Goal: Transaction & Acquisition: Purchase product/service

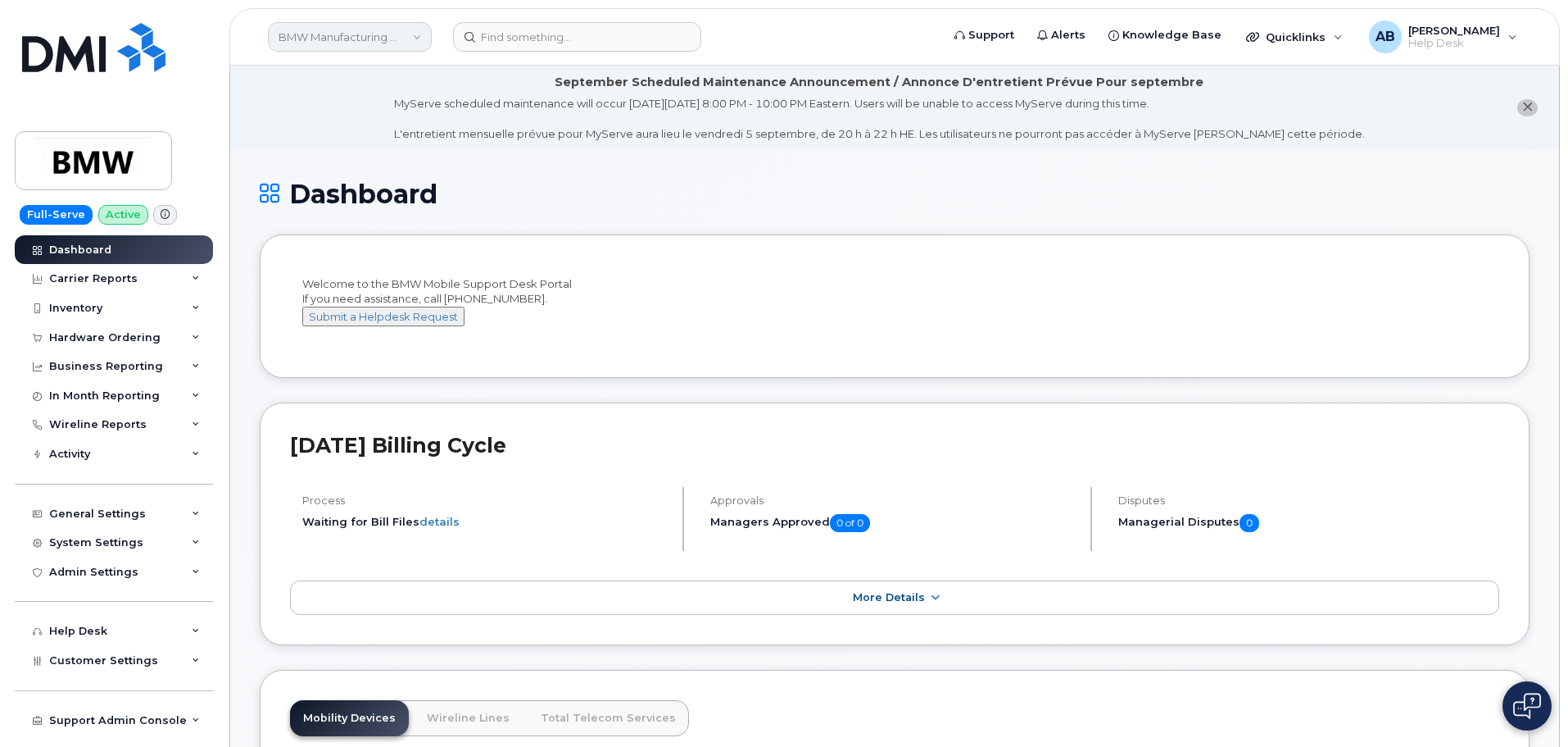
click at [370, 39] on link "BMW Manufacturing Co LLC" at bounding box center [349, 36] width 164 height 29
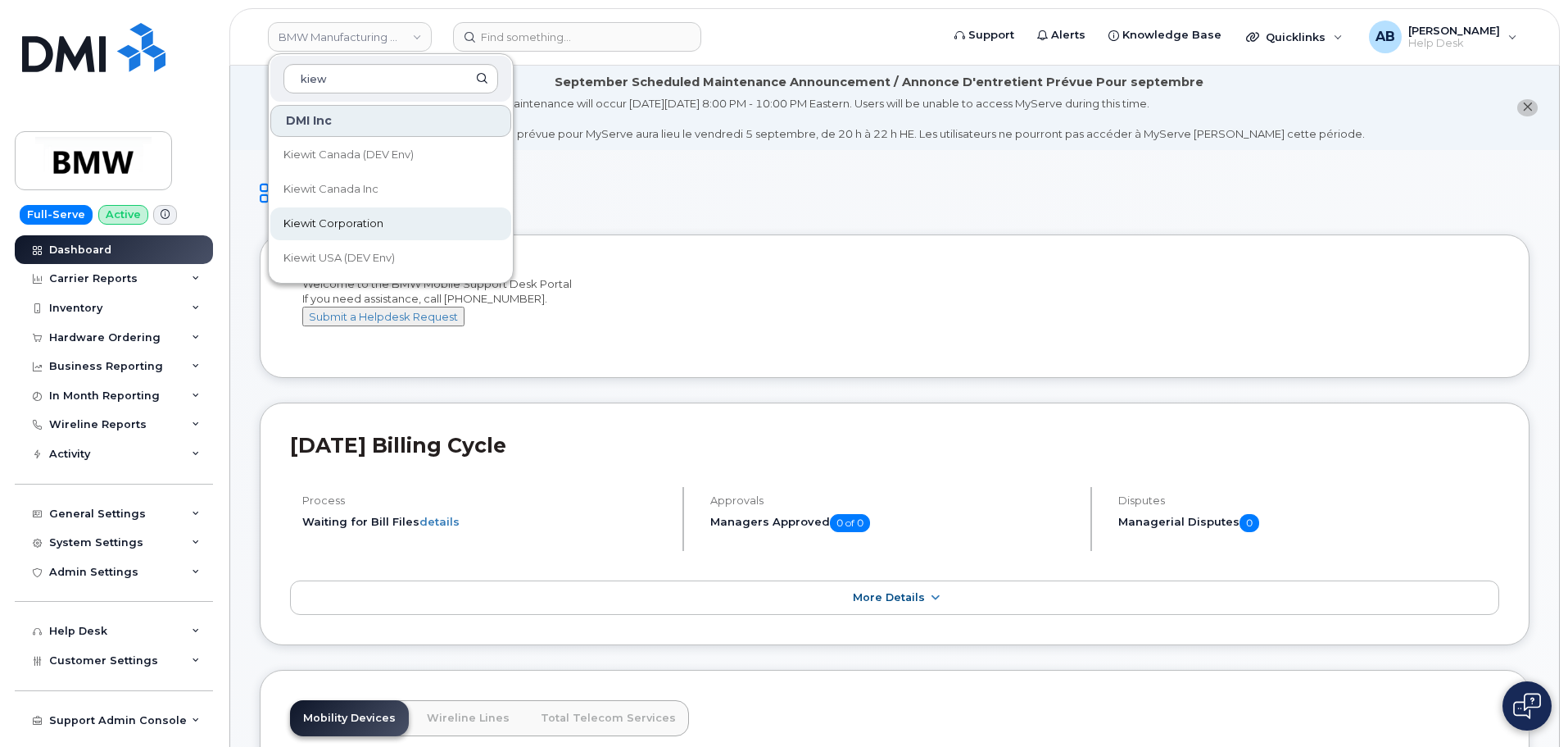
type input "kiew"
drag, startPoint x: 343, startPoint y: 221, endPoint x: 343, endPoint y: 229, distance: 8.0
click at [343, 221] on span "Kiewit Corporation" at bounding box center [334, 223] width 100 height 16
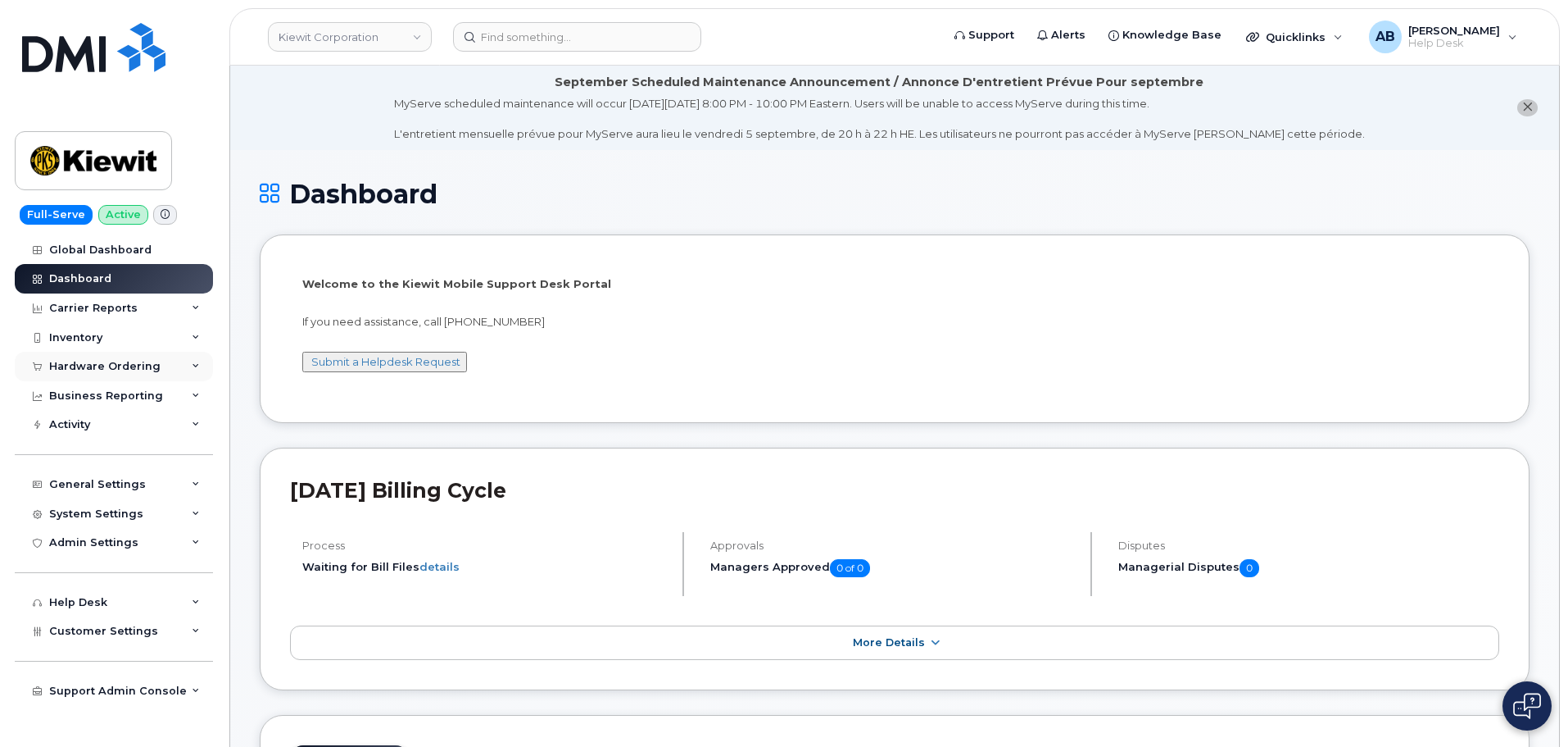
click at [119, 366] on div "Hardware Ordering" at bounding box center [105, 366] width 112 height 13
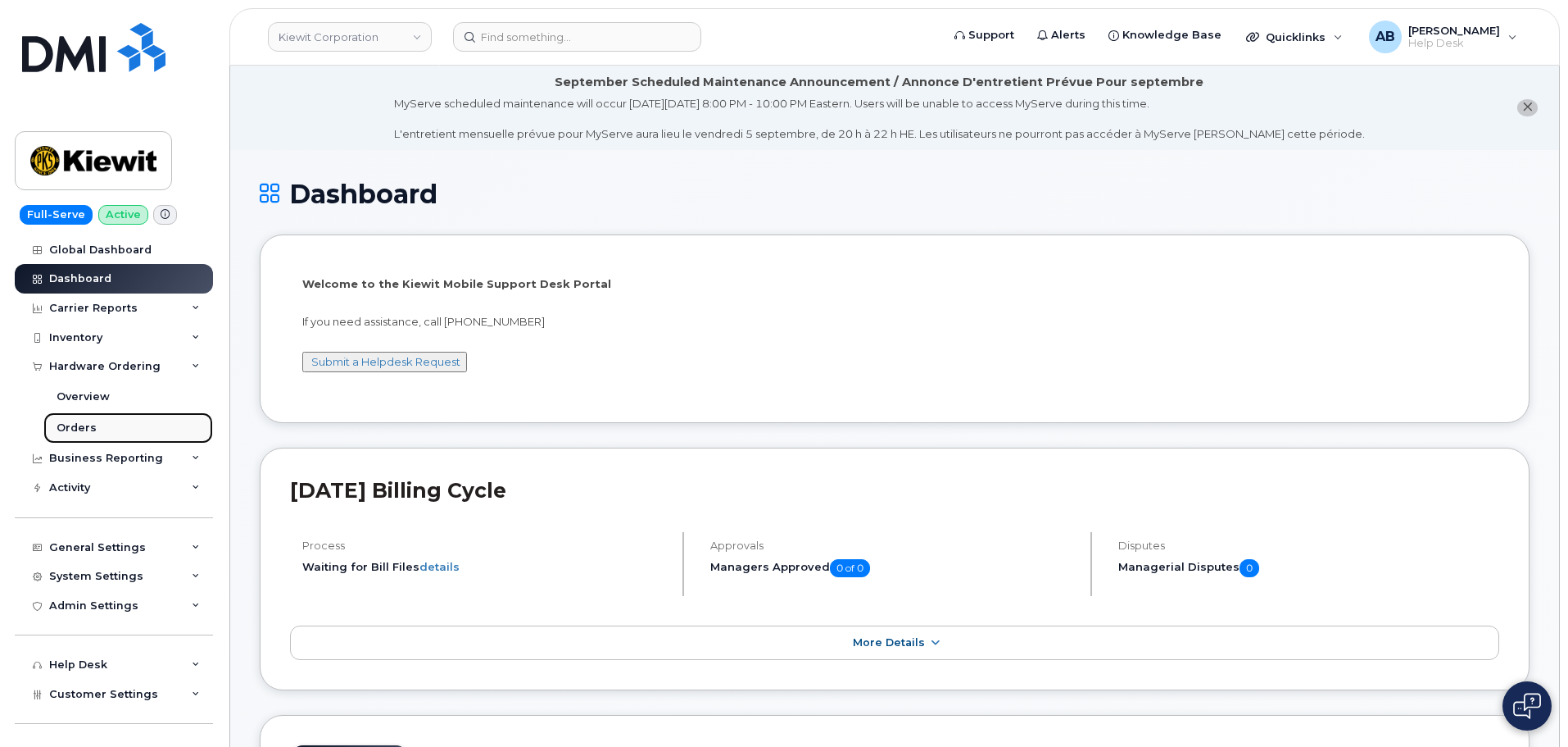
click at [97, 428] on link "Orders" at bounding box center [128, 427] width 169 height 31
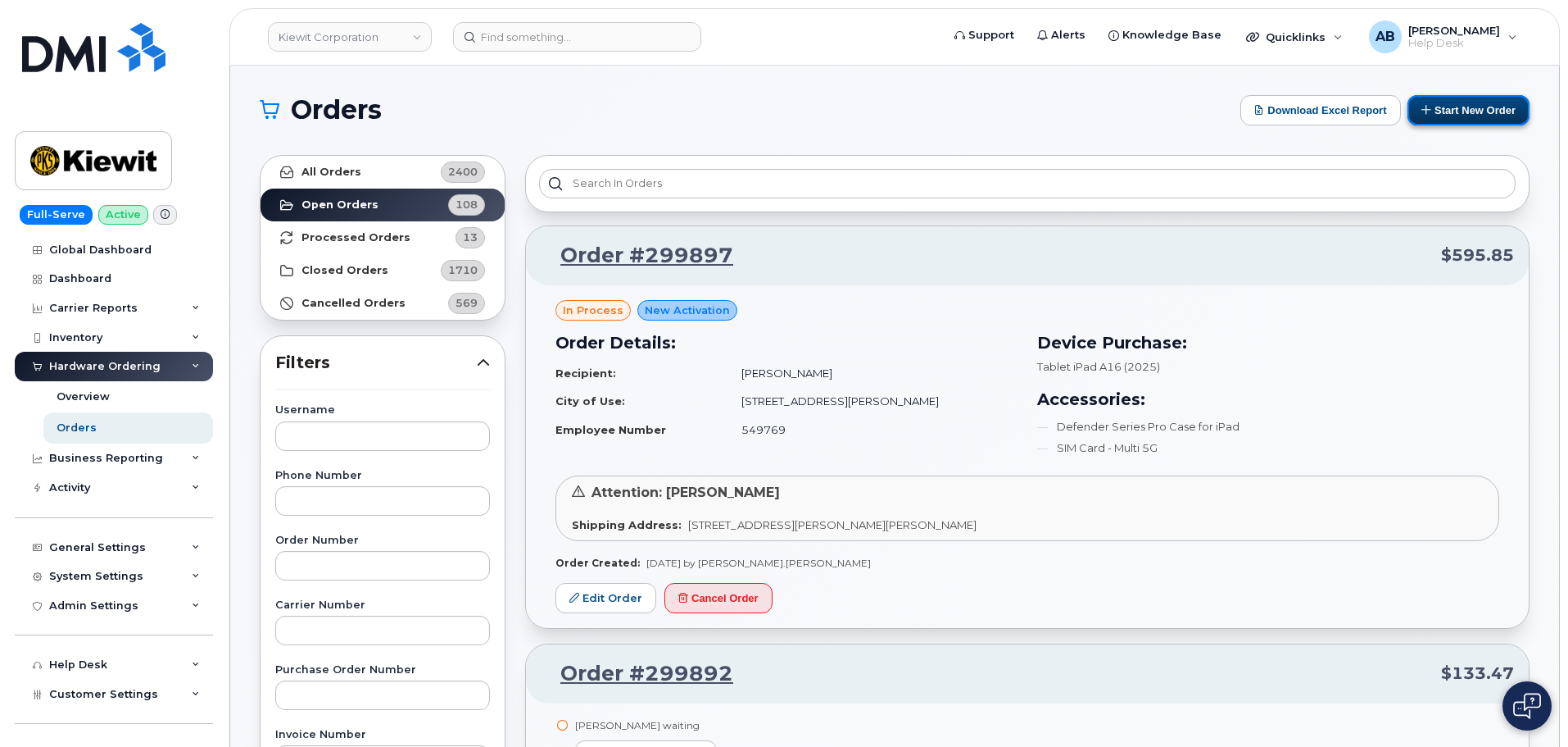
click at [1437, 106] on button "Start New Order" at bounding box center [1468, 110] width 122 height 30
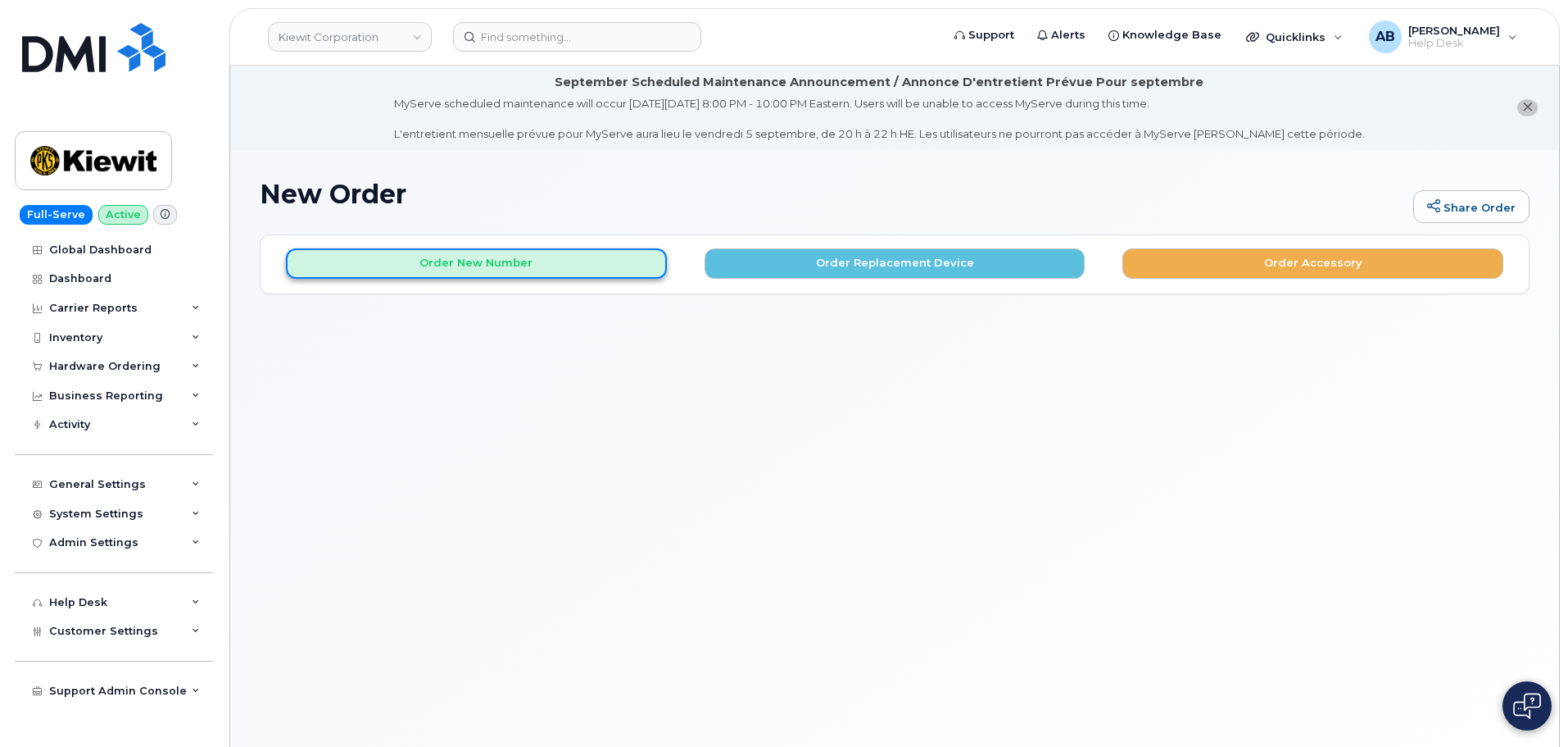
click at [567, 271] on button "Order New Number" at bounding box center [476, 263] width 381 height 30
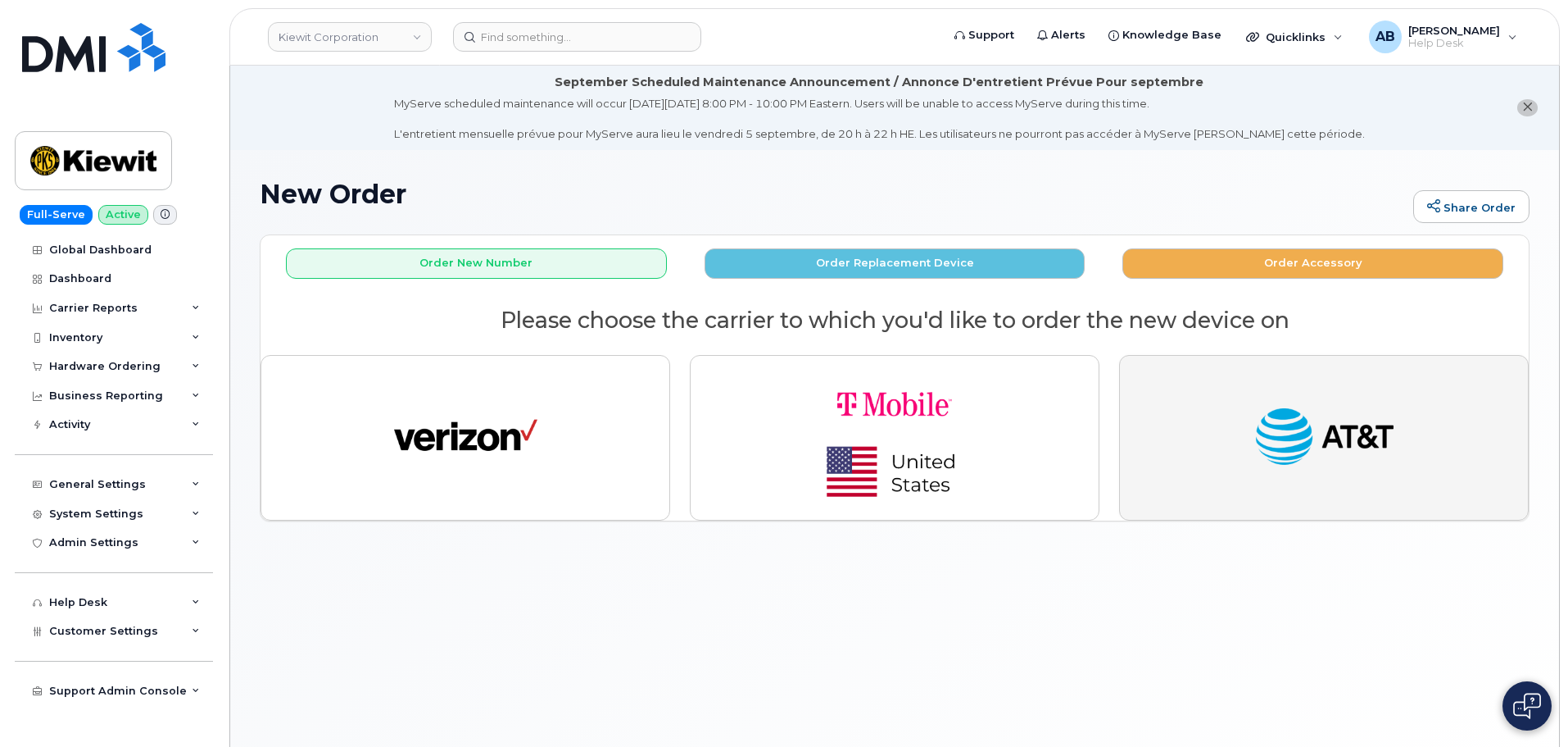
click at [1279, 436] on img "button" at bounding box center [1325, 437] width 144 height 74
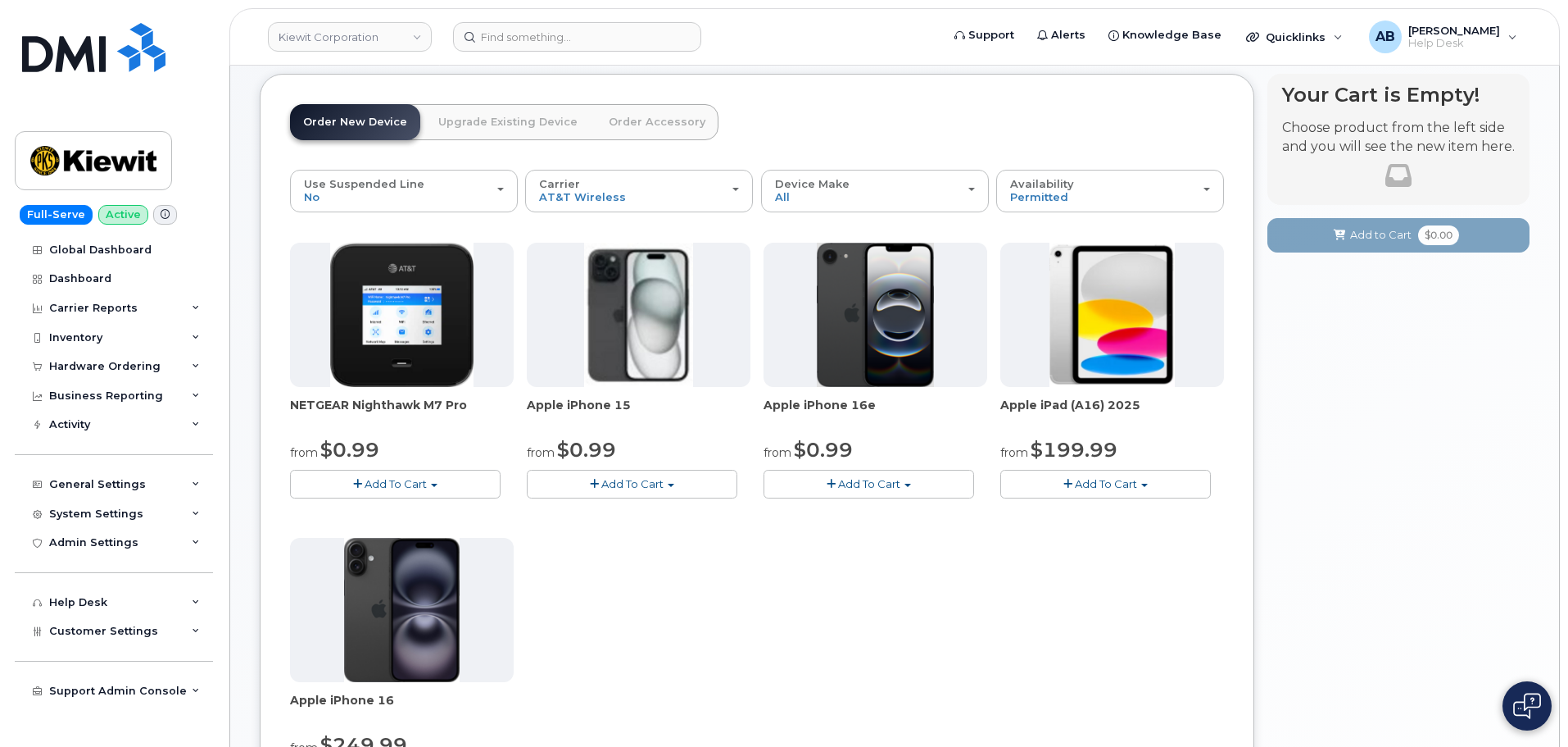
scroll to position [246, 0]
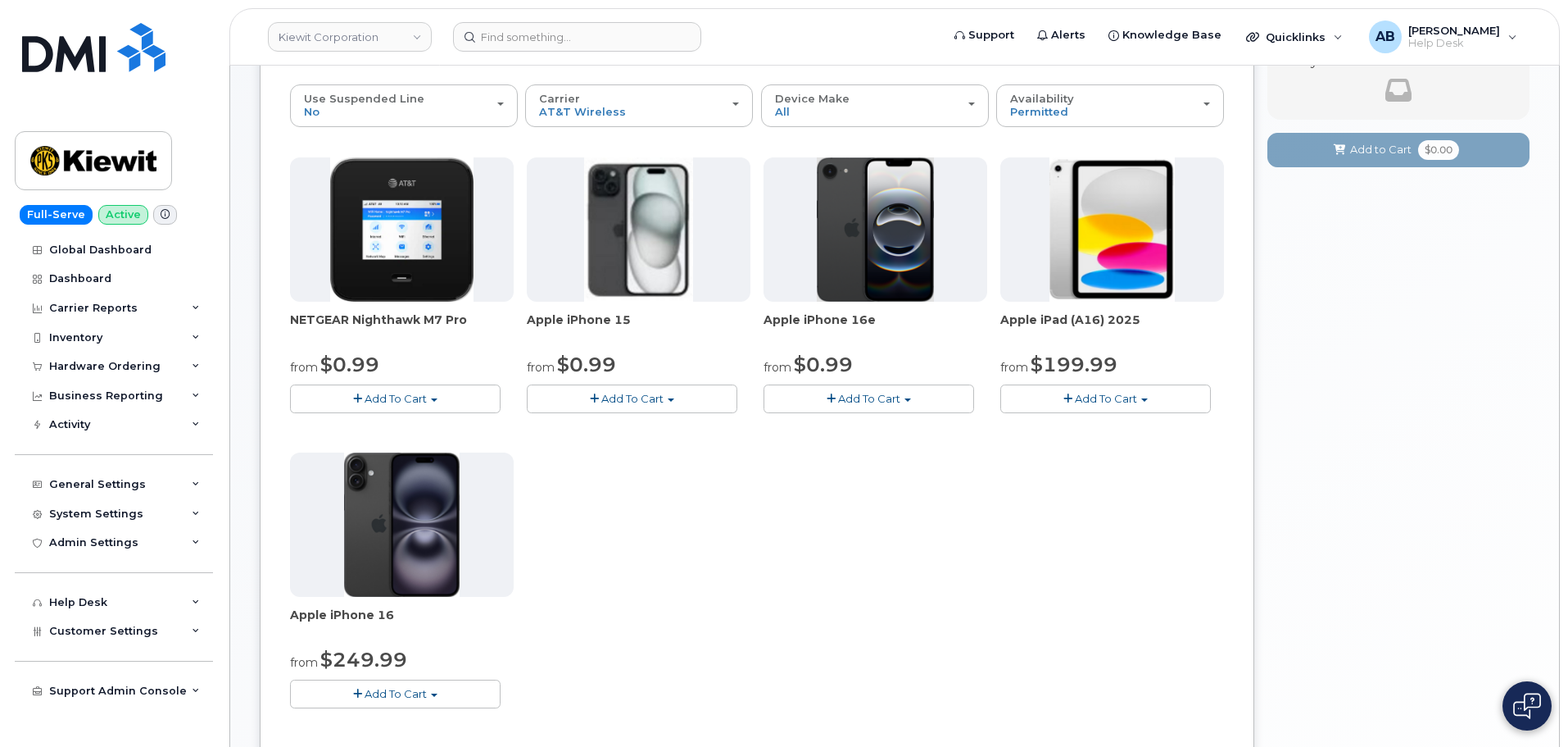
click at [1029, 392] on button "Add To Cart" at bounding box center [1105, 399] width 211 height 28
click at [1095, 450] on link "$199.99 - 2 Year Activation (128GB)" at bounding box center [1117, 450] width 226 height 21
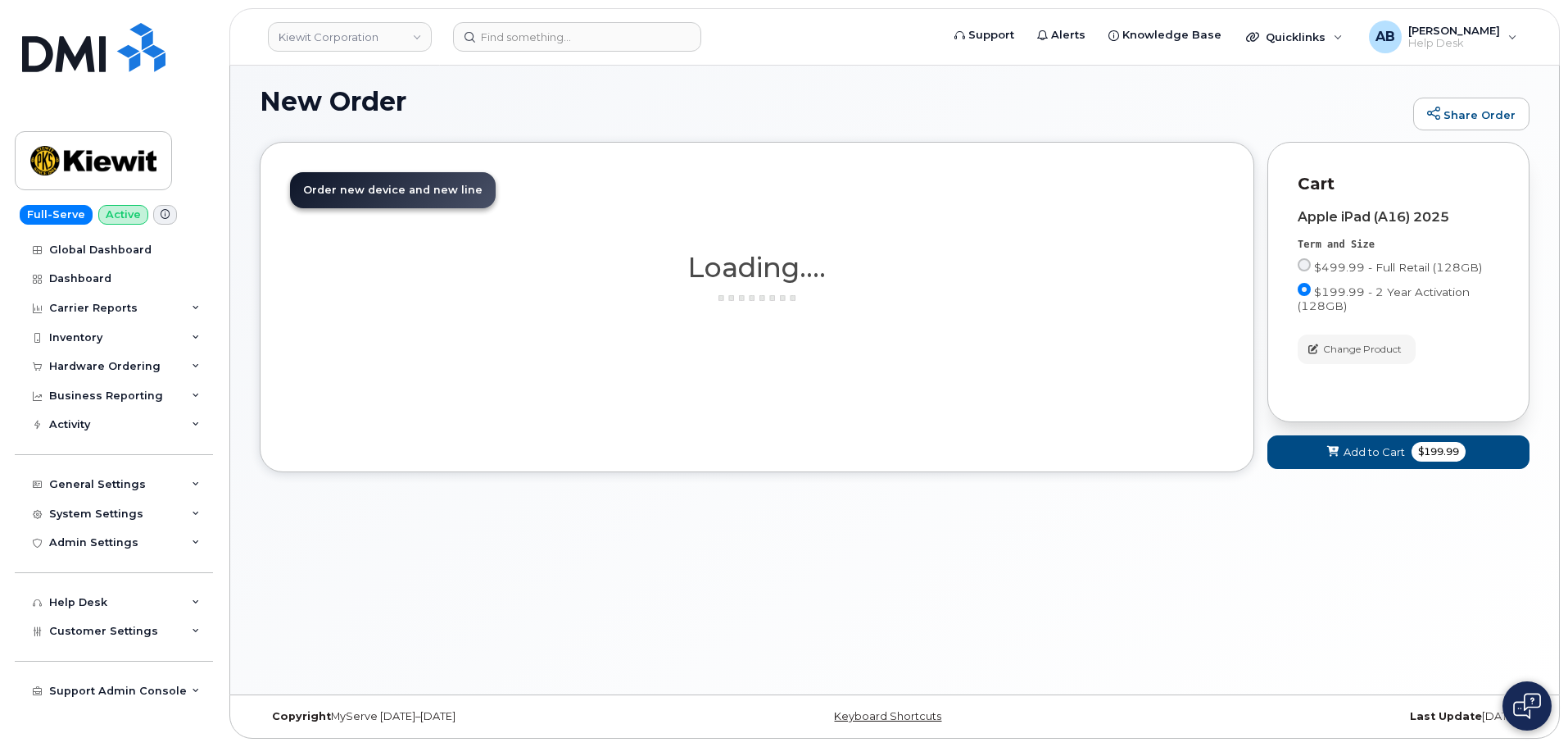
scroll to position [142, 0]
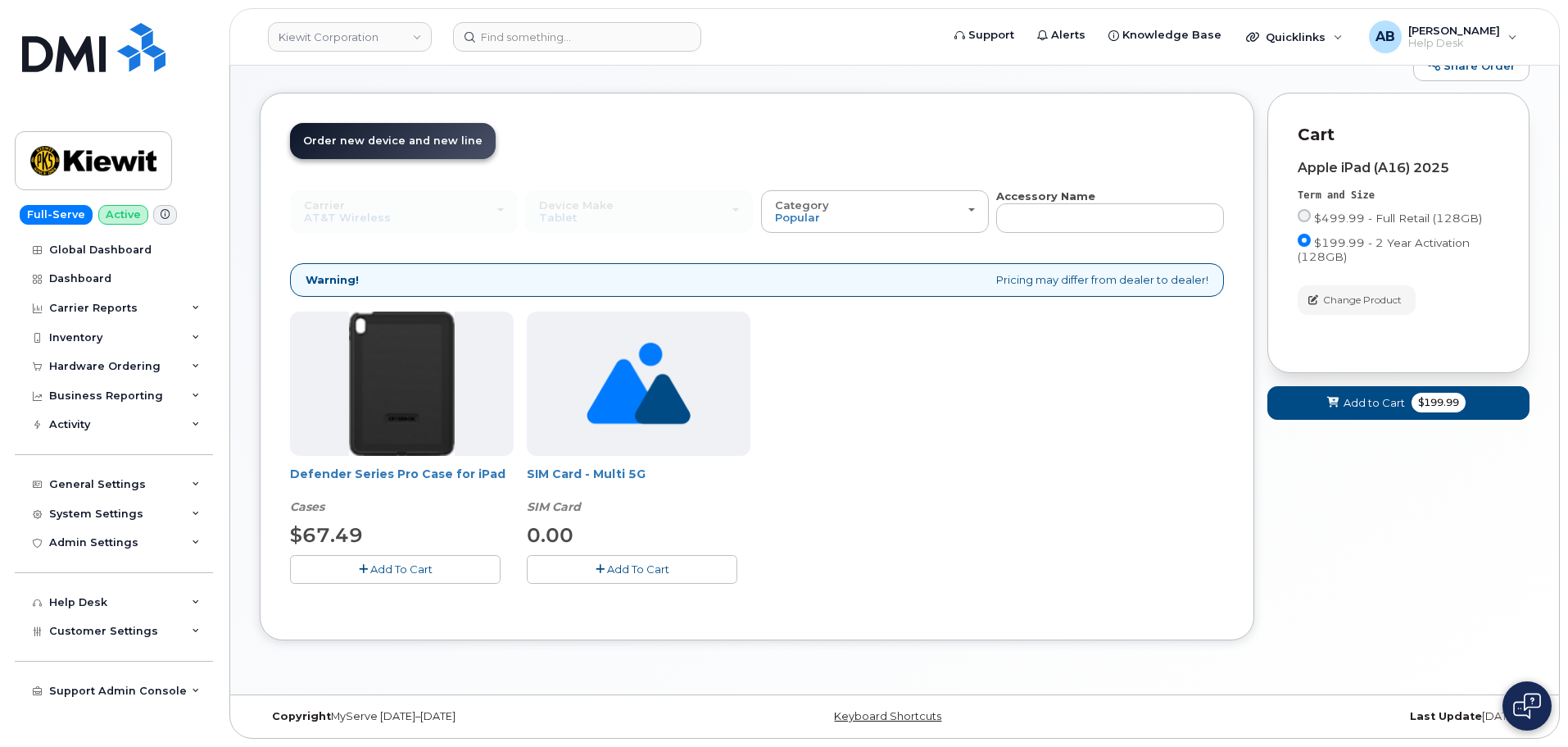
click at [382, 575] on span "Add To Cart" at bounding box center [401, 569] width 62 height 13
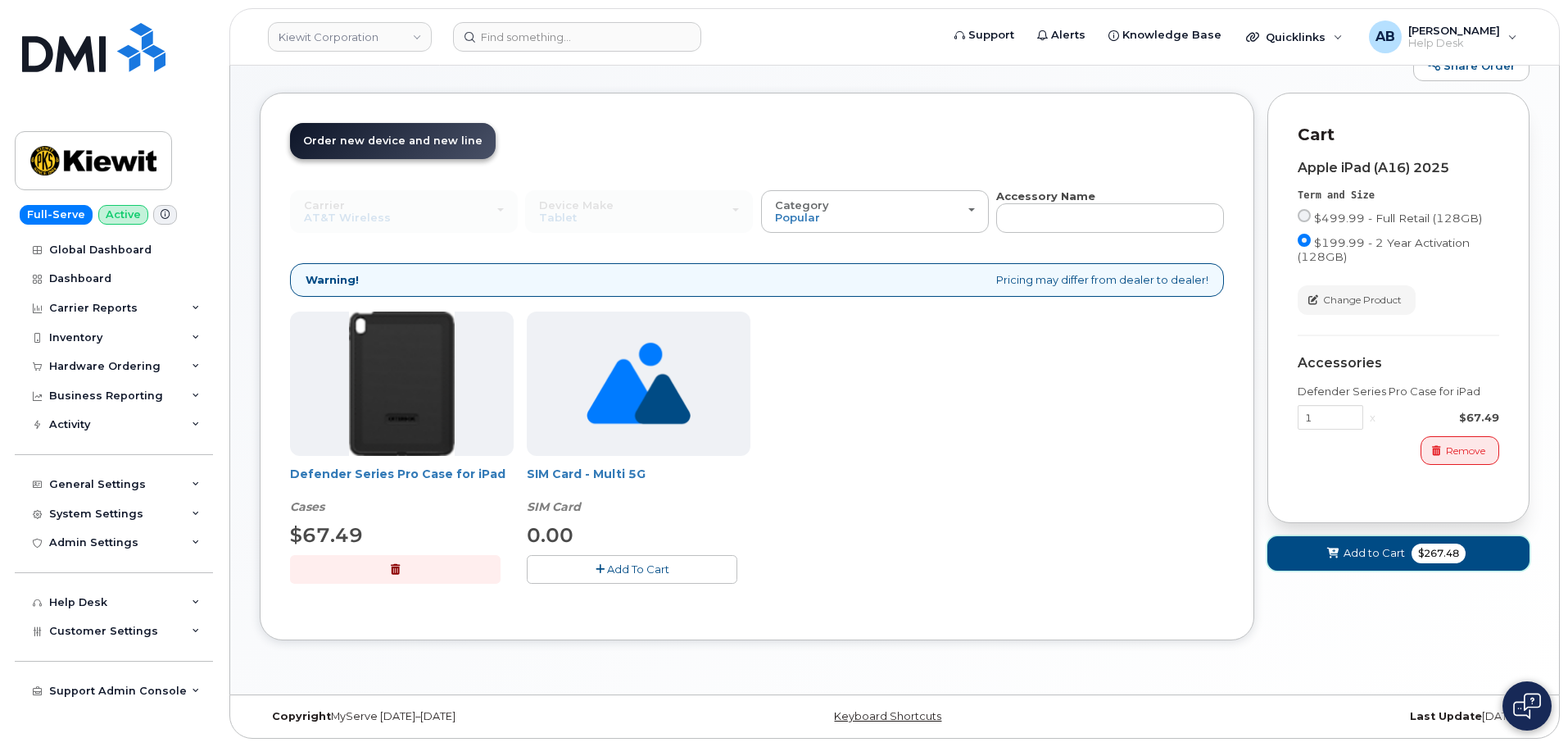
click at [1391, 547] on span "Add to Cart" at bounding box center [1374, 553] width 62 height 15
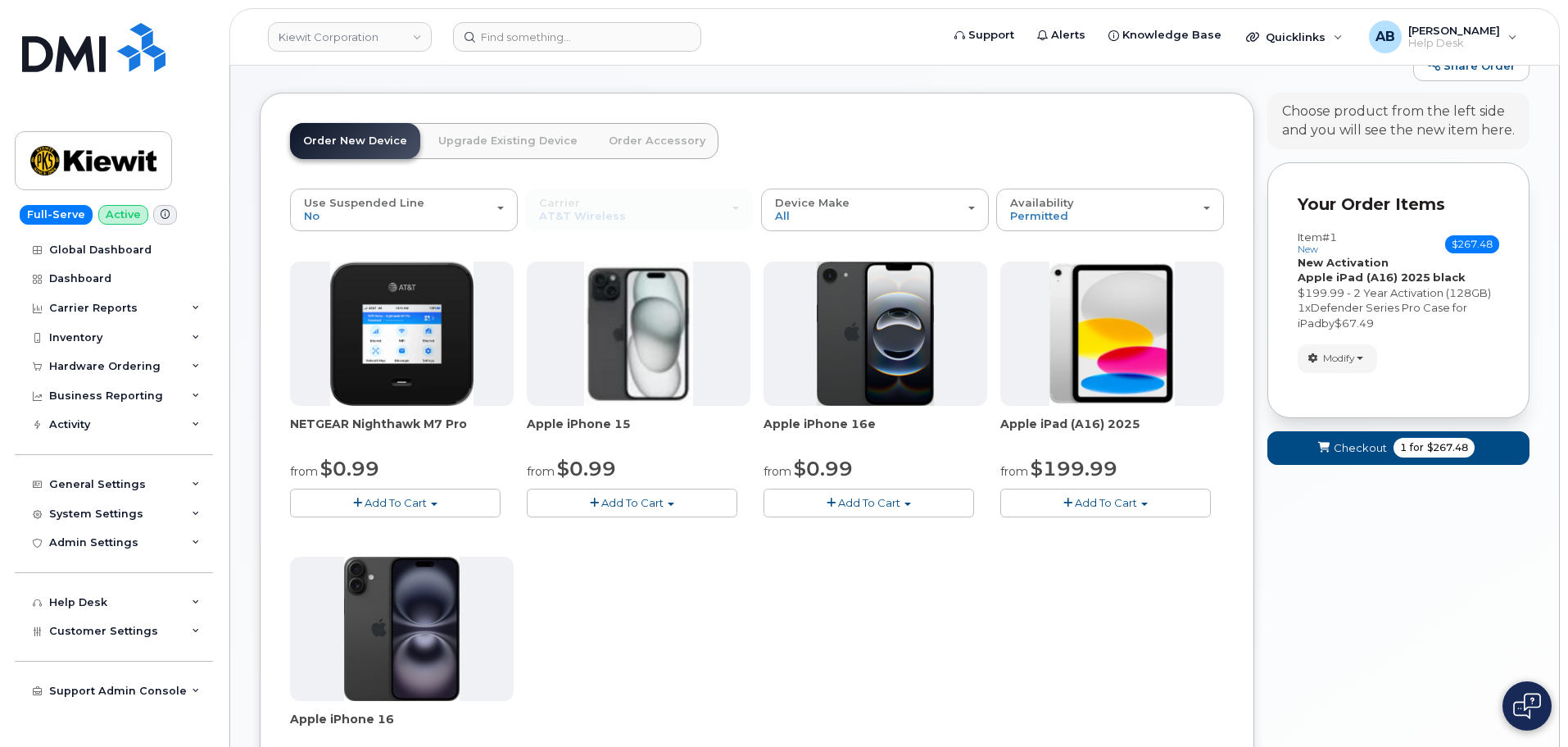
click at [1125, 504] on span "Add To Cart" at bounding box center [1106, 503] width 62 height 13
click at [1092, 560] on link "$199.99 - 2 Year Activation (128GB)" at bounding box center [1117, 554] width 226 height 21
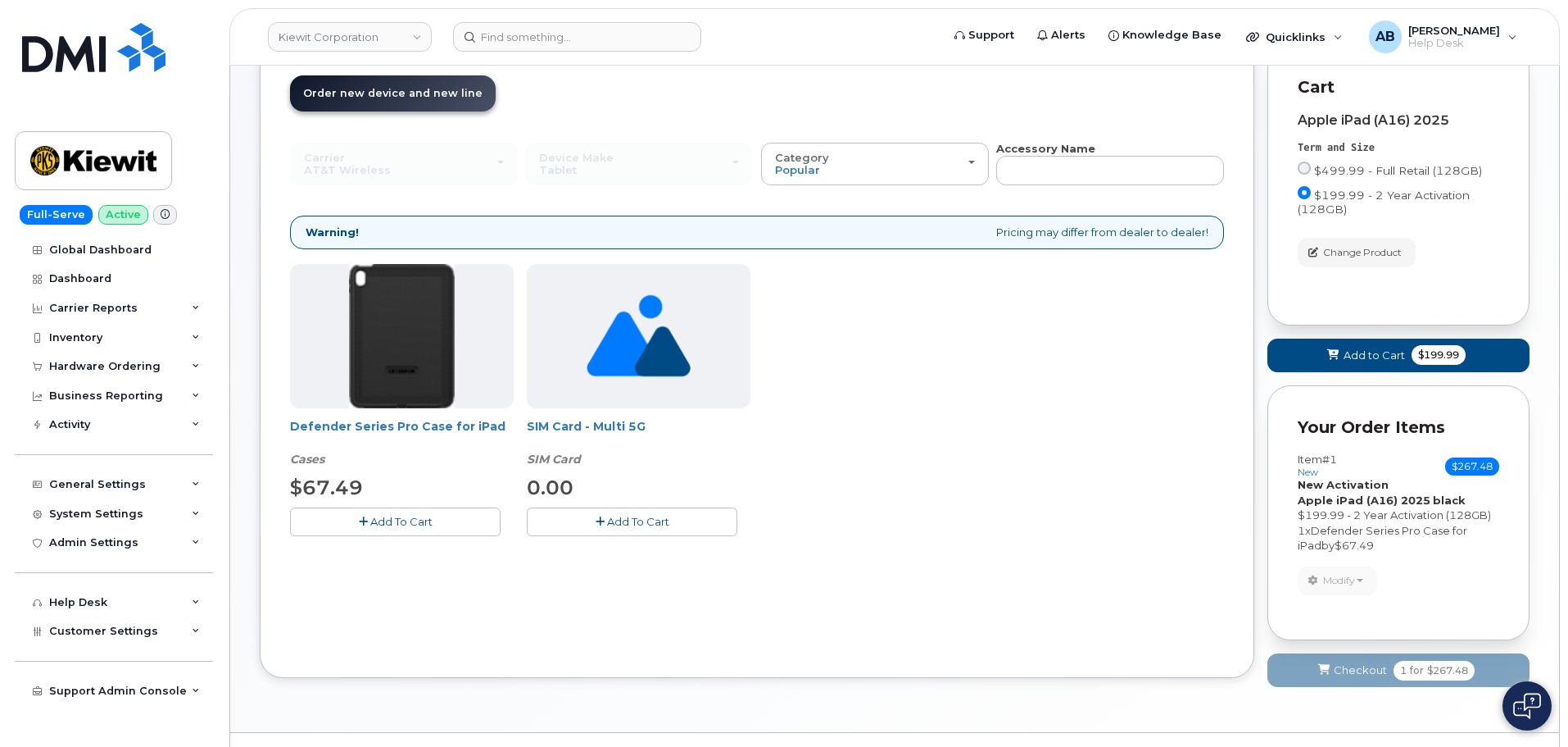
scroll to position [227, 0]
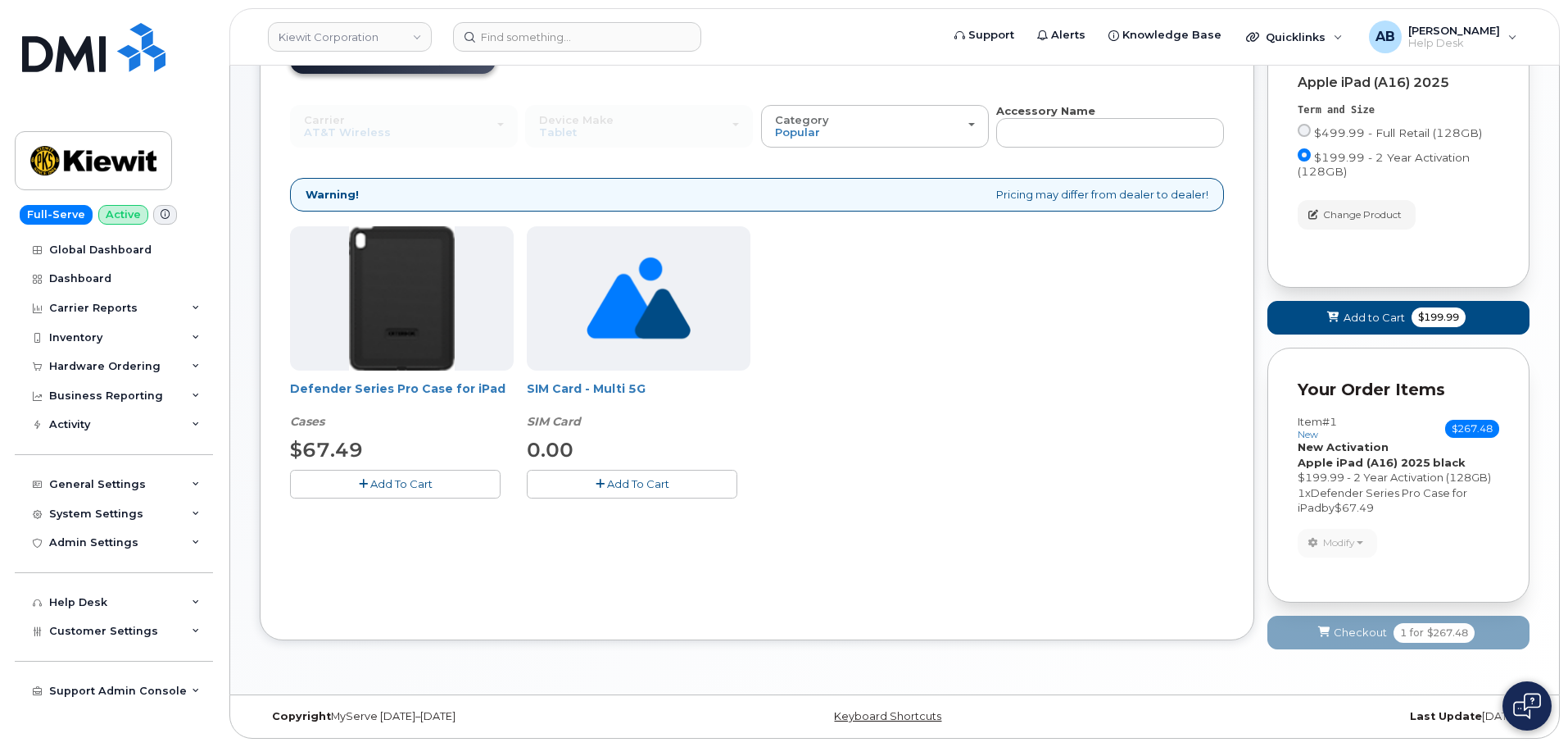
click at [353, 476] on button "Add To Cart" at bounding box center [395, 484] width 211 height 28
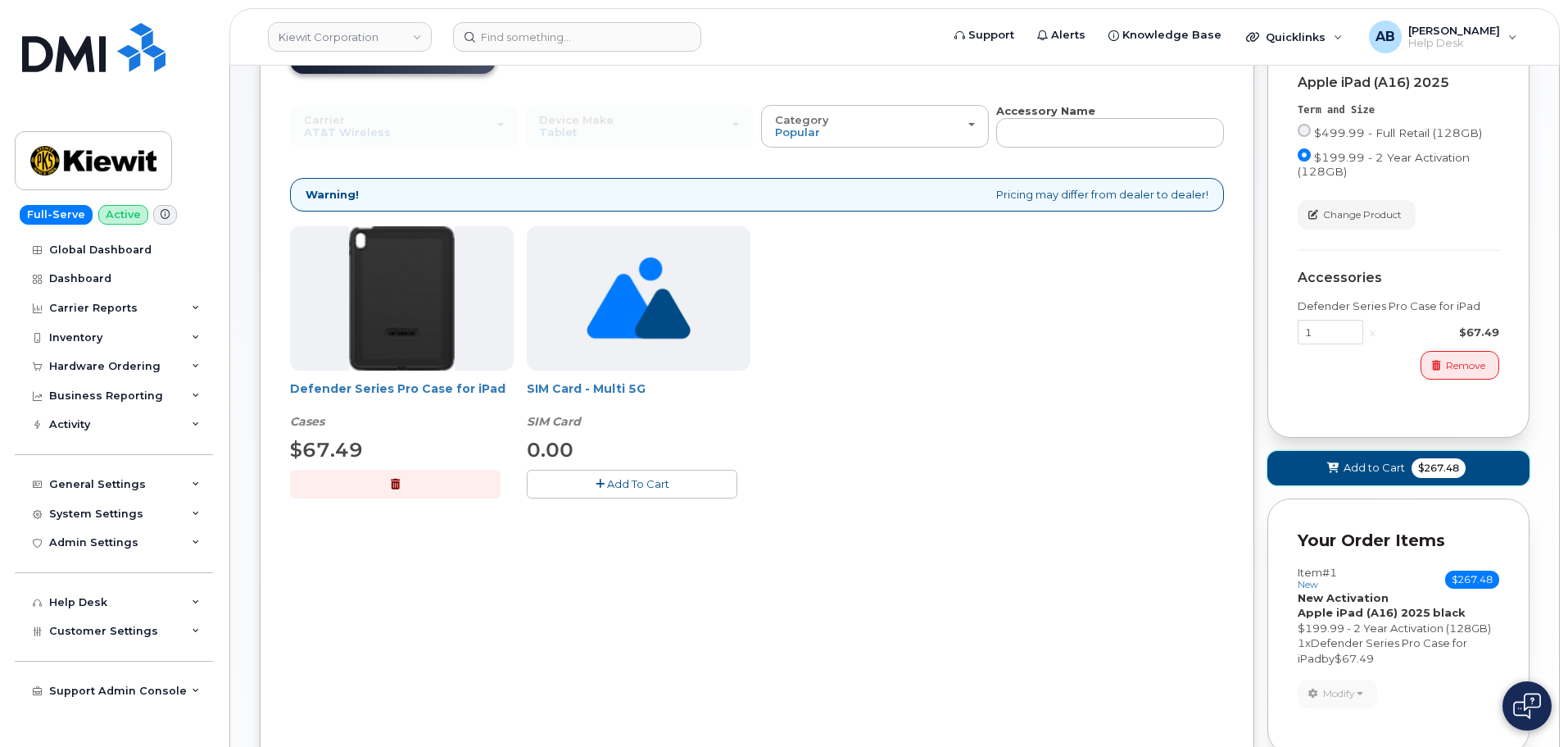
click at [1400, 482] on button "Add to Cart $267.48" at bounding box center [1398, 467] width 262 height 33
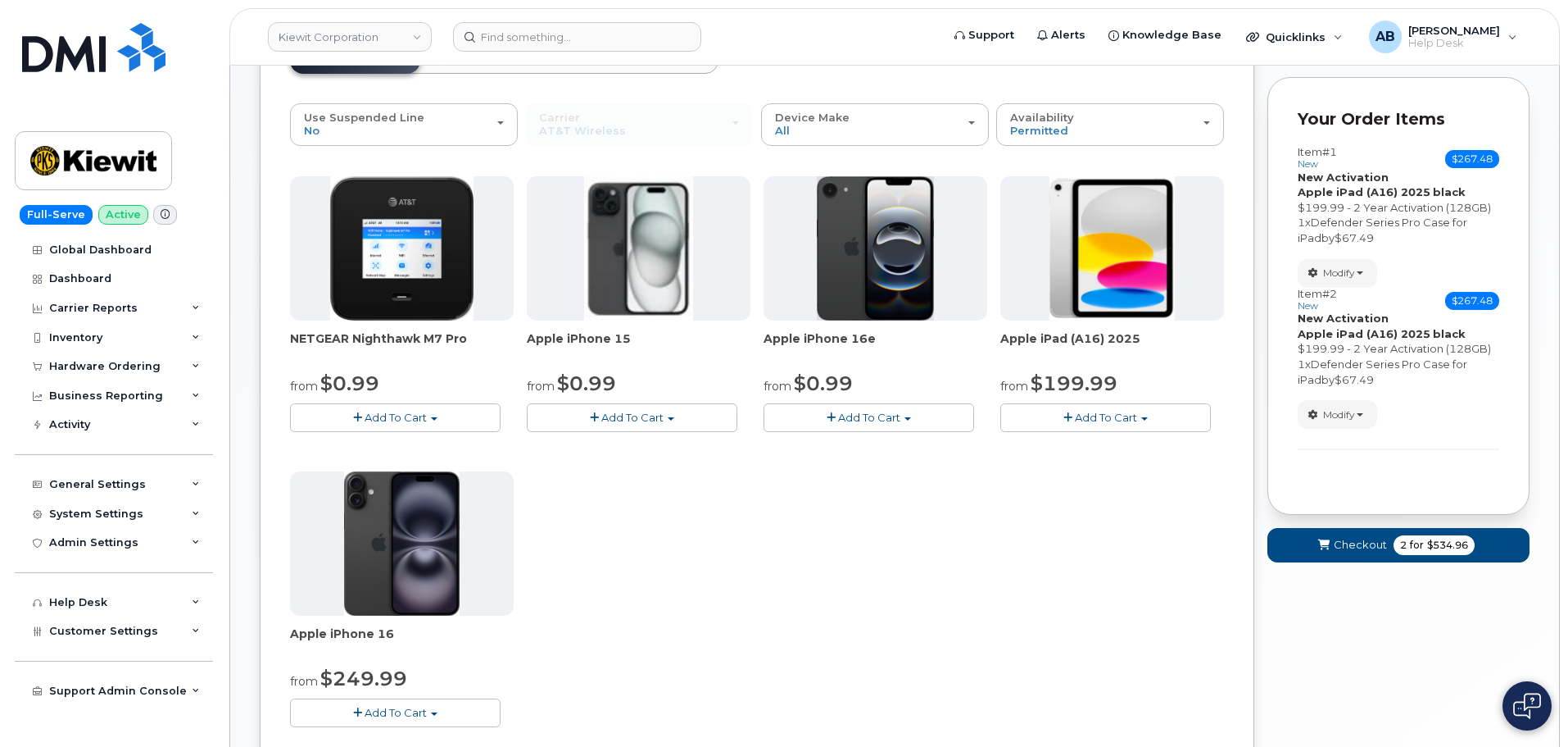
click at [1118, 418] on span "Add To Cart" at bounding box center [1106, 418] width 62 height 13
click at [1107, 474] on link "$199.99 - 2 Year Activation (128GB)" at bounding box center [1117, 469] width 226 height 21
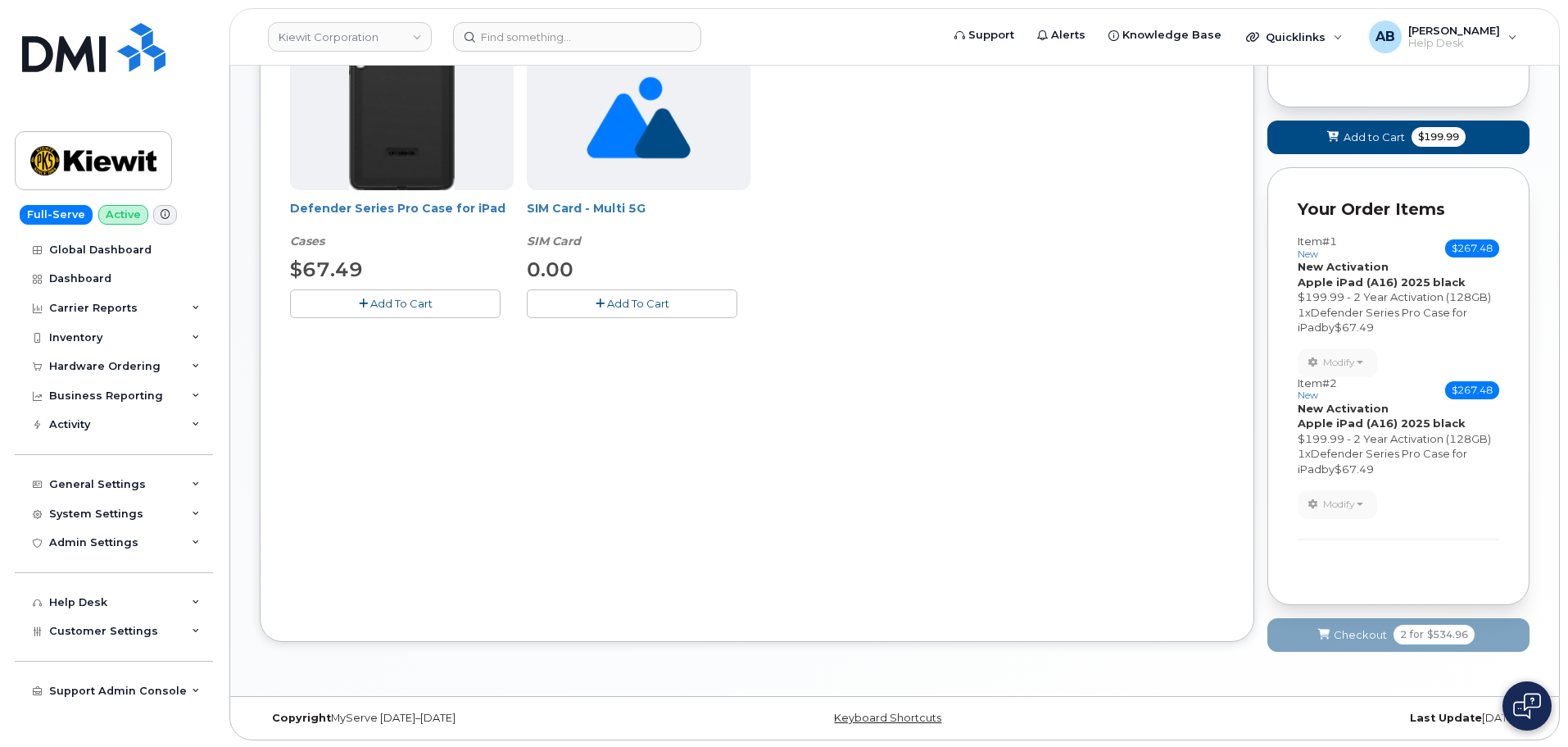
scroll to position [409, 0]
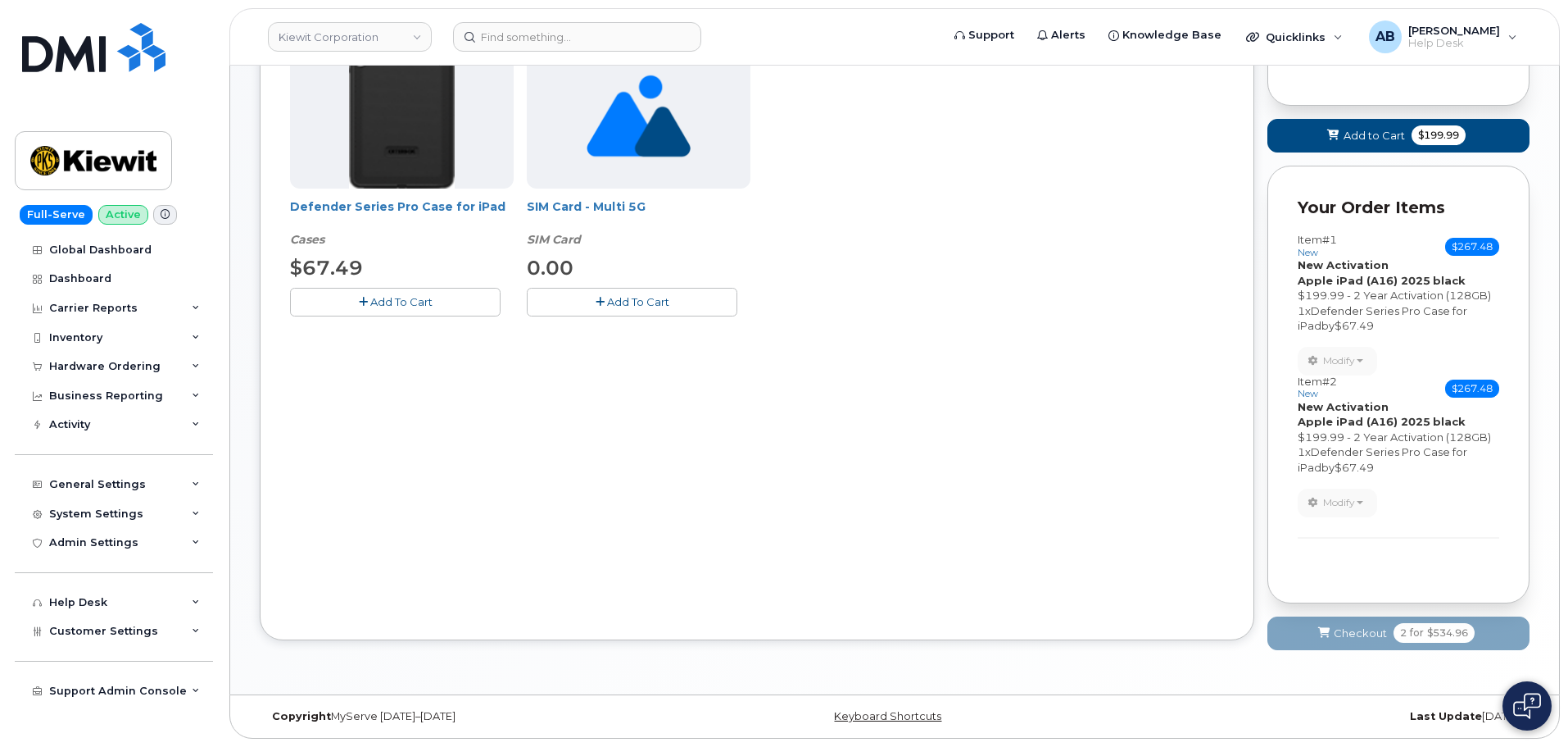
click at [428, 293] on button "Add To Cart" at bounding box center [395, 302] width 211 height 28
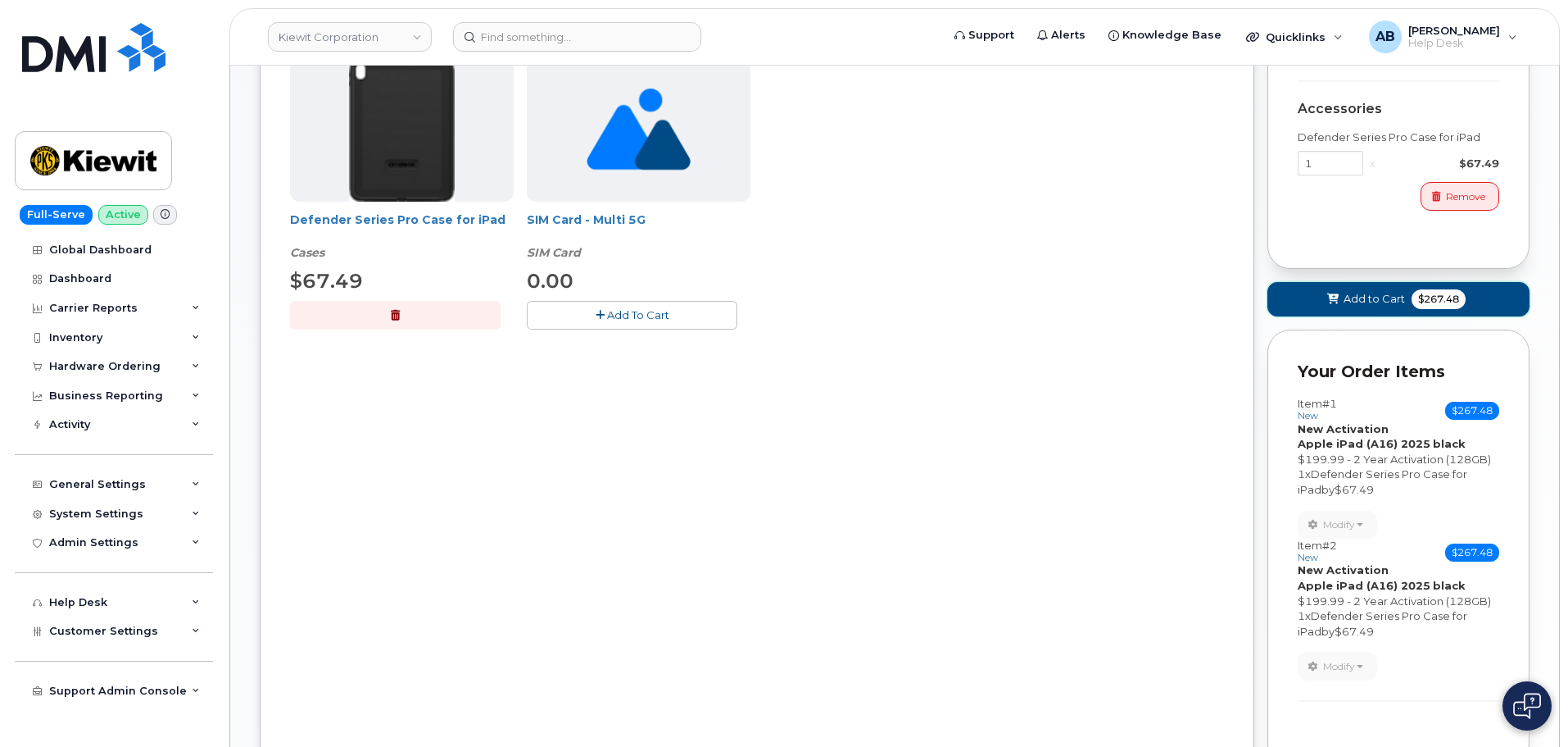
click at [1370, 290] on button "Add to Cart $267.48" at bounding box center [1398, 298] width 262 height 33
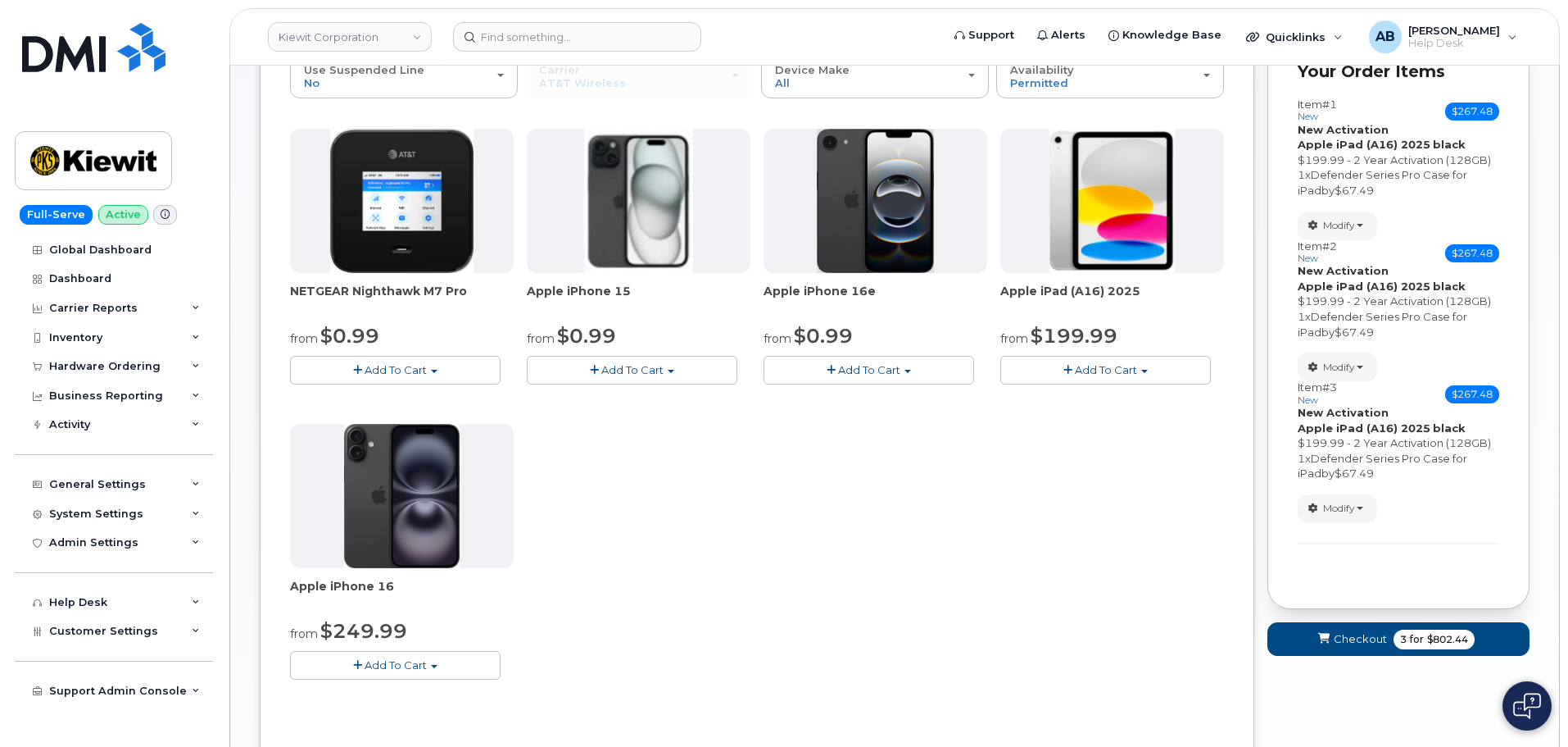
scroll to position [246, 0]
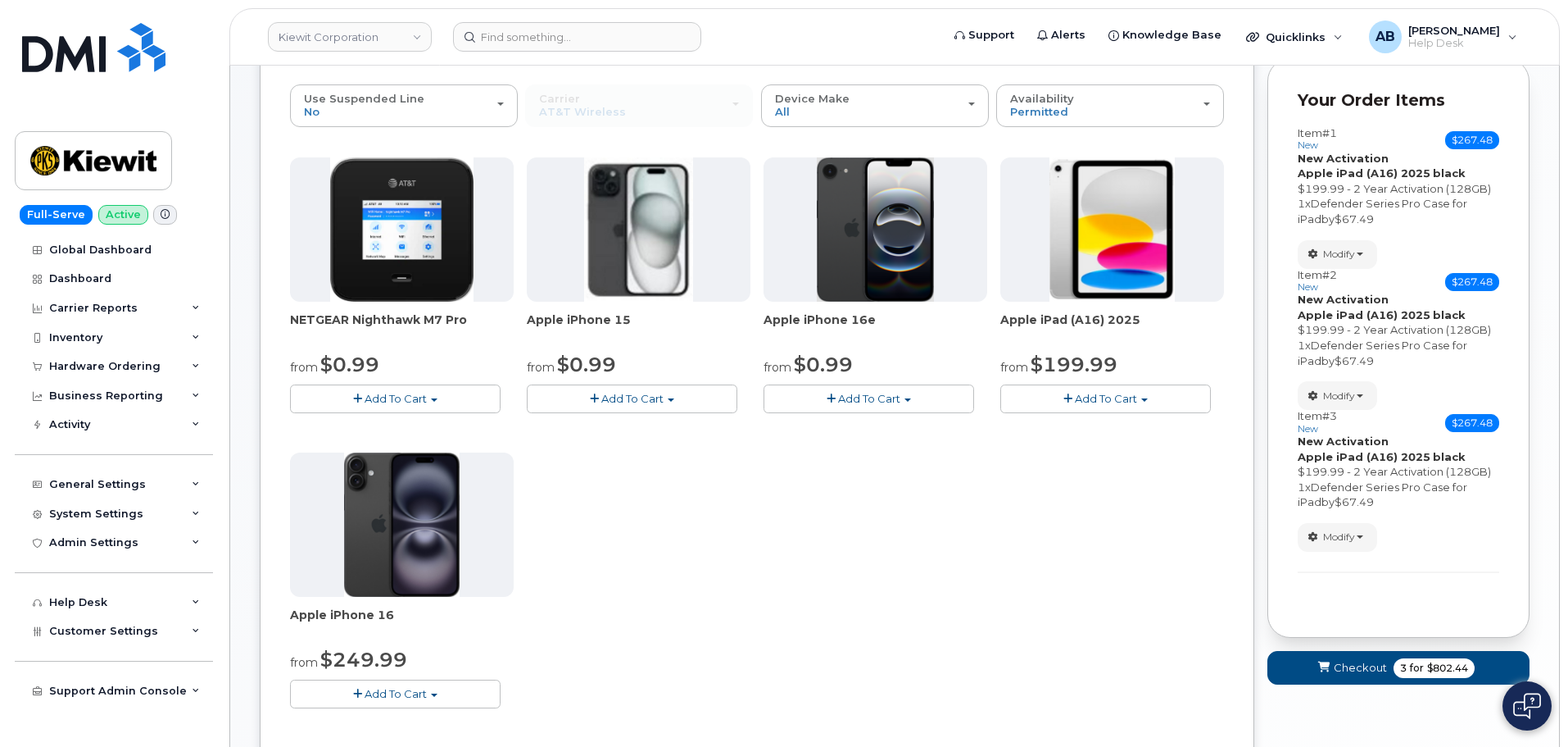
click at [1051, 391] on button "Add To Cart" at bounding box center [1105, 399] width 211 height 28
click at [1103, 454] on link "$199.99 - 2 Year Activation (128GB)" at bounding box center [1117, 450] width 226 height 21
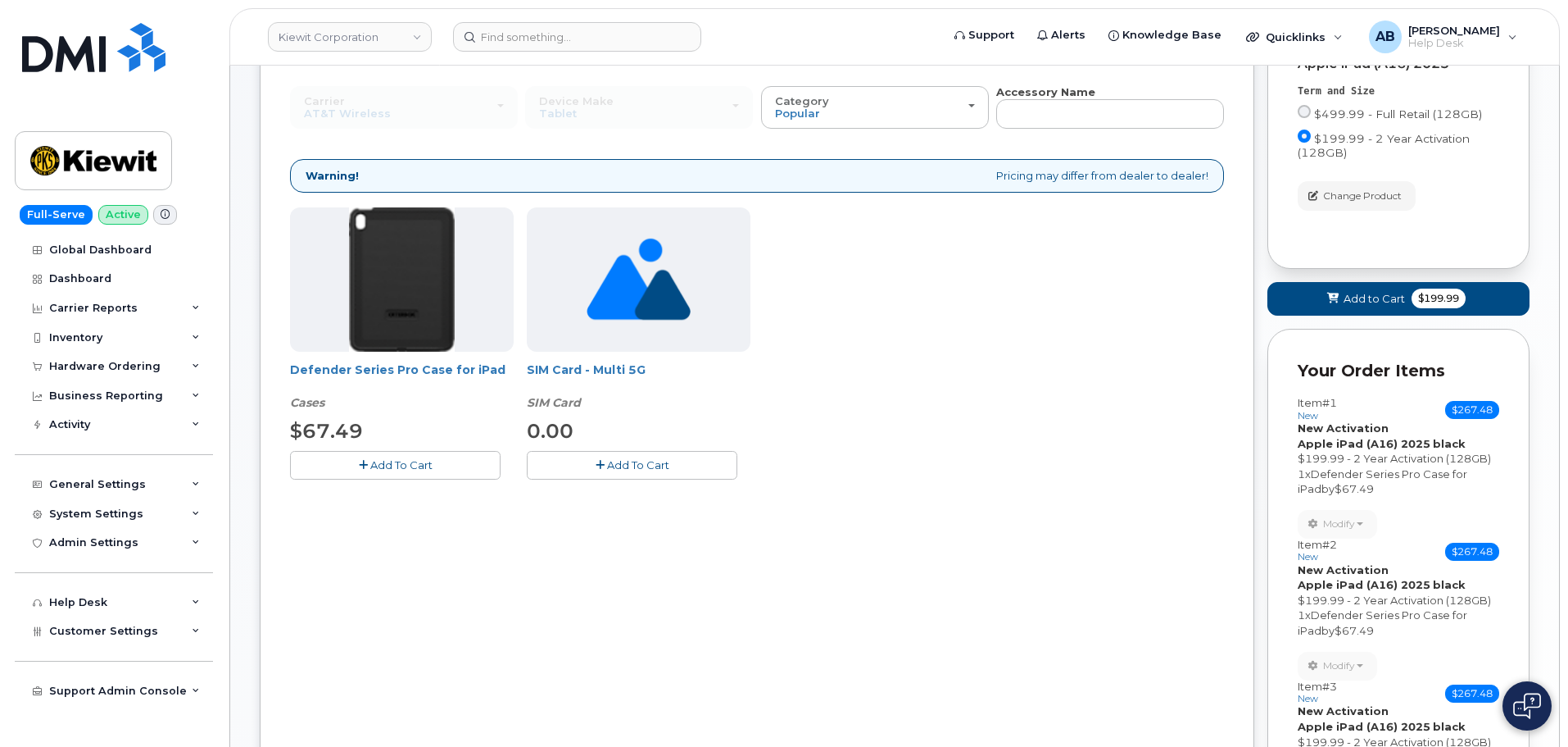
click at [402, 469] on span "Add To Cart" at bounding box center [401, 465] width 62 height 13
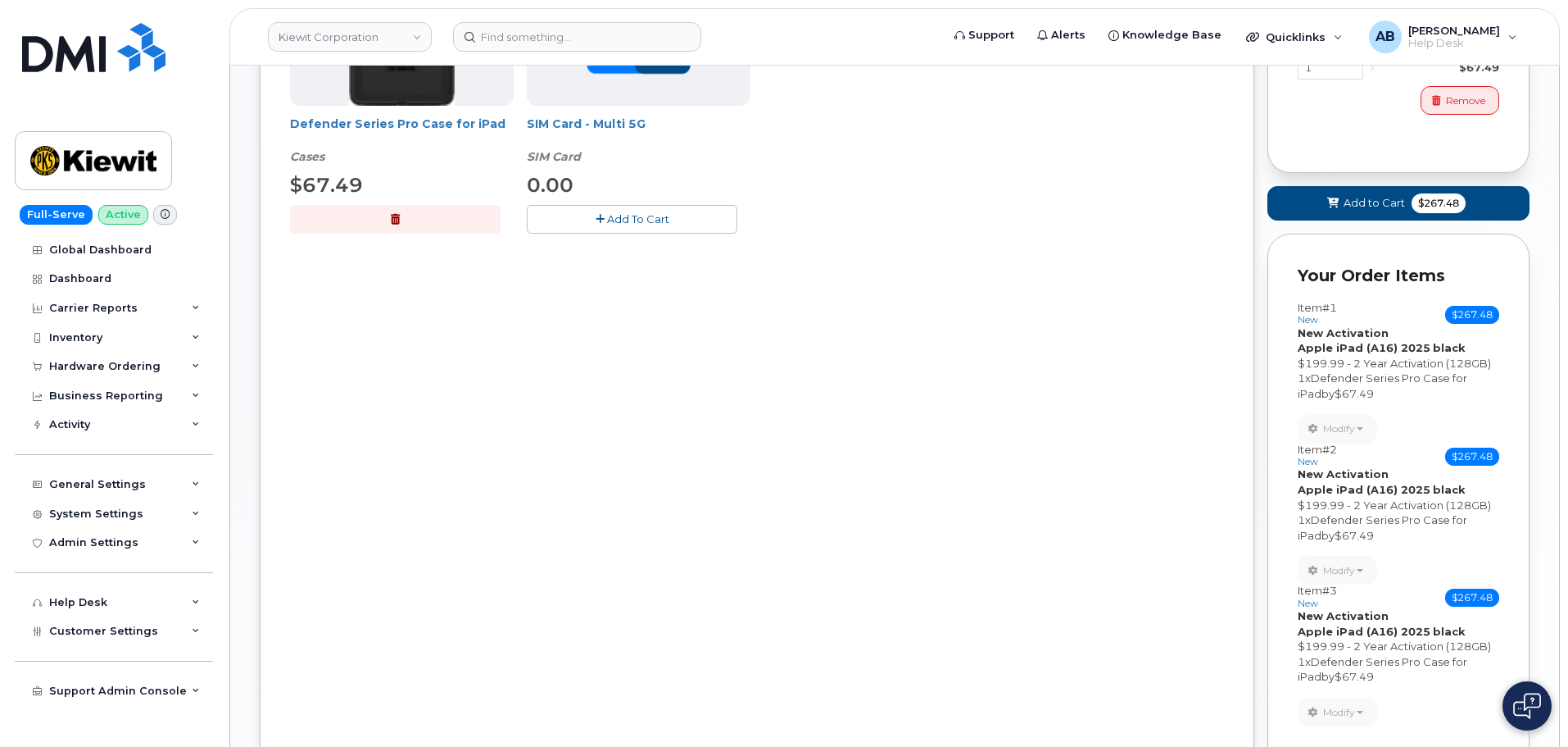
scroll to position [328, 0]
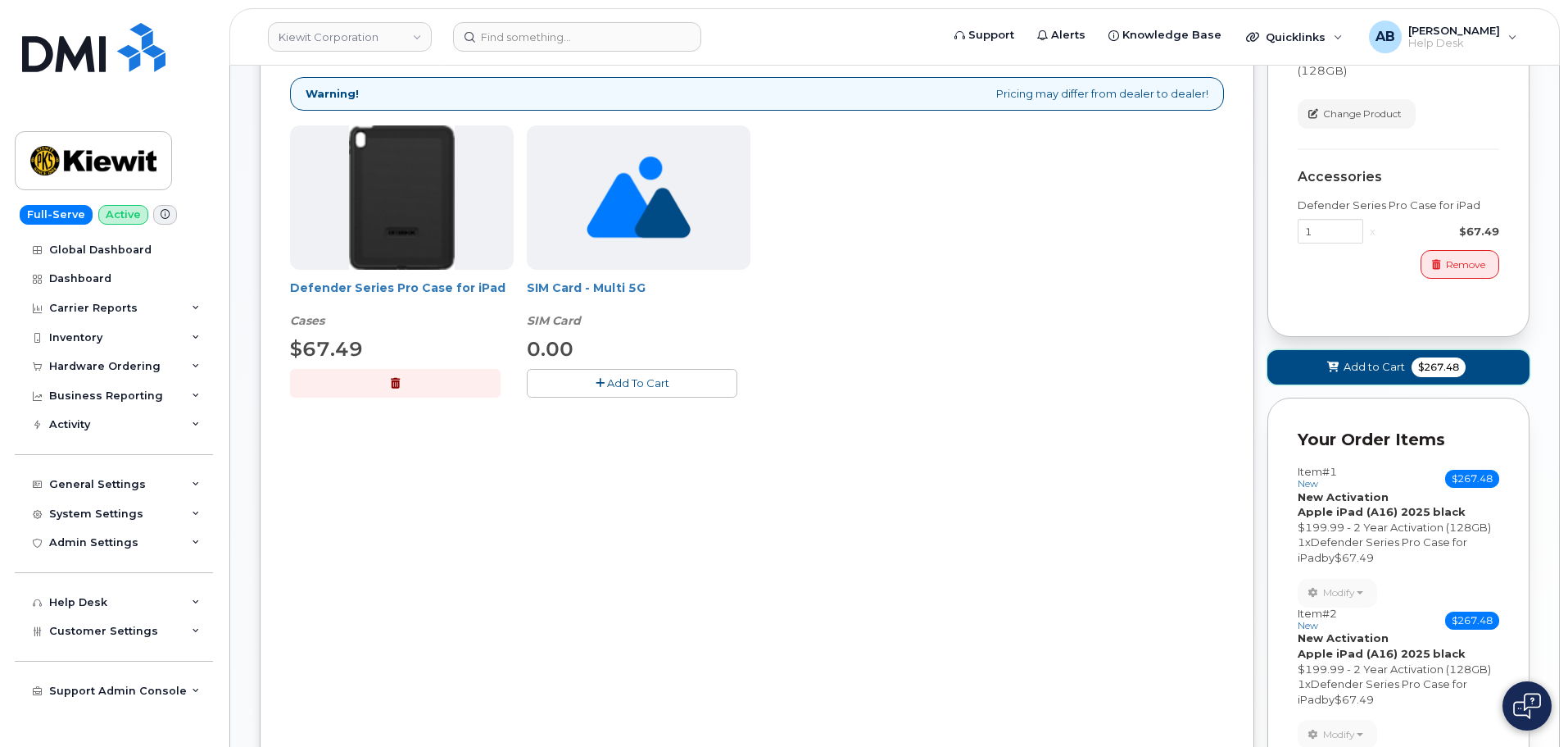
click at [1353, 363] on span "Add to Cart" at bounding box center [1374, 366] width 62 height 15
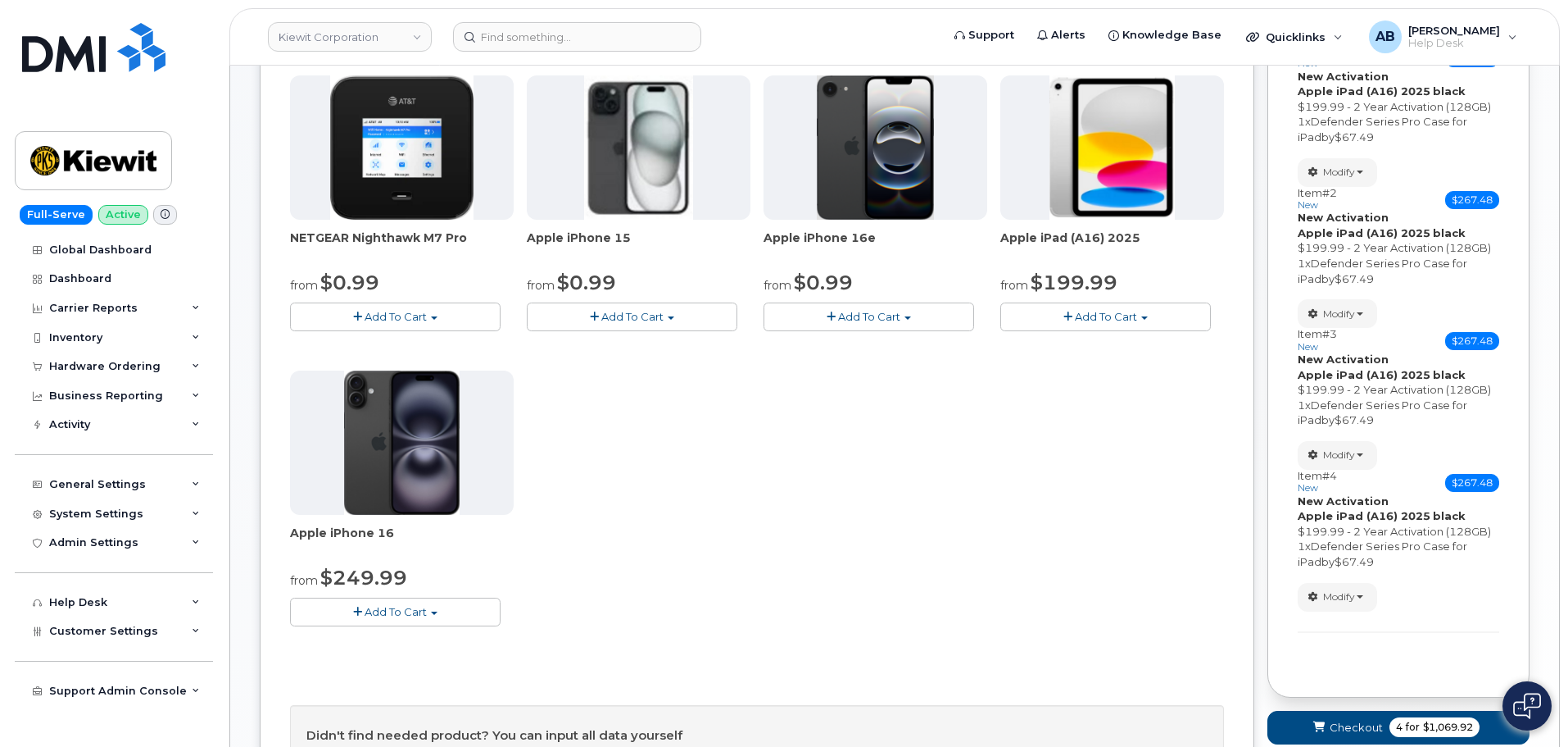
click at [1099, 323] on span "Add To Cart" at bounding box center [1106, 316] width 62 height 13
click at [1101, 366] on link "$199.99 - 2 Year Activation (128GB)" at bounding box center [1117, 367] width 226 height 21
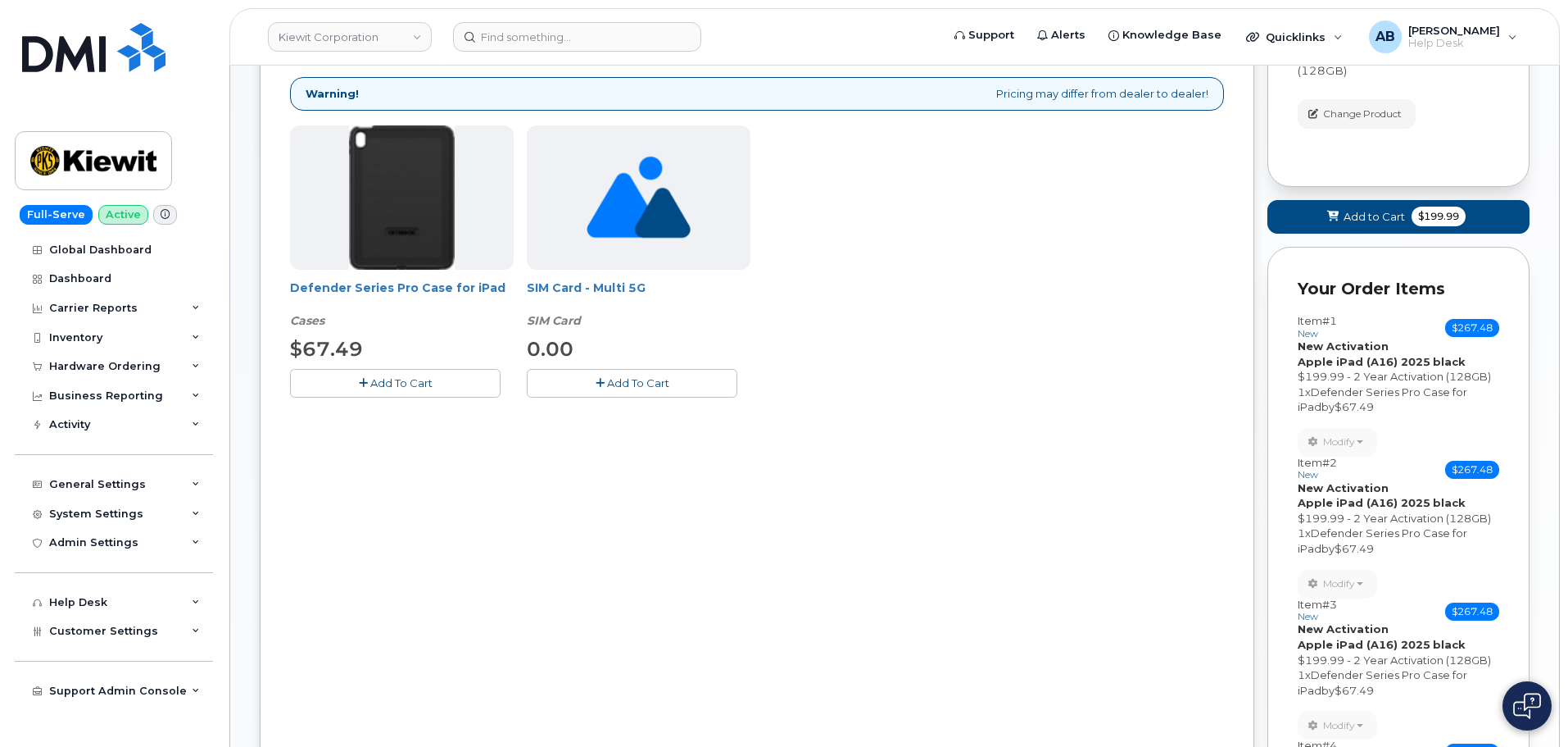
click at [414, 383] on span "Add To Cart" at bounding box center [401, 382] width 62 height 13
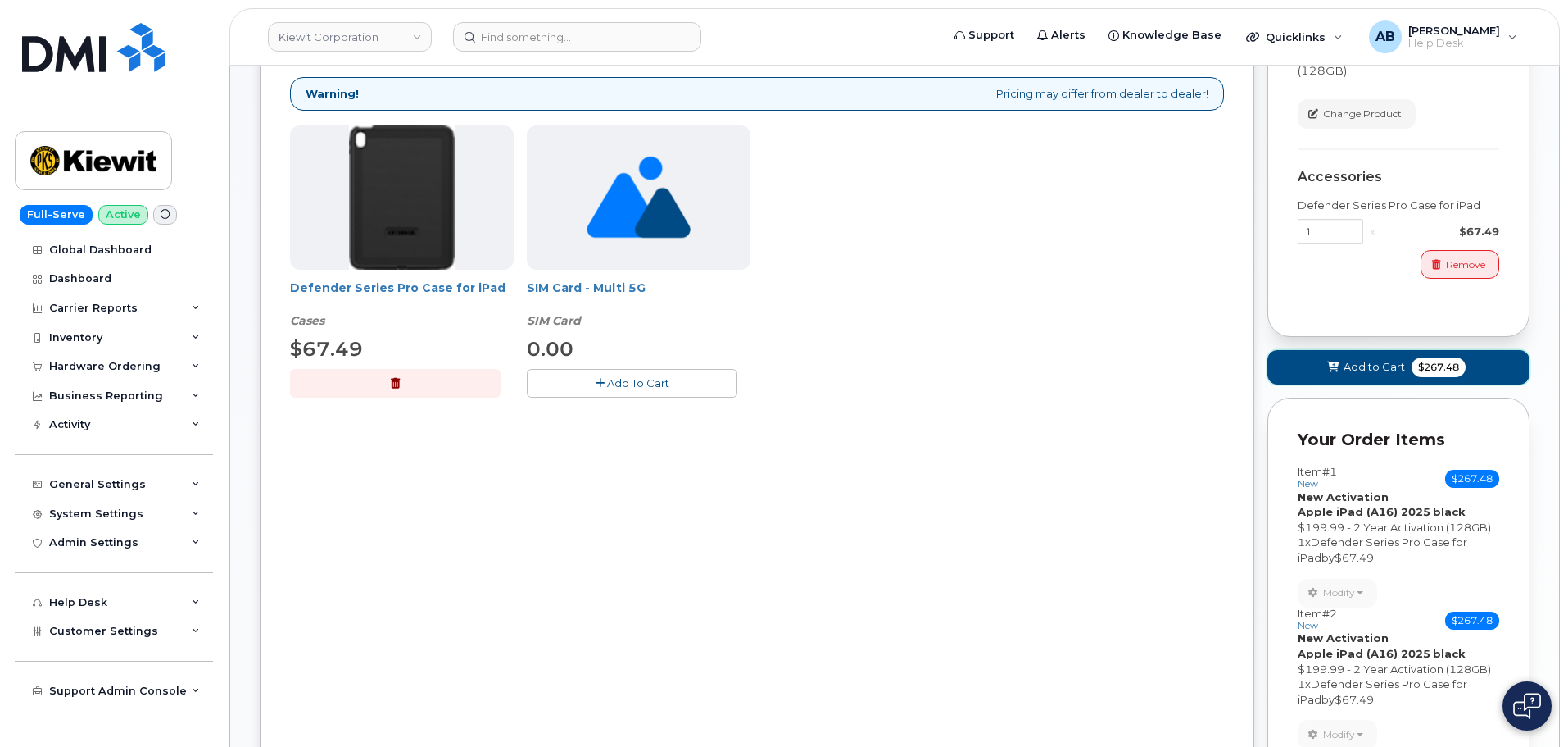
click at [1339, 363] on icon at bounding box center [1333, 367] width 11 height 10
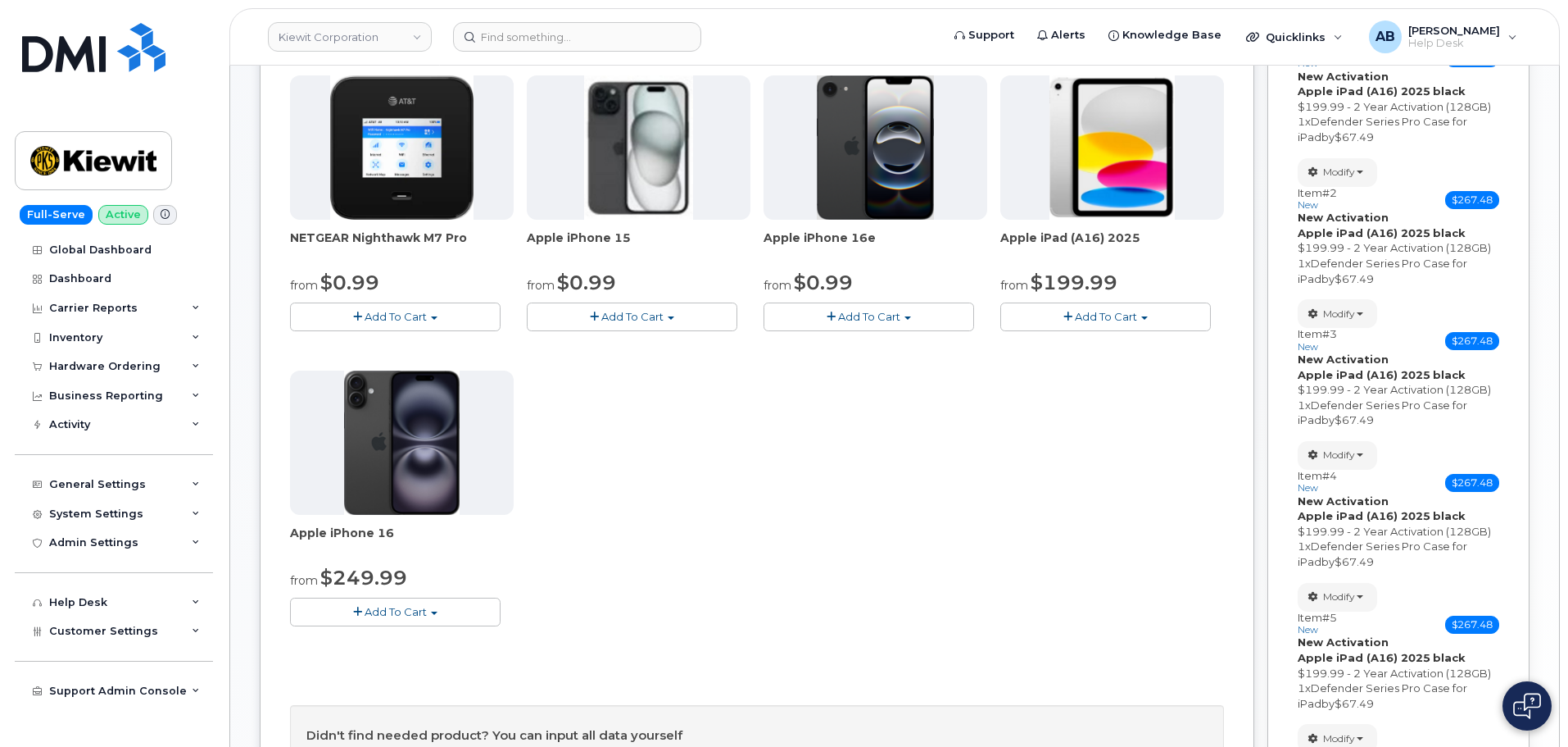
click at [1108, 319] on span "Add To Cart" at bounding box center [1106, 316] width 62 height 13
click at [1100, 373] on link "$199.99 - 2 Year Activation (128GB)" at bounding box center [1117, 367] width 226 height 21
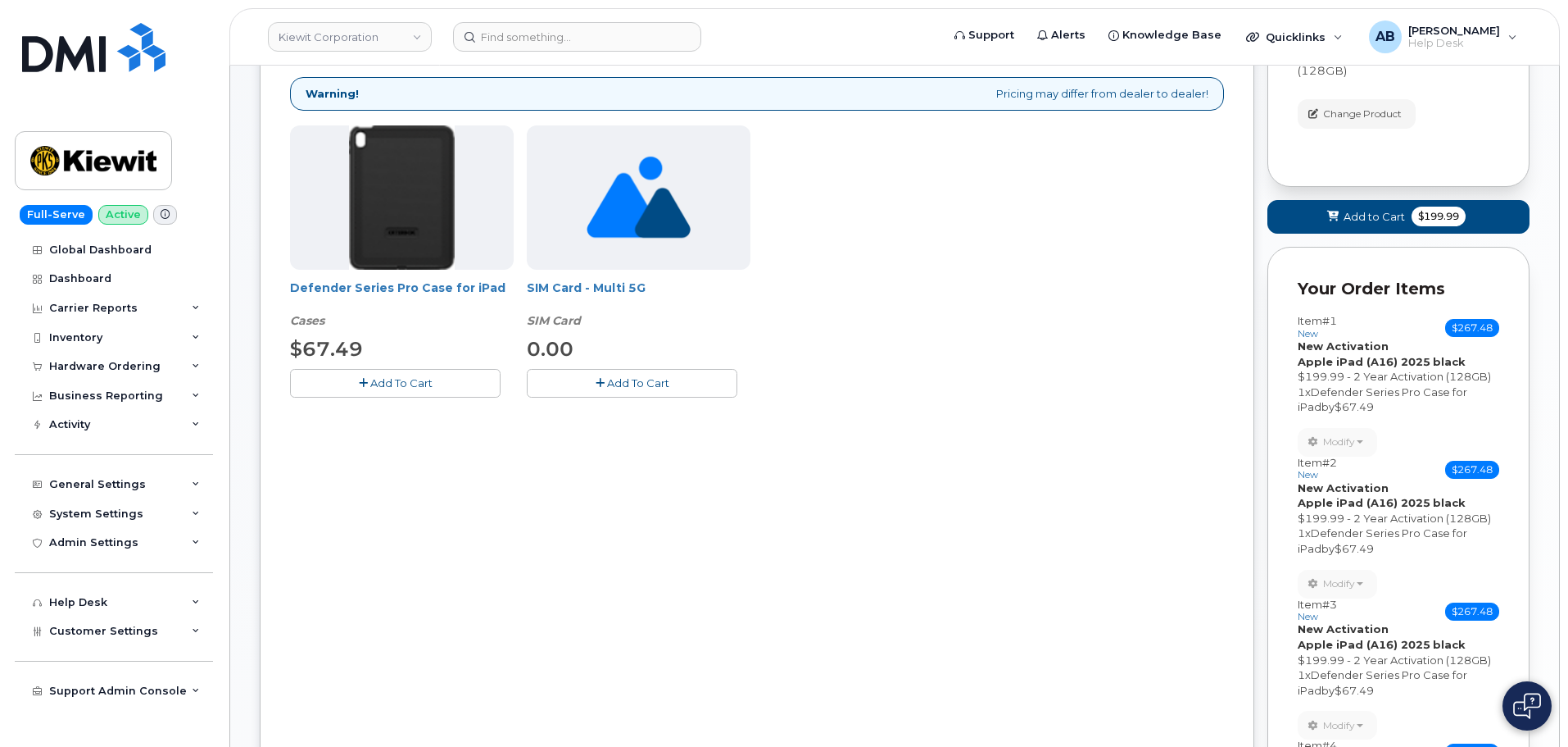
click at [381, 383] on span "Add To Cart" at bounding box center [401, 382] width 62 height 13
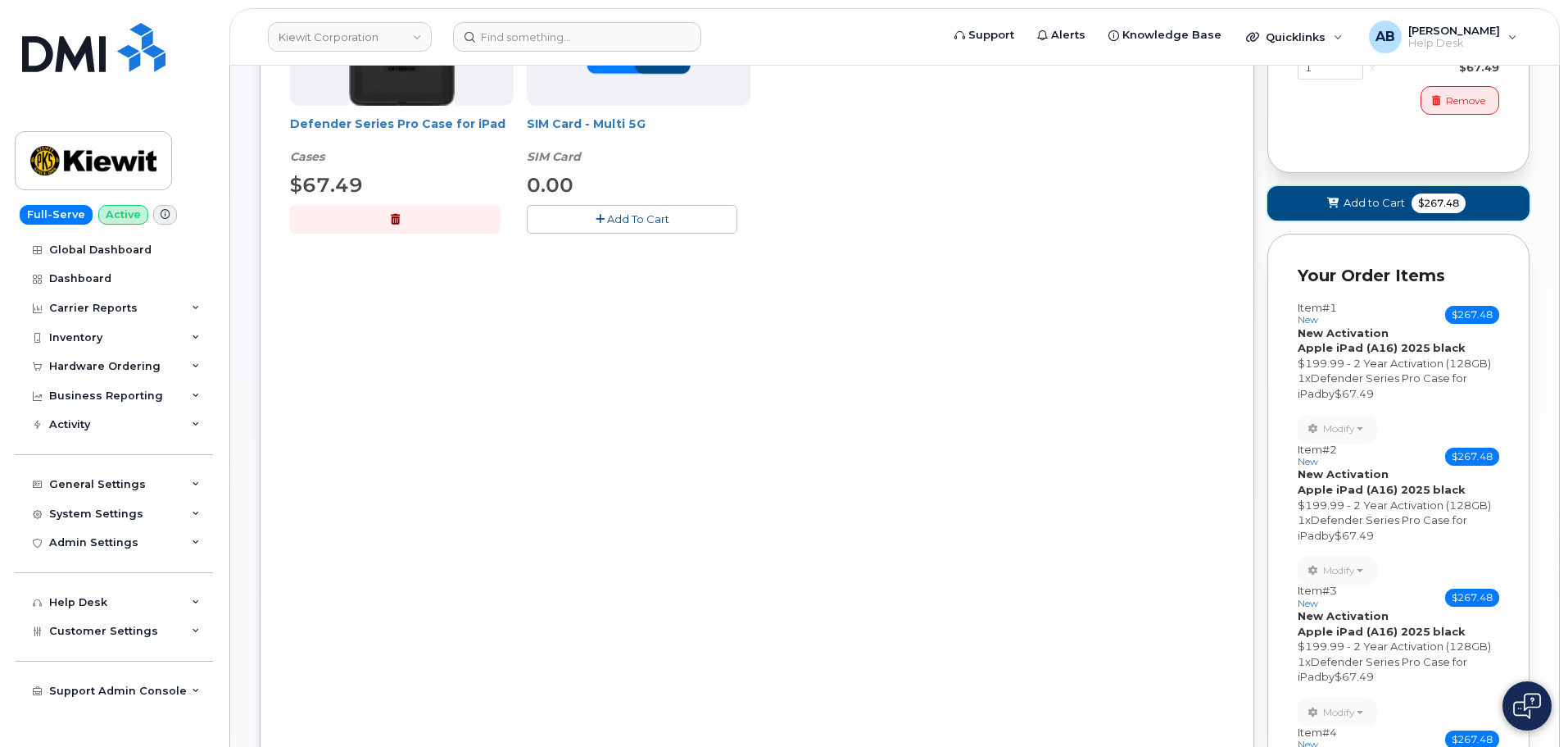
click at [1407, 200] on button "Add to Cart $267.48" at bounding box center [1398, 203] width 262 height 33
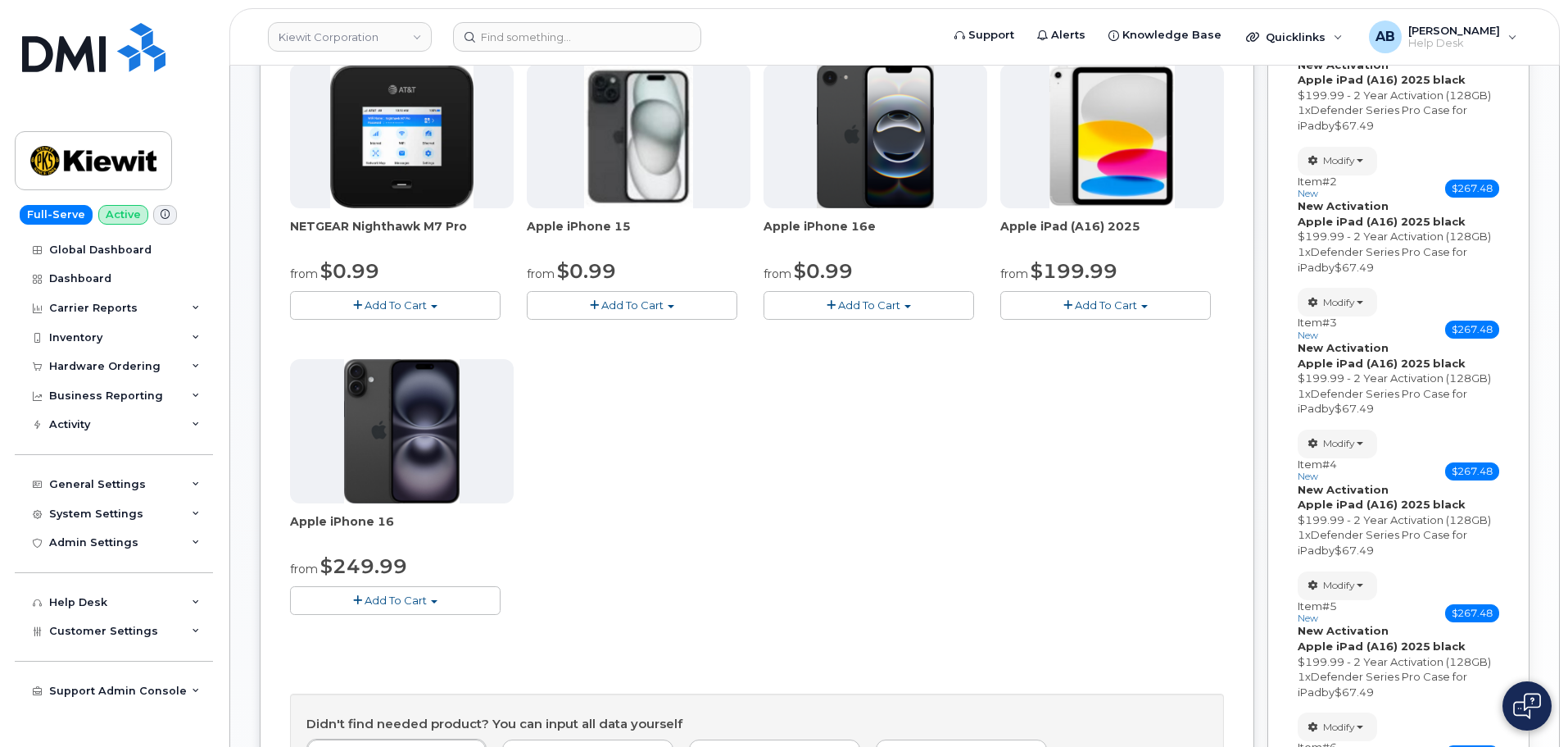
scroll to position [132, 0]
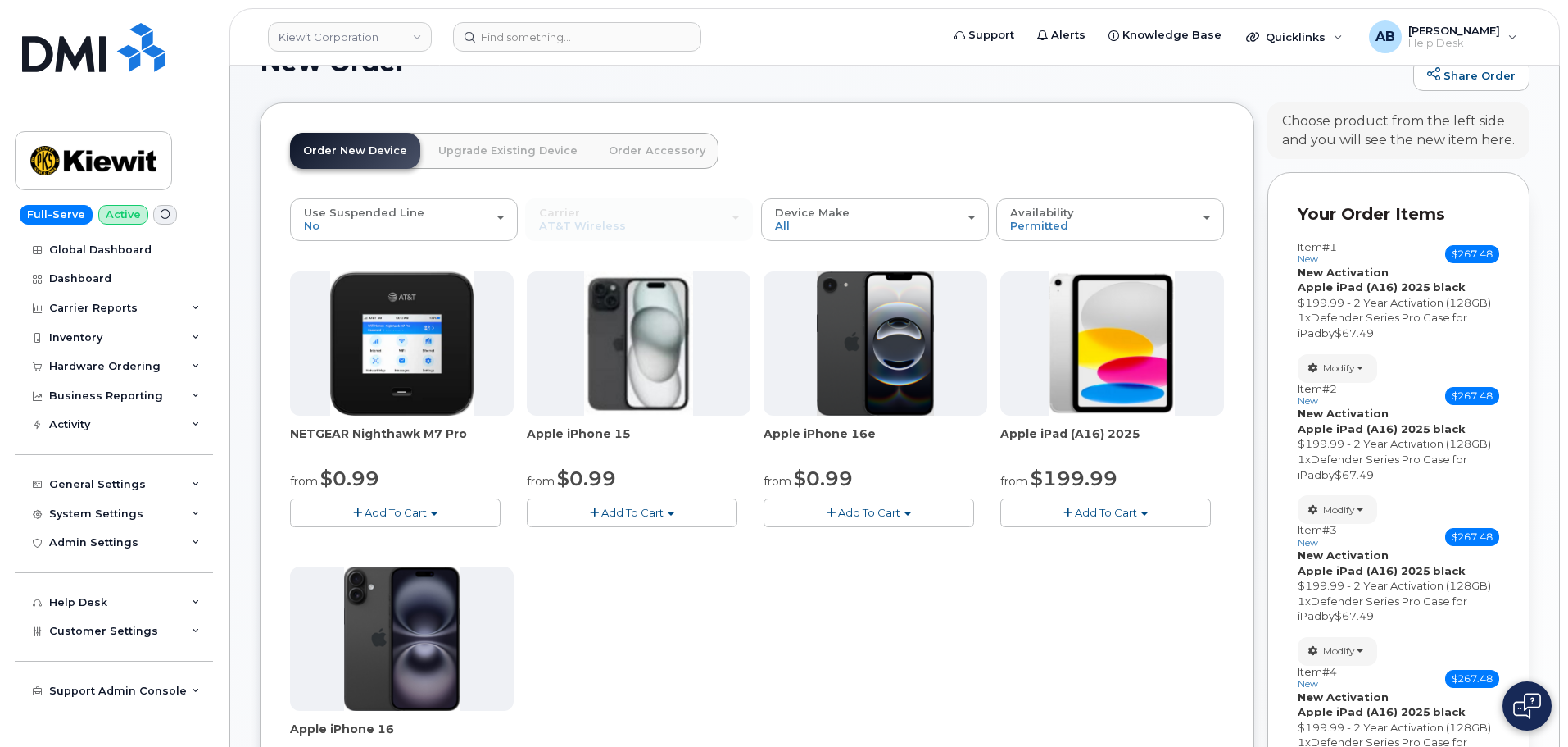
click at [1114, 506] on span "Add To Cart" at bounding box center [1106, 512] width 62 height 13
click at [1098, 559] on link "$199.99 - 2 Year Activation (128GB)" at bounding box center [1117, 563] width 226 height 21
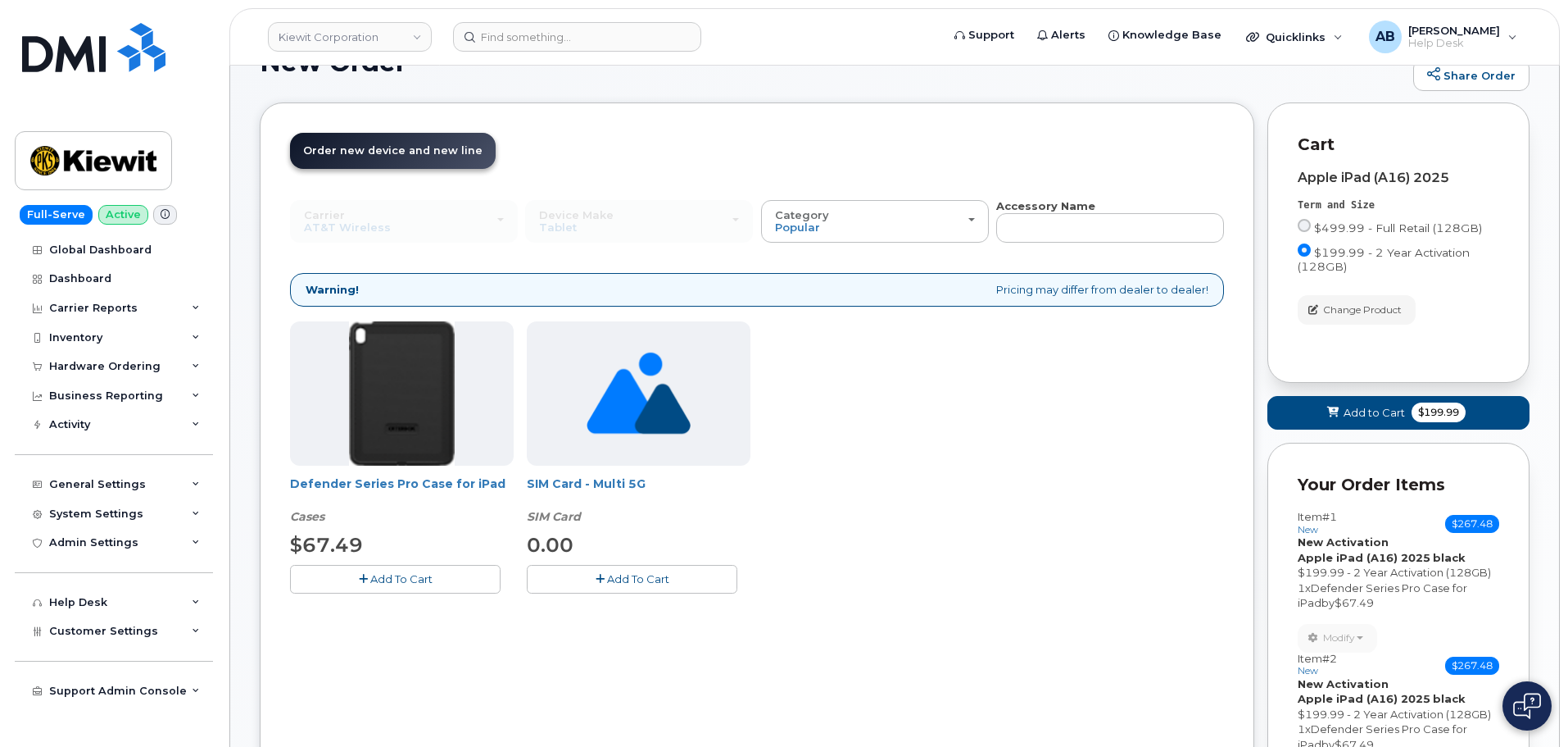
drag, startPoint x: 412, startPoint y: 585, endPoint x: 427, endPoint y: 587, distance: 15.1
click at [412, 583] on span "Add To Cart" at bounding box center [401, 578] width 62 height 13
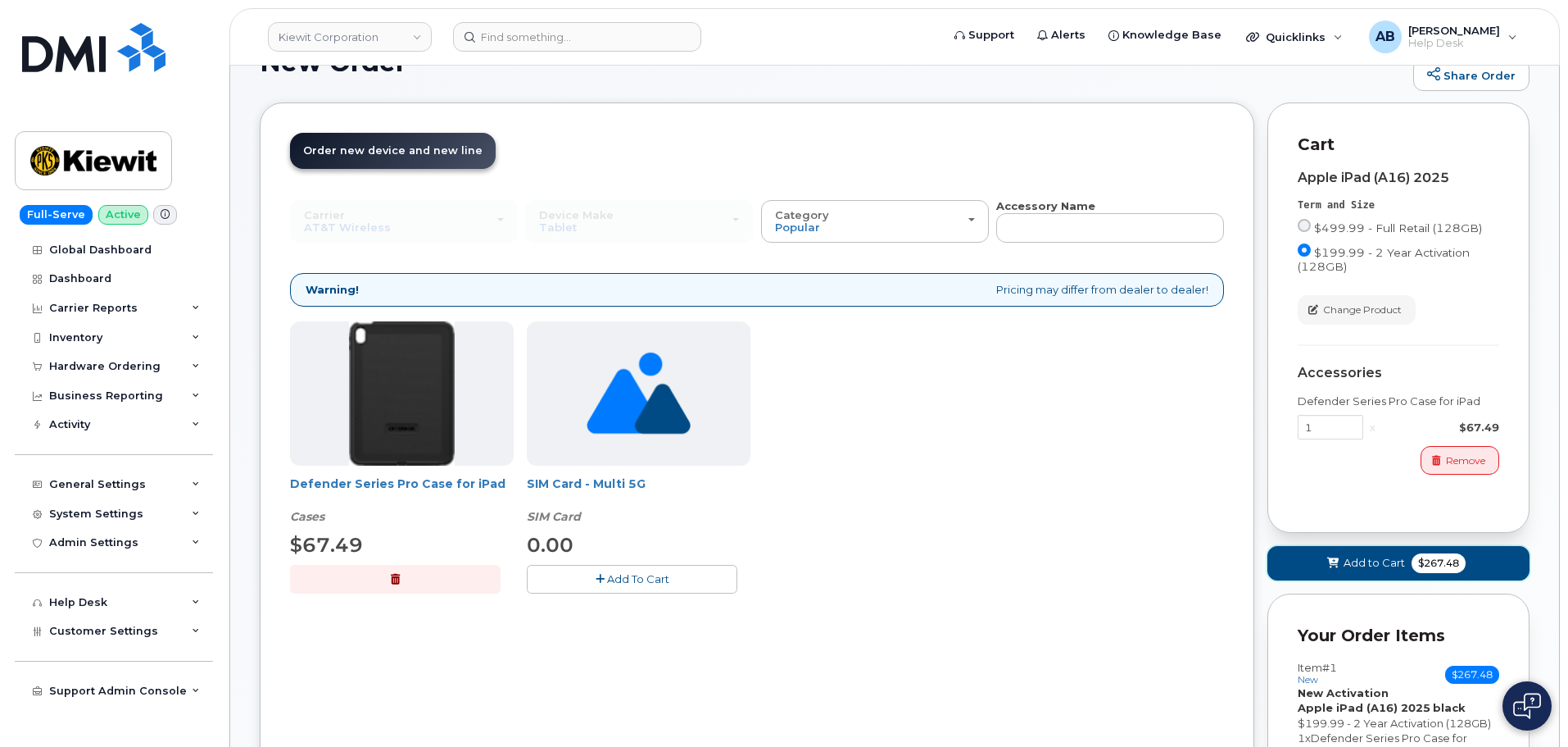
click at [1389, 577] on button "Add to Cart $267.48" at bounding box center [1398, 562] width 262 height 33
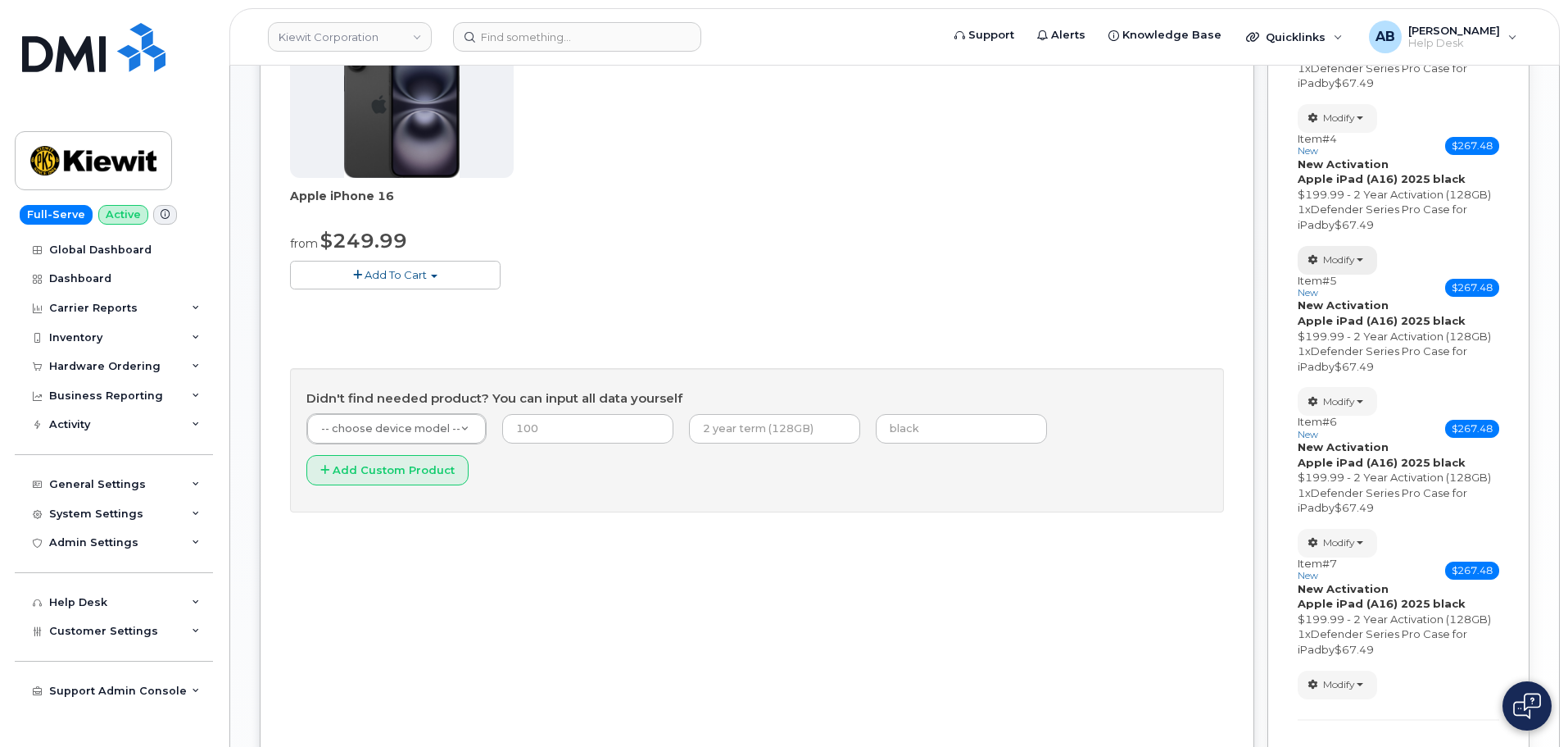
scroll to position [738, 0]
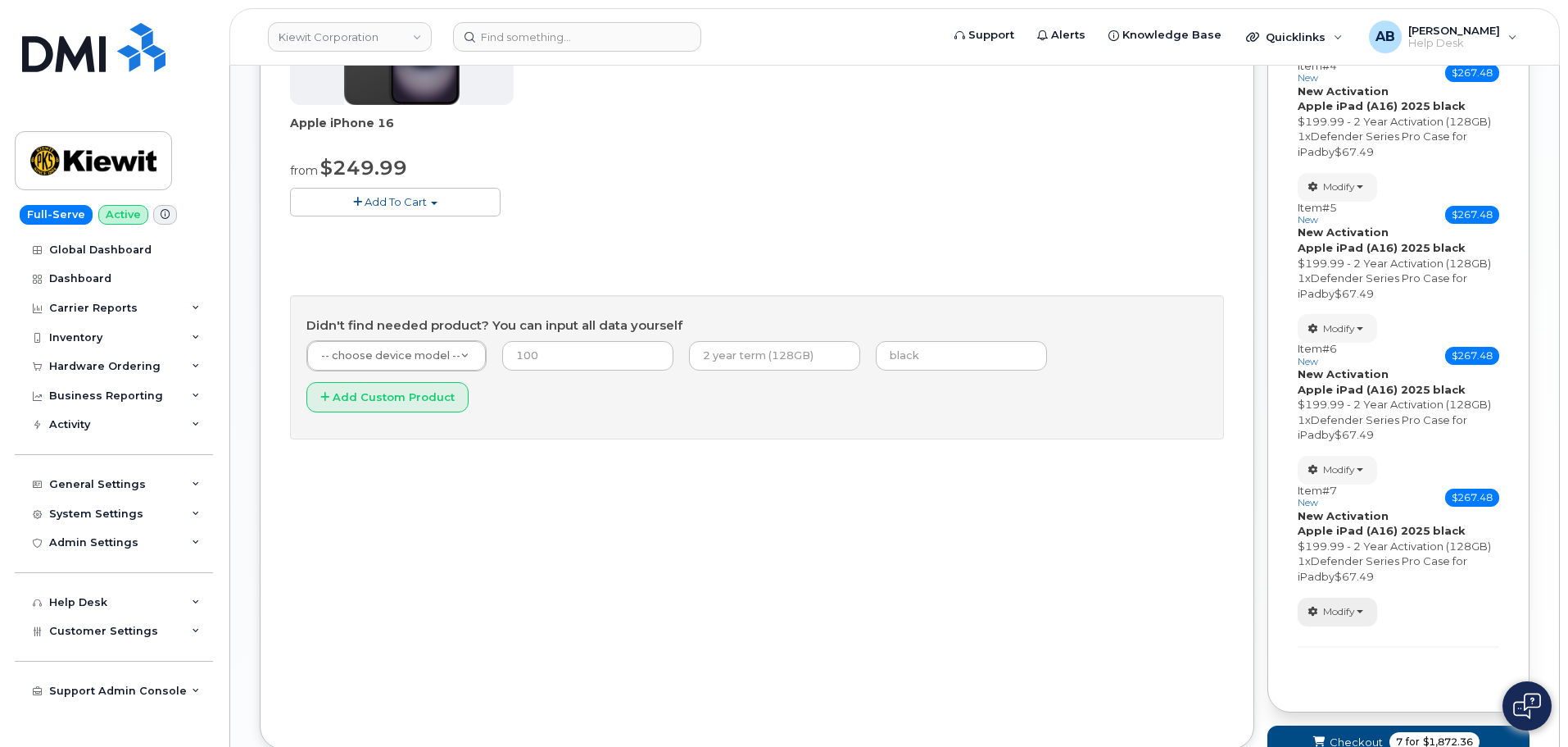
click at [1352, 608] on span "Modify" at bounding box center [1339, 612] width 32 height 15
click at [1348, 716] on span "Remove" at bounding box center [1343, 710] width 55 height 12
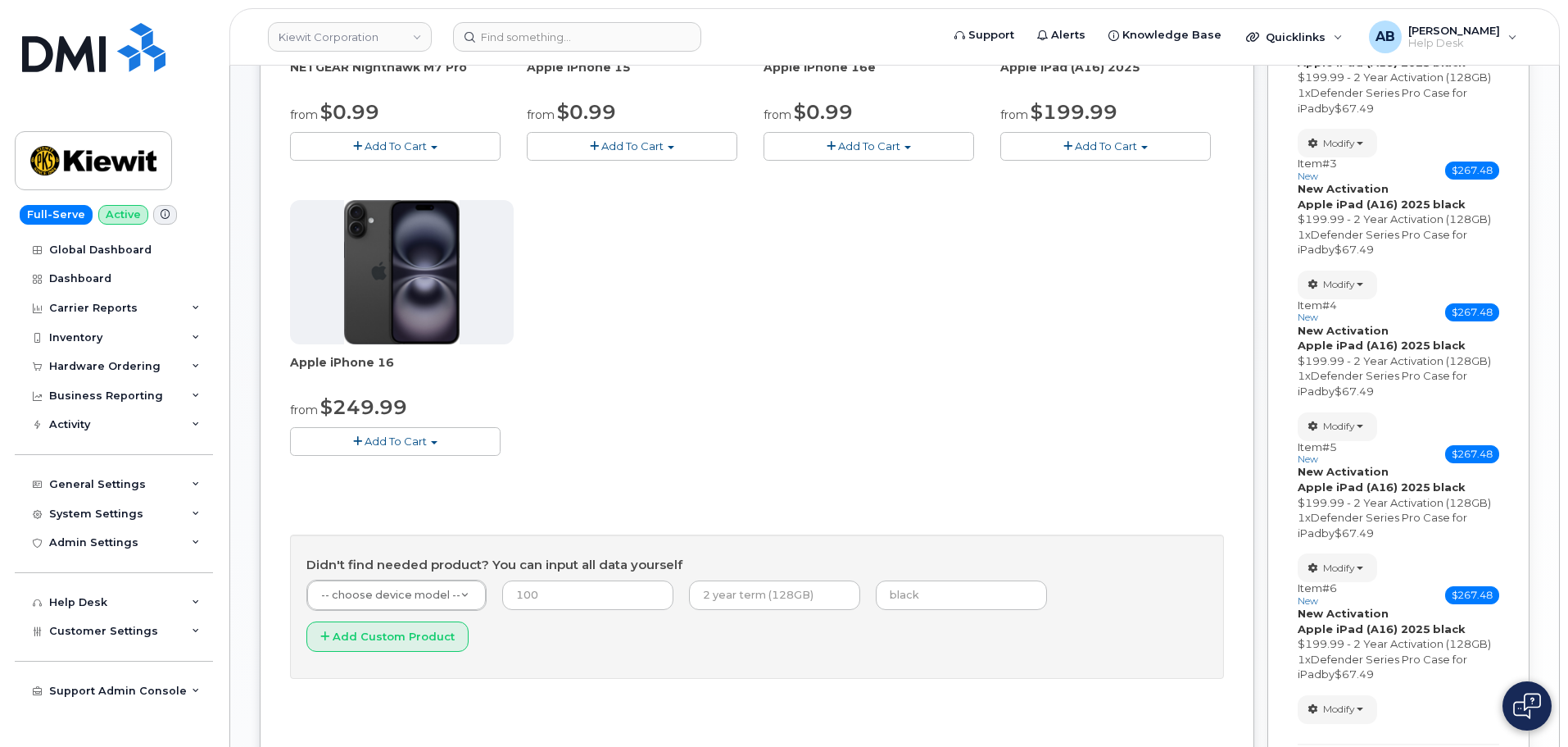
scroll to position [705, 0]
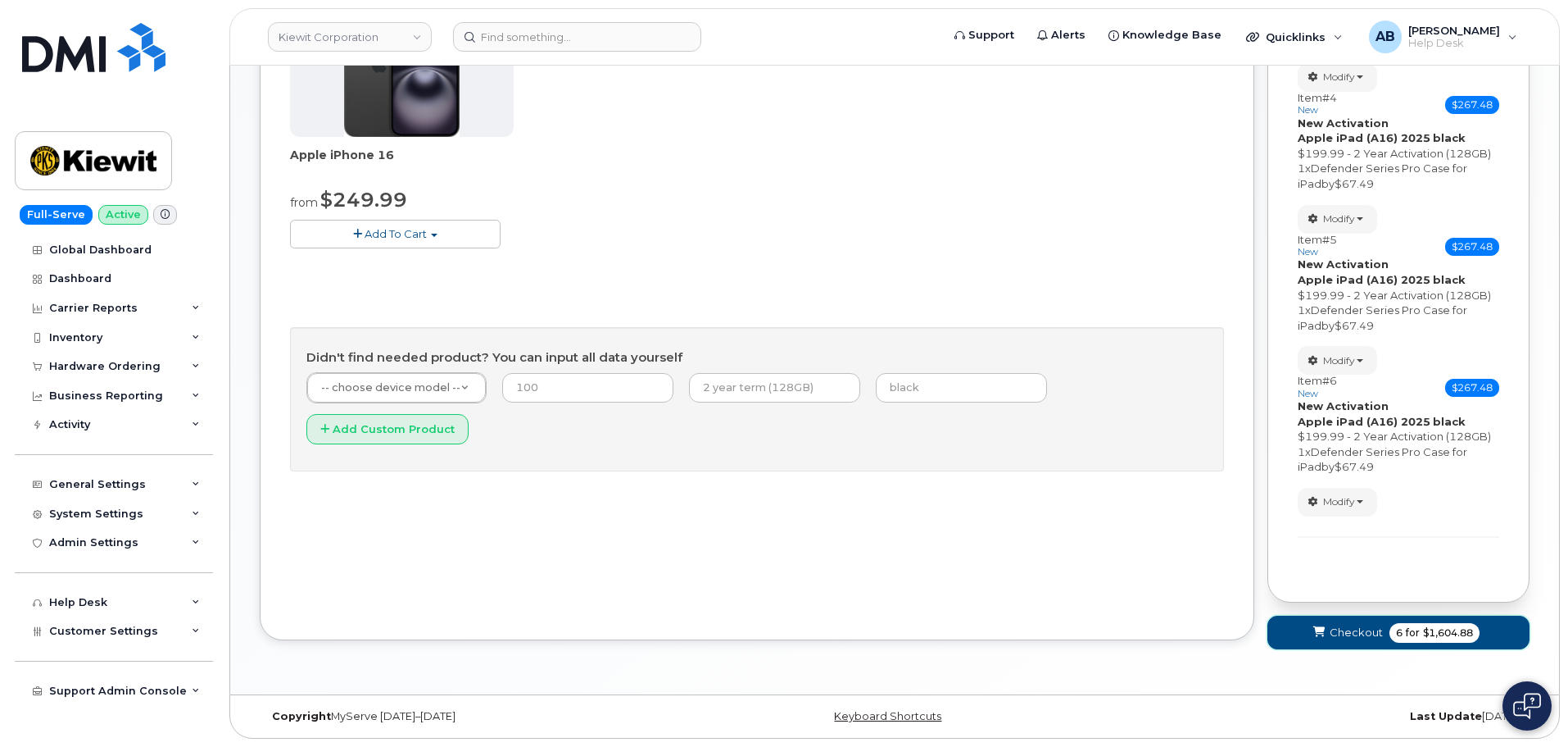
click at [1377, 631] on span "Checkout" at bounding box center [1356, 632] width 53 height 15
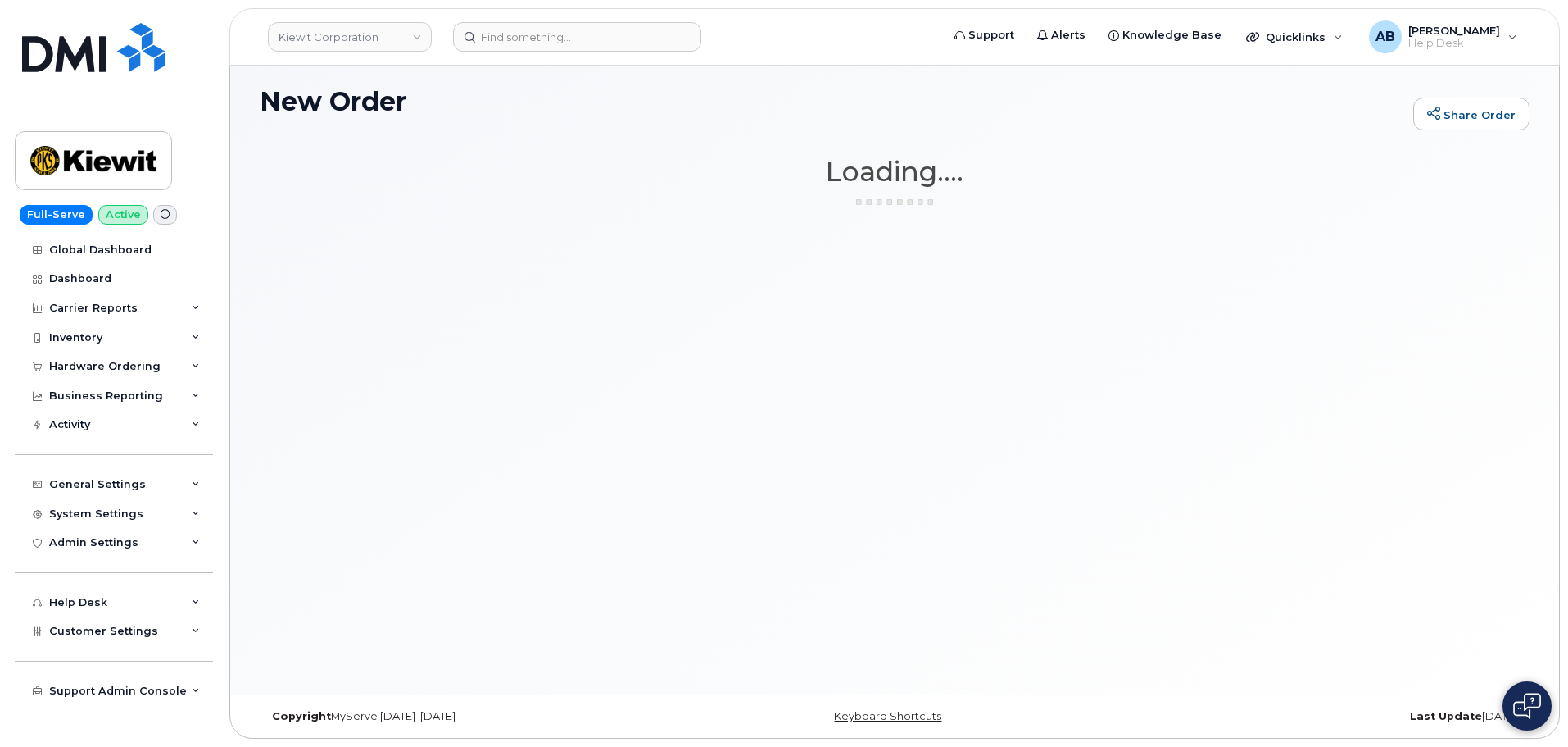
scroll to position [93, 0]
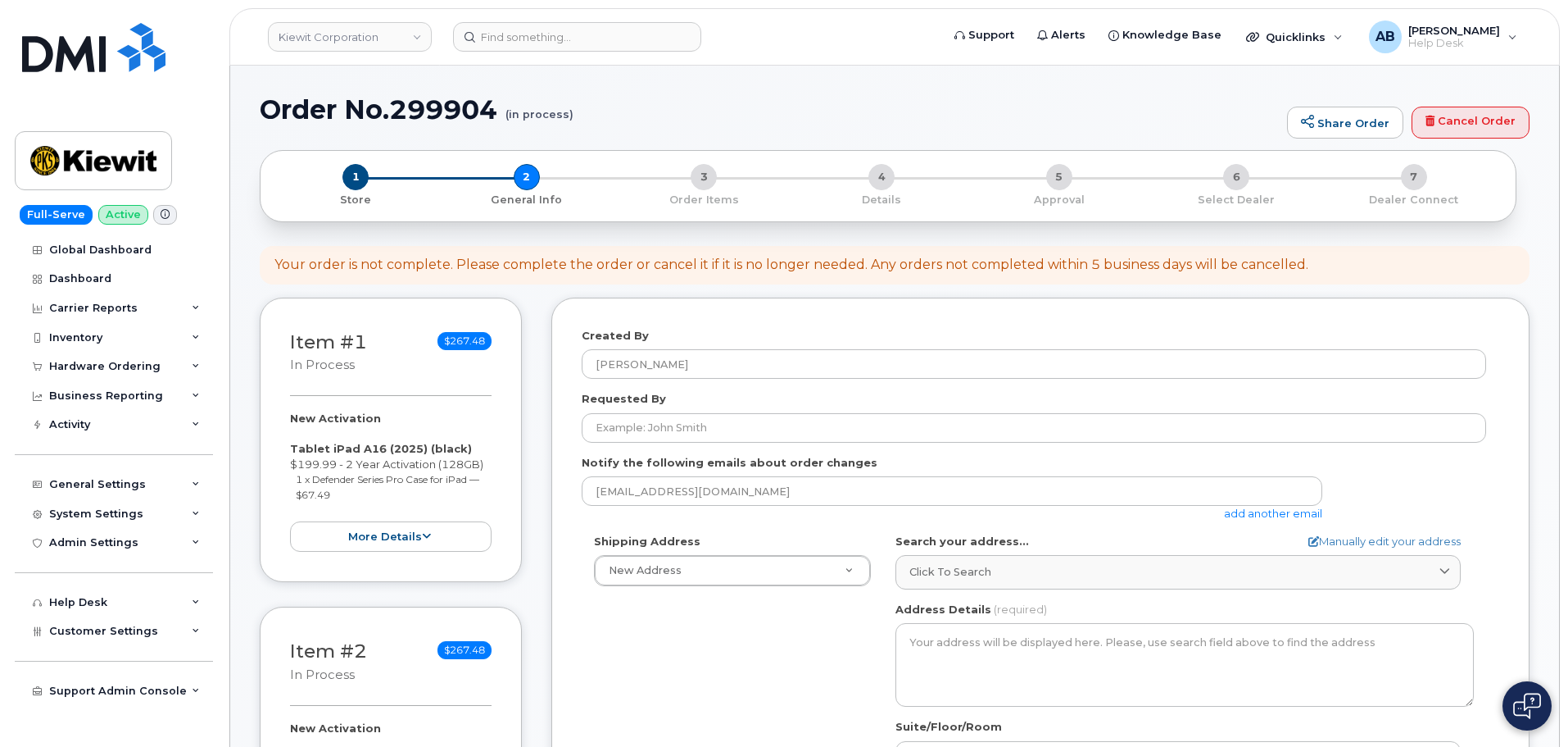
select select
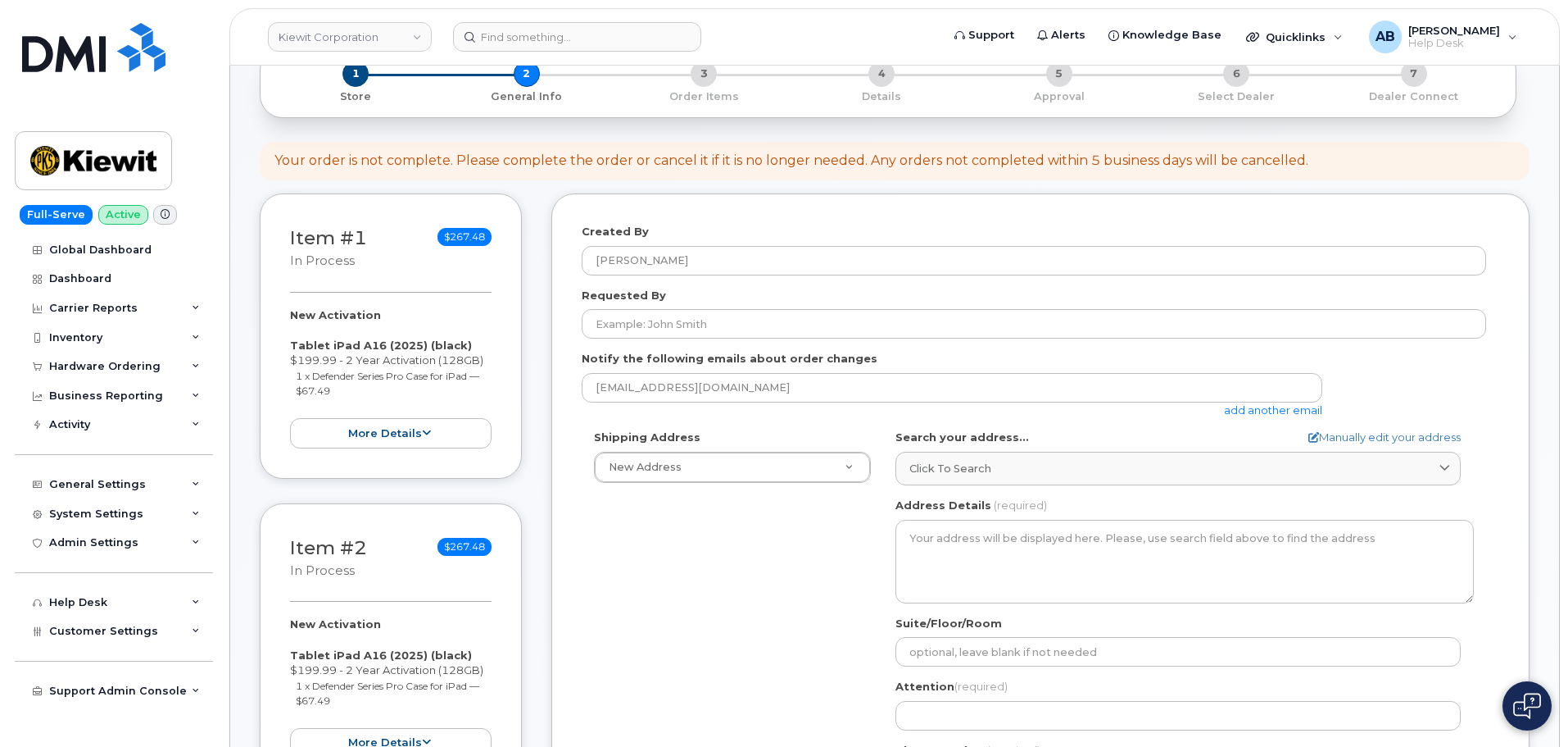
scroll to position [166, 0]
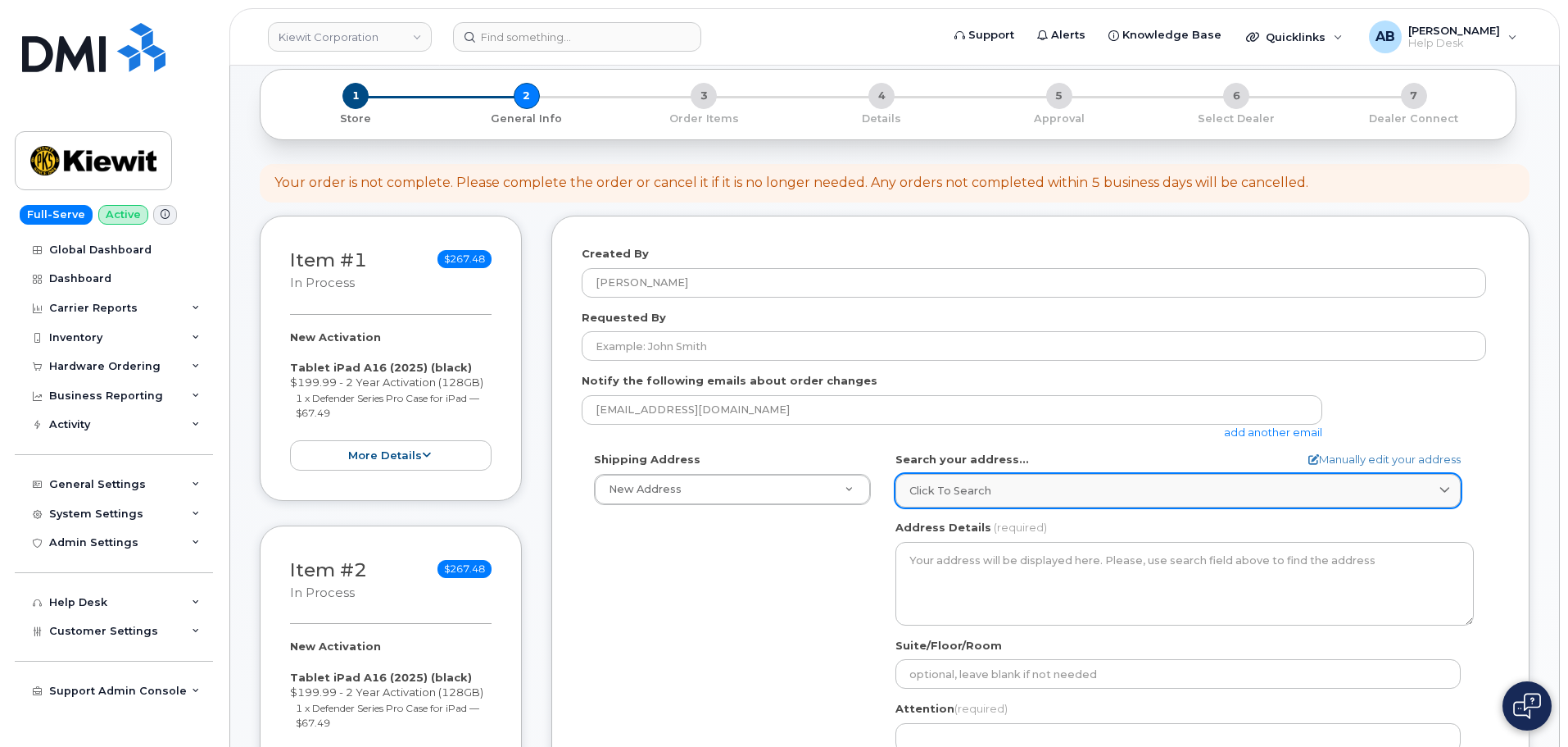
click at [978, 489] on span "Click to search" at bounding box center [950, 490] width 82 height 15
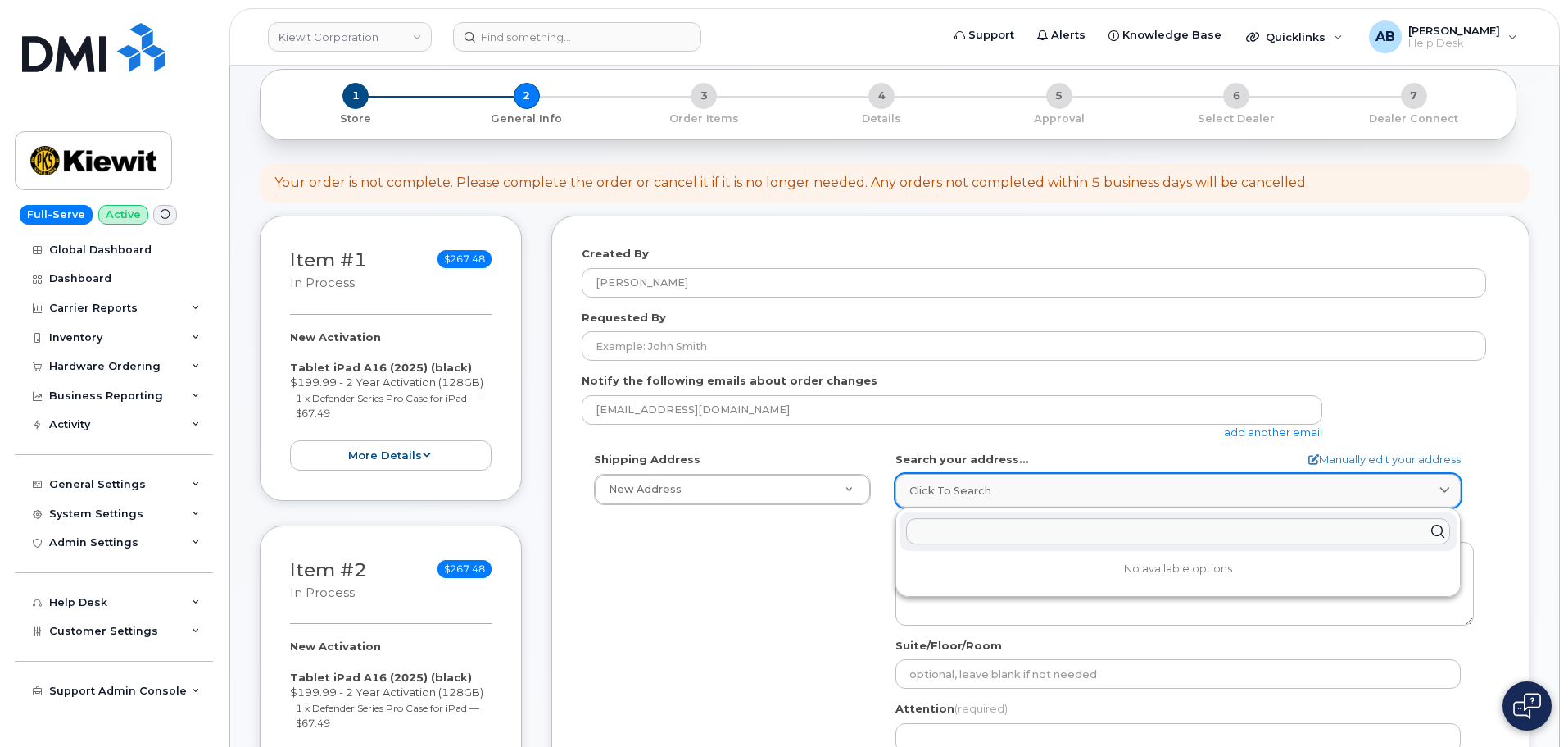
paste input "1135 Coteau Rd, Houma LA 70364"
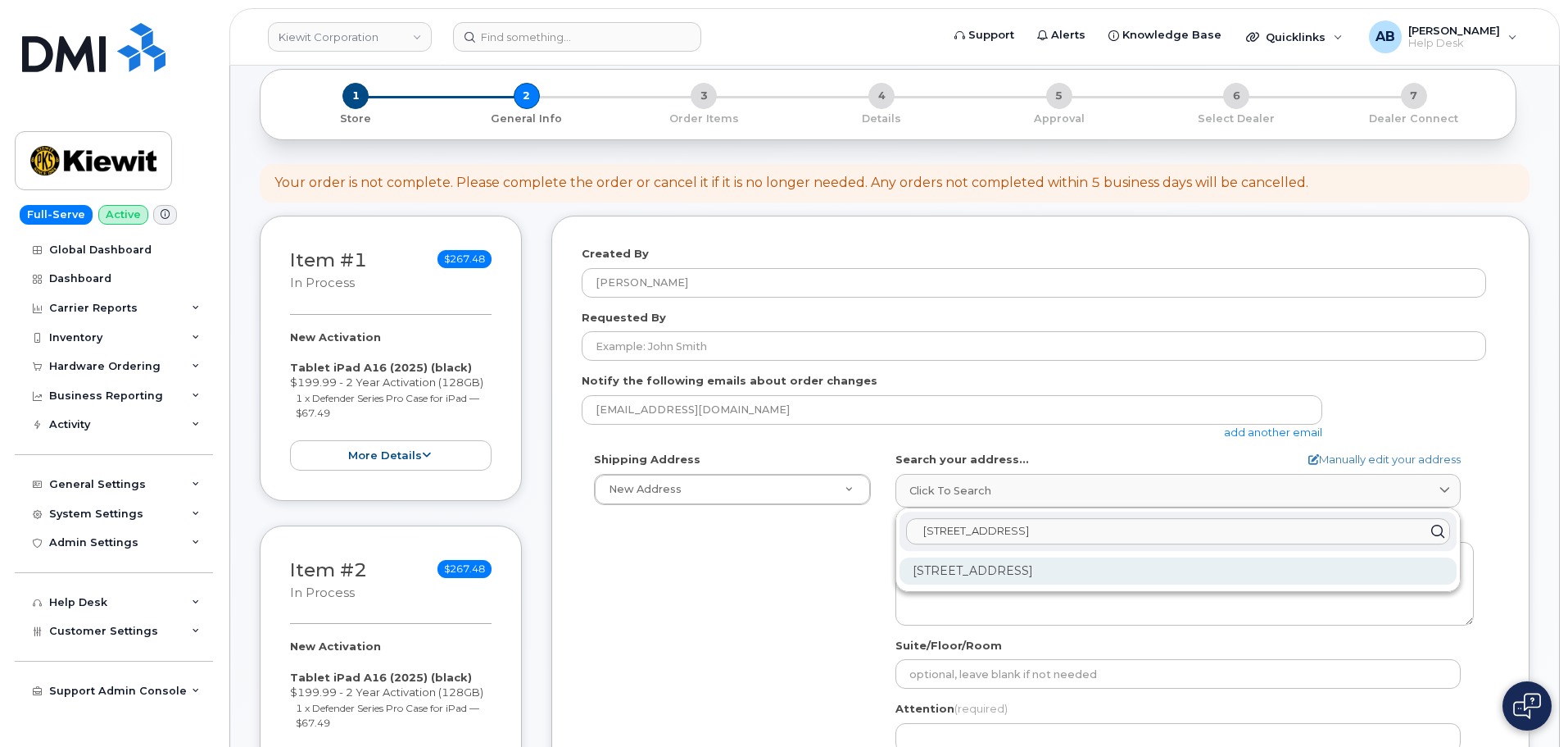
type input "1135 Coteau Rd, Houma LA 70364"
click at [1200, 571] on div "1135 Coteau Rd Houma LA 70364-4514" at bounding box center [1178, 571] width 557 height 27
select select
type textarea "1135 Coteau Rd HOUMA LA 70364-4514 UNITED STATES"
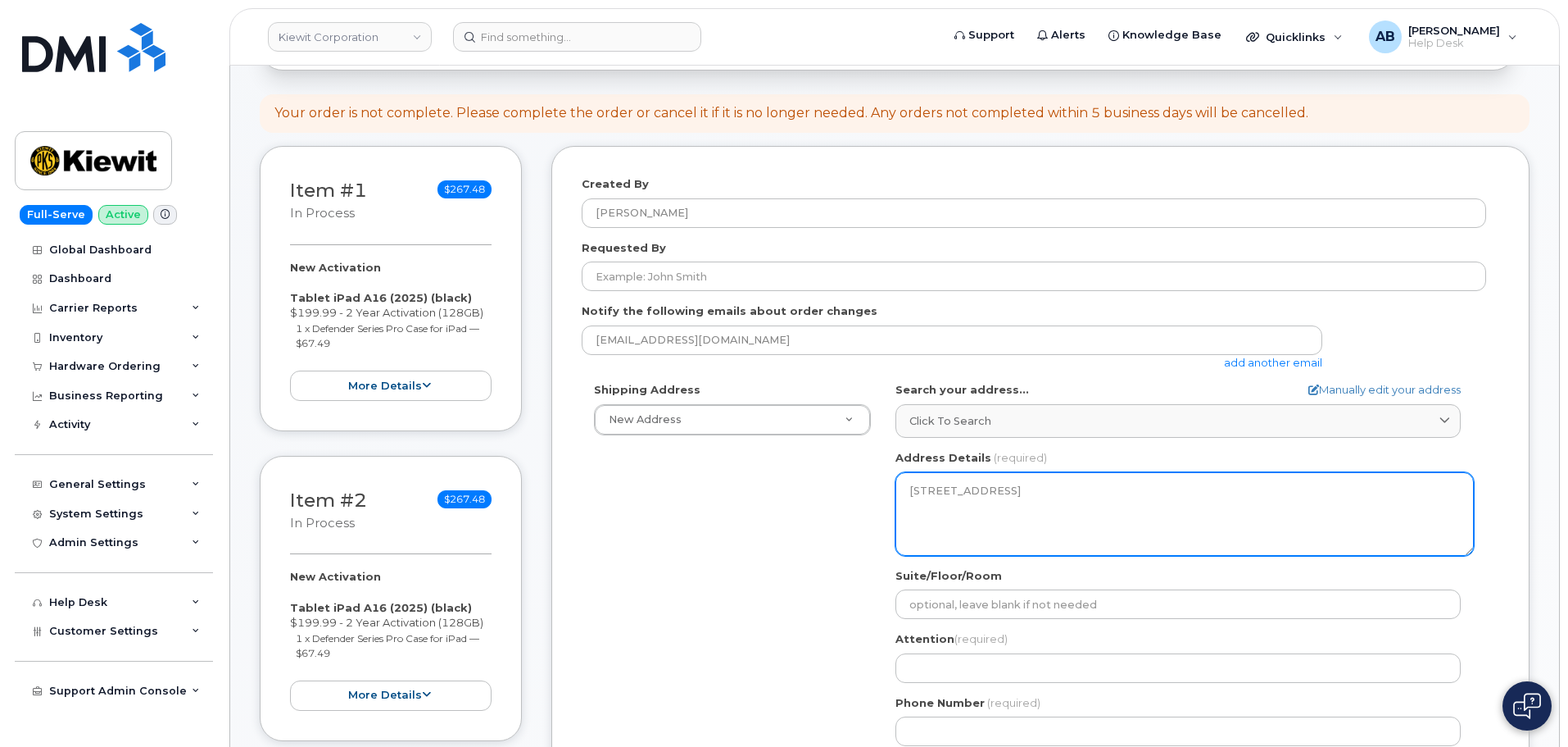
scroll to position [412, 0]
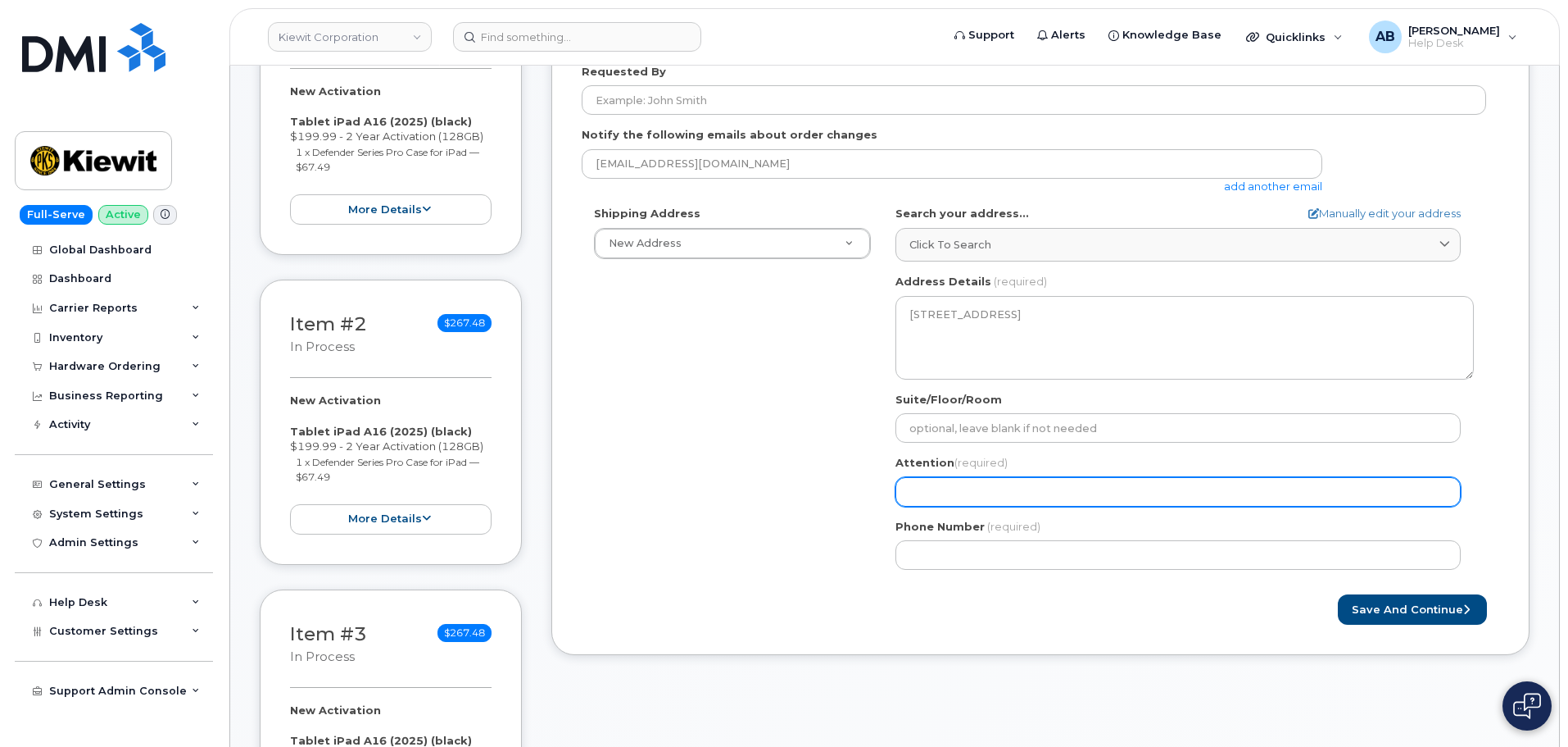
click at [1000, 493] on input "Attention (required)" at bounding box center [1177, 491] width 565 height 29
paste input "Faisal Imtiaj Shovon"
select select
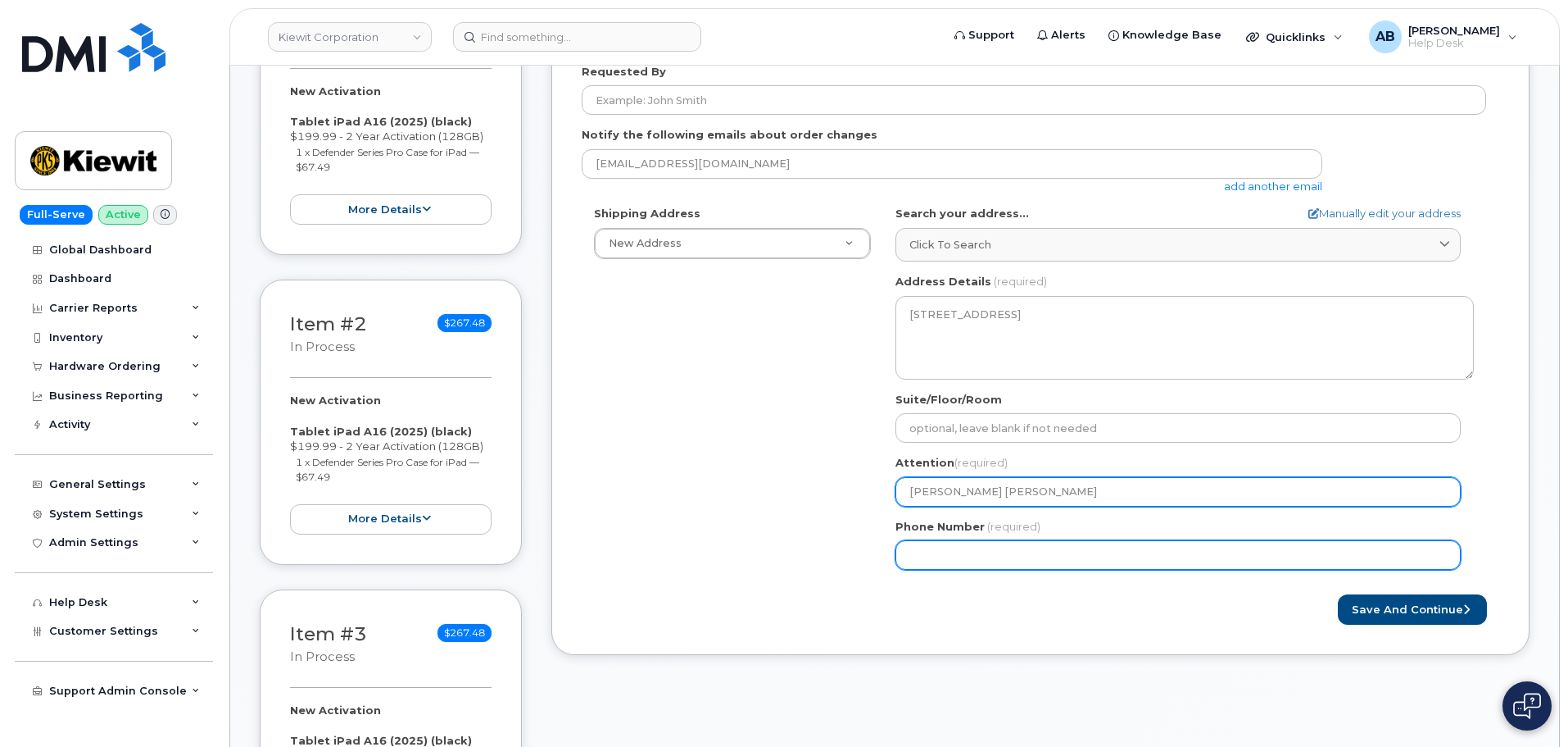
type input "Faisal Imtiaj Shovon"
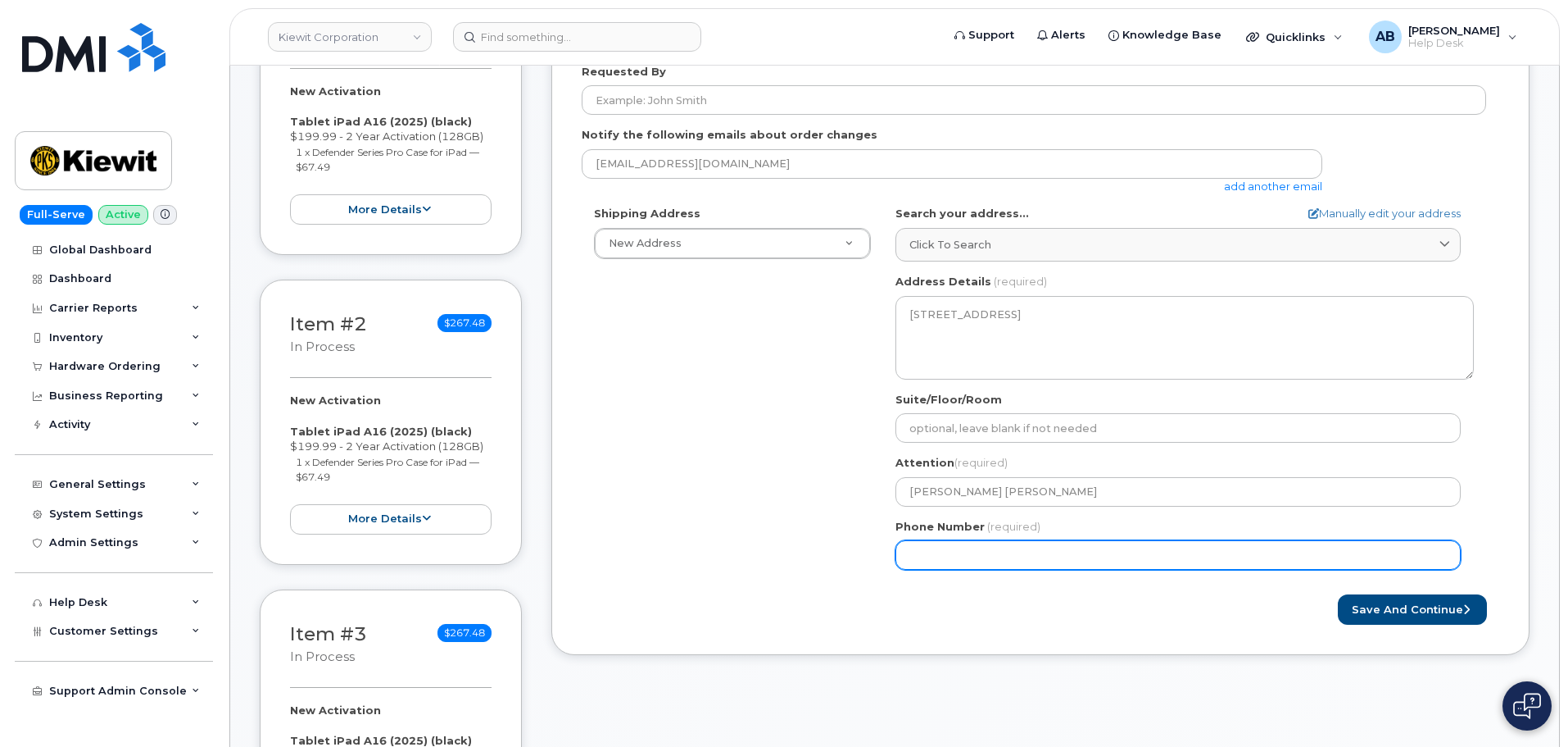
click at [1034, 542] on input "Phone Number" at bounding box center [1177, 555] width 565 height 29
type input "402609653"
select select
type input "4026096532"
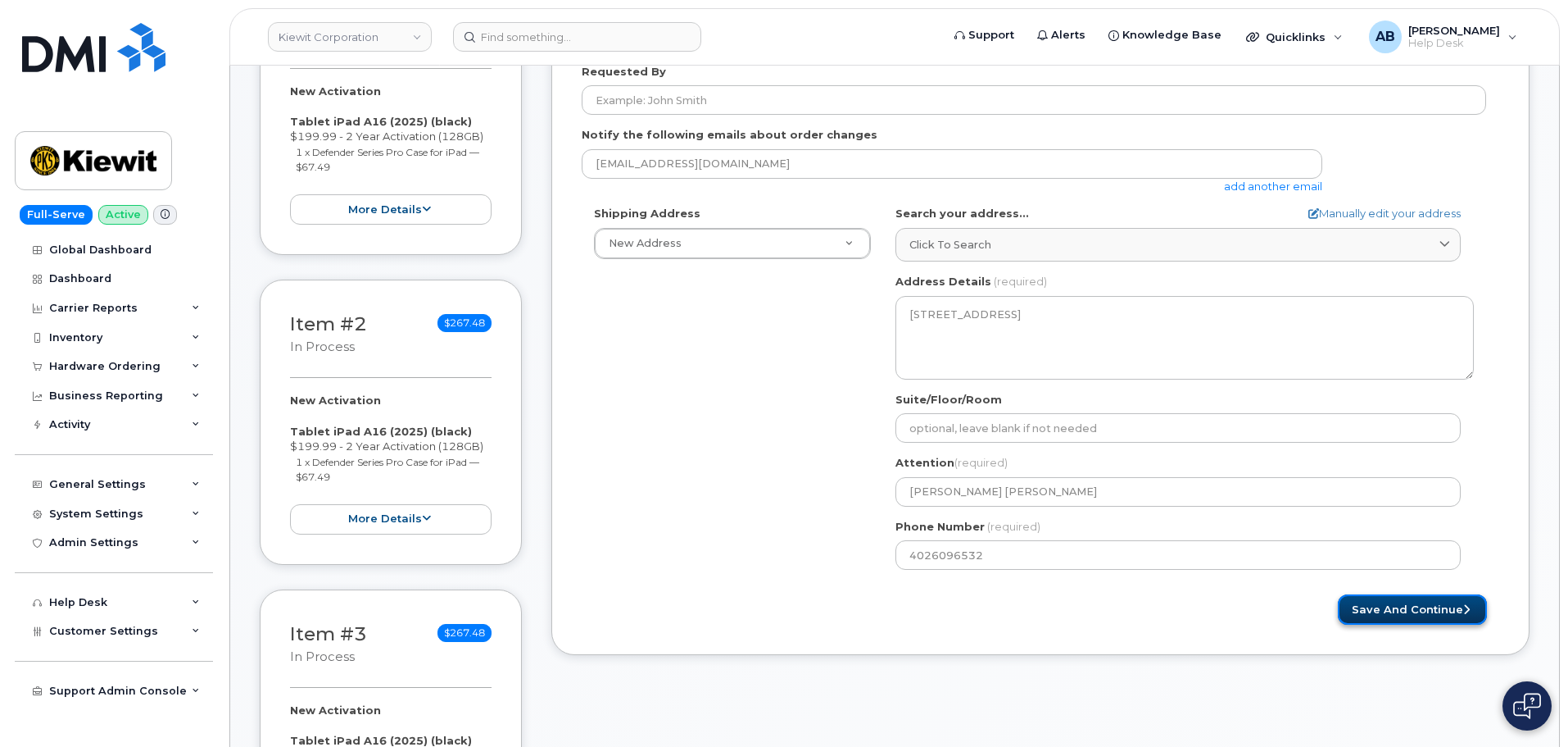
click at [1382, 608] on button "Save and Continue" at bounding box center [1413, 610] width 150 height 30
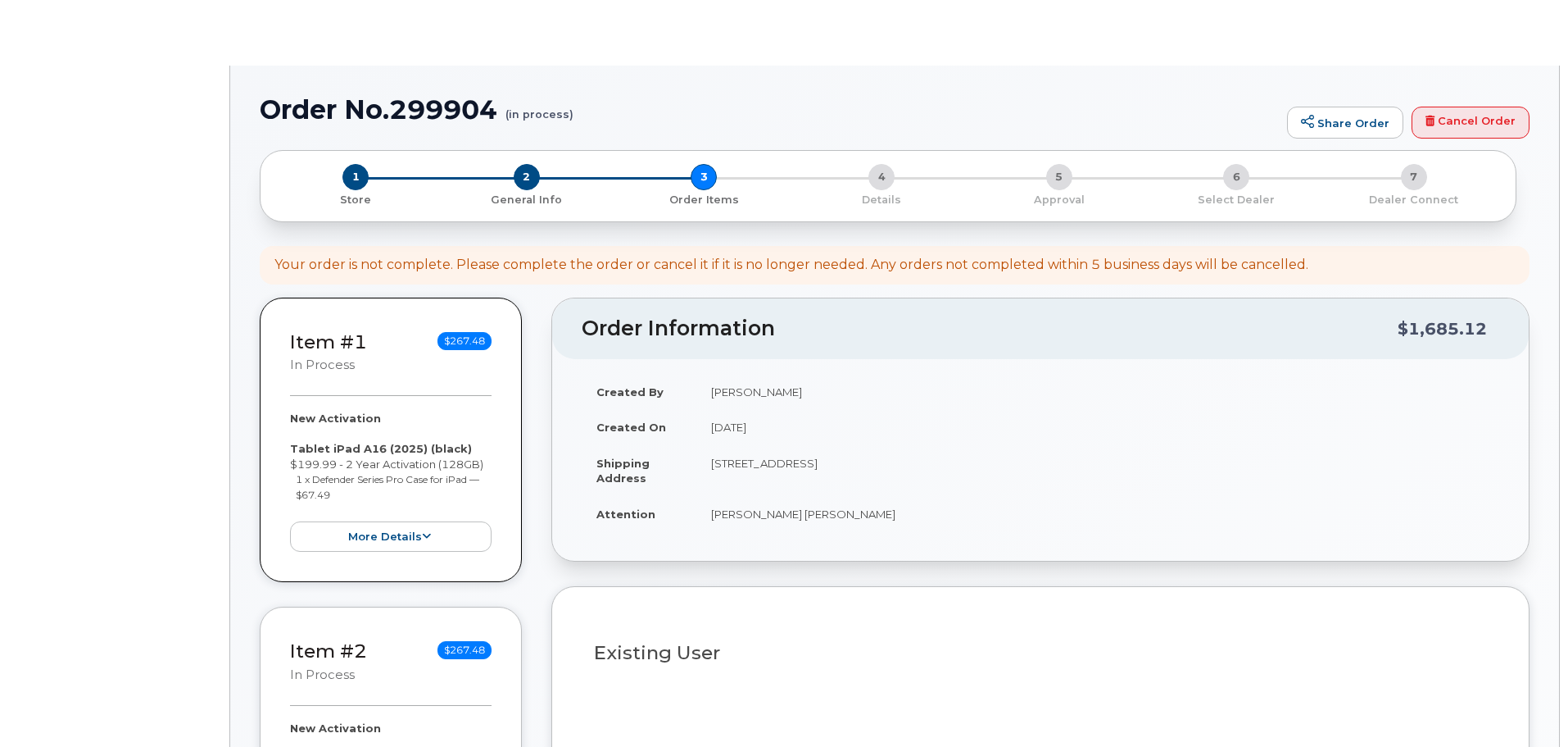
select select
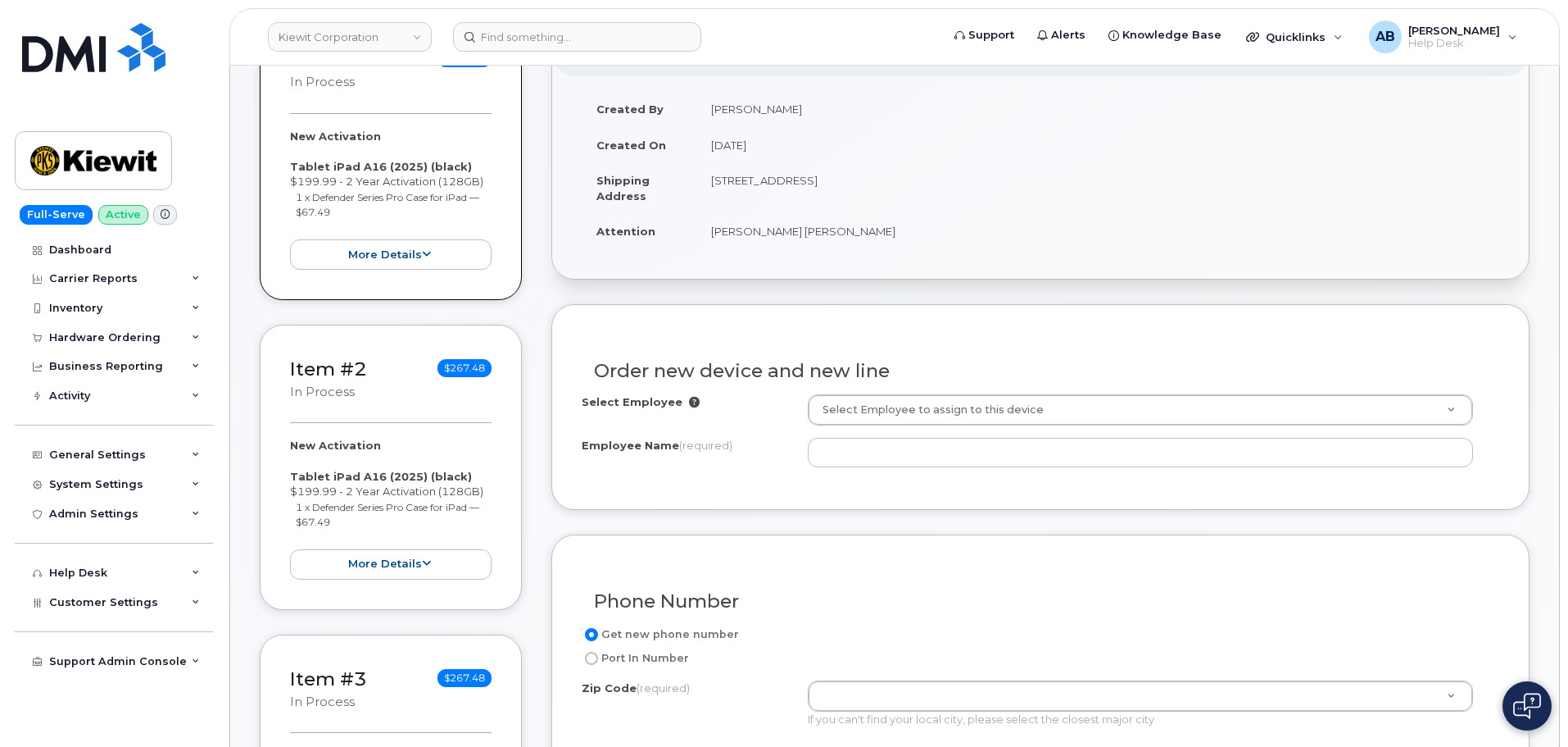
scroll to position [329, 0]
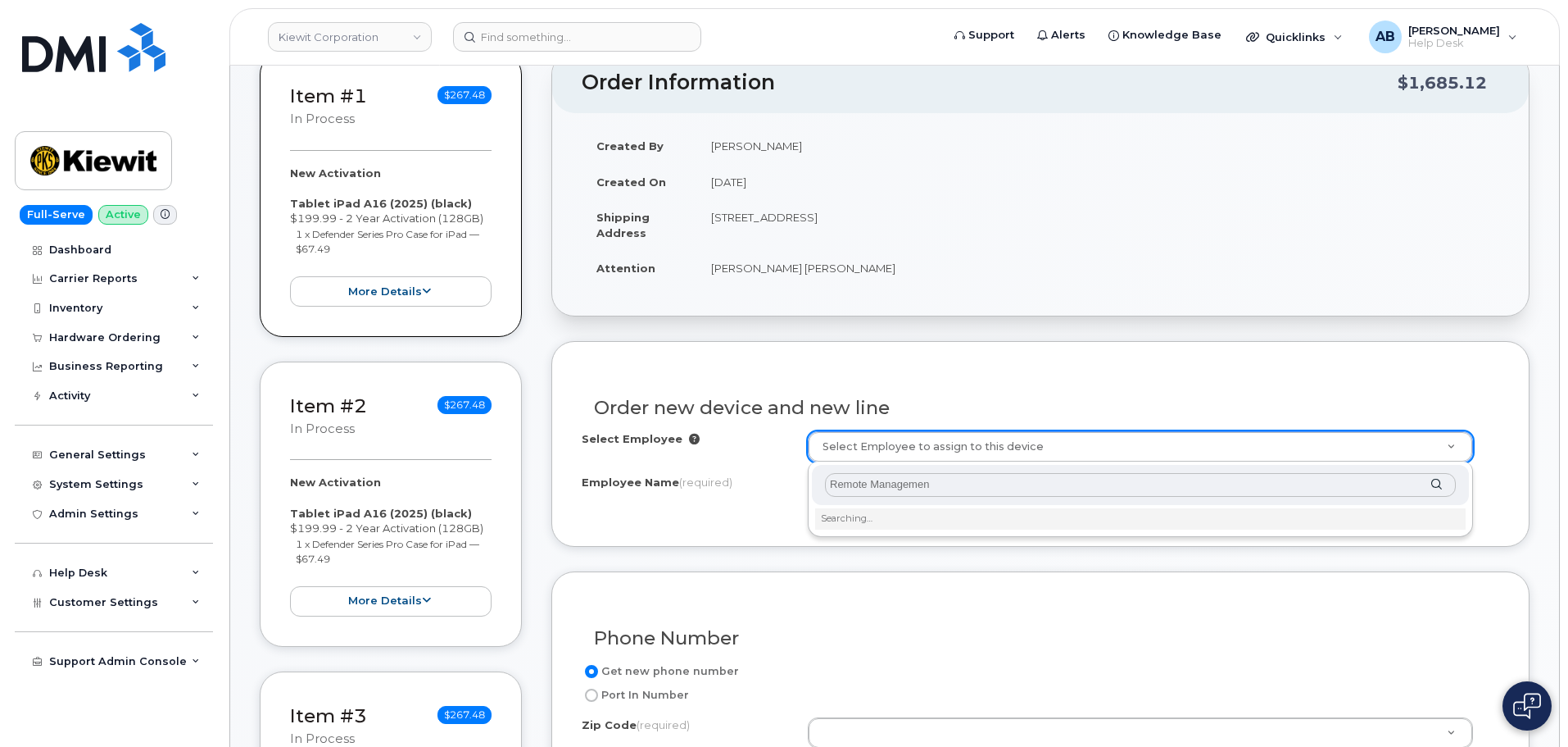
type input "Remote Management"
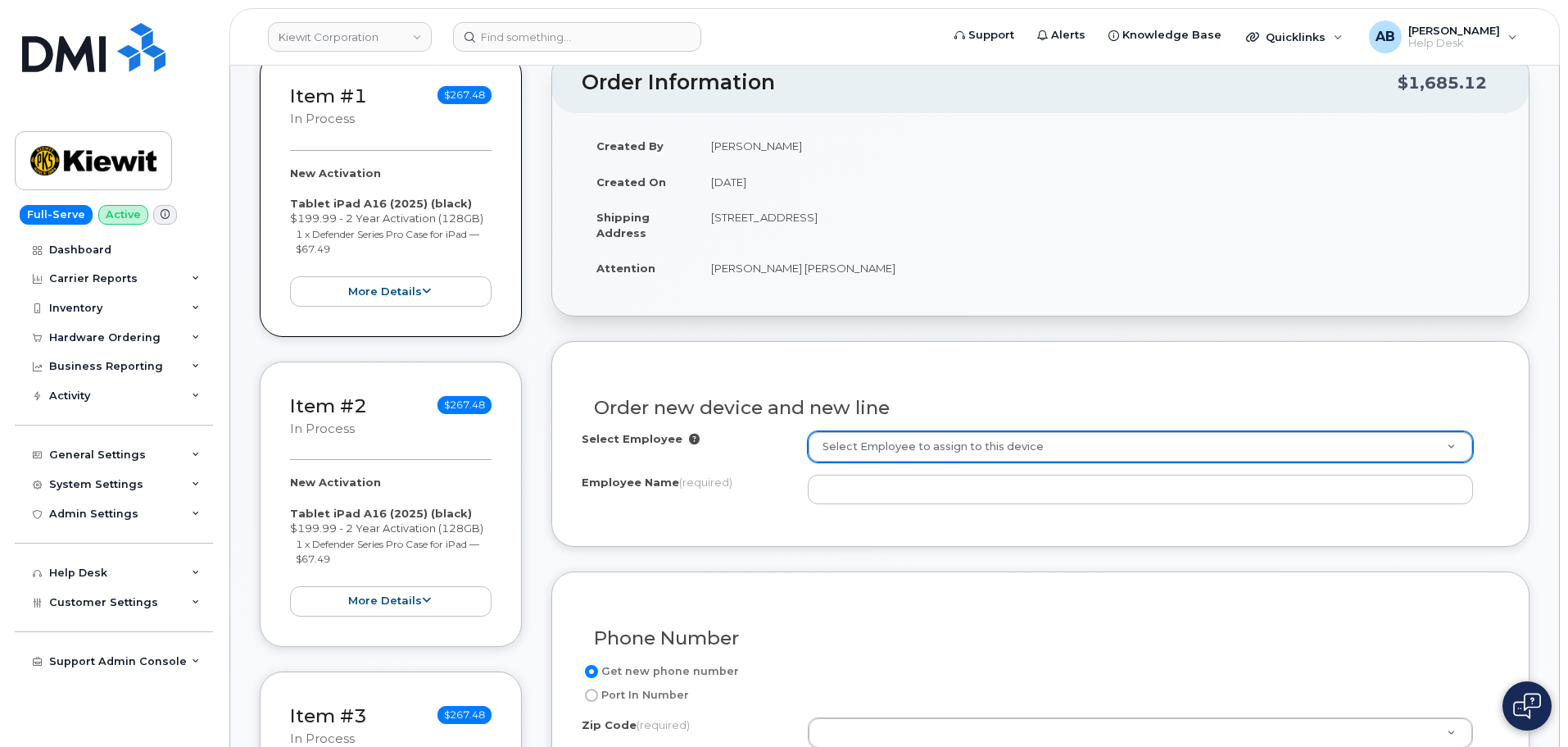
drag, startPoint x: 1011, startPoint y: 365, endPoint x: 1000, endPoint y: 373, distance: 13.6
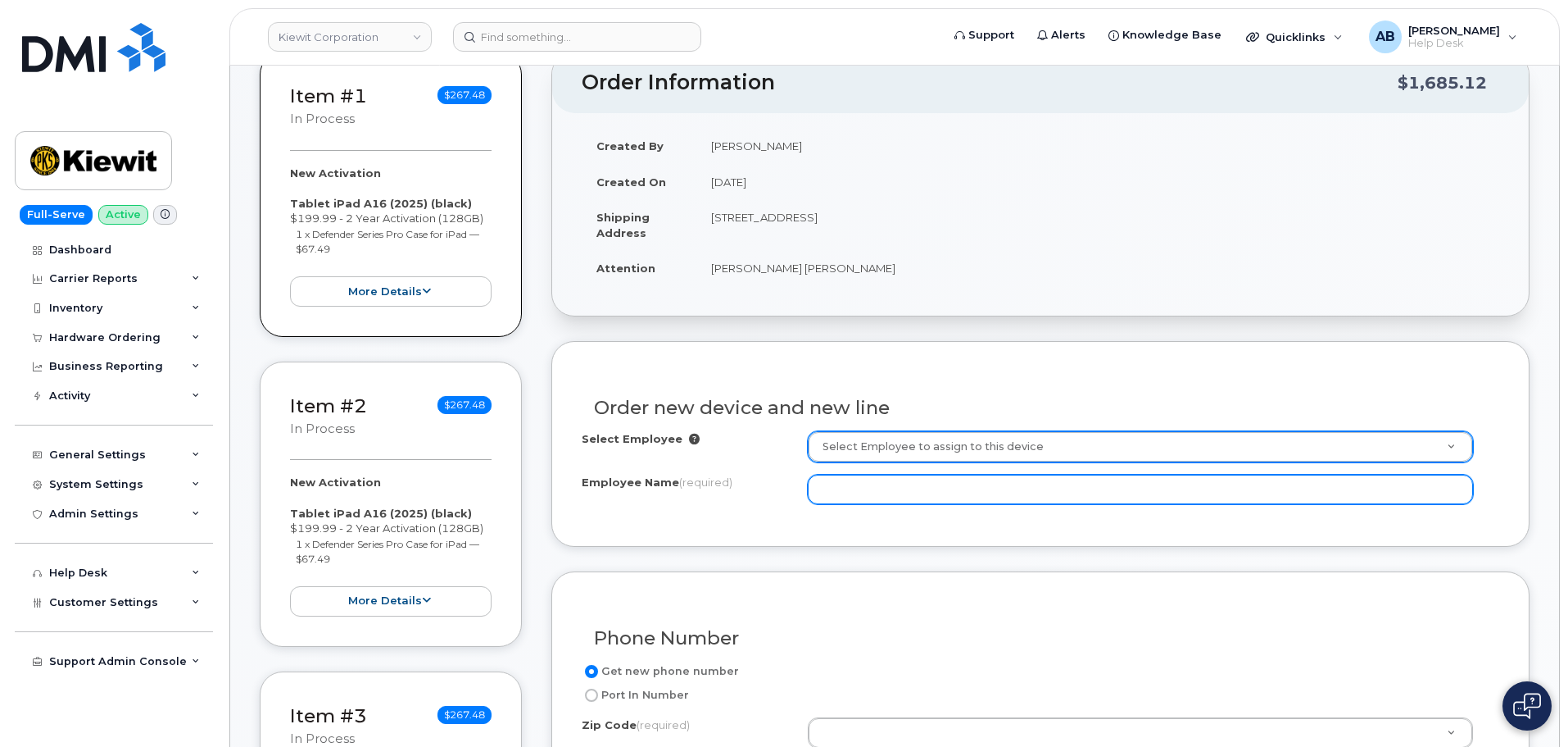
click at [881, 482] on input "Employee Name (required)" at bounding box center [1140, 489] width 665 height 29
type input "Remote Management"
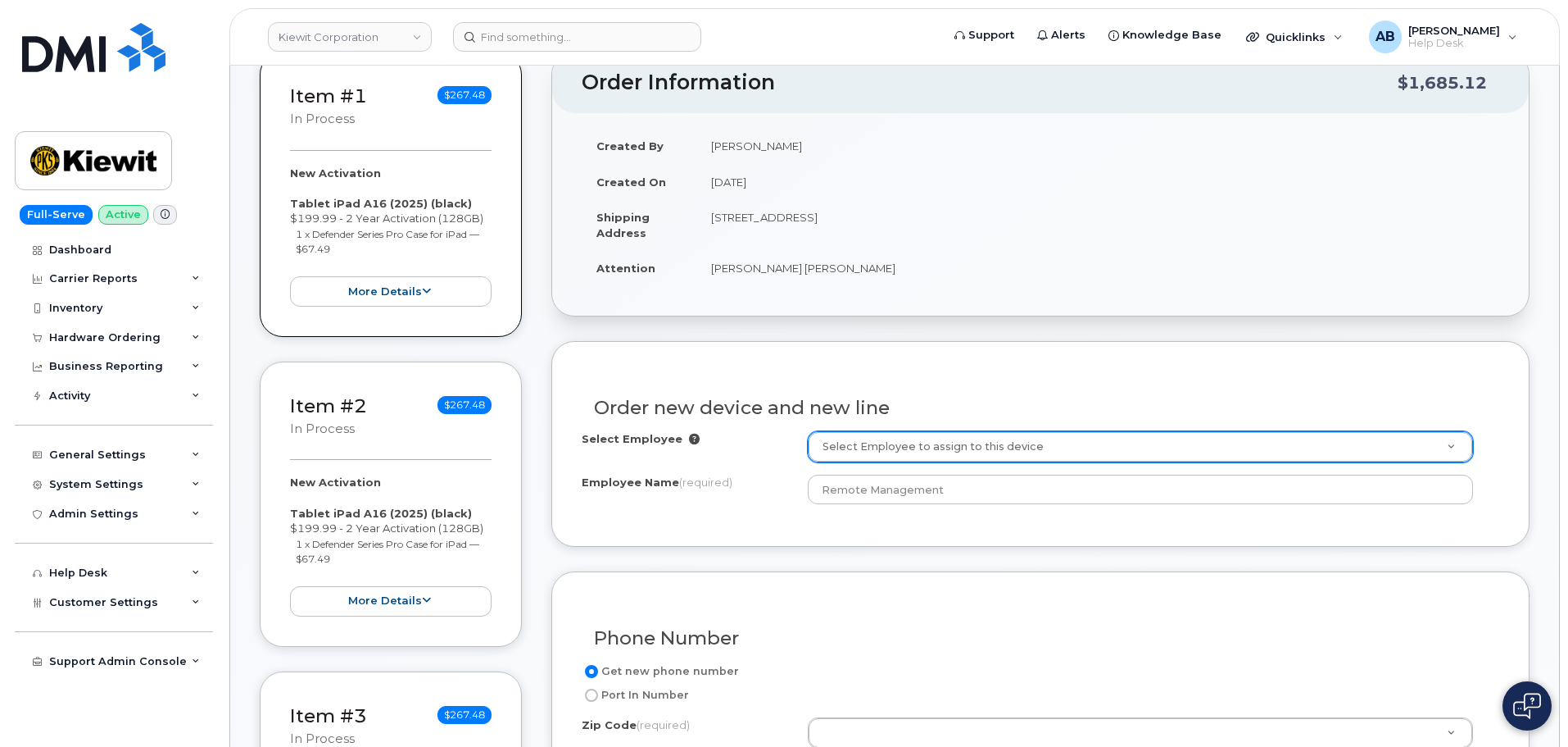
click at [630, 590] on div "Phone Number Get new phone number Port In Number Zip Code (required) Zip Code (…" at bounding box center [1041, 688] width 978 height 235
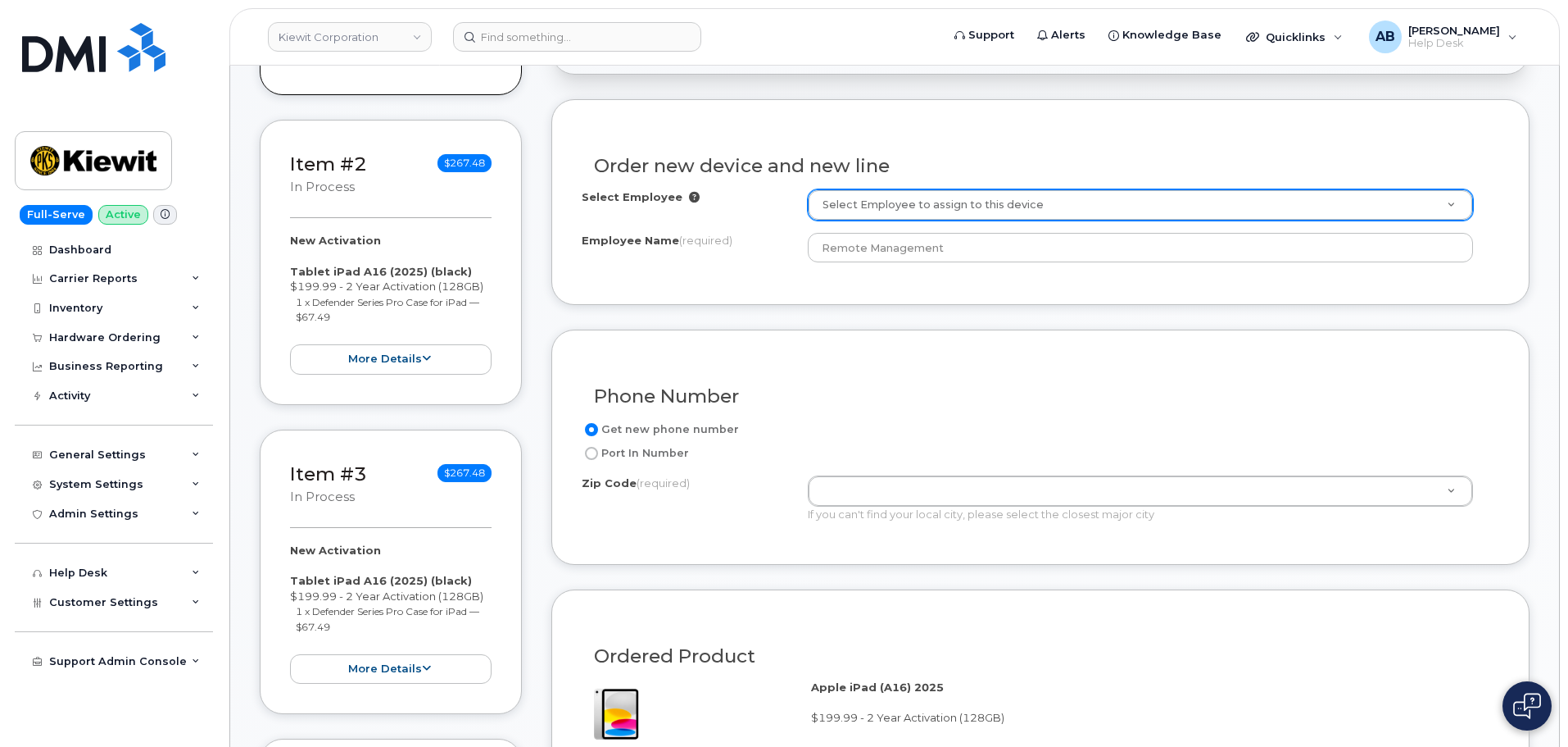
scroll to position [576, 0]
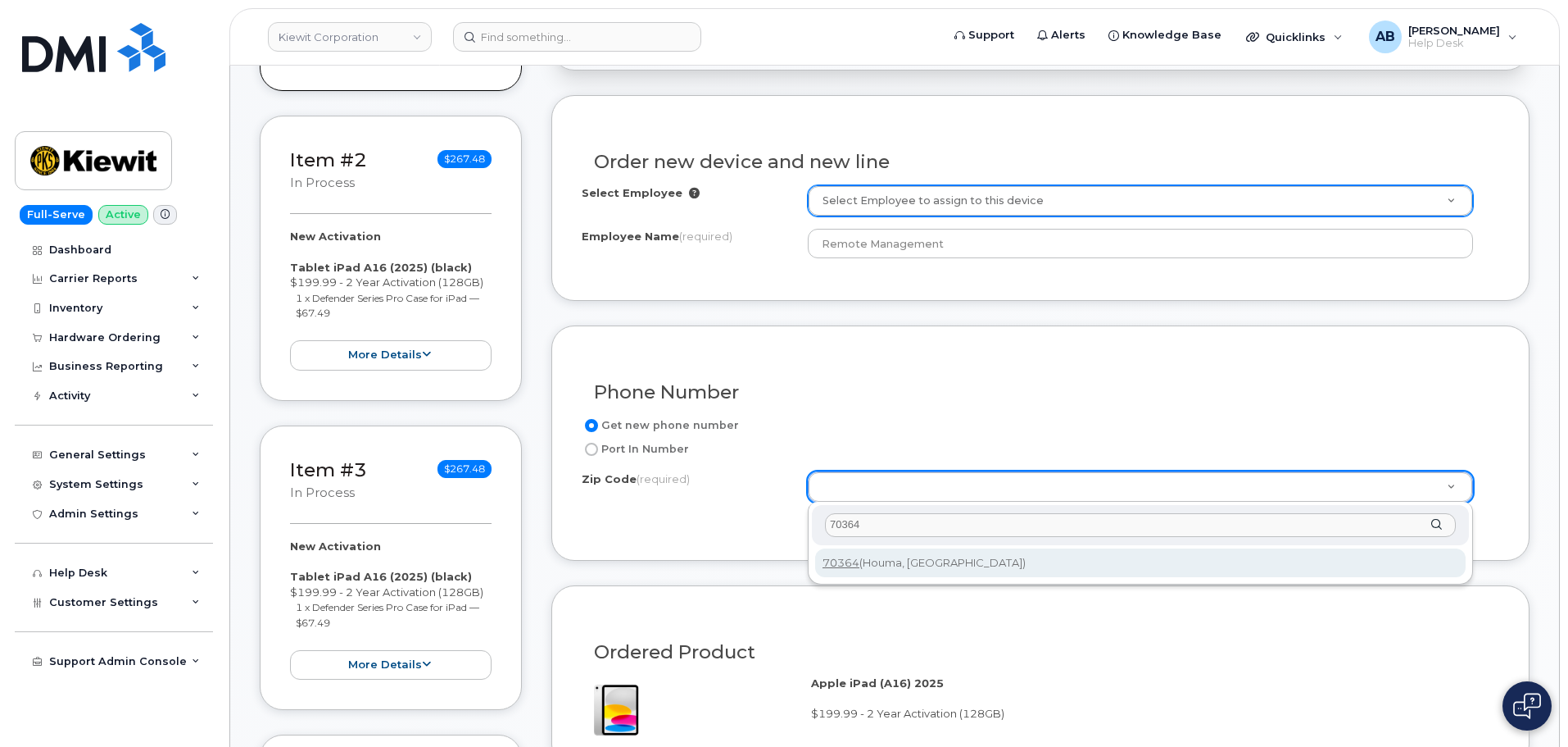
type input "70364"
type input "70364 (Houma, LA)"
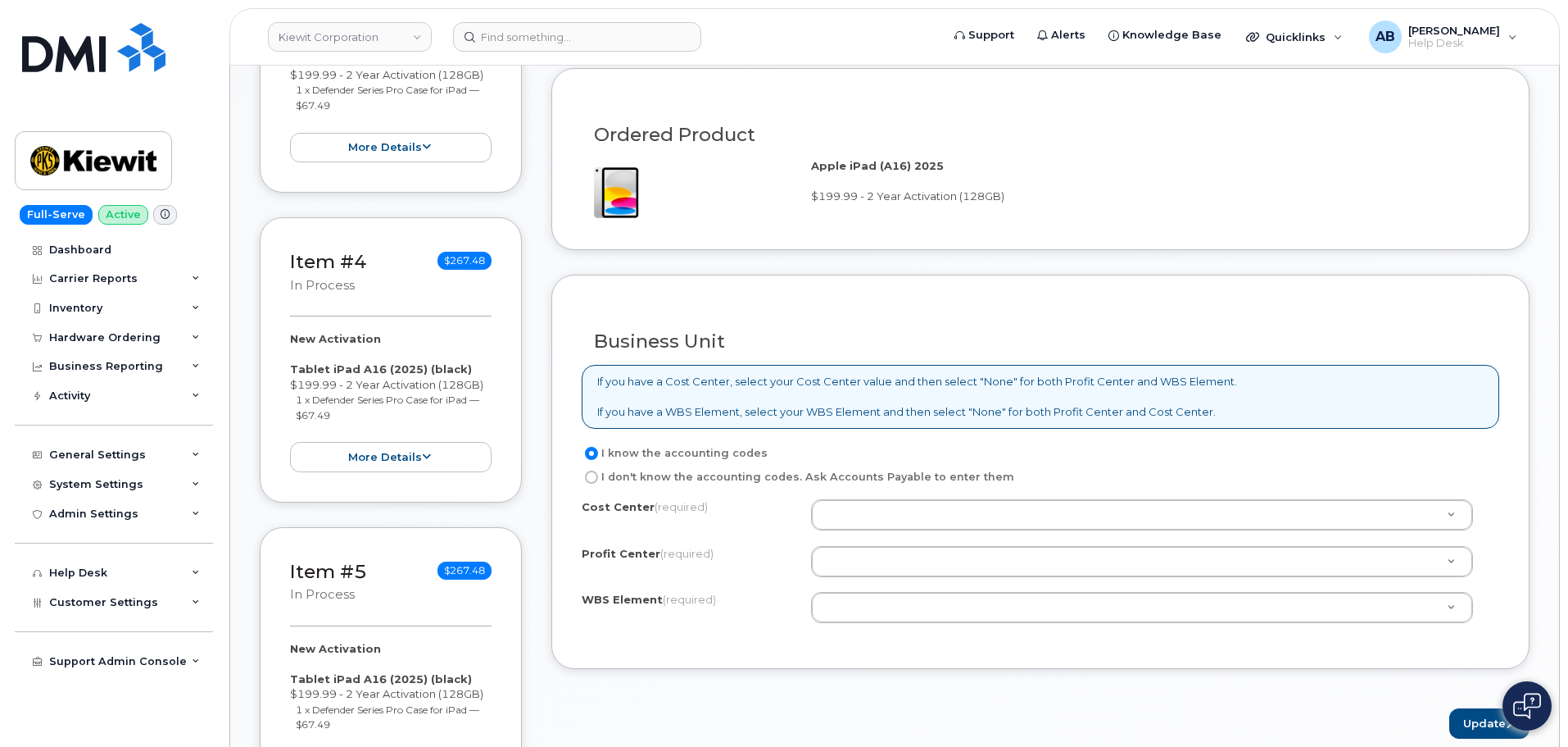
scroll to position [1231, 0]
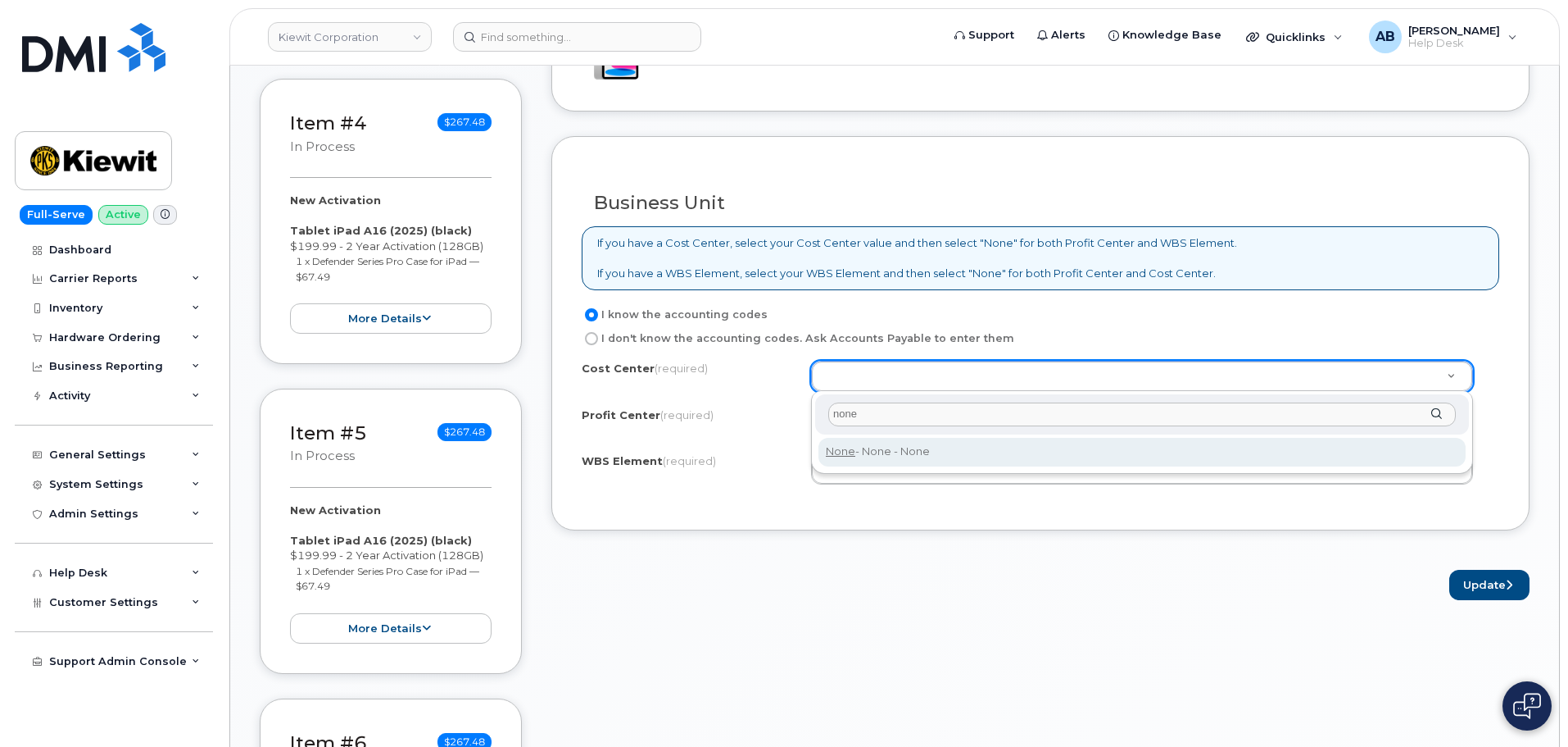
type input "none"
type input "None"
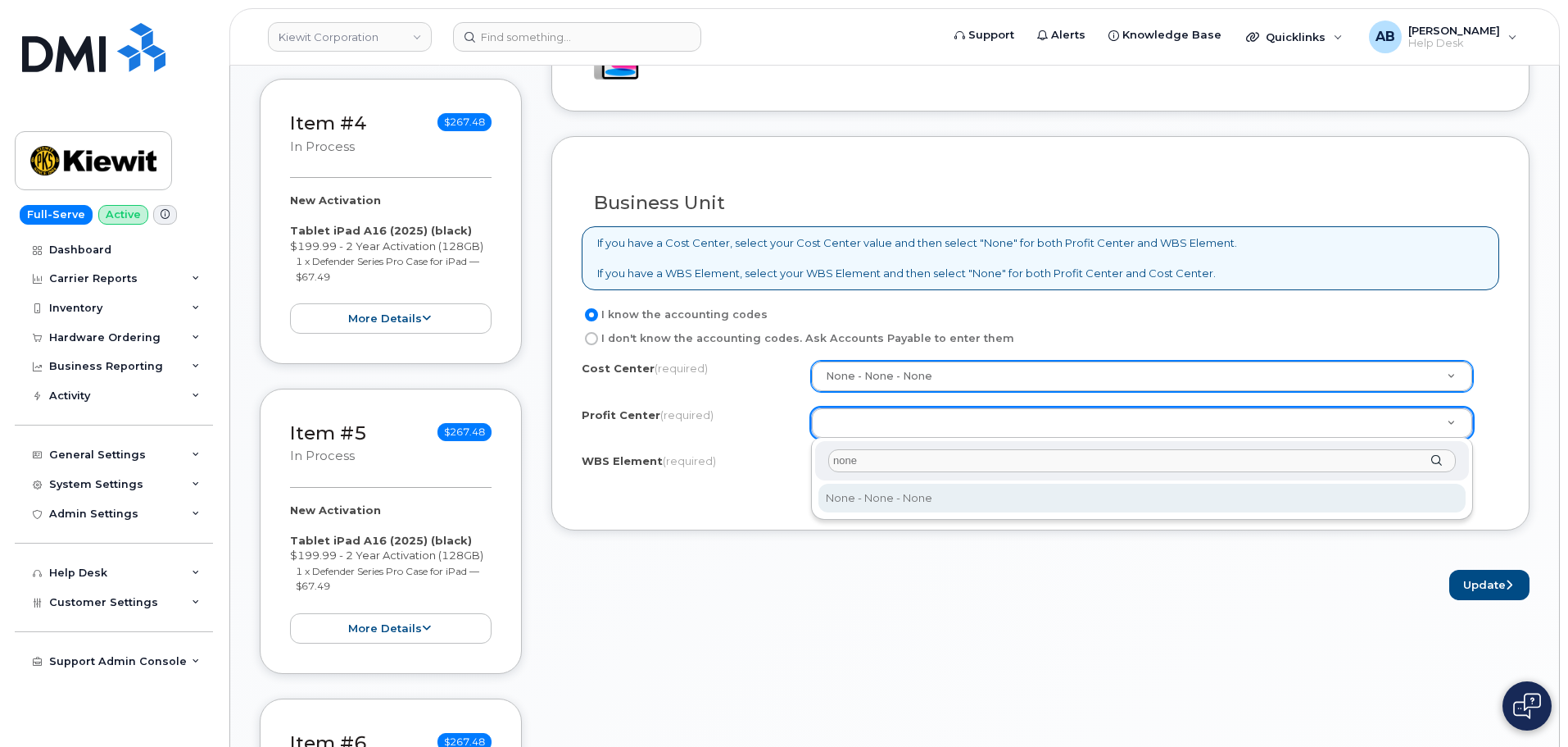
type input "none"
select select "None"
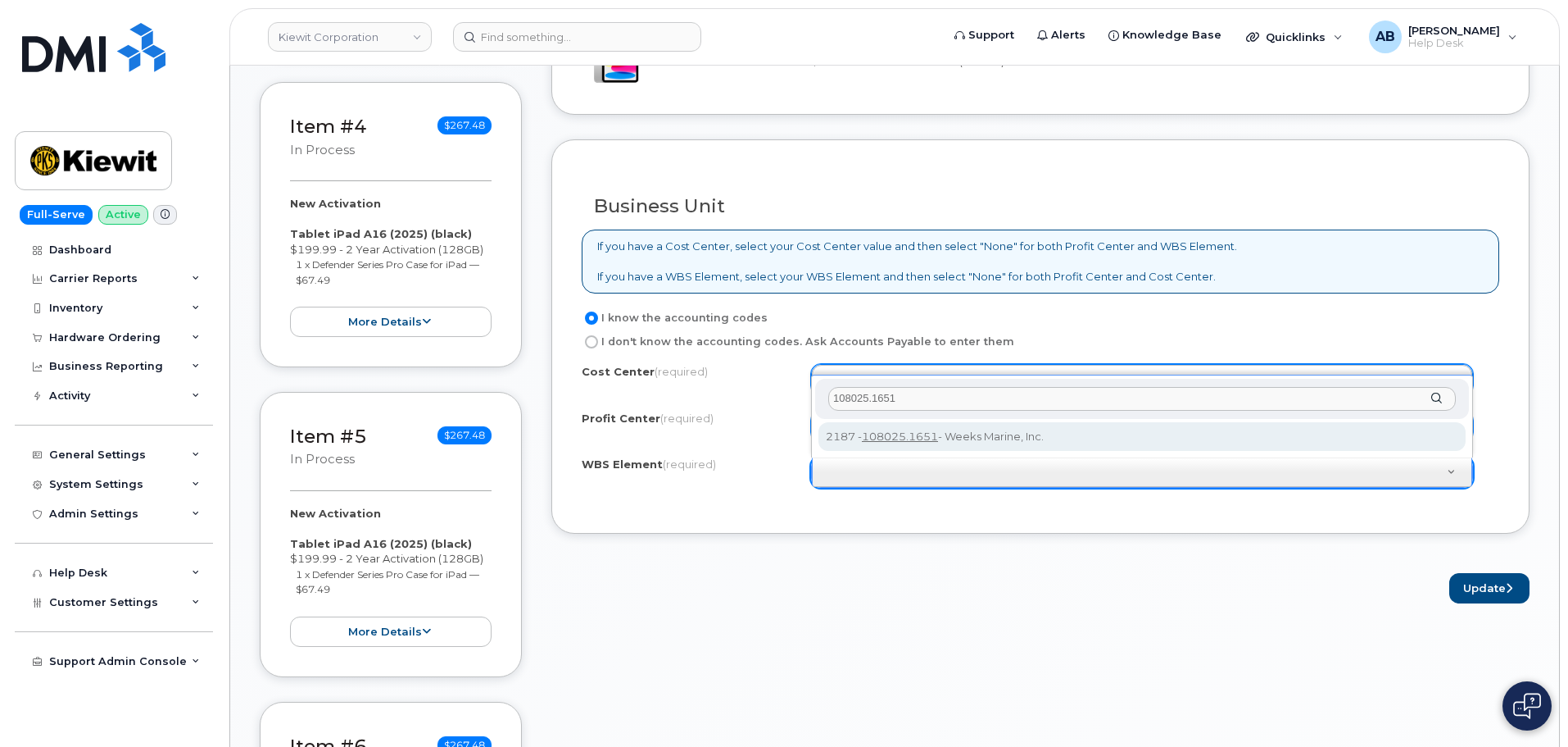
scroll to position [1157, 0]
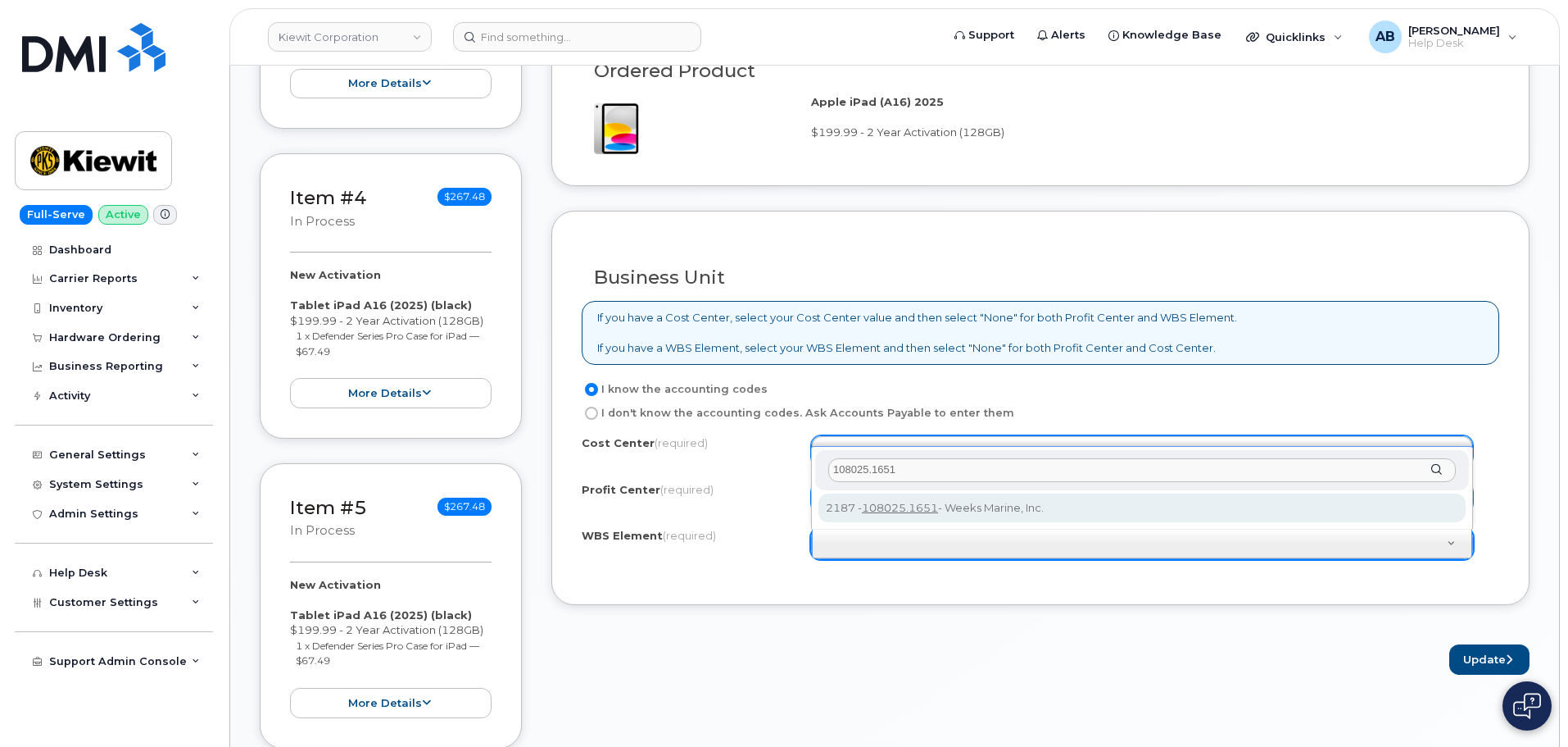
type input "108025.1651"
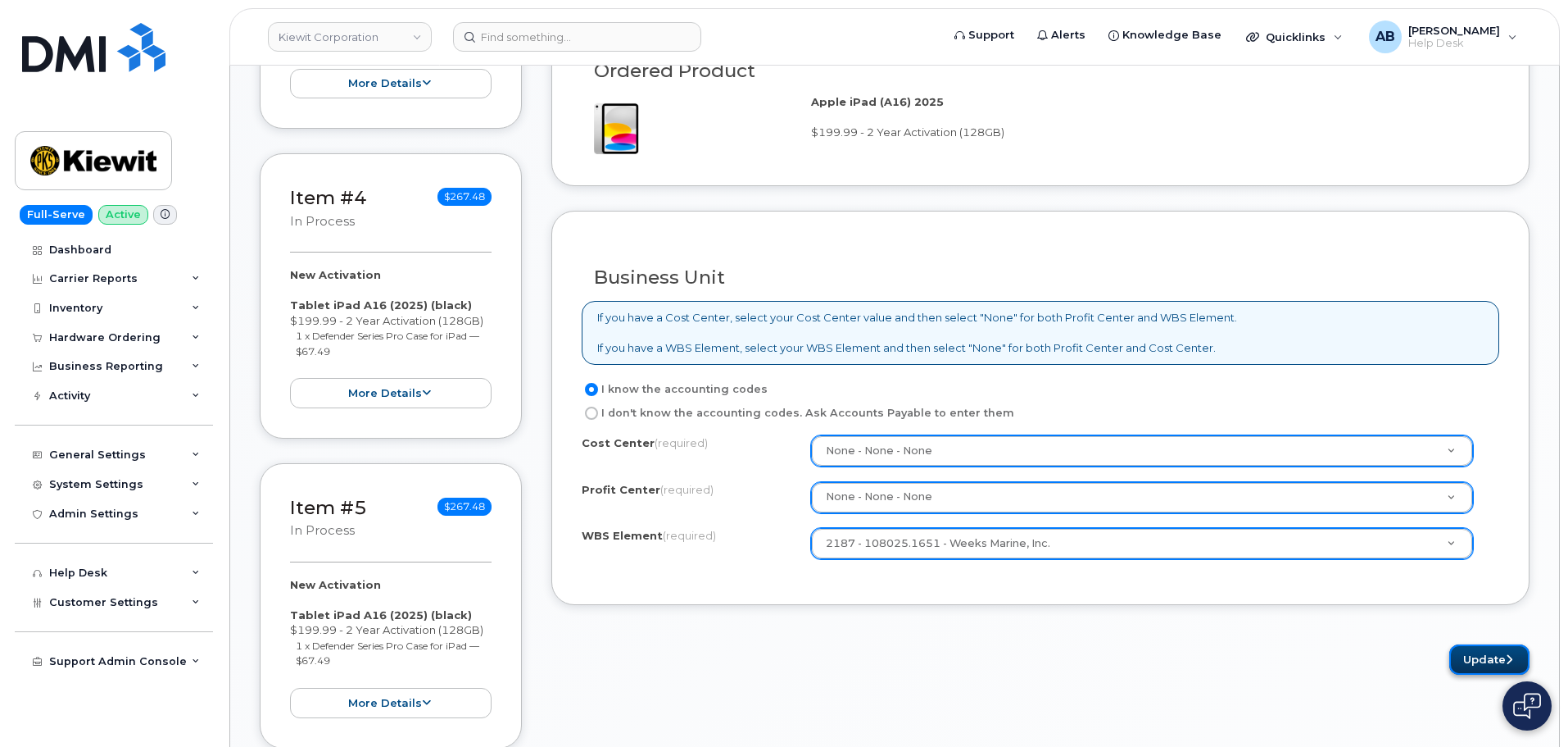
click at [1464, 655] on button "Update" at bounding box center [1489, 660] width 80 height 30
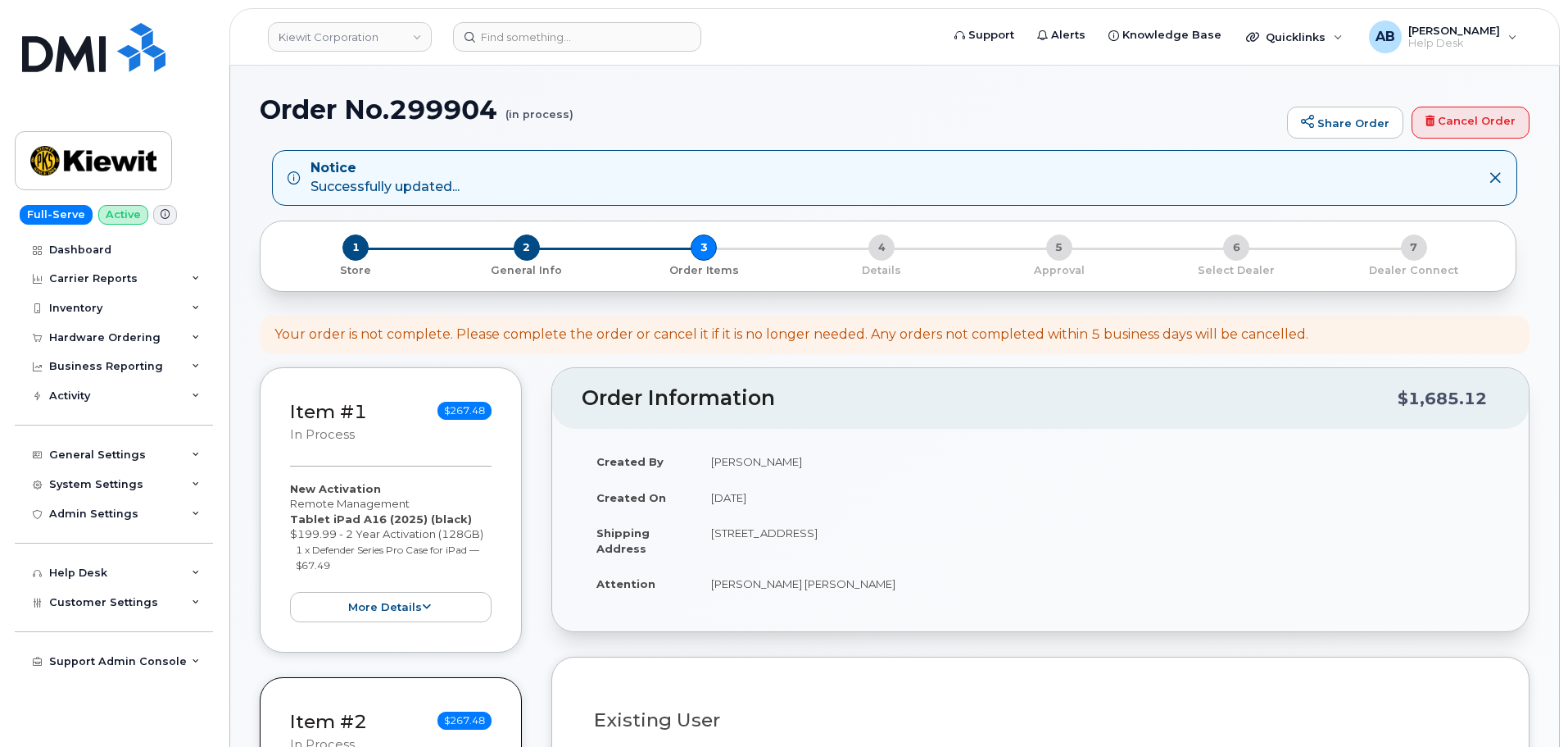
select select
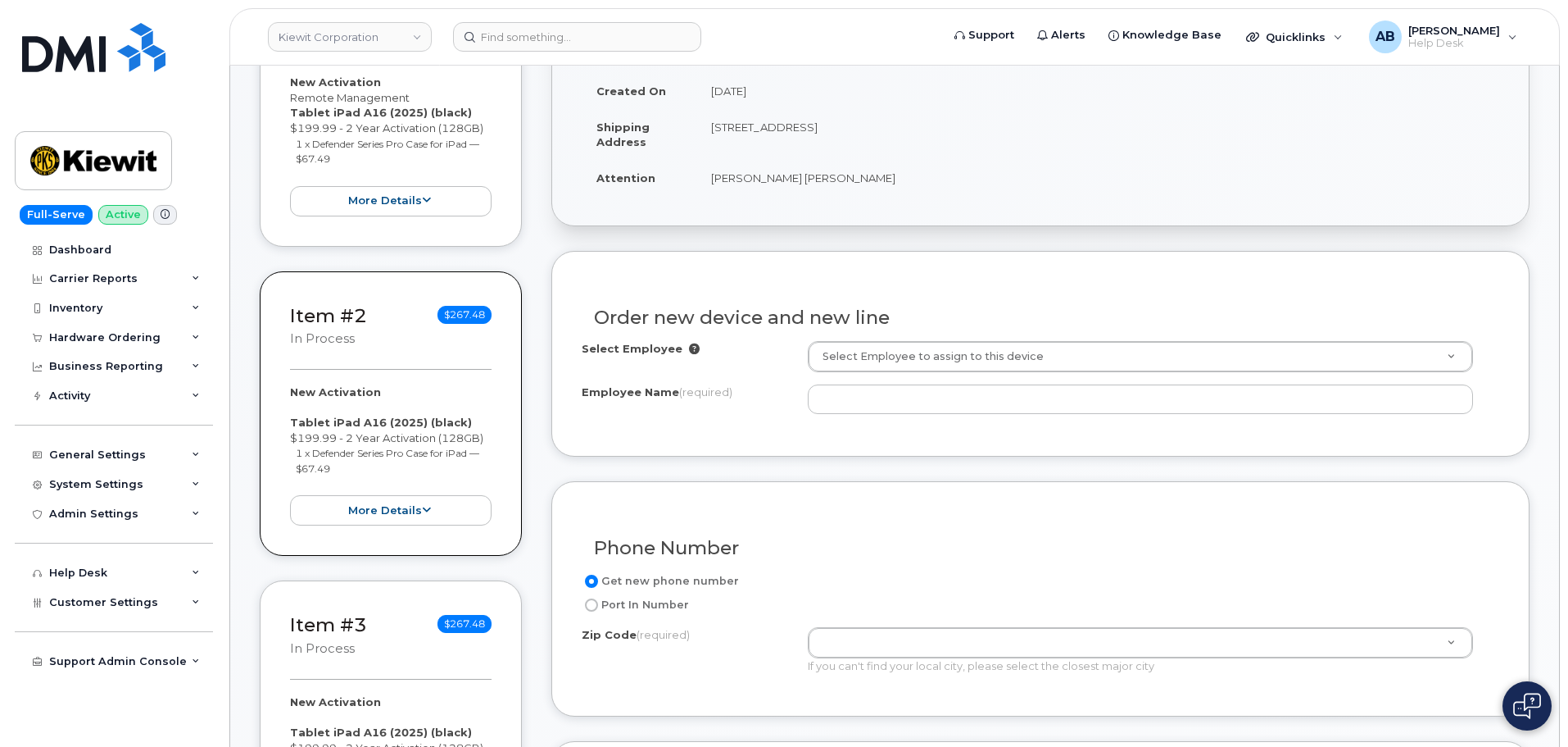
scroll to position [491, 0]
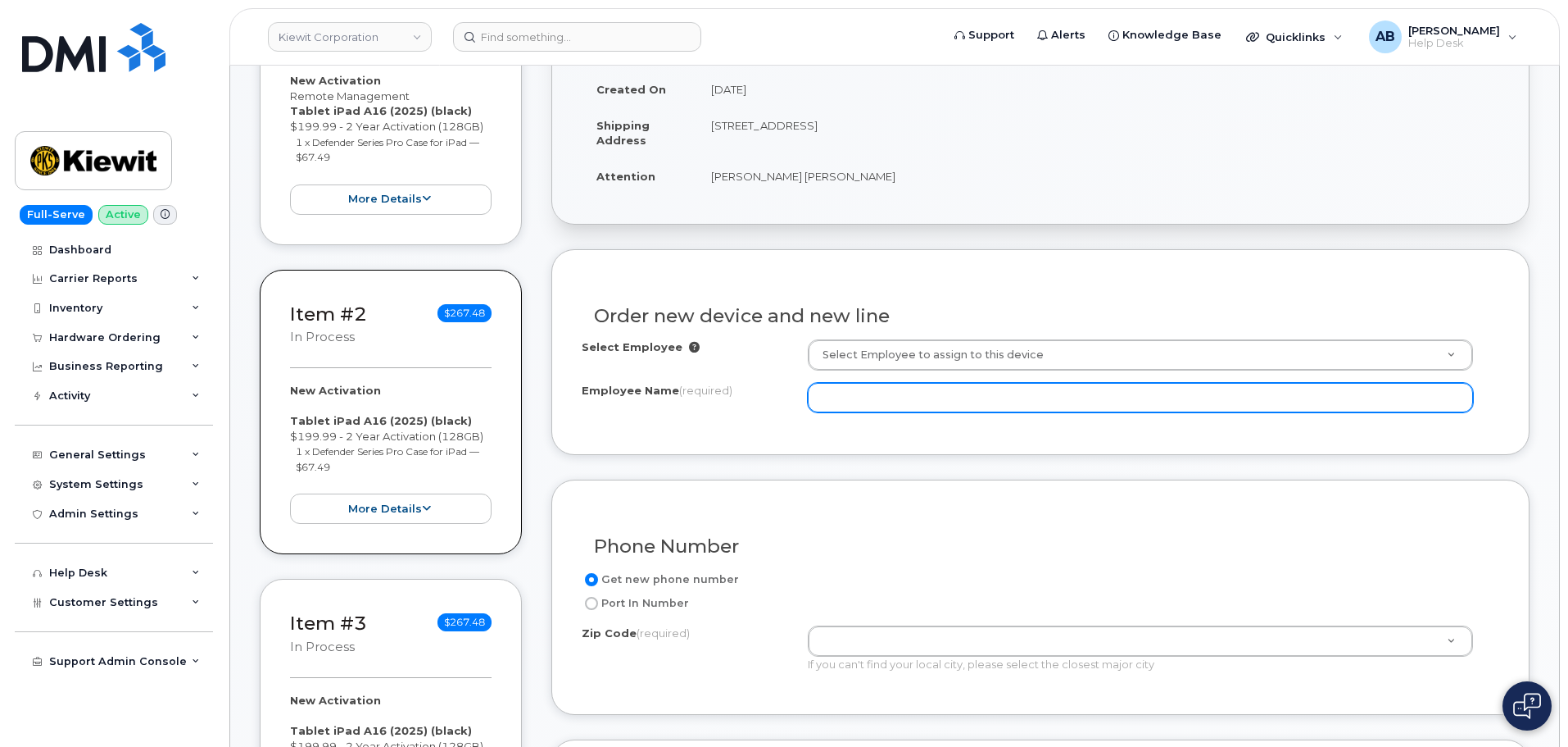
click at [906, 390] on input "Employee Name (required)" at bounding box center [1140, 397] width 665 height 29
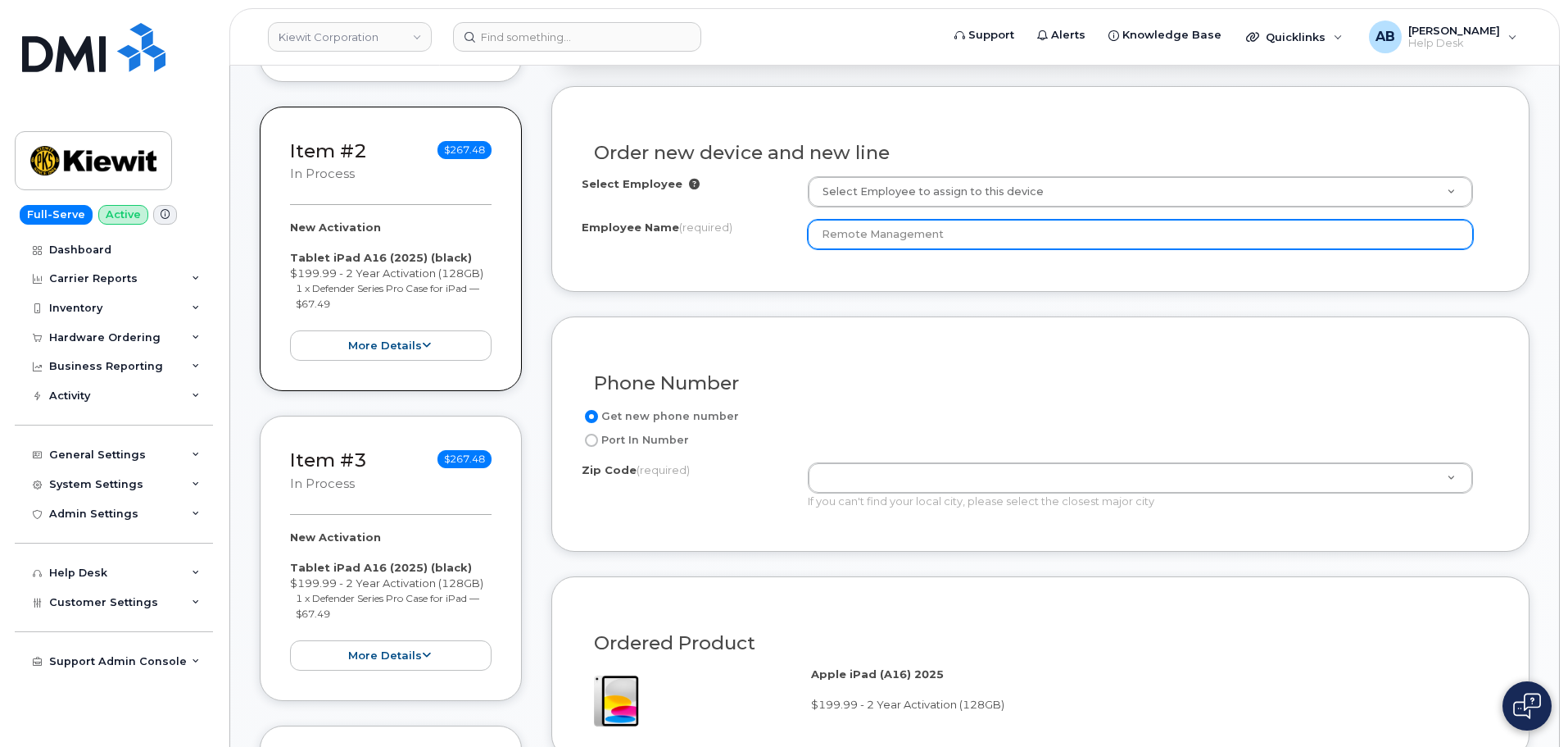
scroll to position [656, 0]
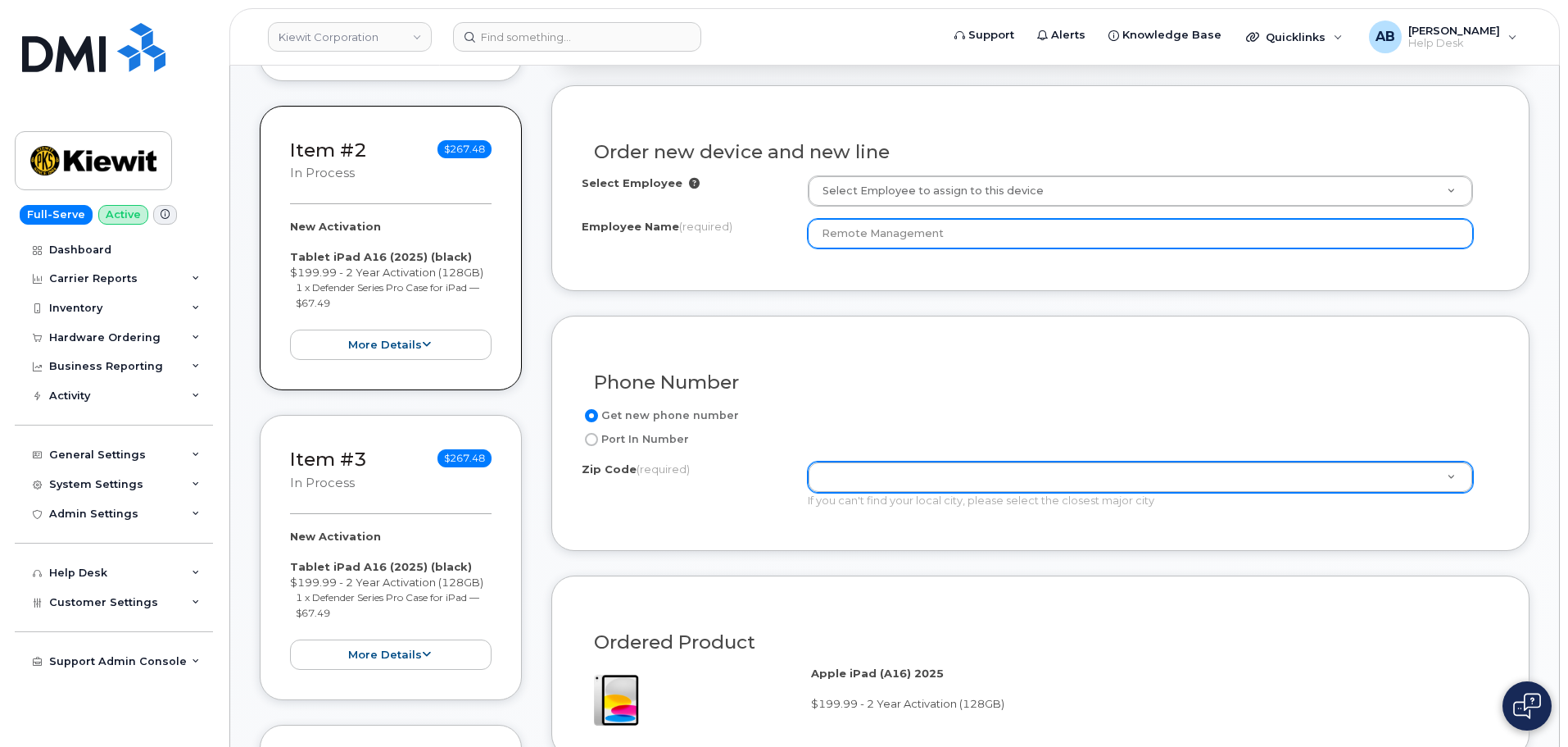
type input "Remote Management"
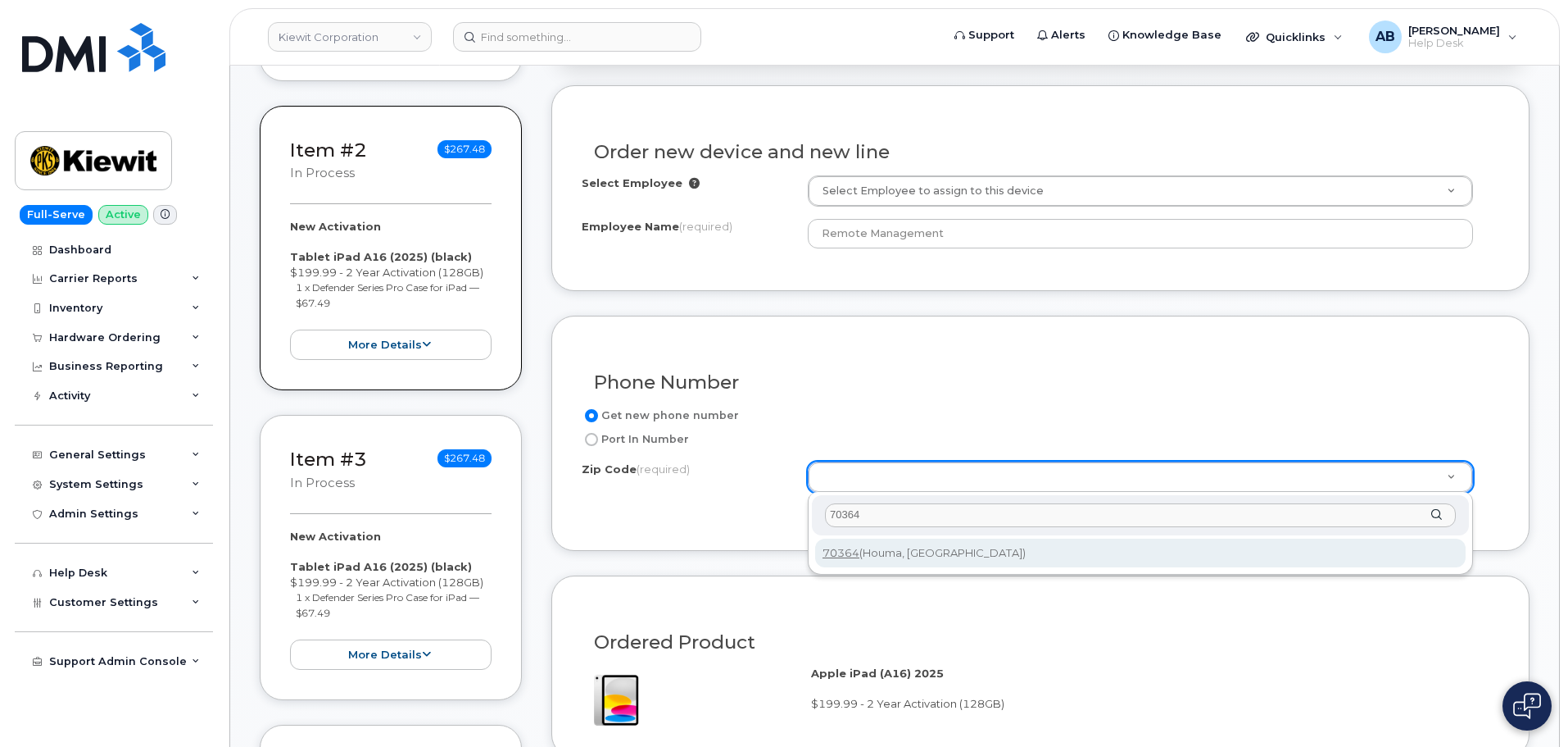
type input "70364"
type input "70364 (Houma, [GEOGRAPHIC_DATA])"
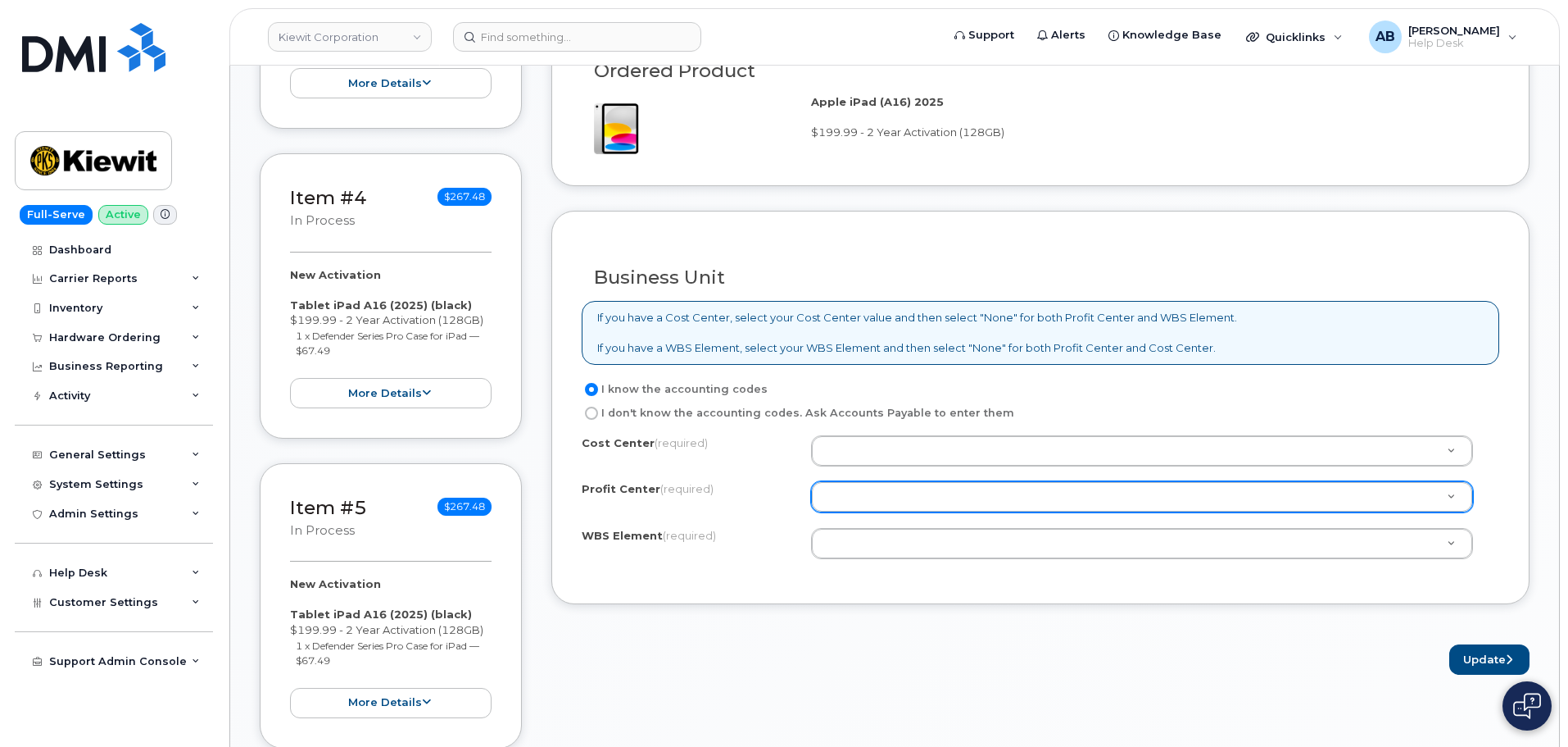
scroll to position [1230, 0]
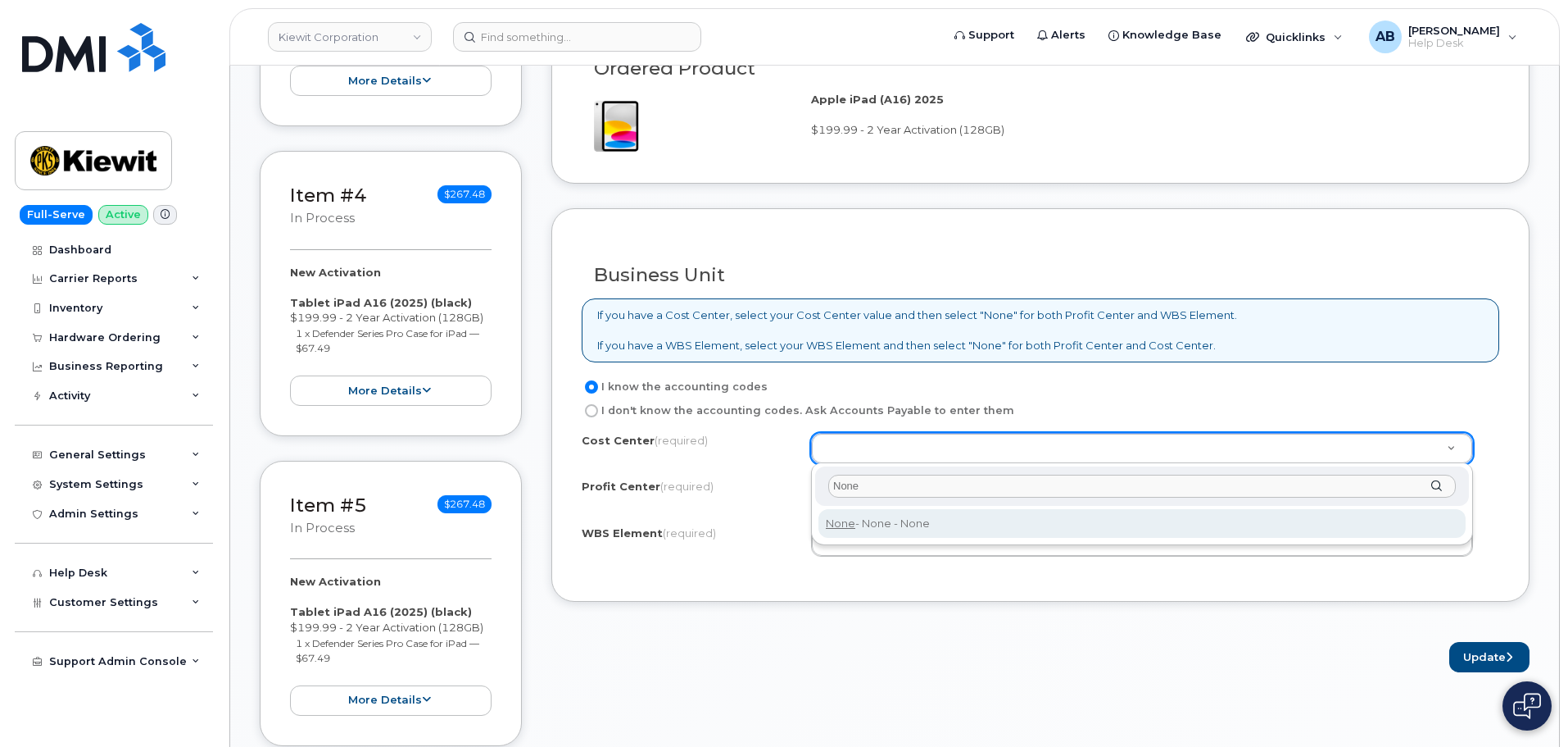
type input "None"
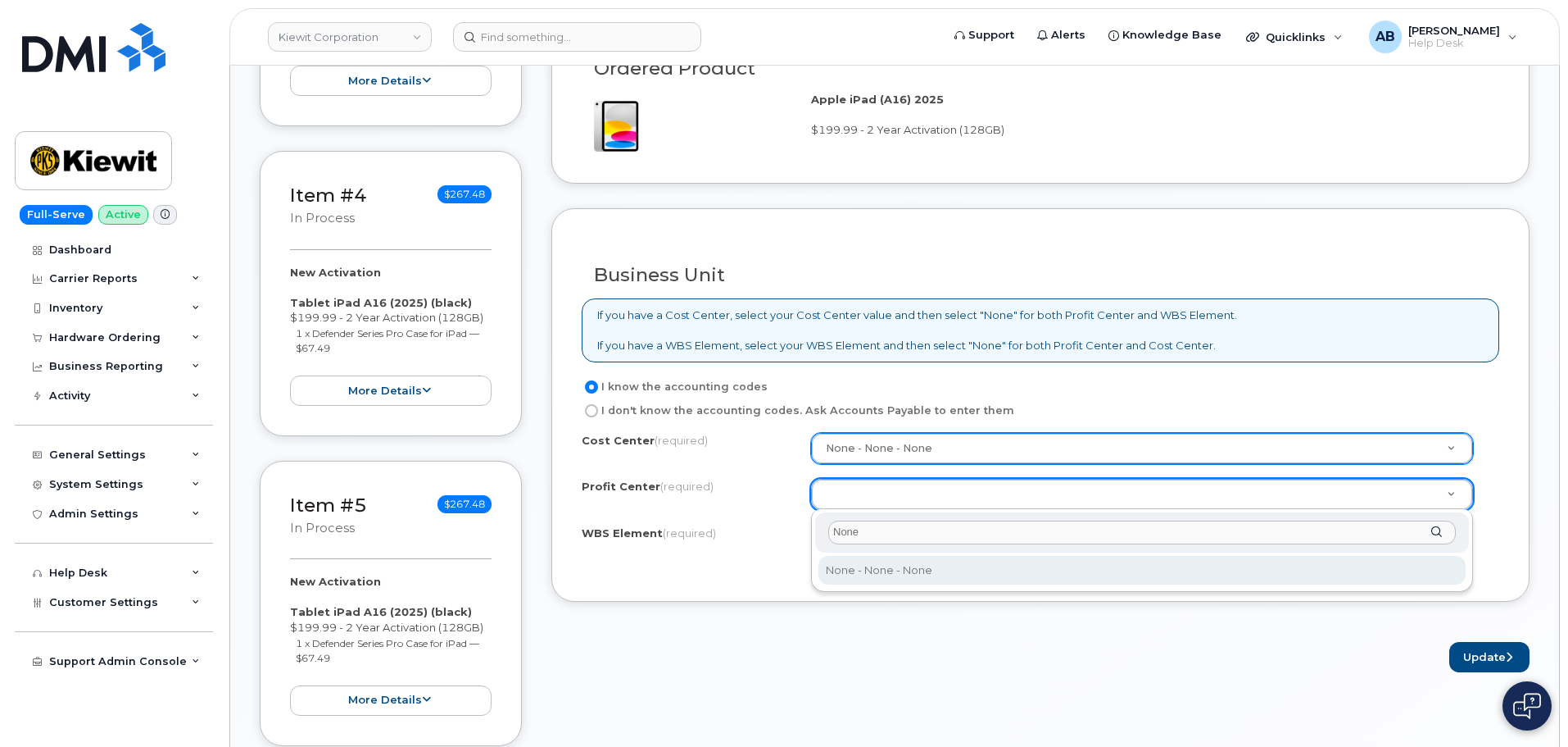
type input "None"
select select "None"
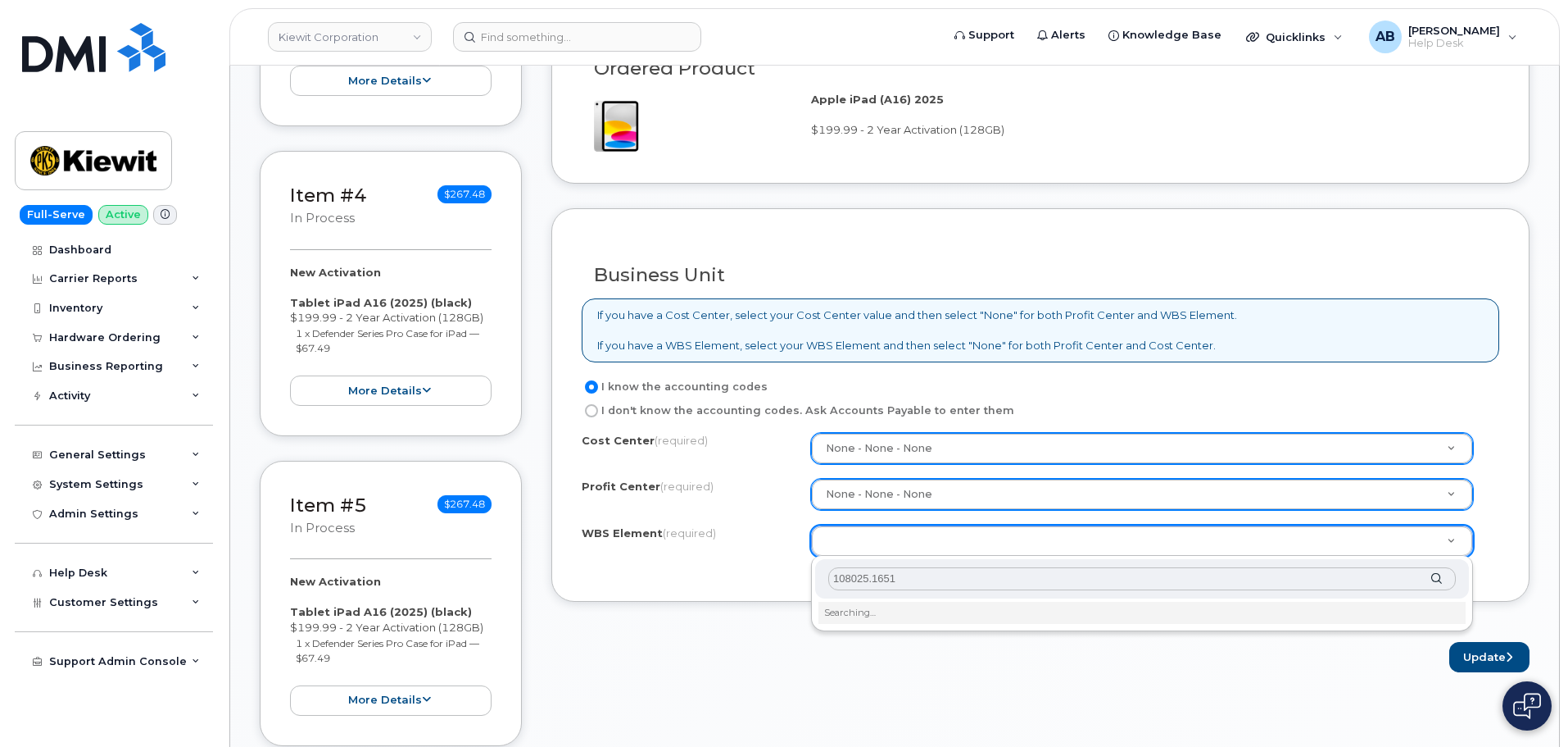
click at [859, 579] on input "108025.1651" at bounding box center [1141, 578] width 627 height 24
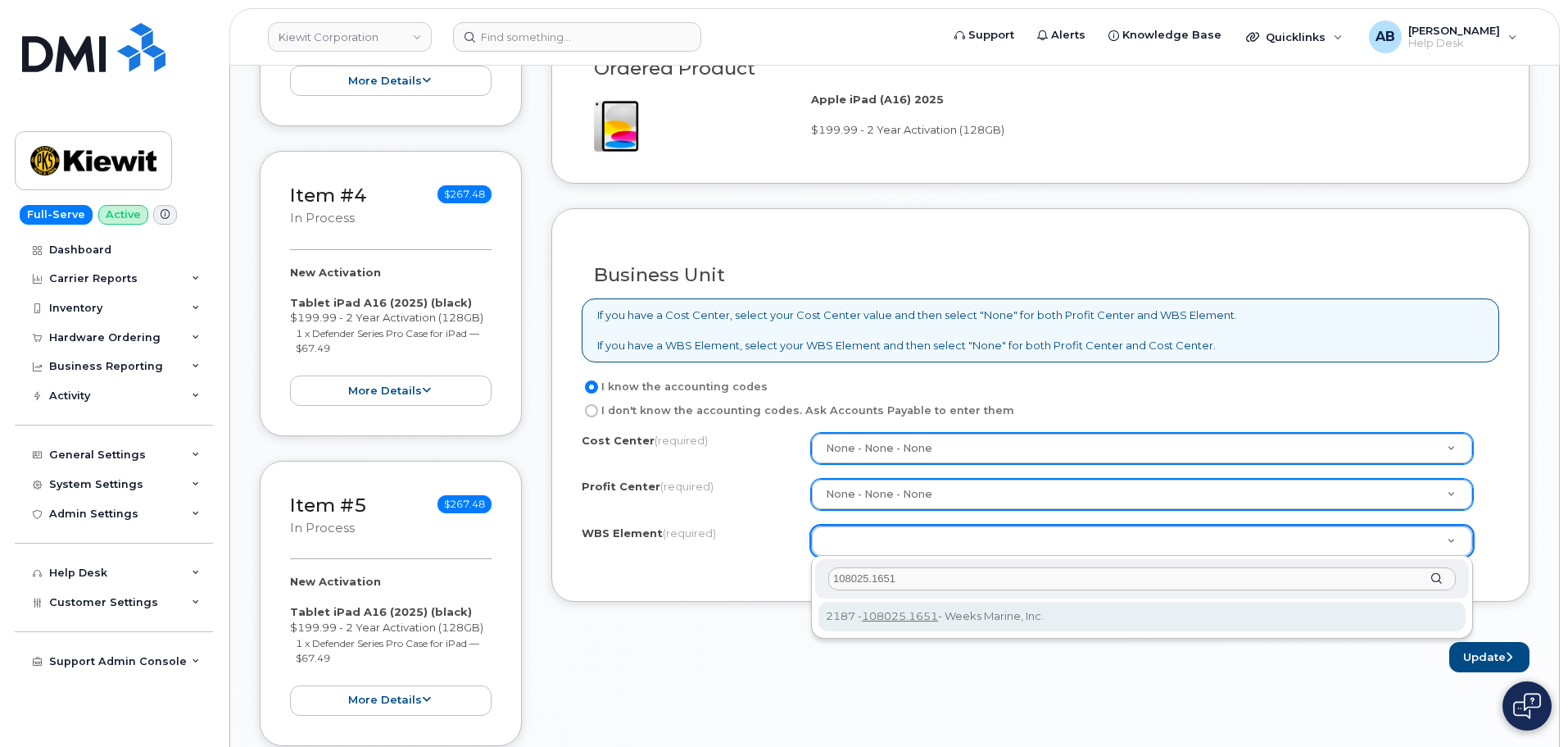
click at [859, 579] on input "108025.1651" at bounding box center [1141, 578] width 627 height 24
type input "108025.1651"
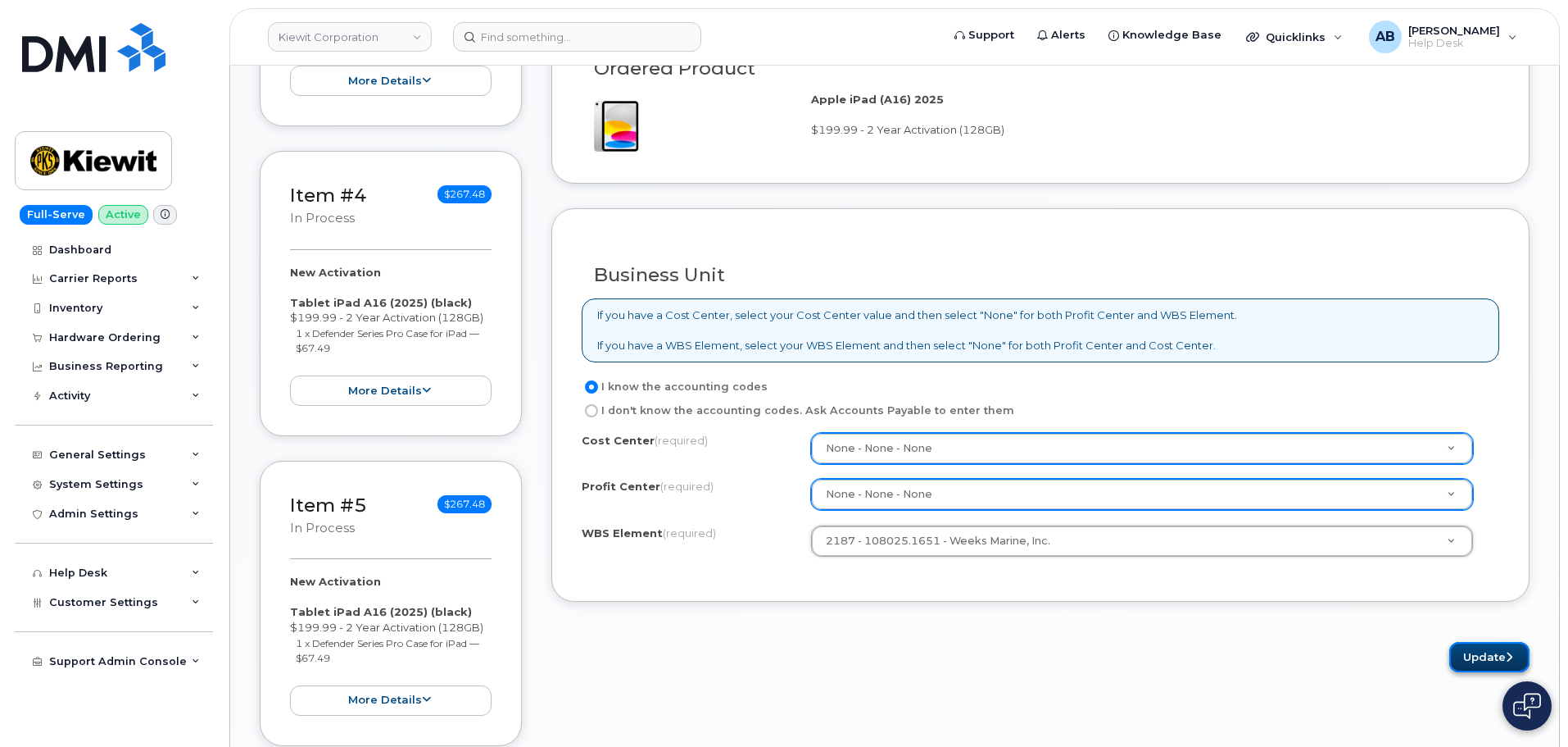
click at [1487, 656] on button "Update" at bounding box center [1489, 657] width 80 height 30
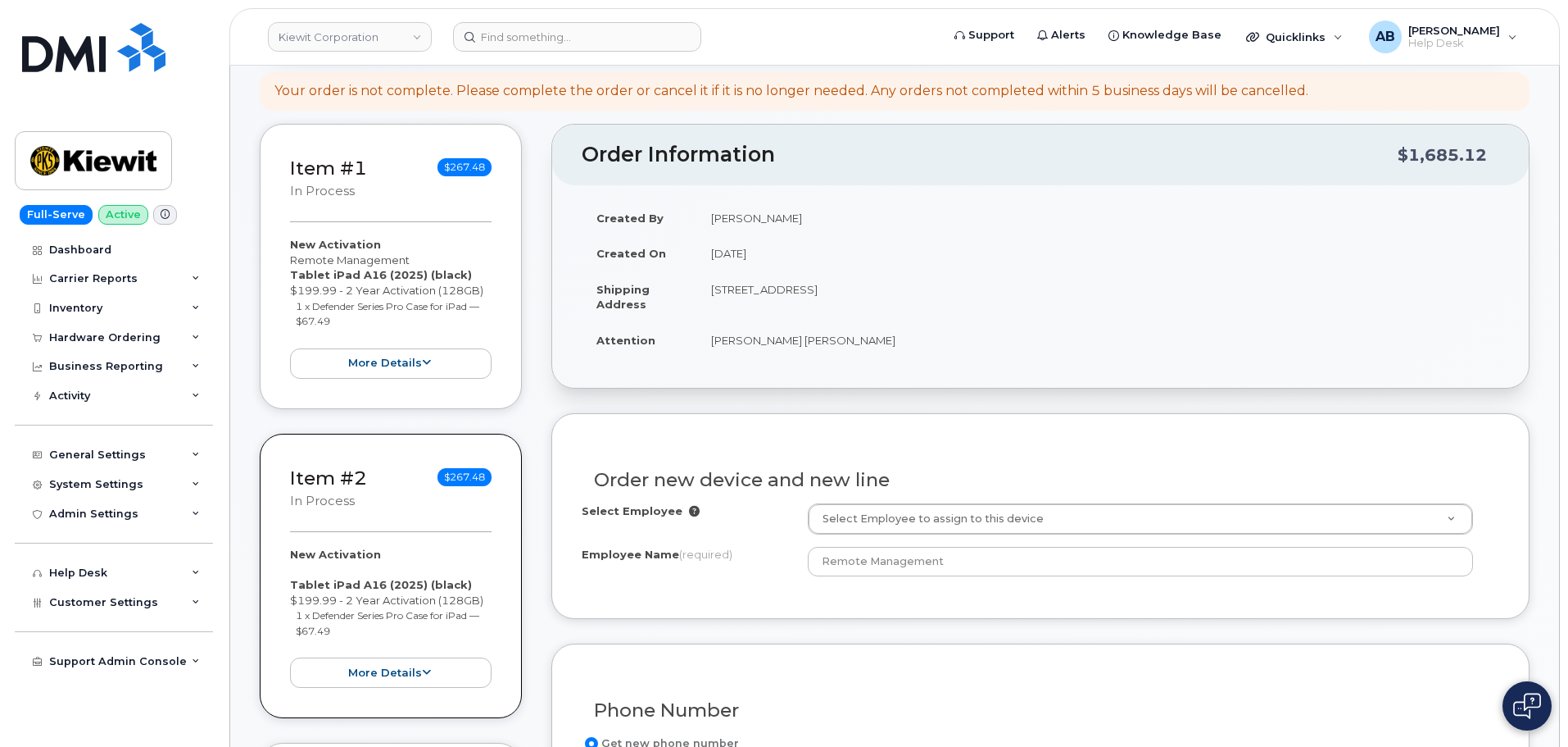
scroll to position [656, 0]
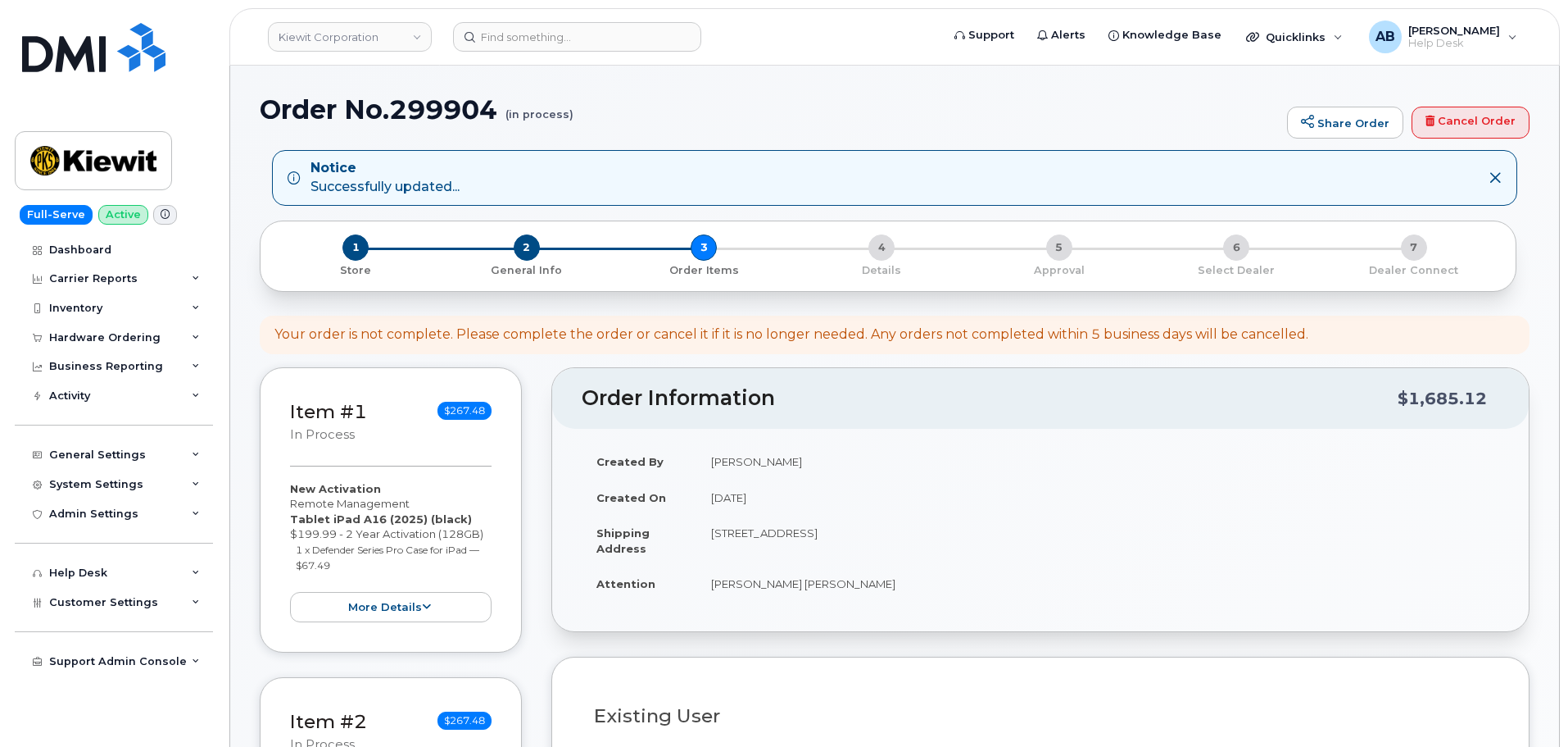
select select
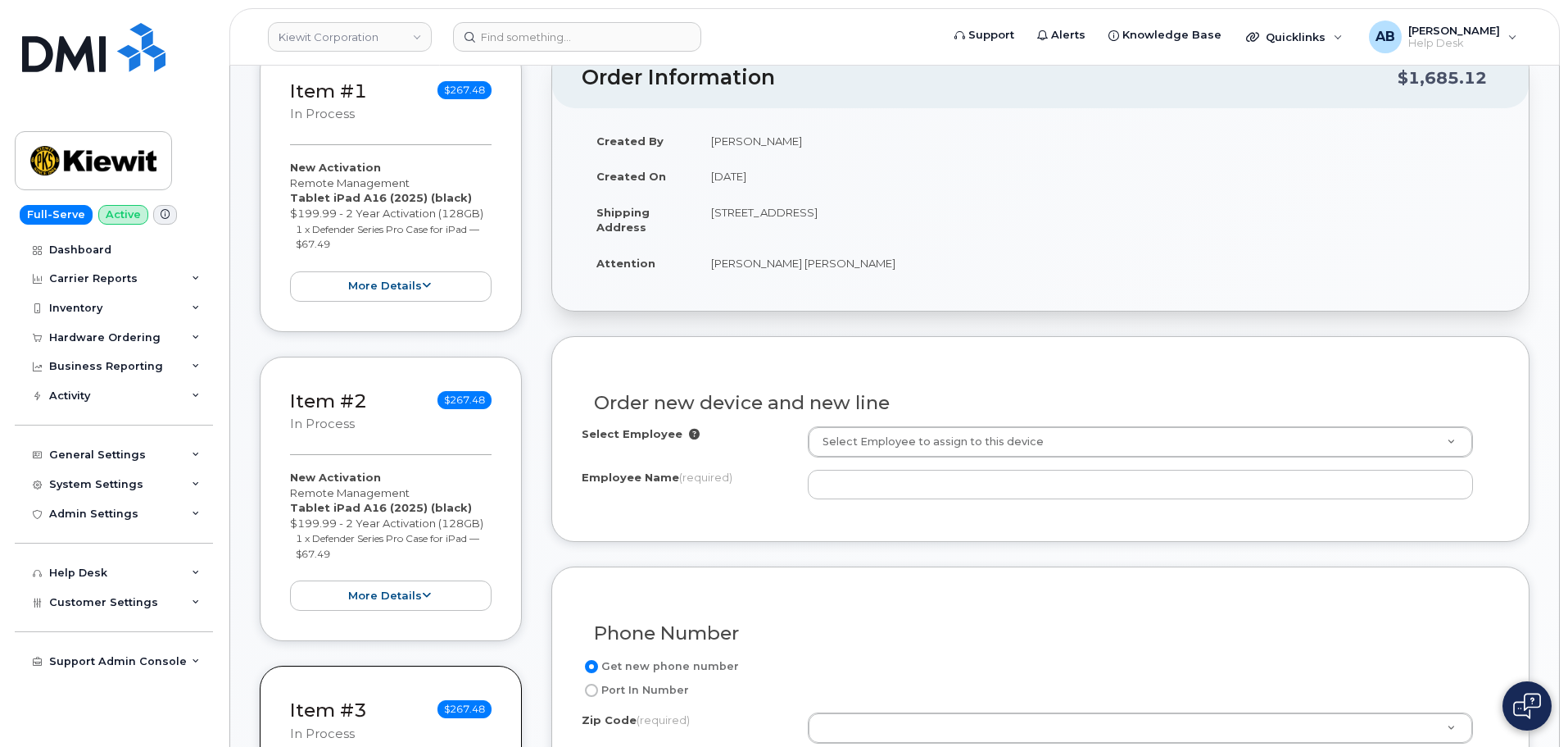
scroll to position [576, 0]
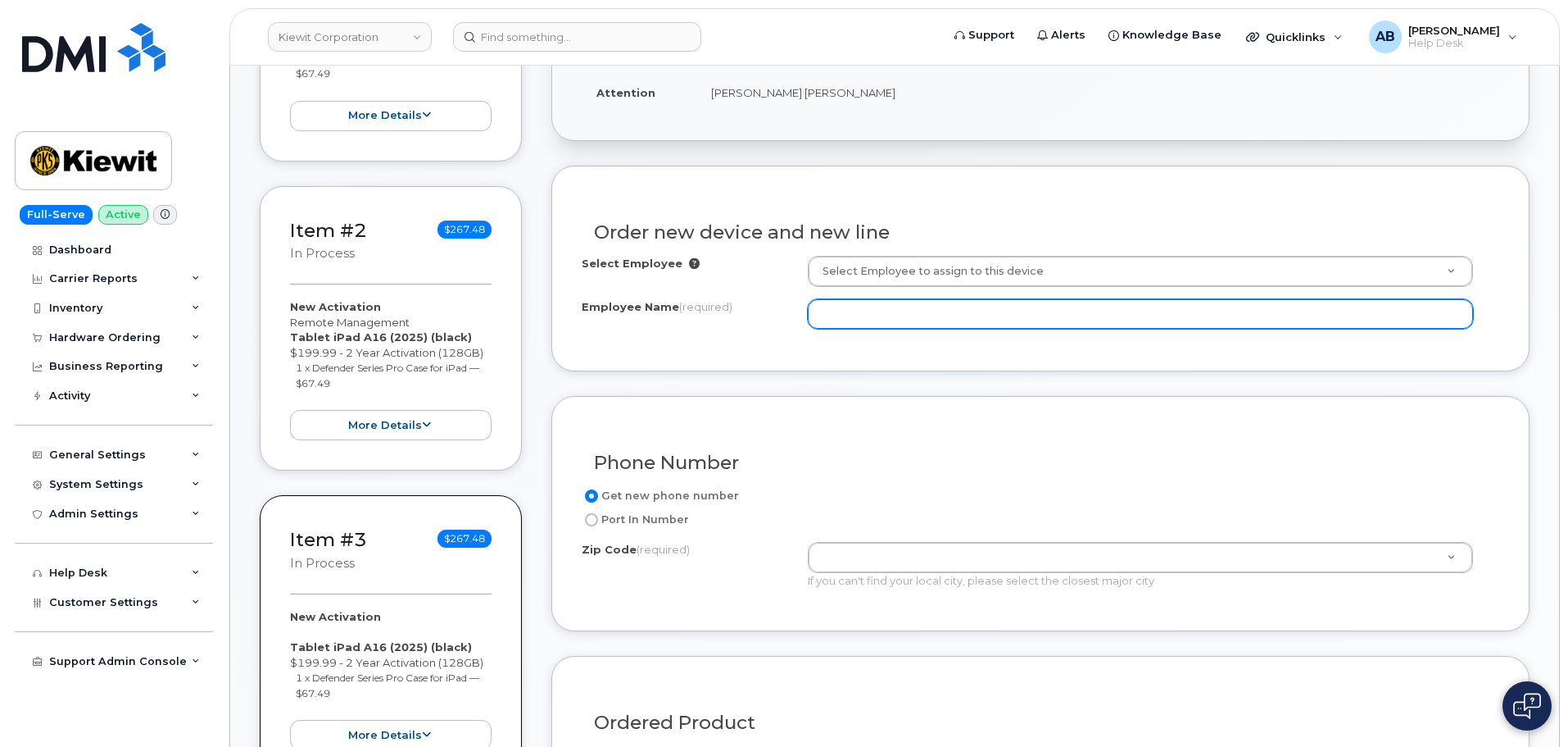
click at [885, 316] on input "Employee Name (required)" at bounding box center [1140, 313] width 665 height 29
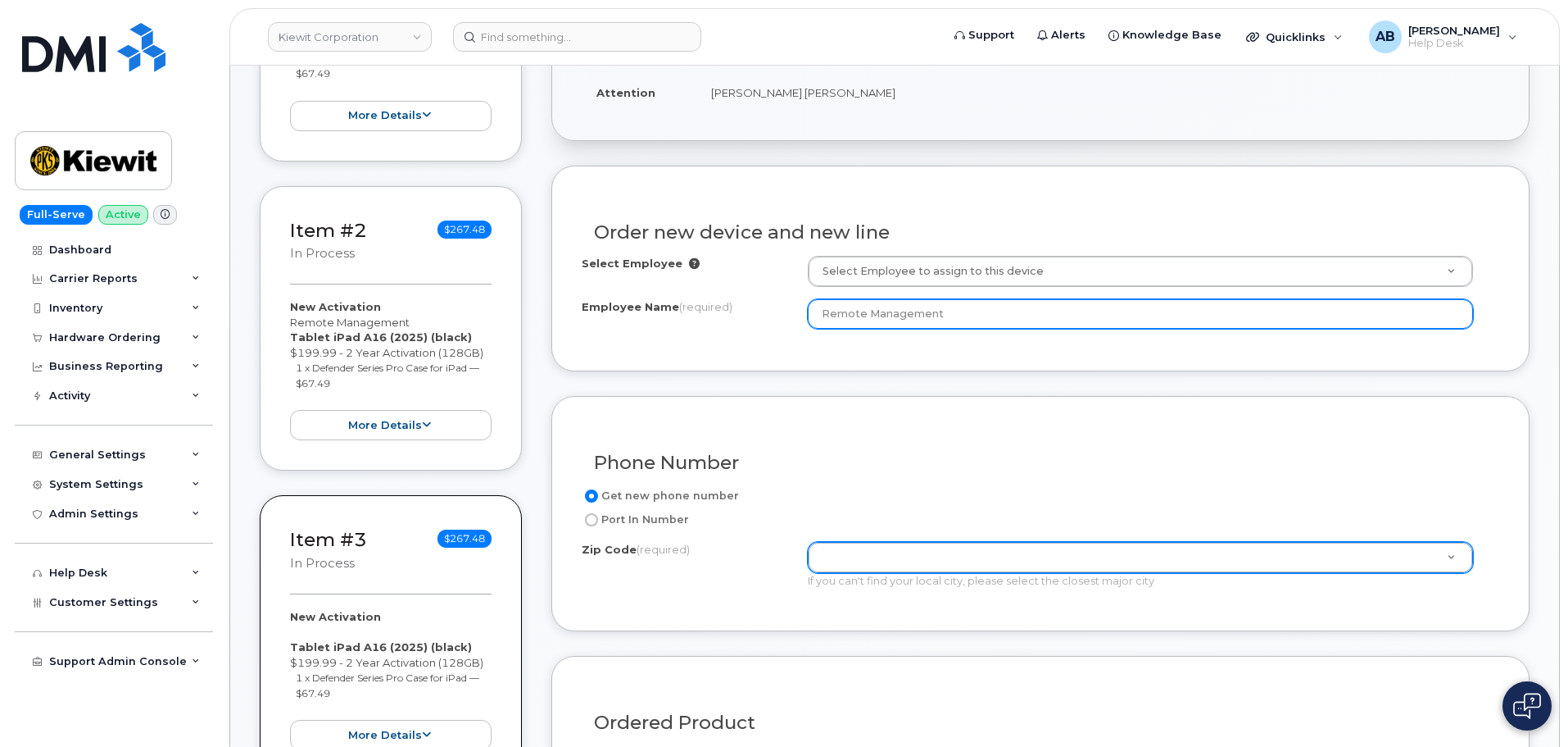
type input "Remote Management"
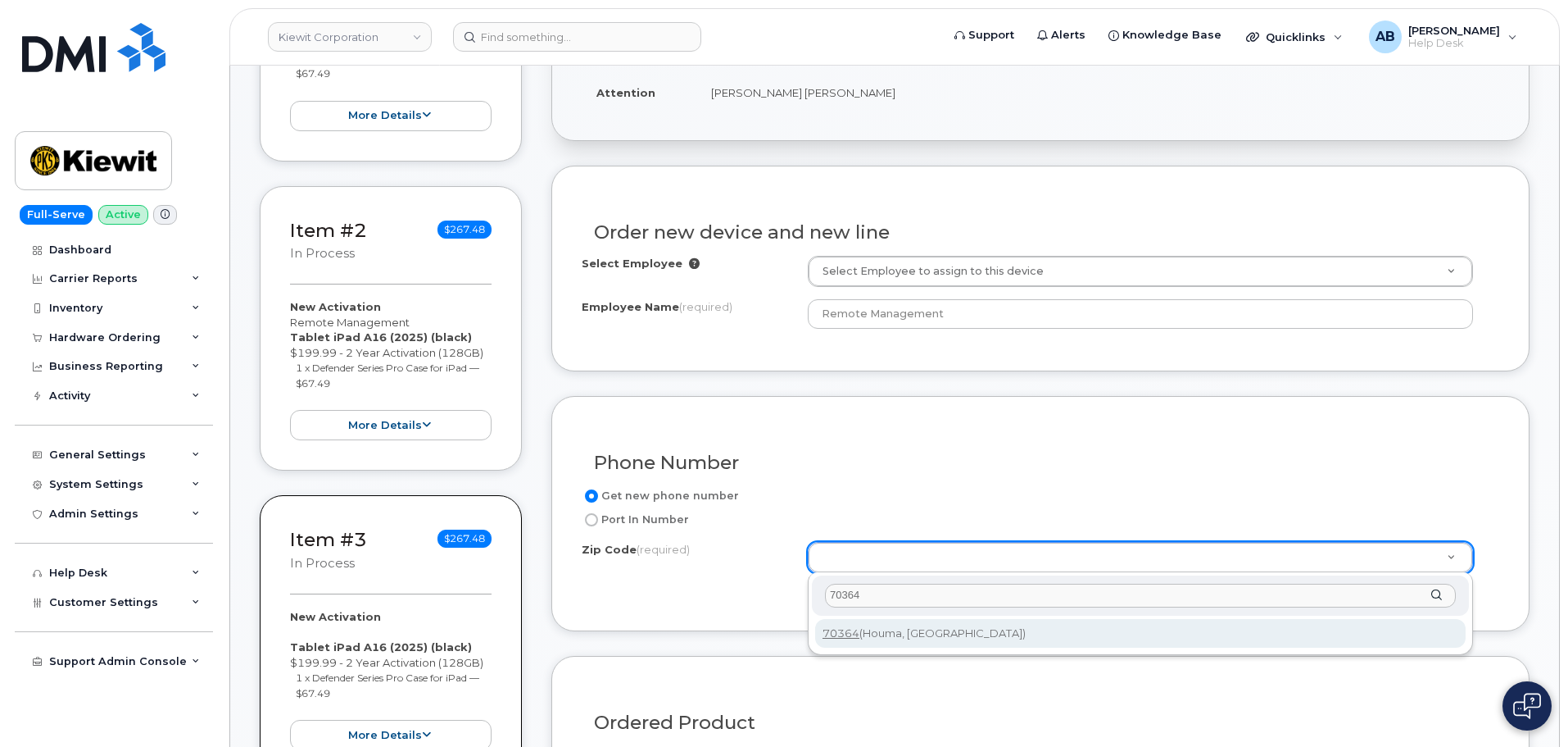
type input "70364"
type input "70364 (Houma, [GEOGRAPHIC_DATA])"
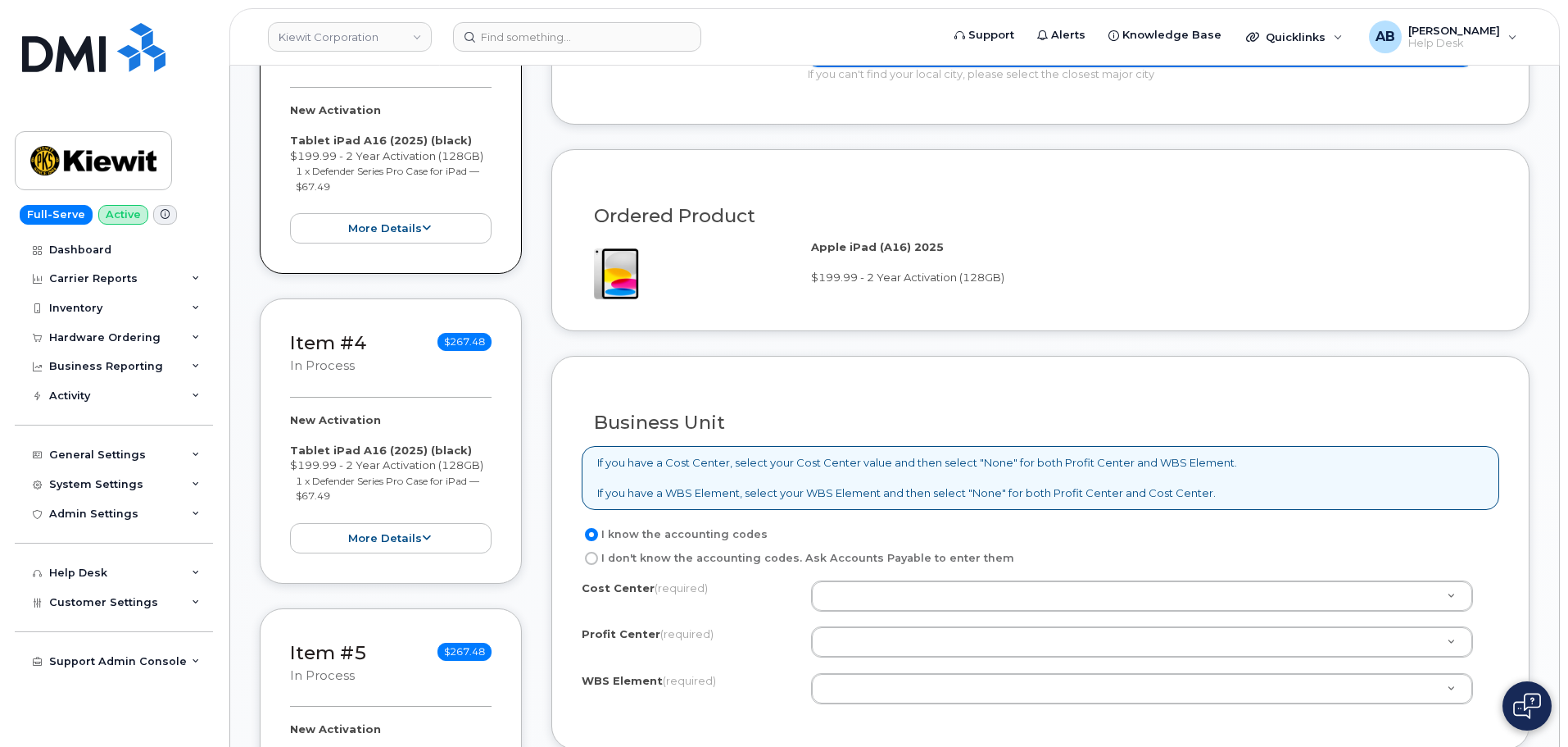
scroll to position [1231, 0]
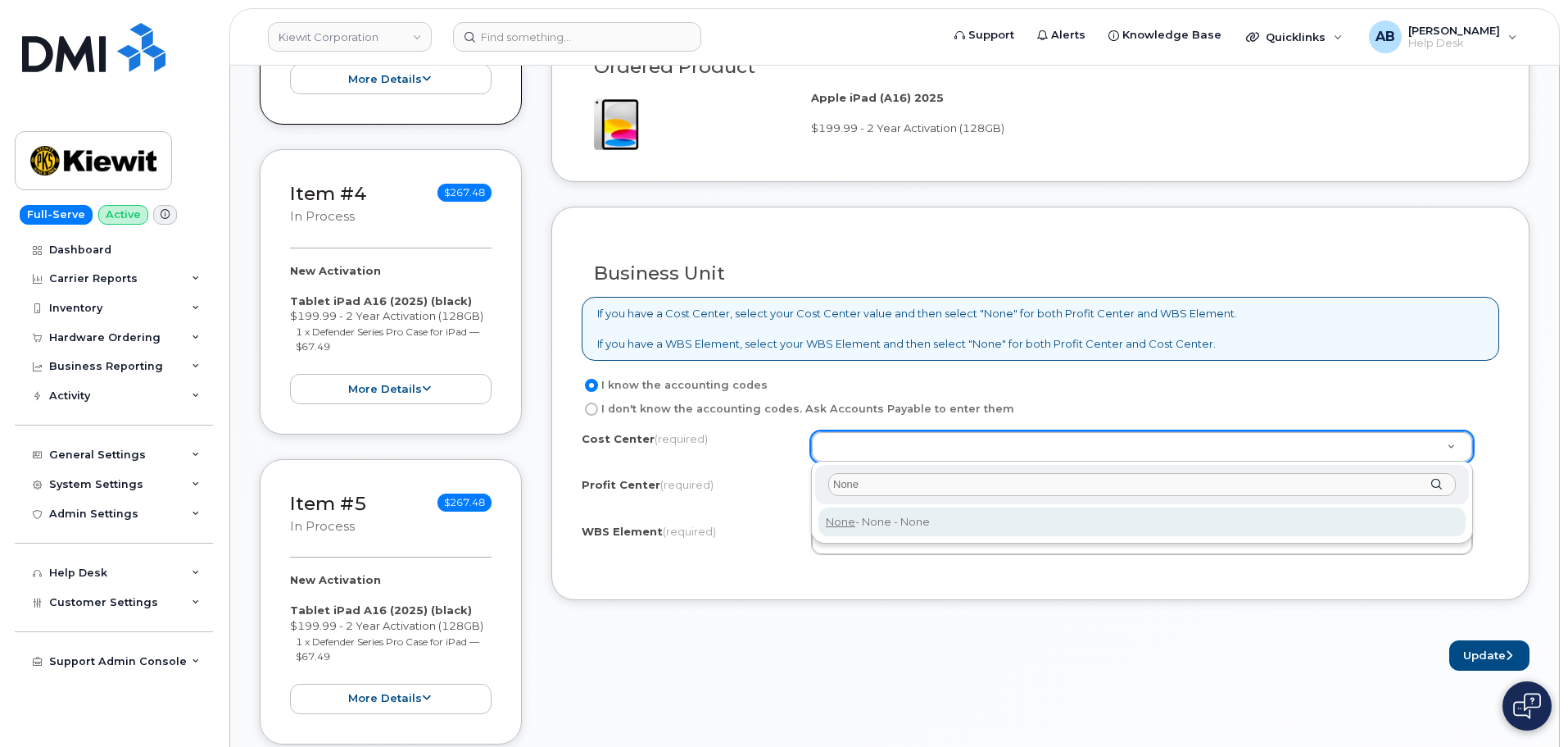
type input "None"
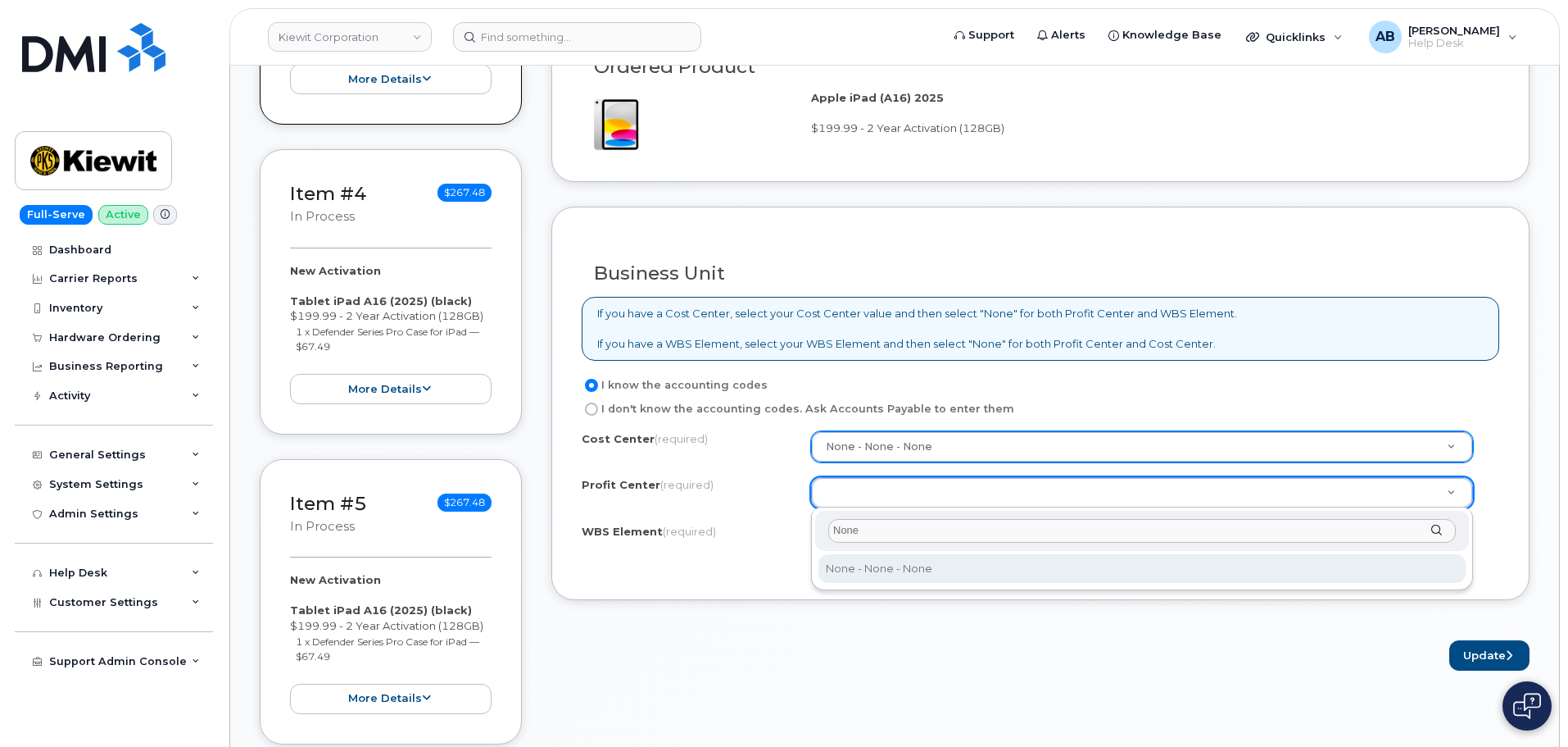
type input "None"
select select "None"
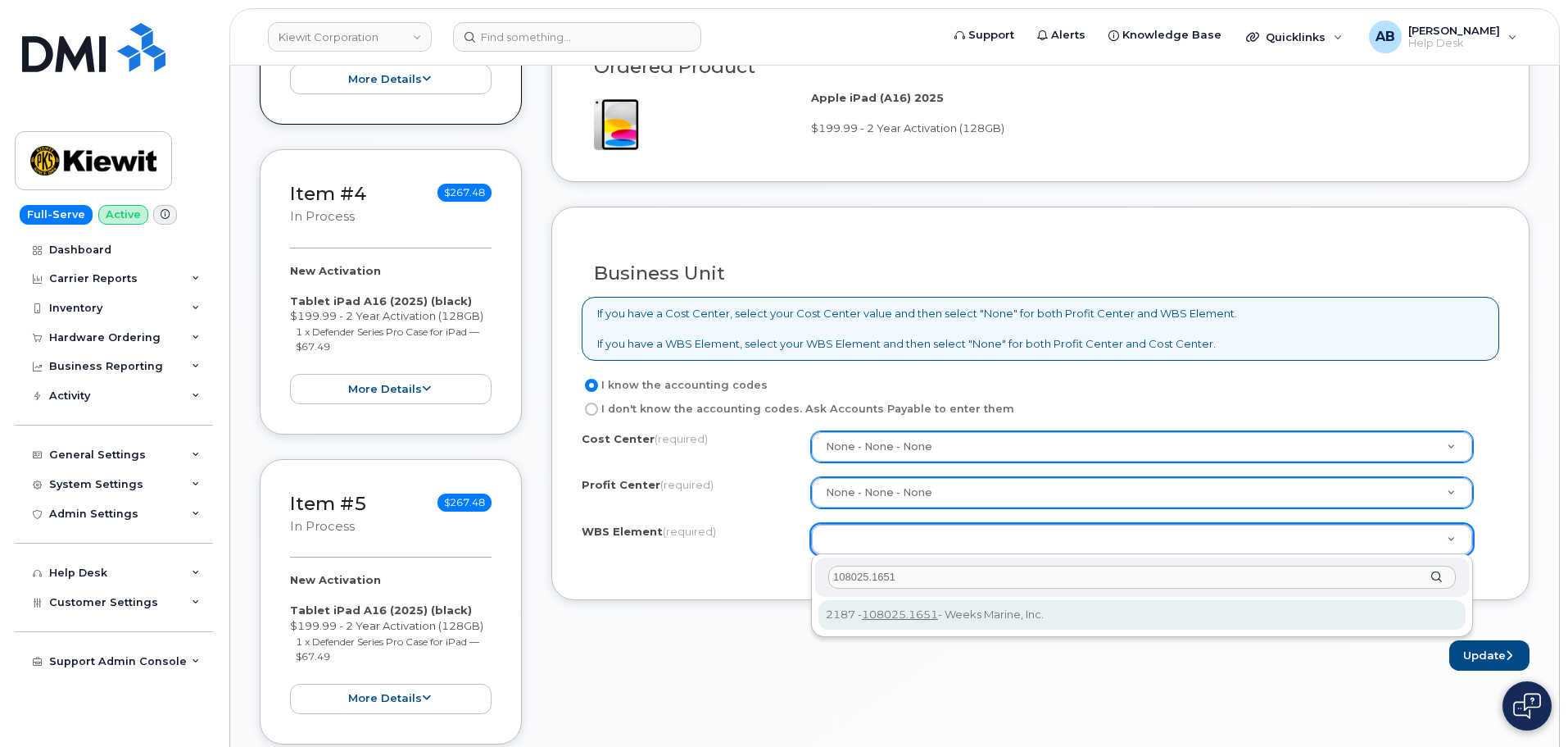
type input "108025.1651"
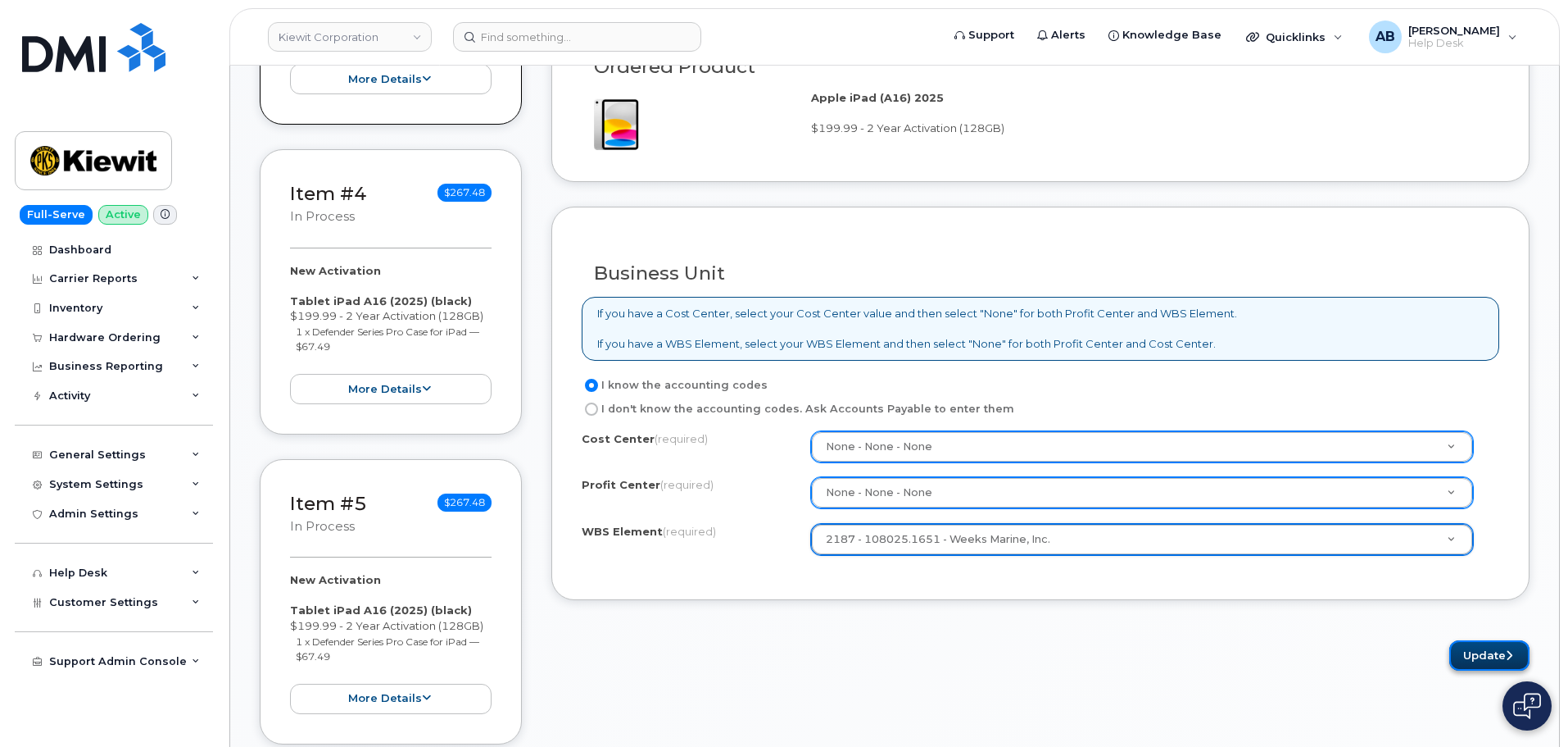
click at [1496, 656] on button "Update" at bounding box center [1489, 655] width 80 height 30
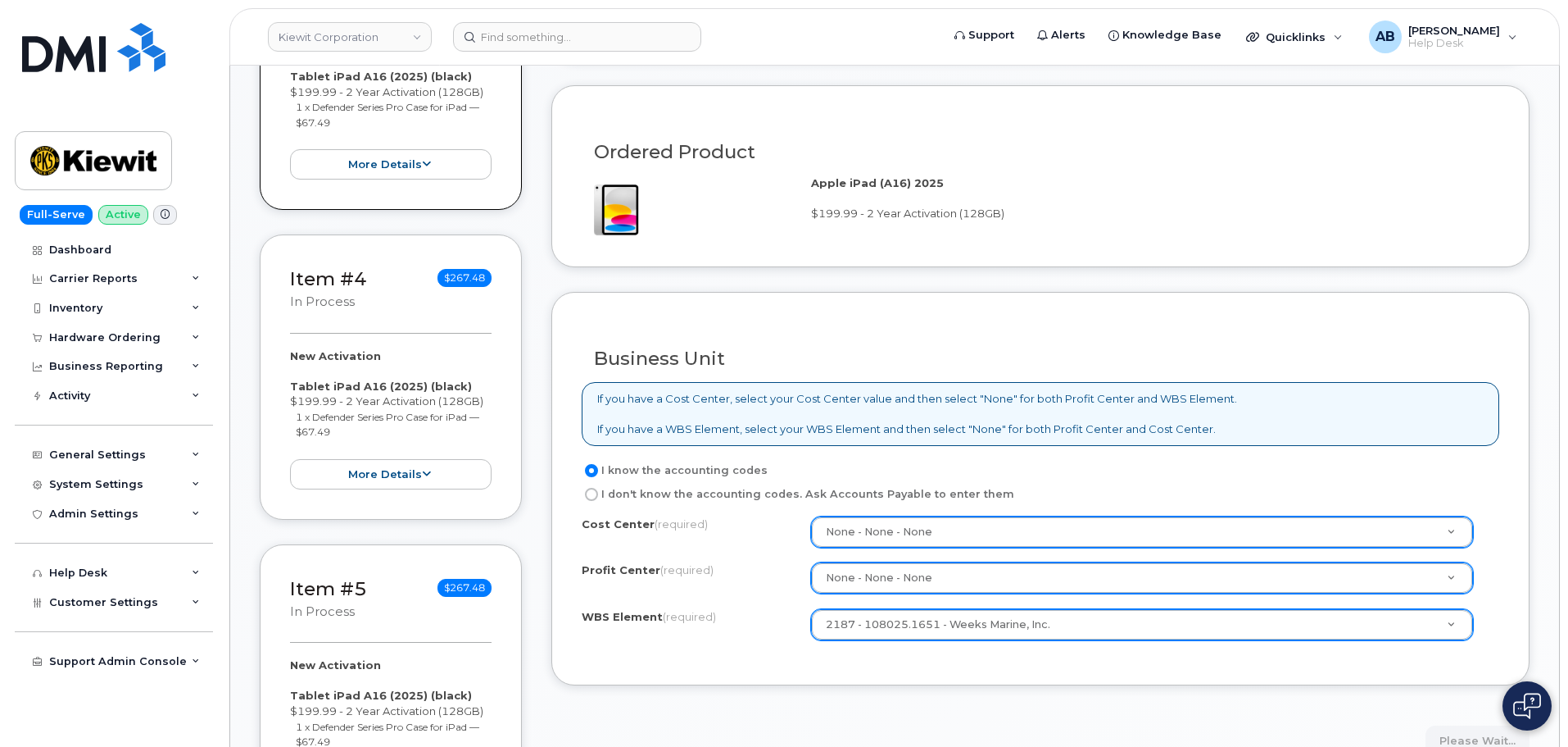
scroll to position [1149, 0]
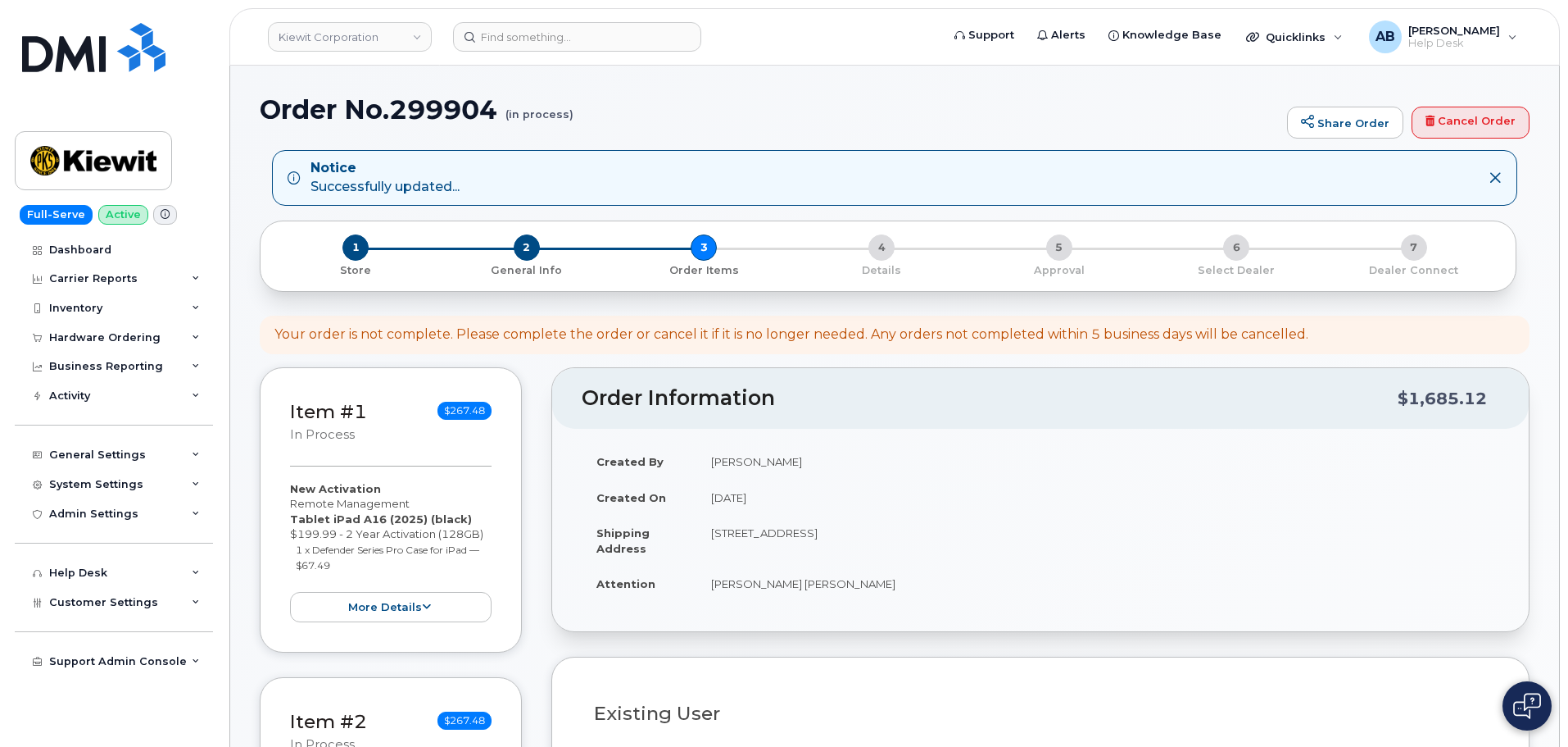
select select
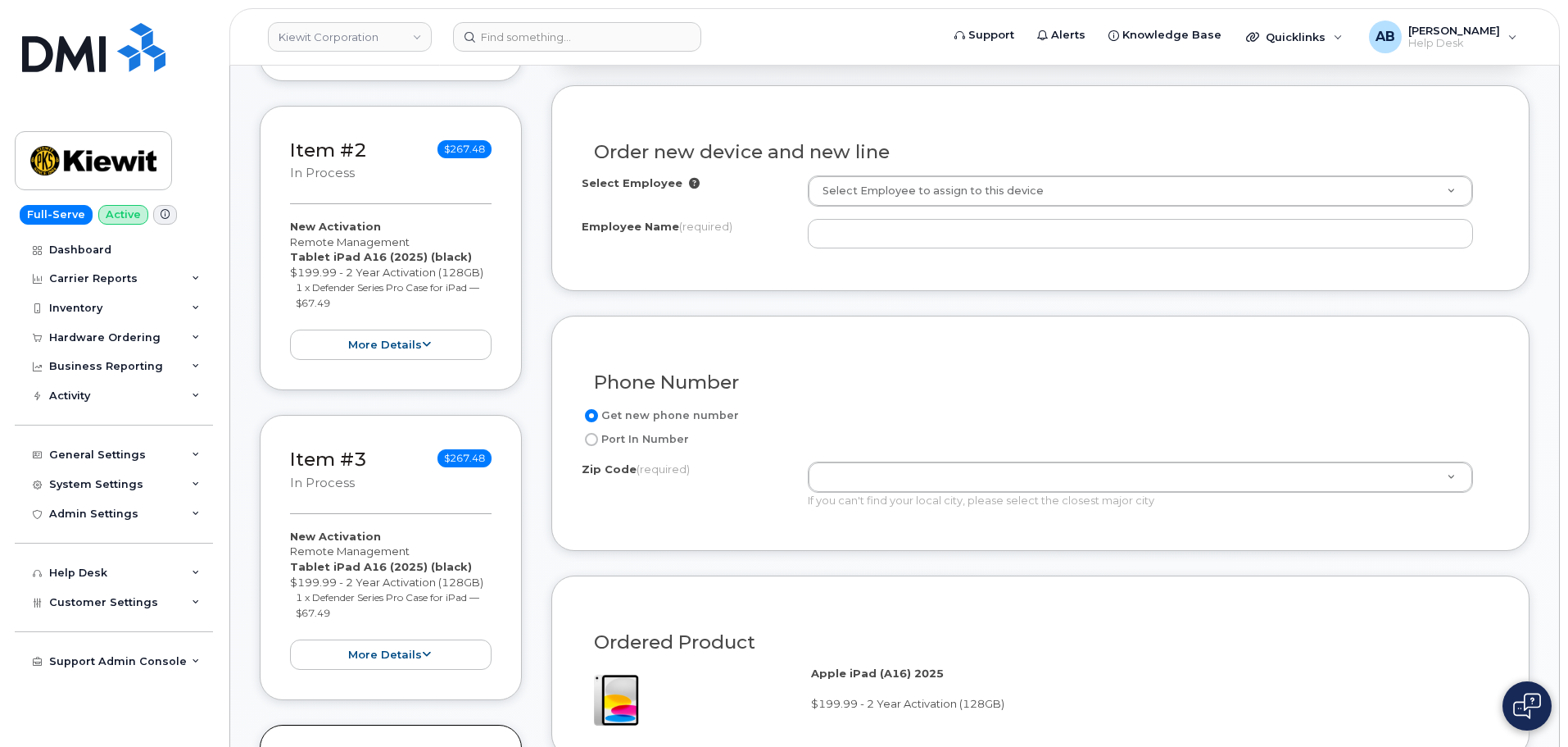
scroll to position [410, 0]
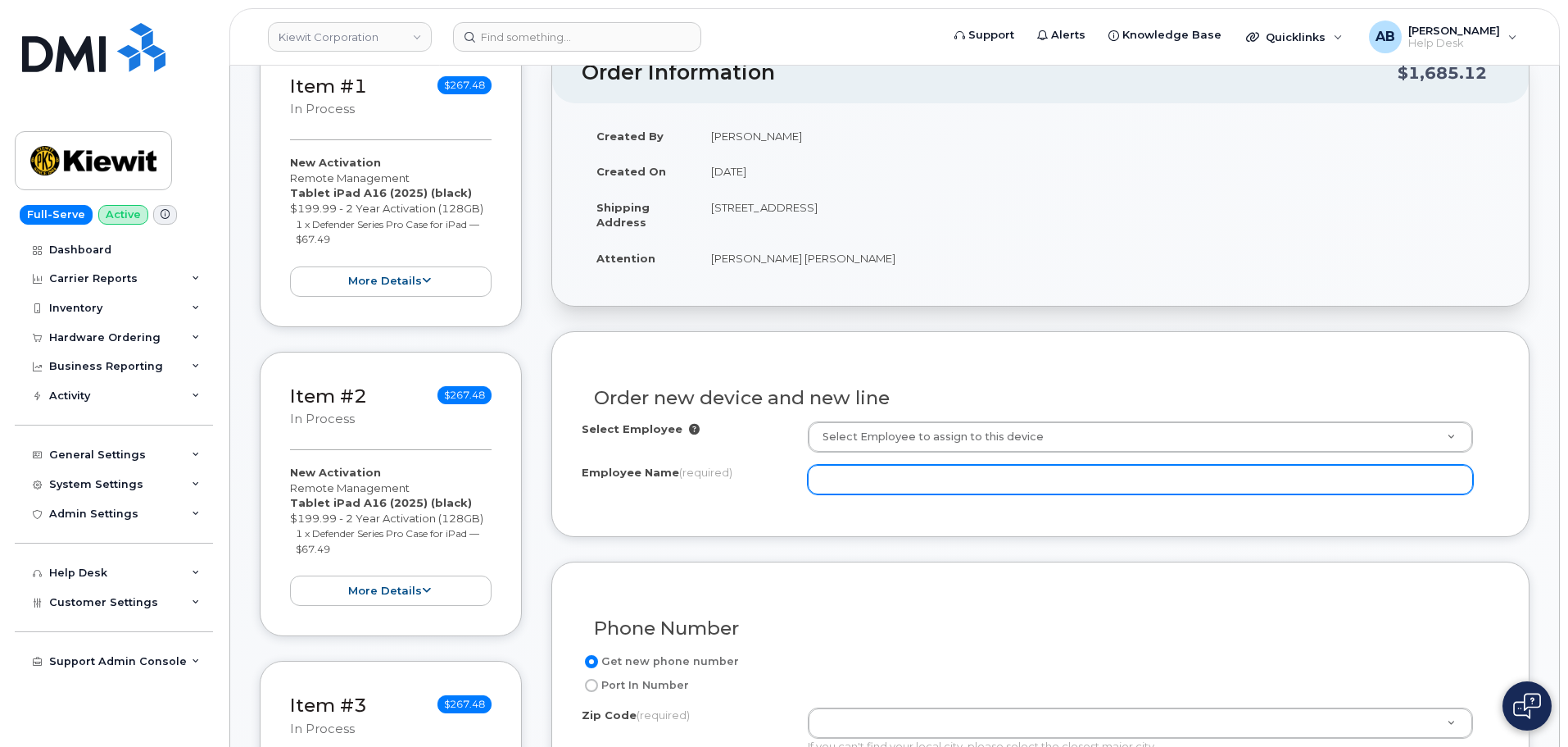
click at [880, 482] on input "Employee Name (required)" at bounding box center [1140, 479] width 665 height 29
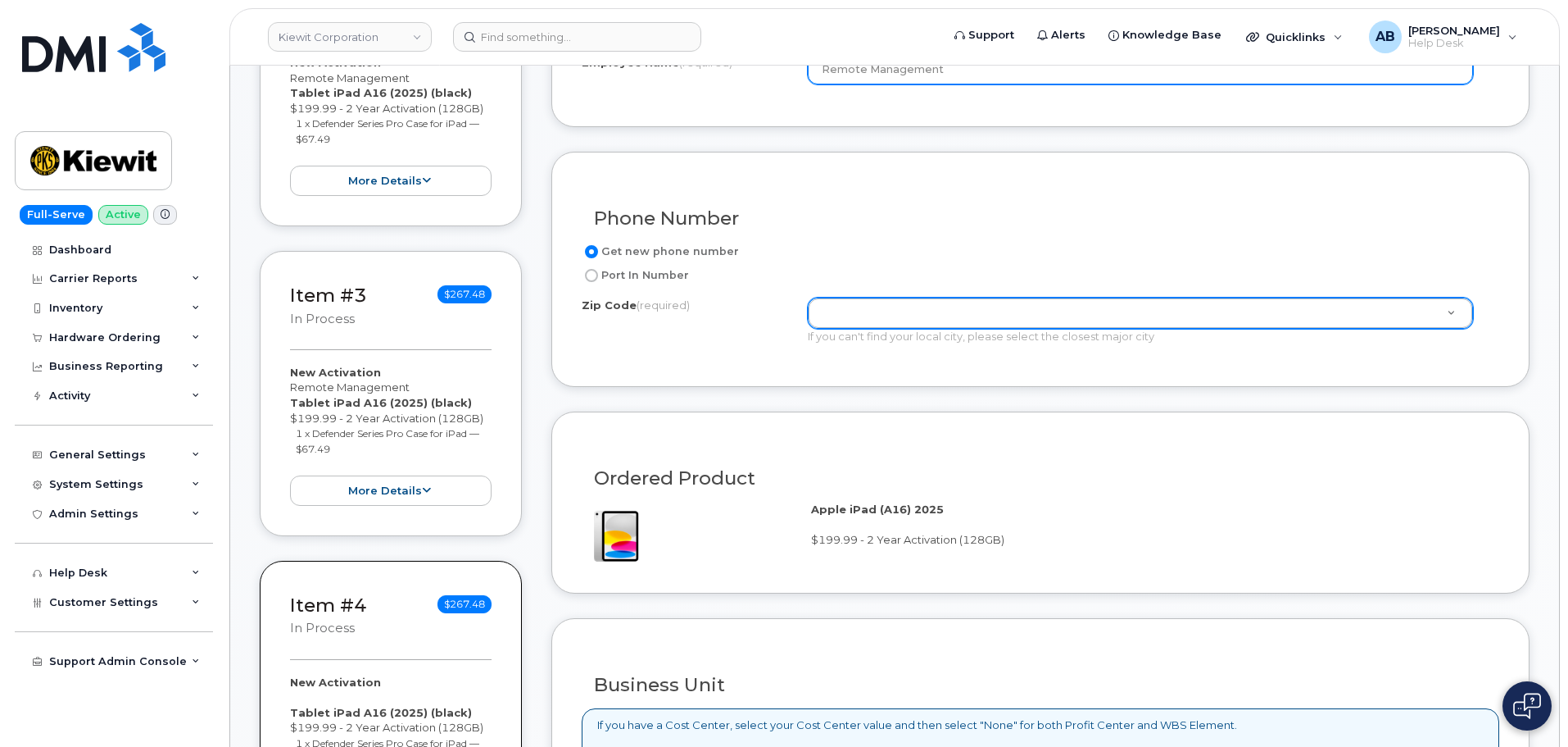
type input "Remote Management"
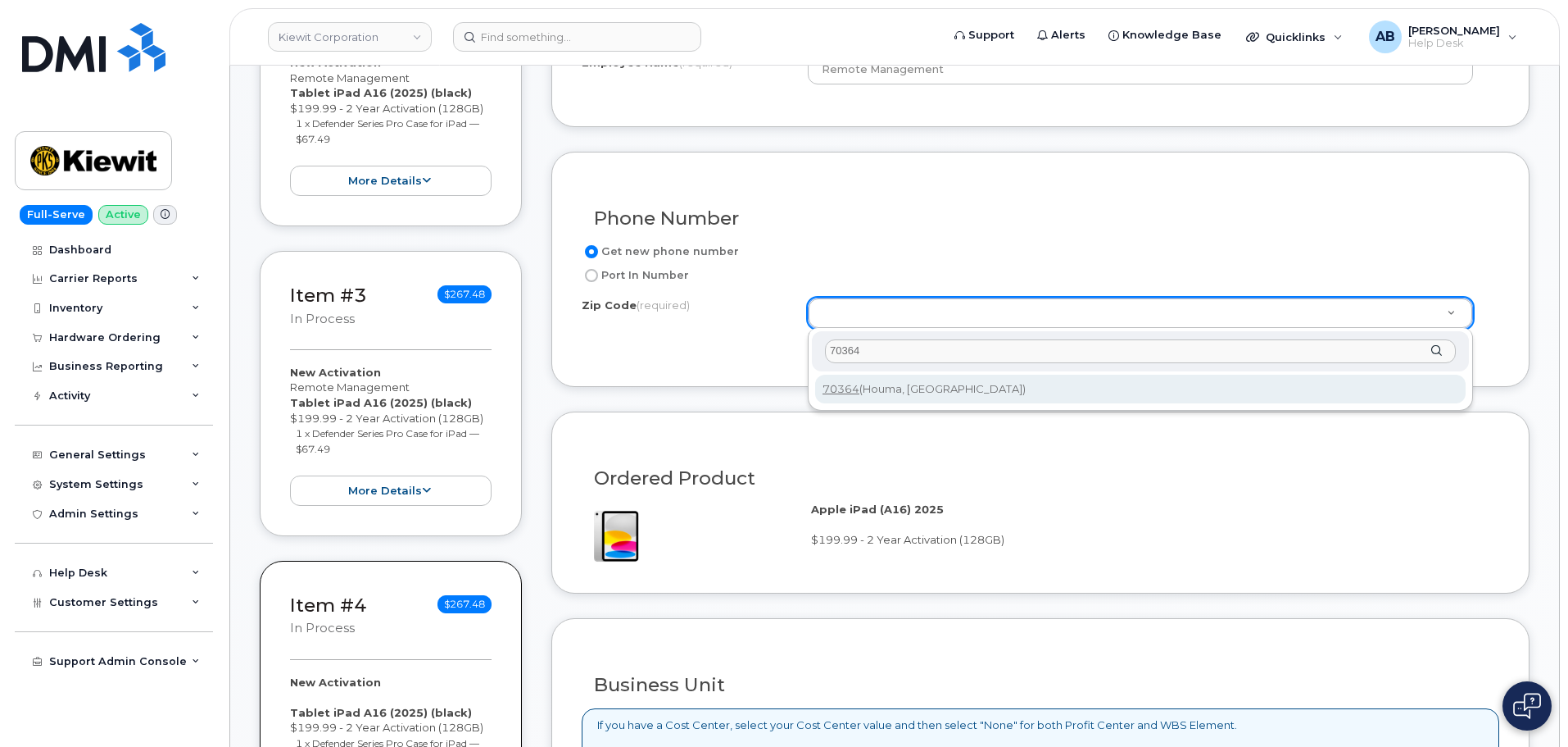
type input "70364"
type input "70364 (Houma, LA)"
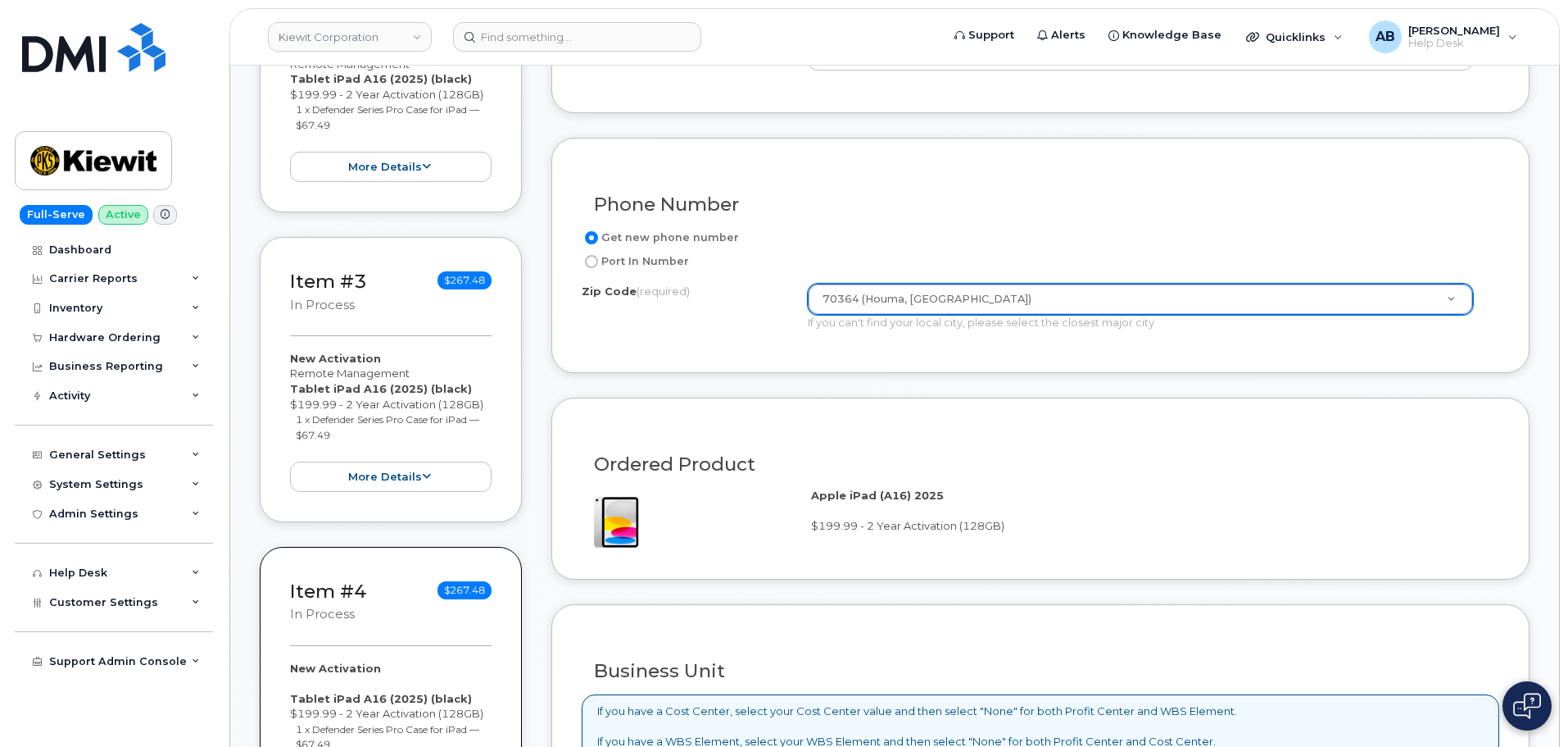
scroll to position [1230, 0]
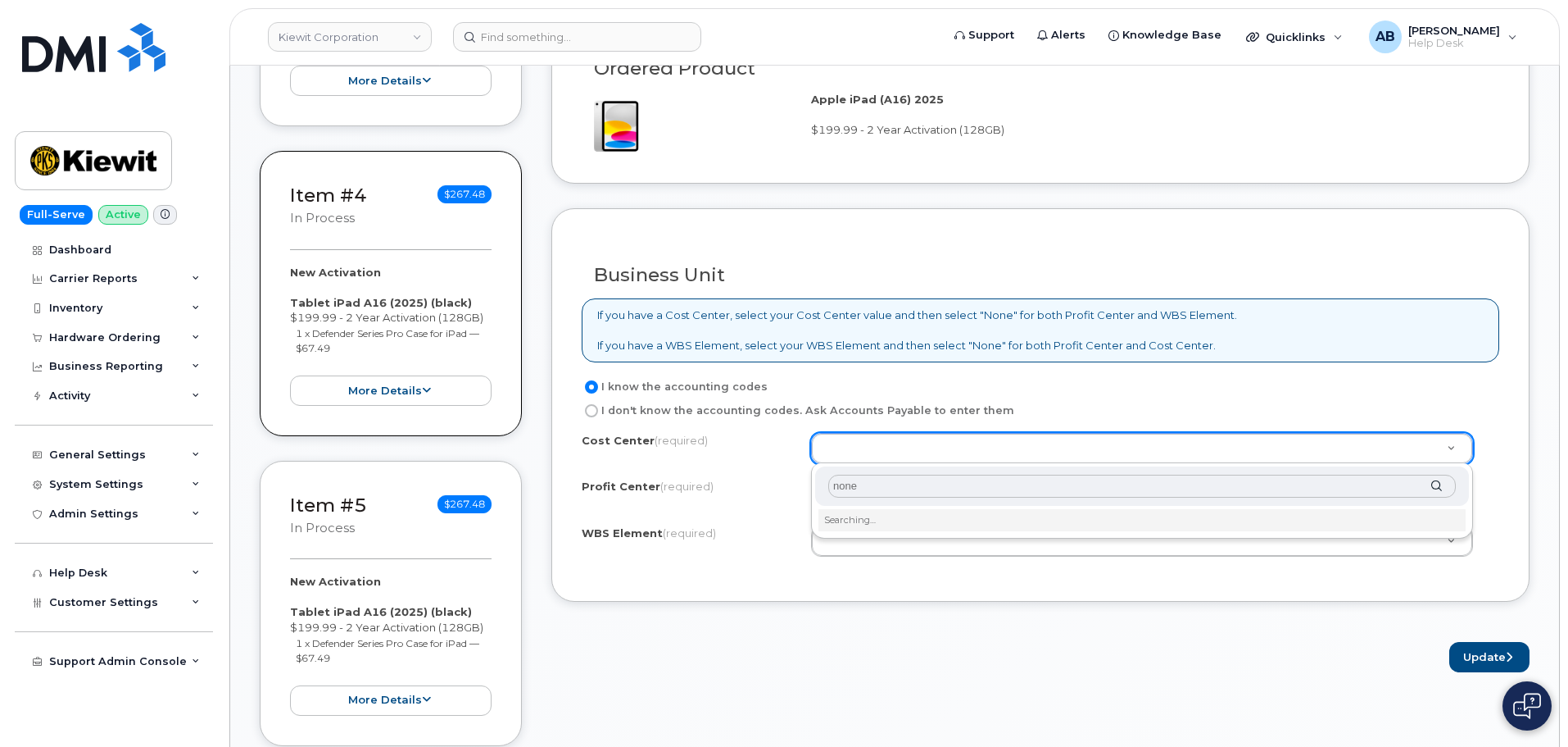
type input "none"
click at [876, 507] on div "none None - None - None" at bounding box center [1142, 504] width 662 height 82
type input "None"
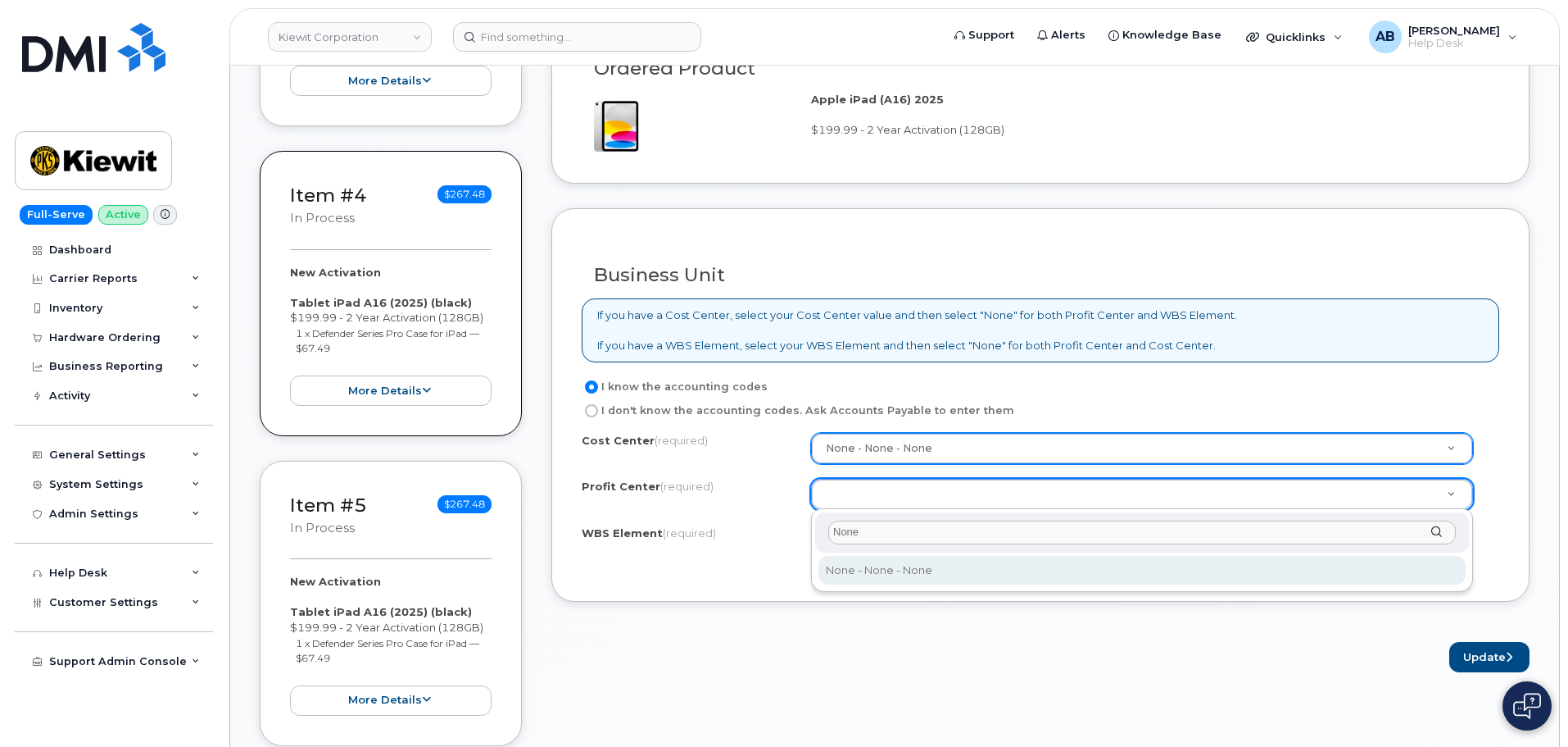
type input "None"
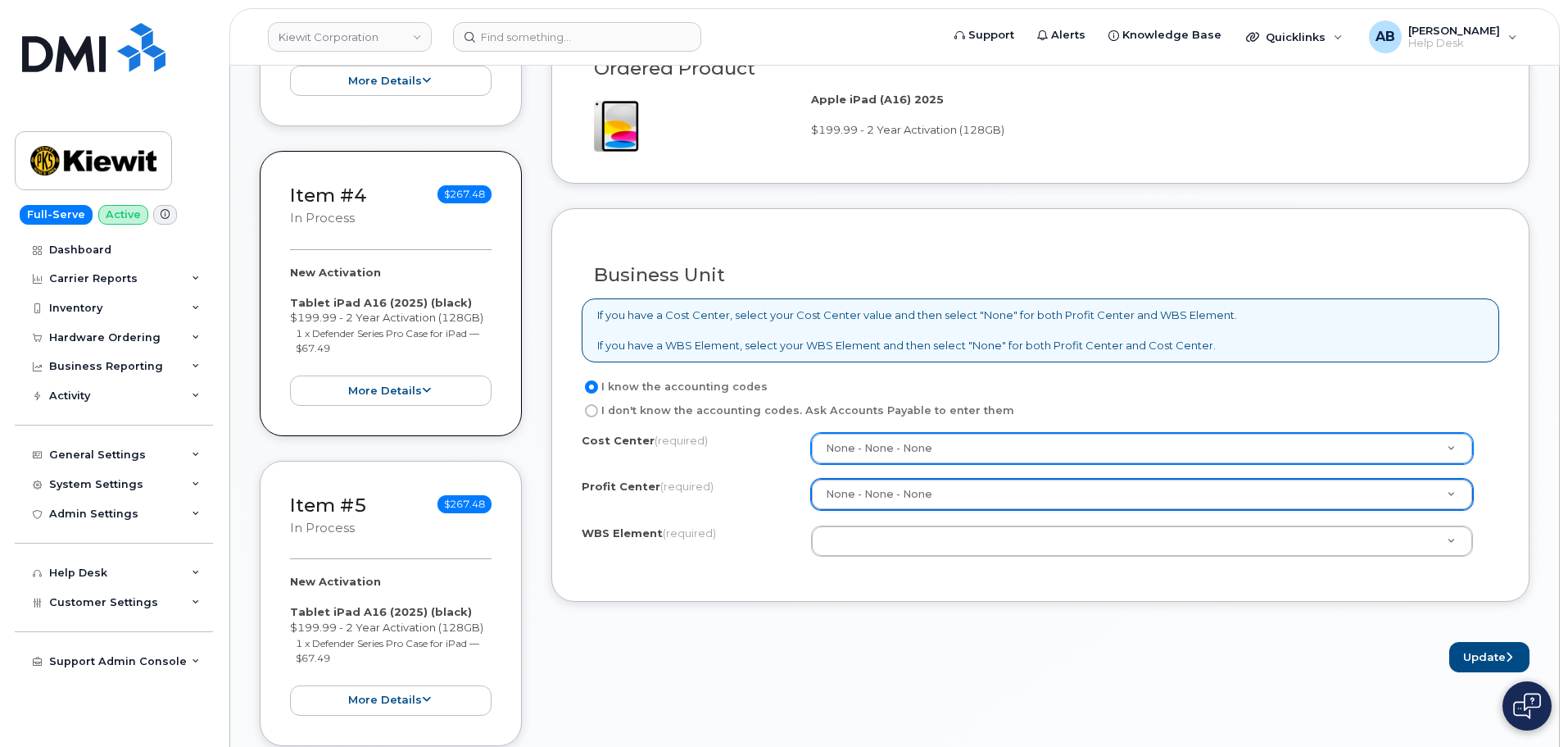
select select "None"
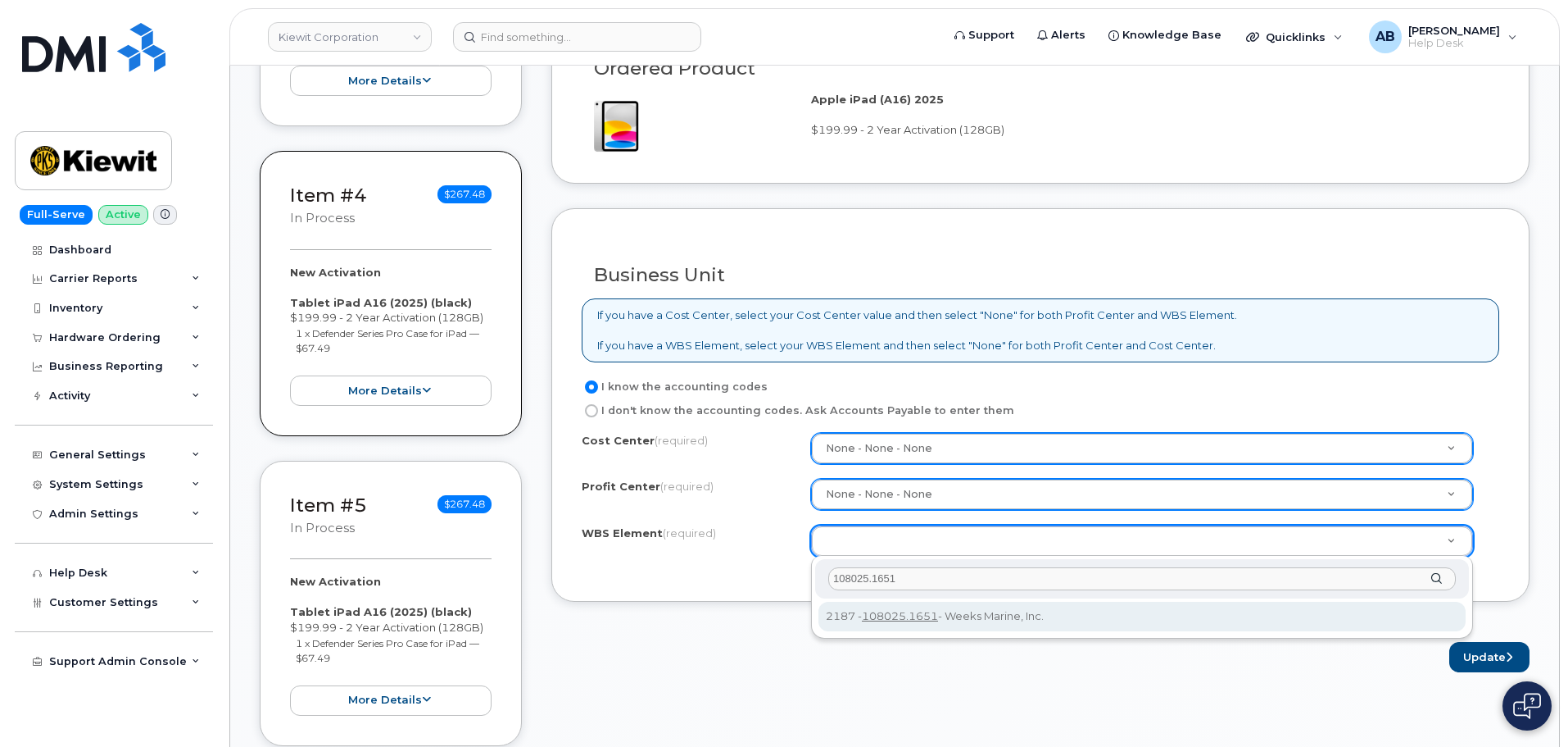
type input "108025.1651"
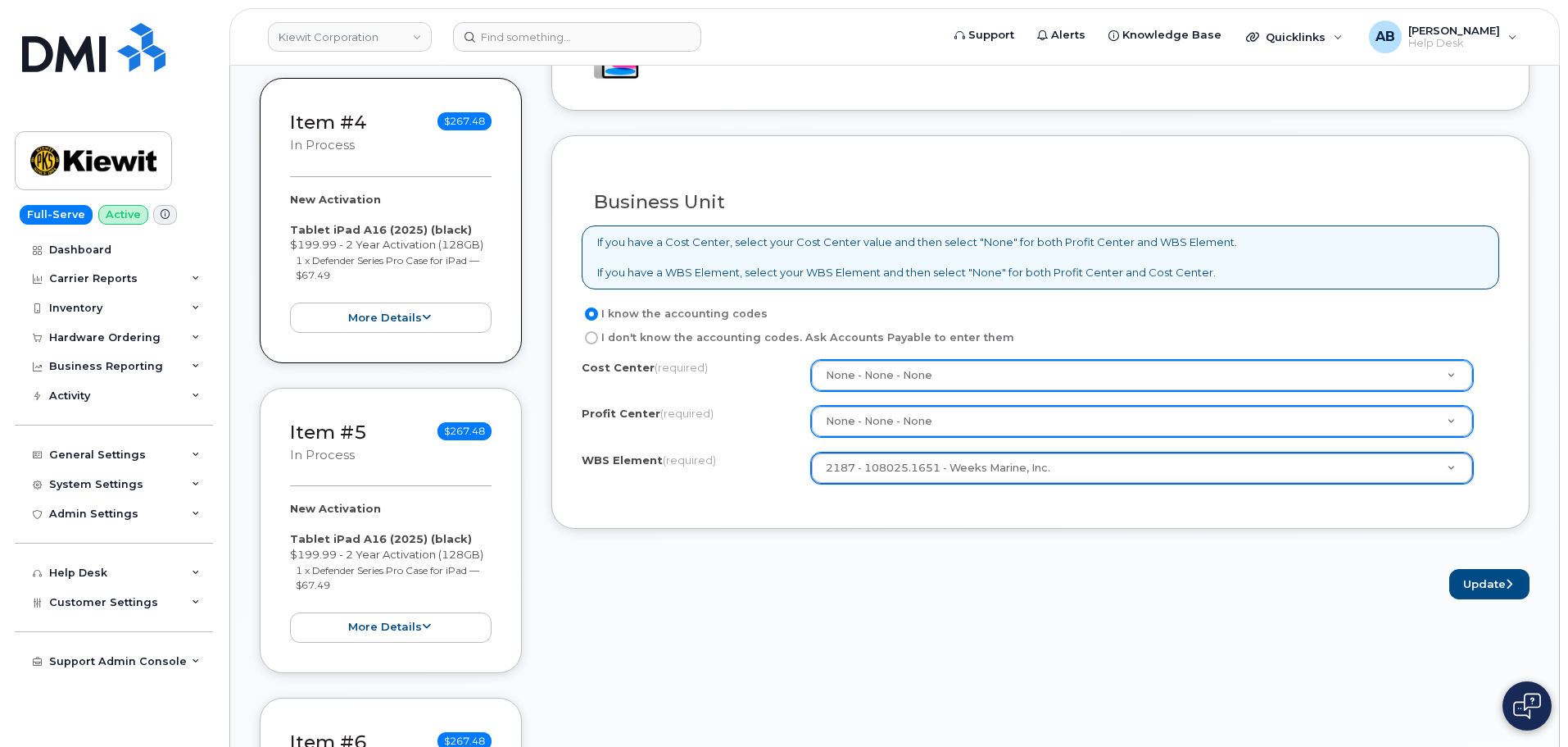
scroll to position [1394, 0]
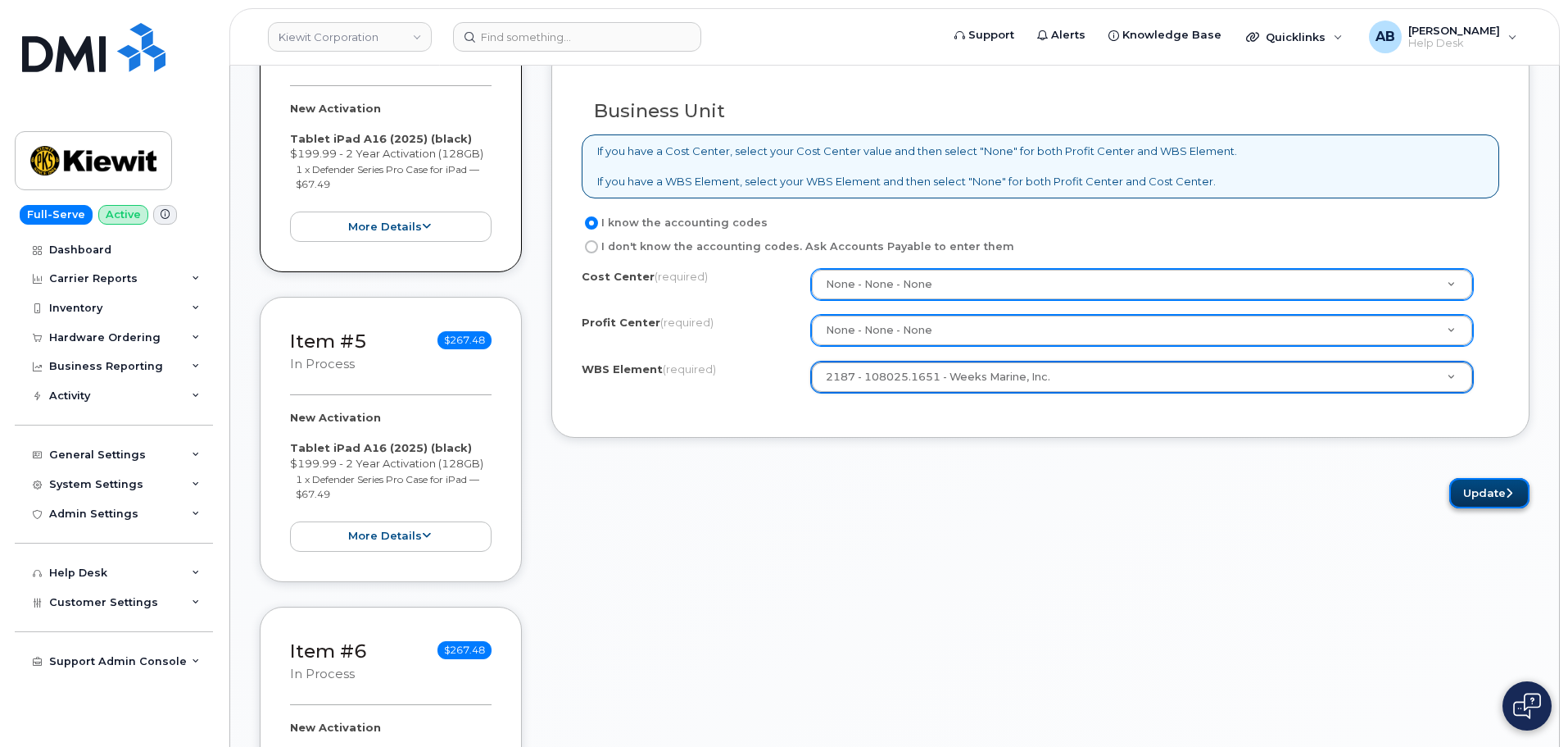
click at [1485, 495] on button "Update" at bounding box center [1489, 493] width 80 height 30
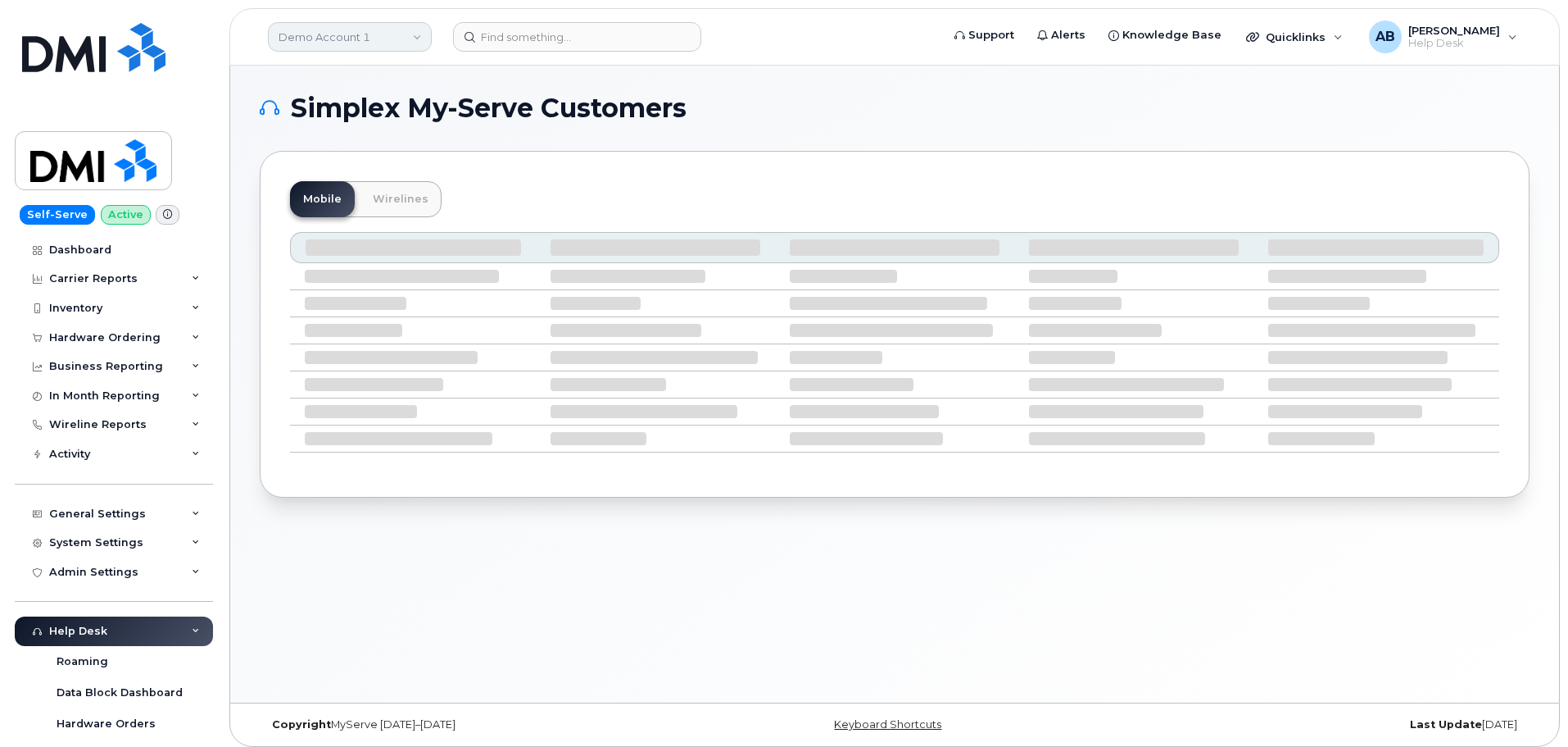
click at [406, 38] on link "Demo Account 1" at bounding box center [349, 36] width 164 height 29
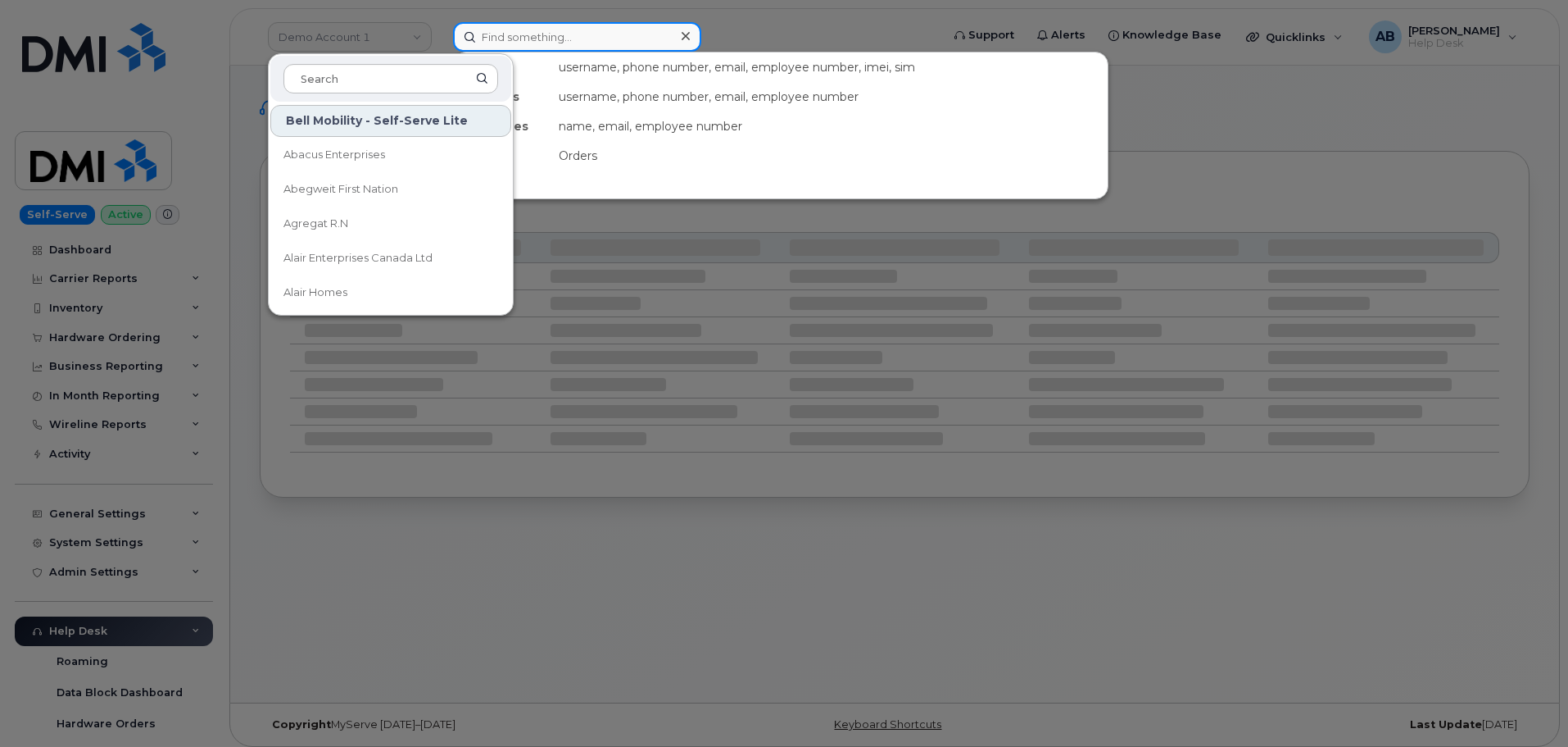
click at [533, 42] on input at bounding box center [577, 36] width 248 height 29
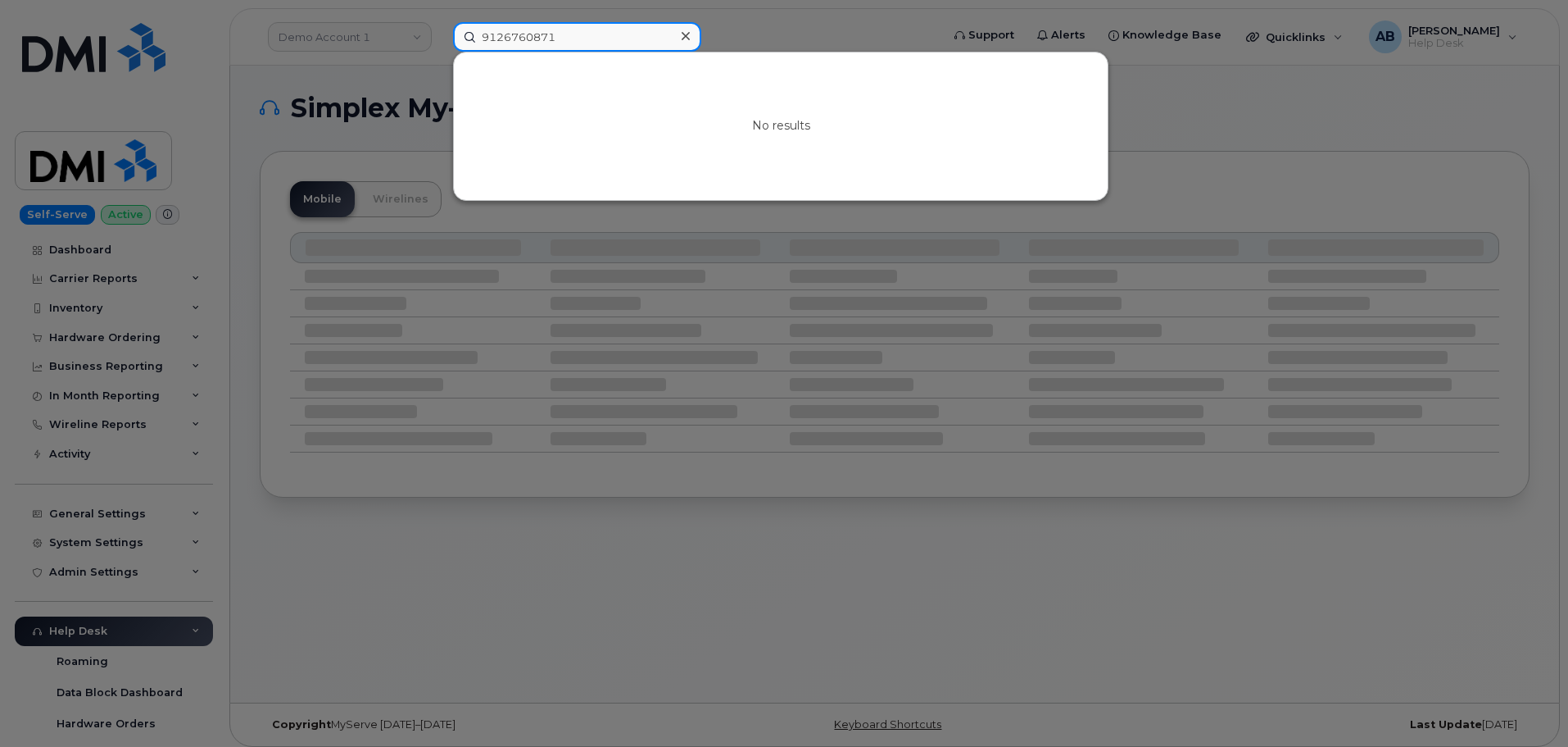
drag, startPoint x: 586, startPoint y: 29, endPoint x: 573, endPoint y: 32, distance: 13.3
click at [573, 32] on input "9126760871" at bounding box center [577, 36] width 248 height 29
type input "9126760871"
click at [682, 37] on icon at bounding box center [685, 36] width 9 height 13
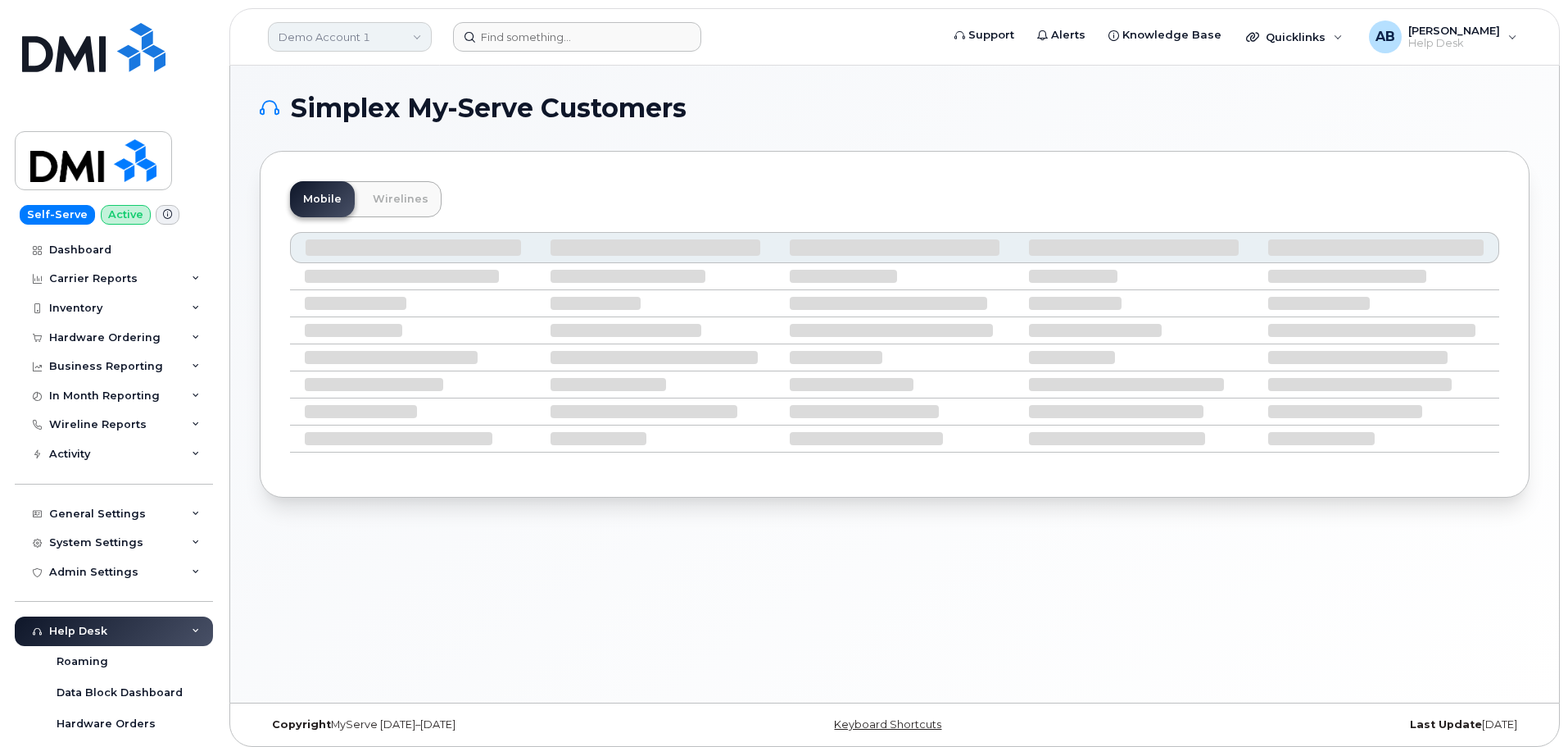
click at [380, 42] on link "Demo Account 1" at bounding box center [349, 36] width 164 height 29
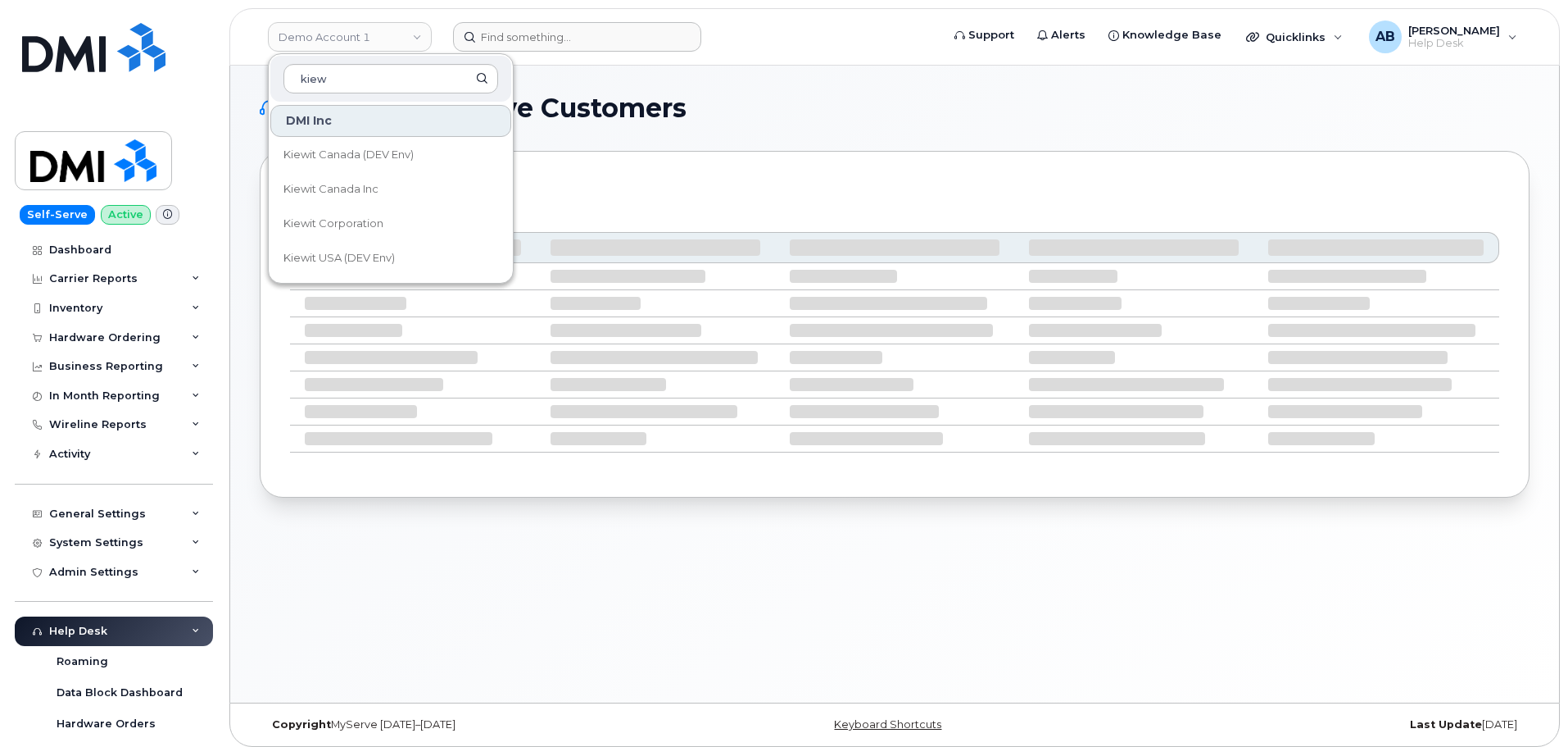
type input "kiew"
click at [419, 211] on link "Kiewit Corporation" at bounding box center [391, 223] width 241 height 33
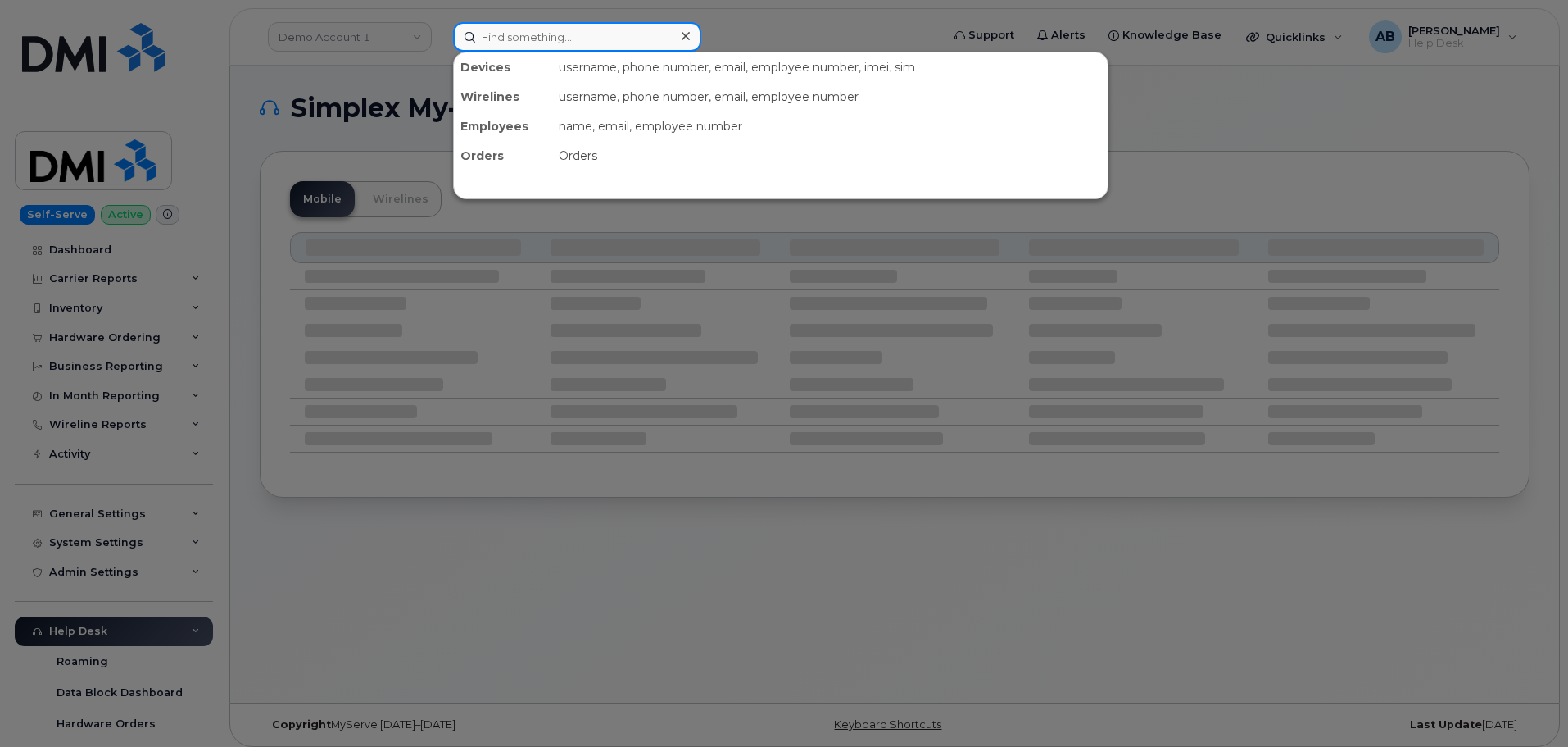
click at [489, 40] on input at bounding box center [577, 36] width 248 height 29
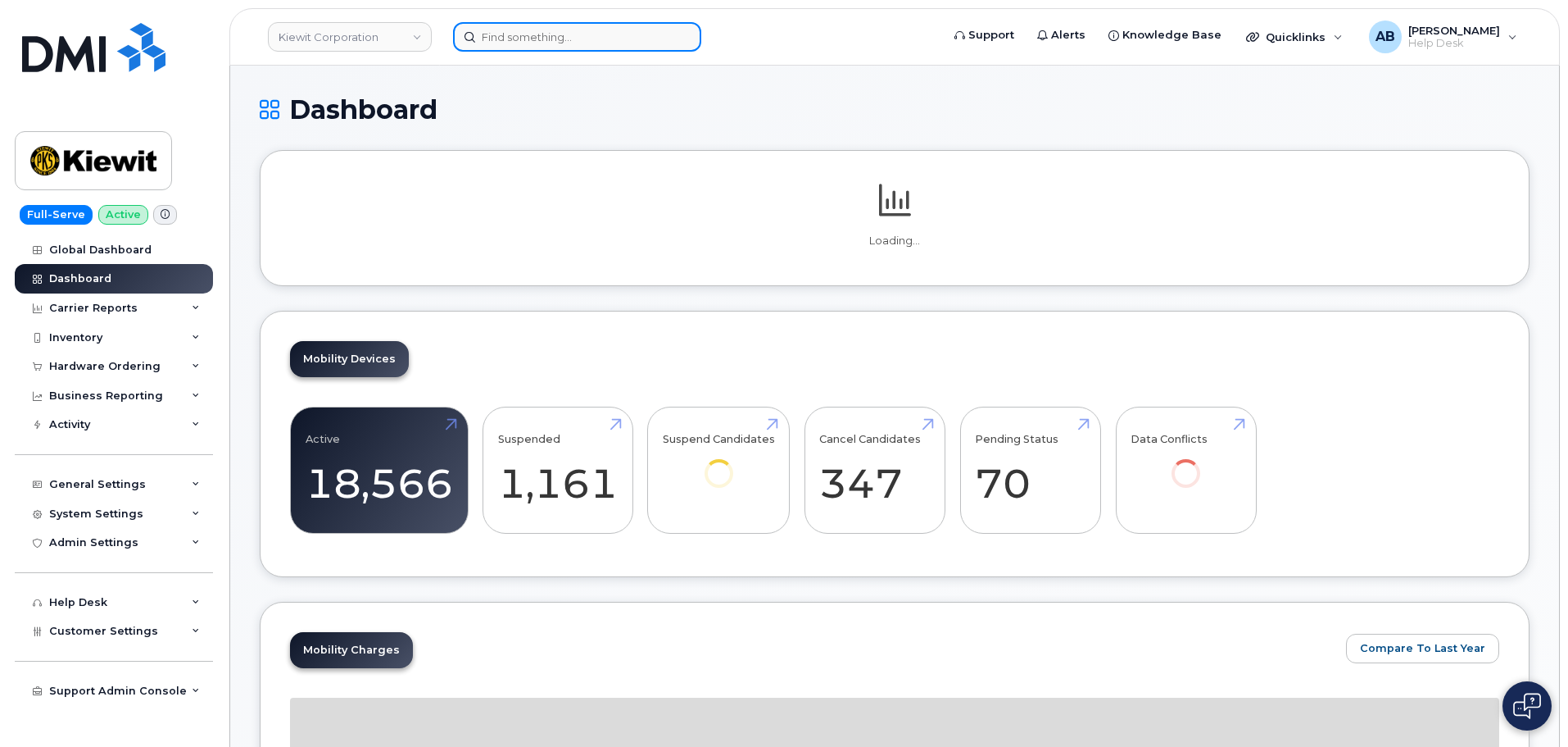
click at [539, 45] on input at bounding box center [577, 36] width 248 height 29
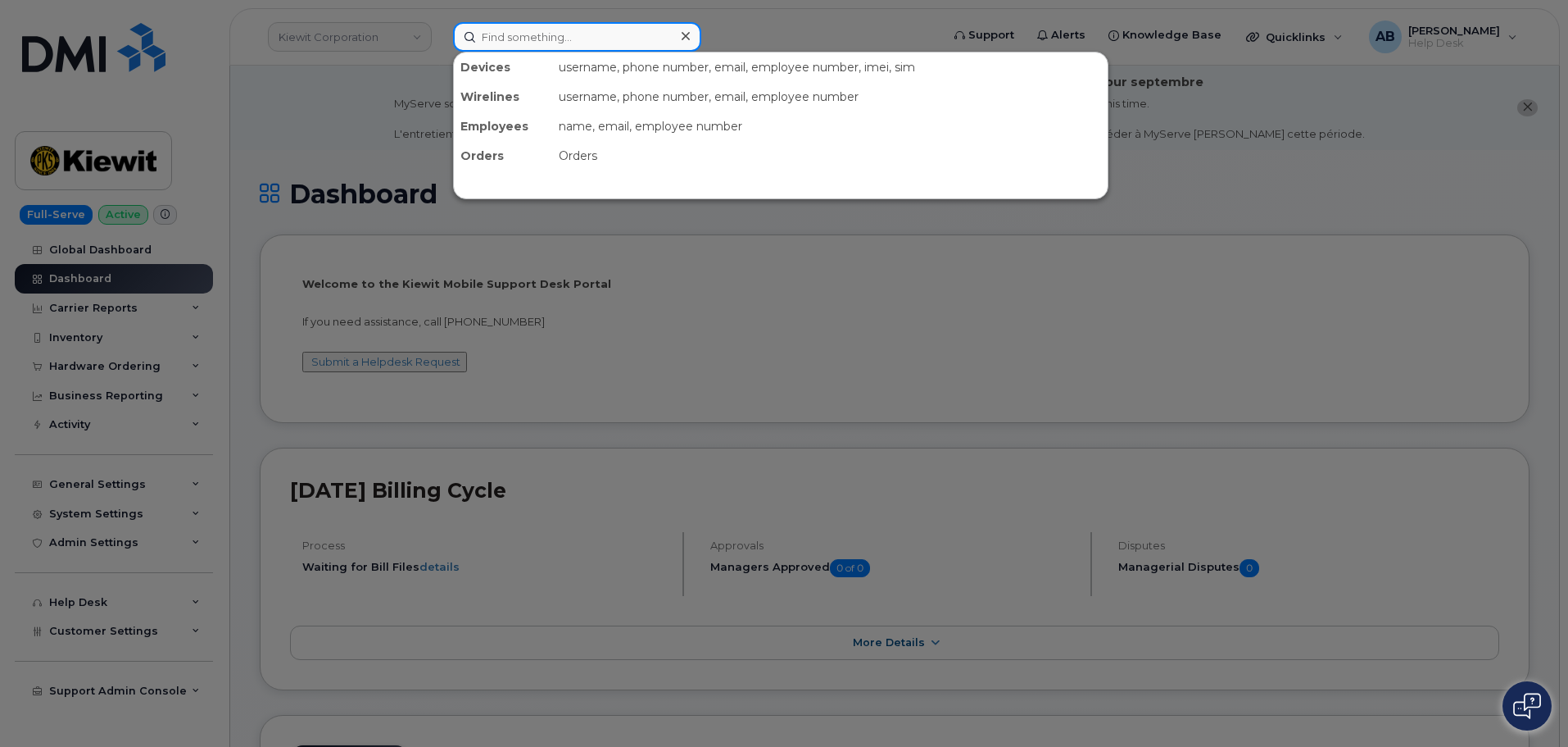
click at [542, 32] on input at bounding box center [577, 36] width 248 height 29
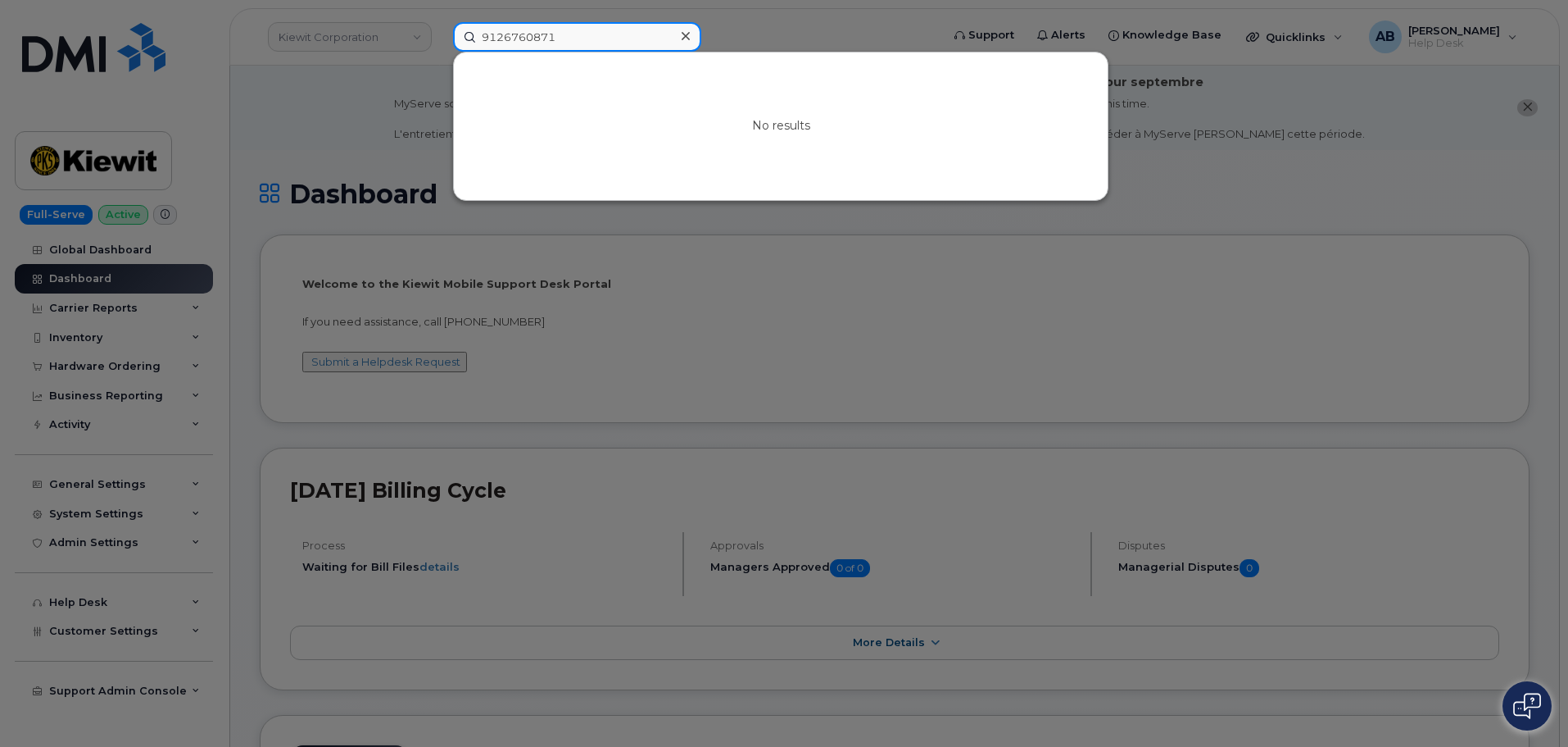
type input "9126760871"
click at [789, 43] on div at bounding box center [784, 373] width 1568 height 747
drag, startPoint x: 655, startPoint y: 42, endPoint x: 572, endPoint y: 32, distance: 83.6
click at [572, 32] on input "9126760871" at bounding box center [577, 36] width 248 height 29
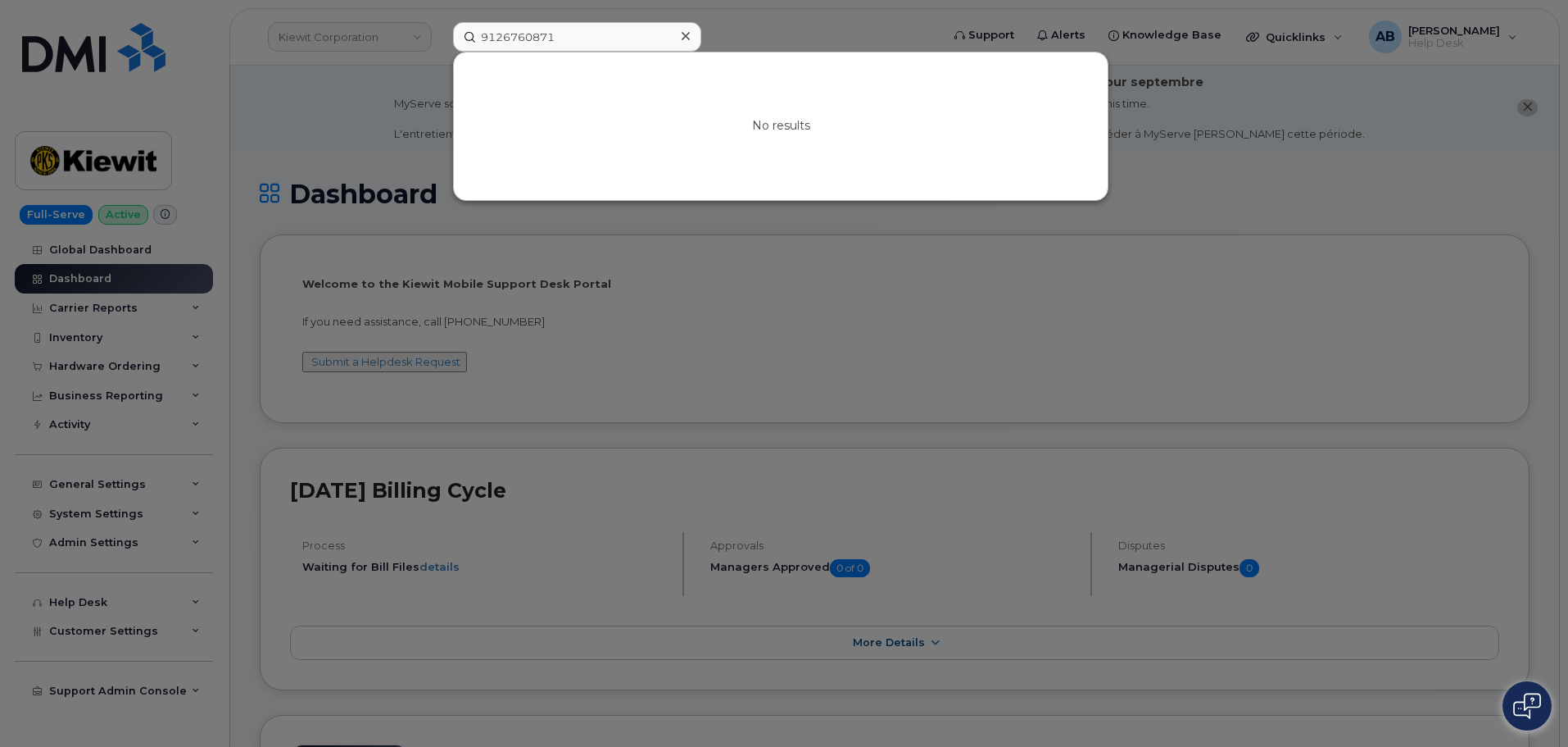
click at [773, 35] on div at bounding box center [784, 373] width 1568 height 747
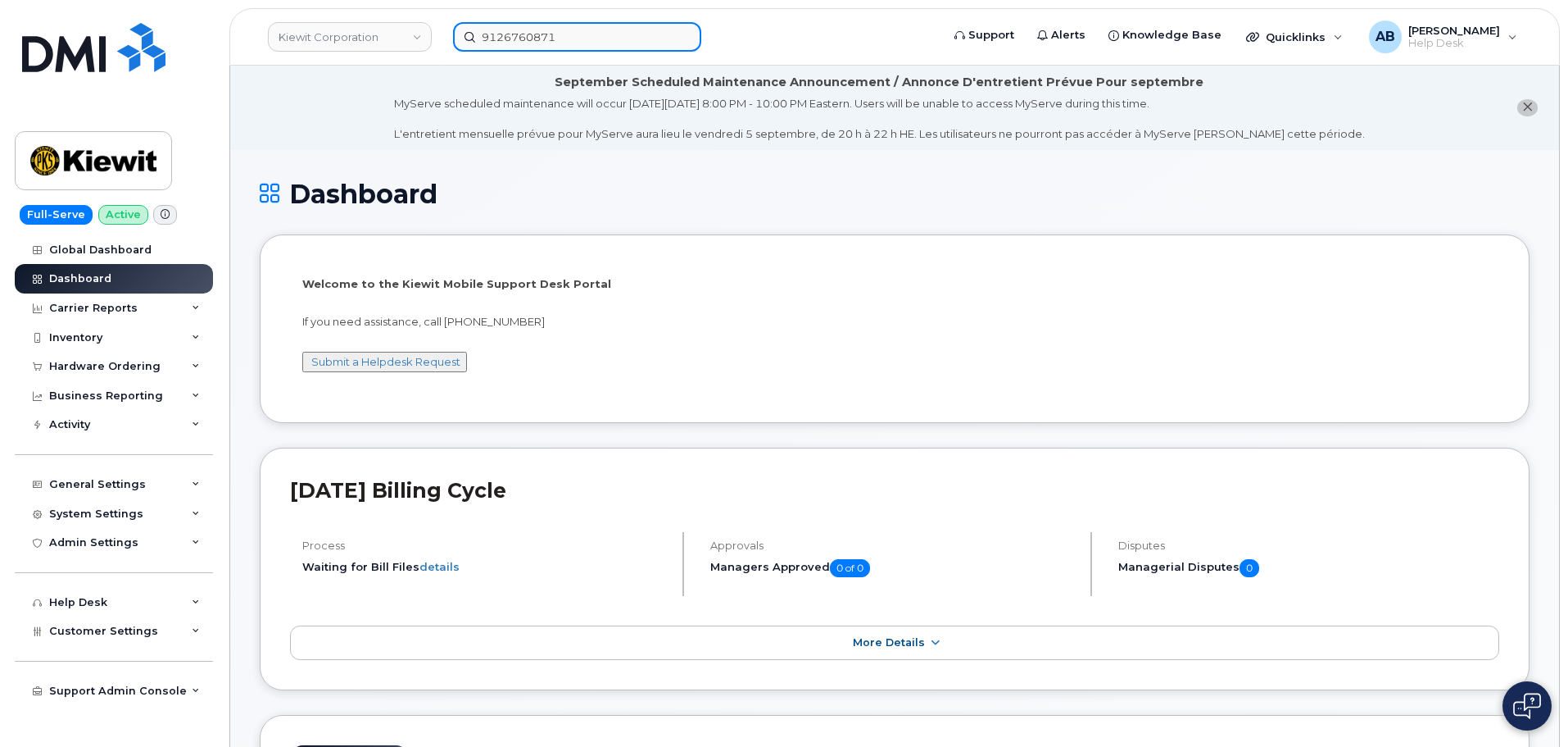
click at [629, 44] on input "9126760871" at bounding box center [577, 36] width 248 height 29
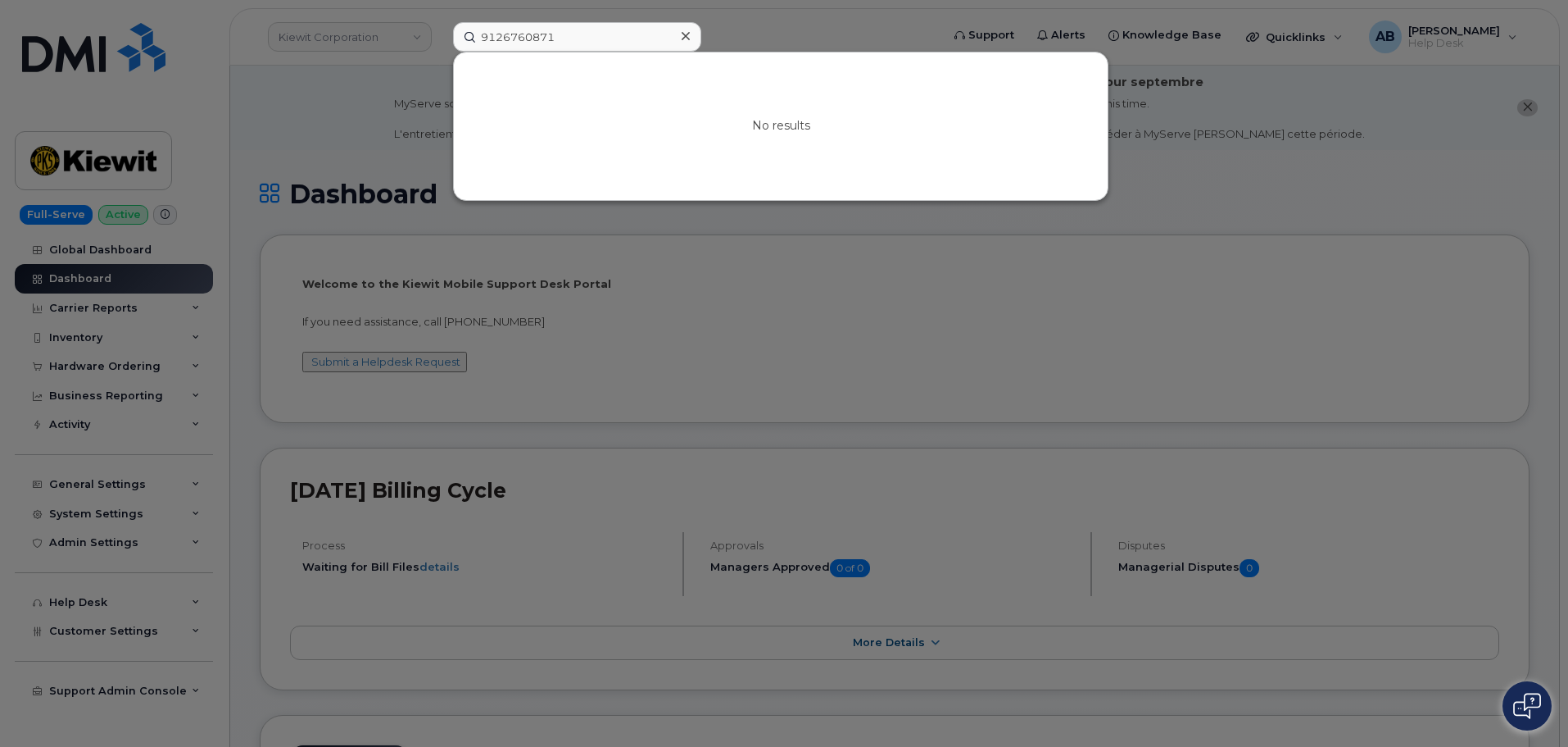
click at [678, 35] on div at bounding box center [685, 36] width 24 height 24
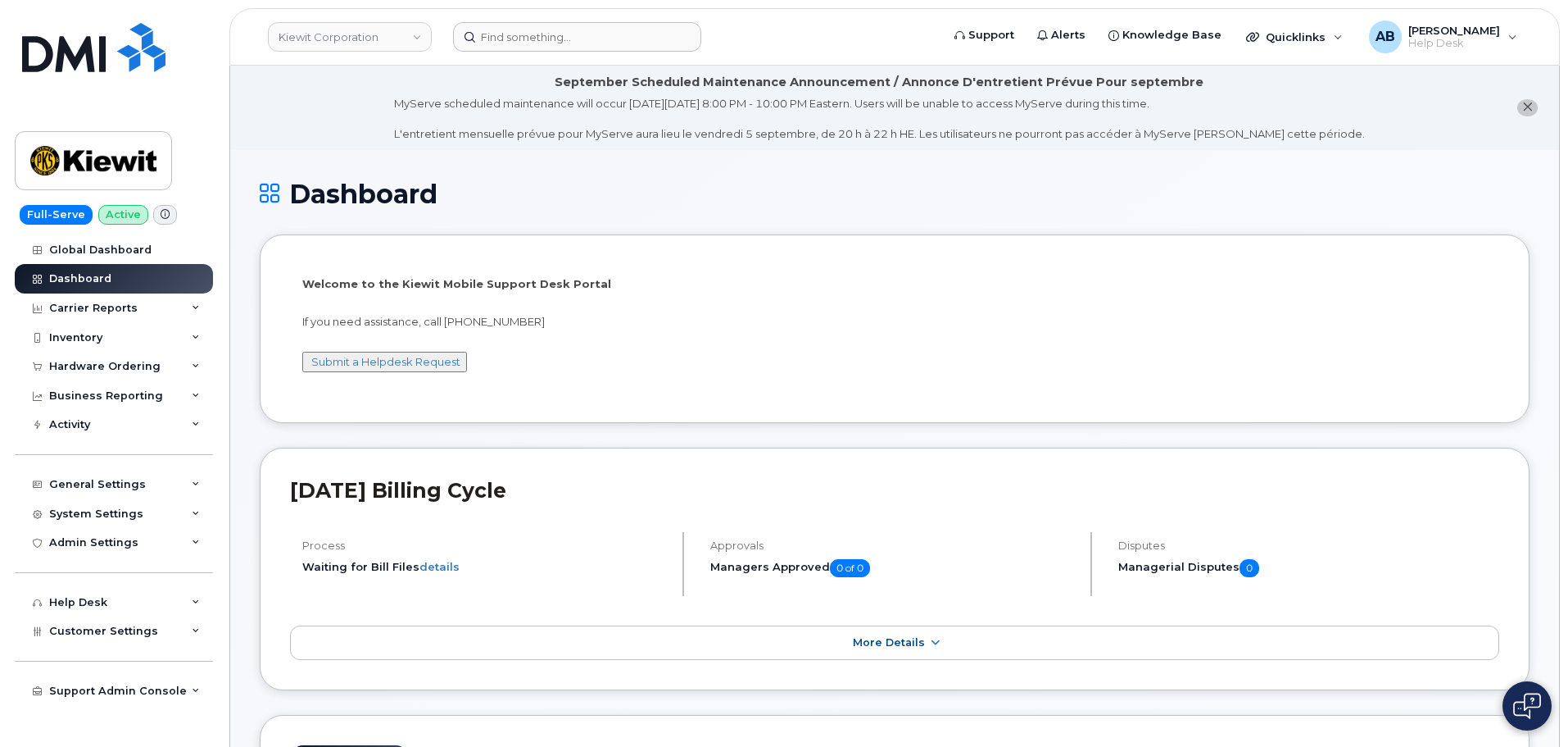
click at [760, 45] on form at bounding box center [692, 36] width 477 height 29
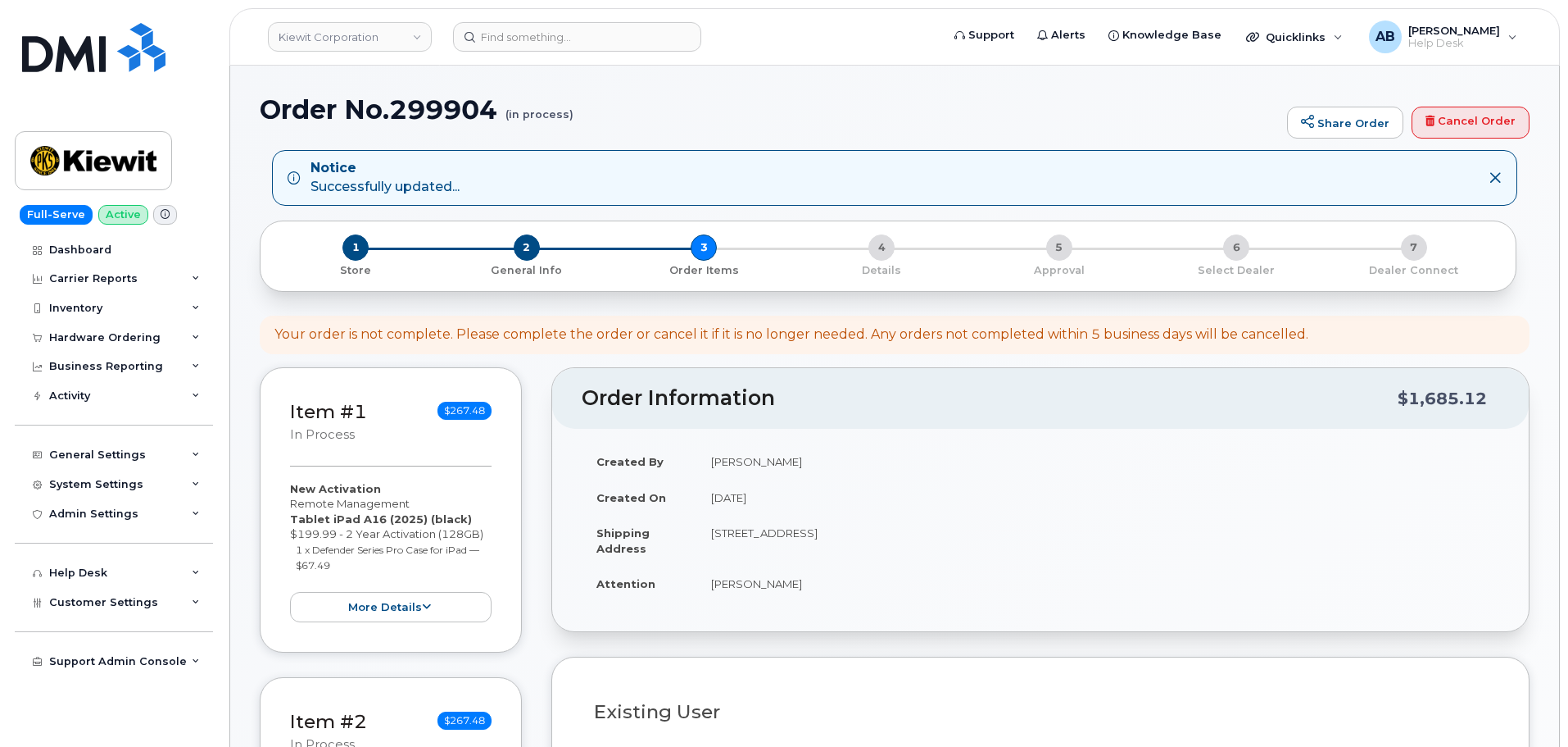
select select
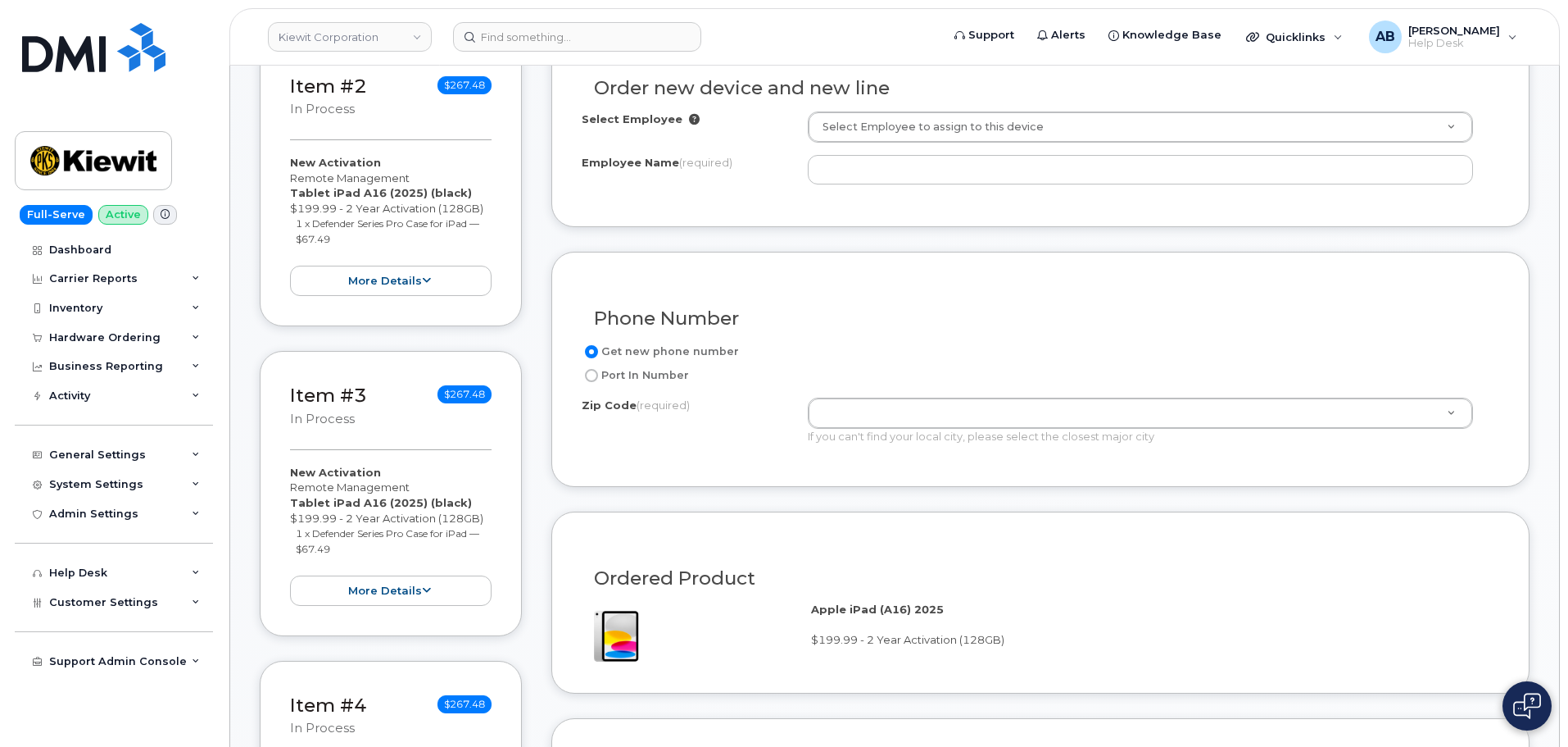
scroll to position [656, 0]
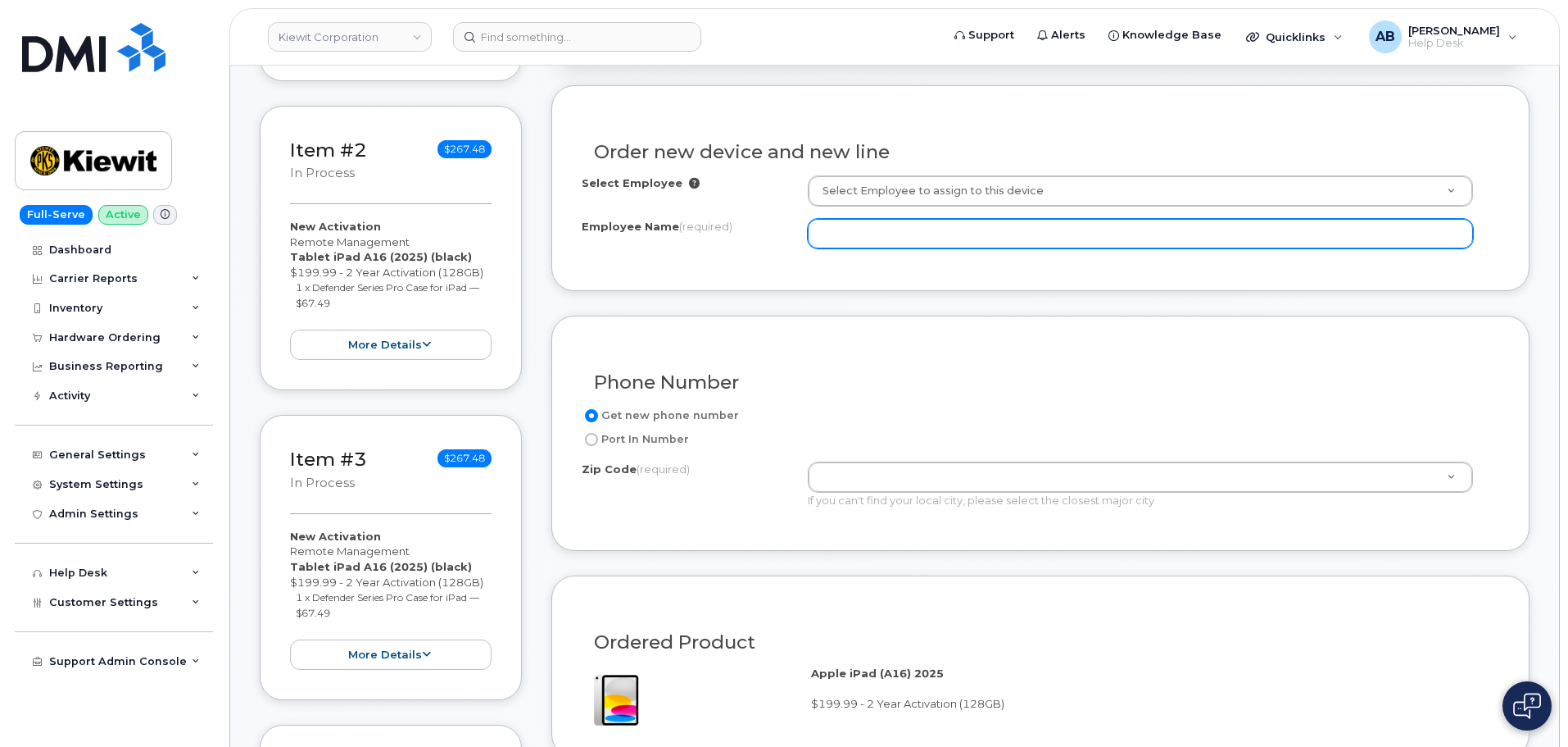
click at [870, 229] on input "Employee Name (required)" at bounding box center [1140, 233] width 665 height 29
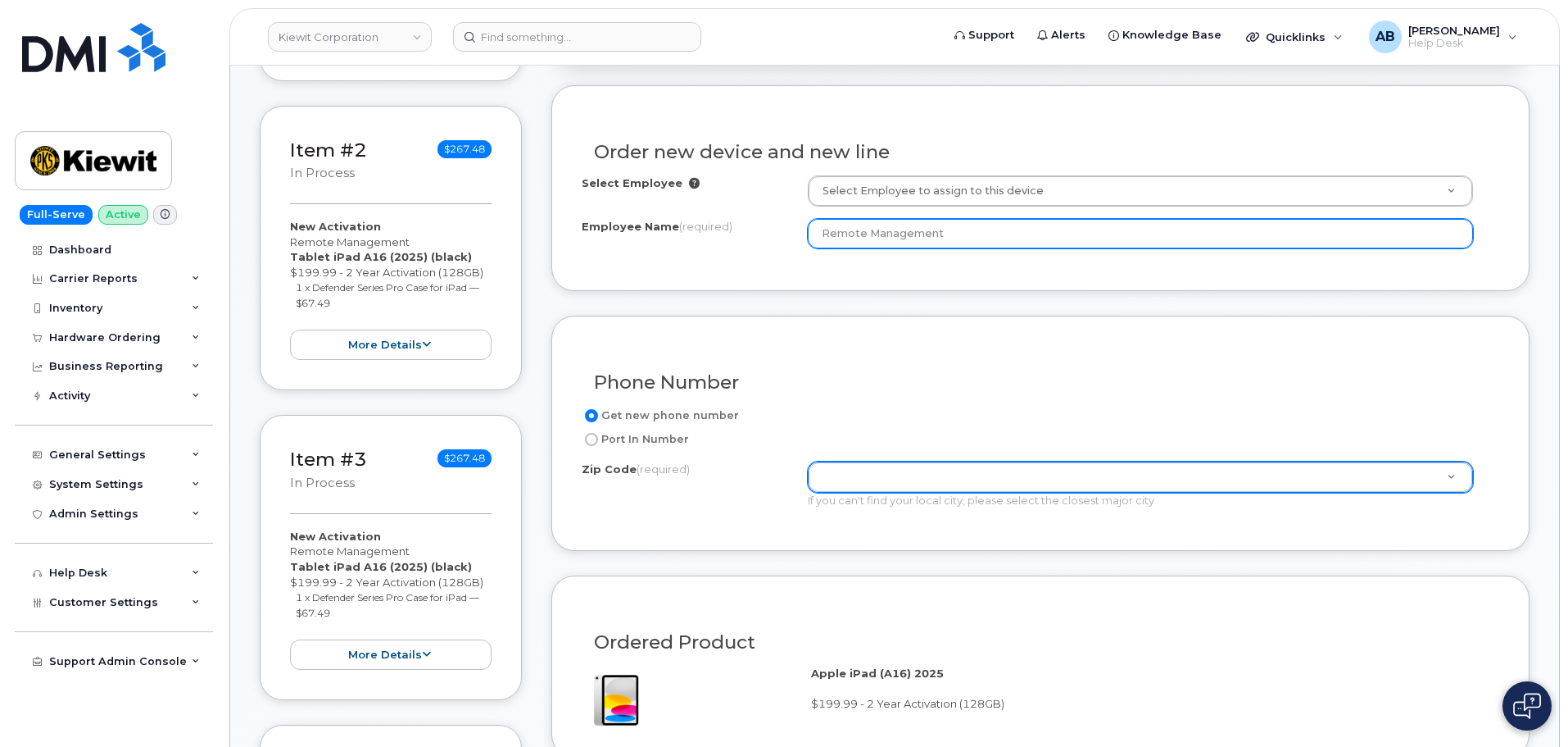
type input "Remote Management"
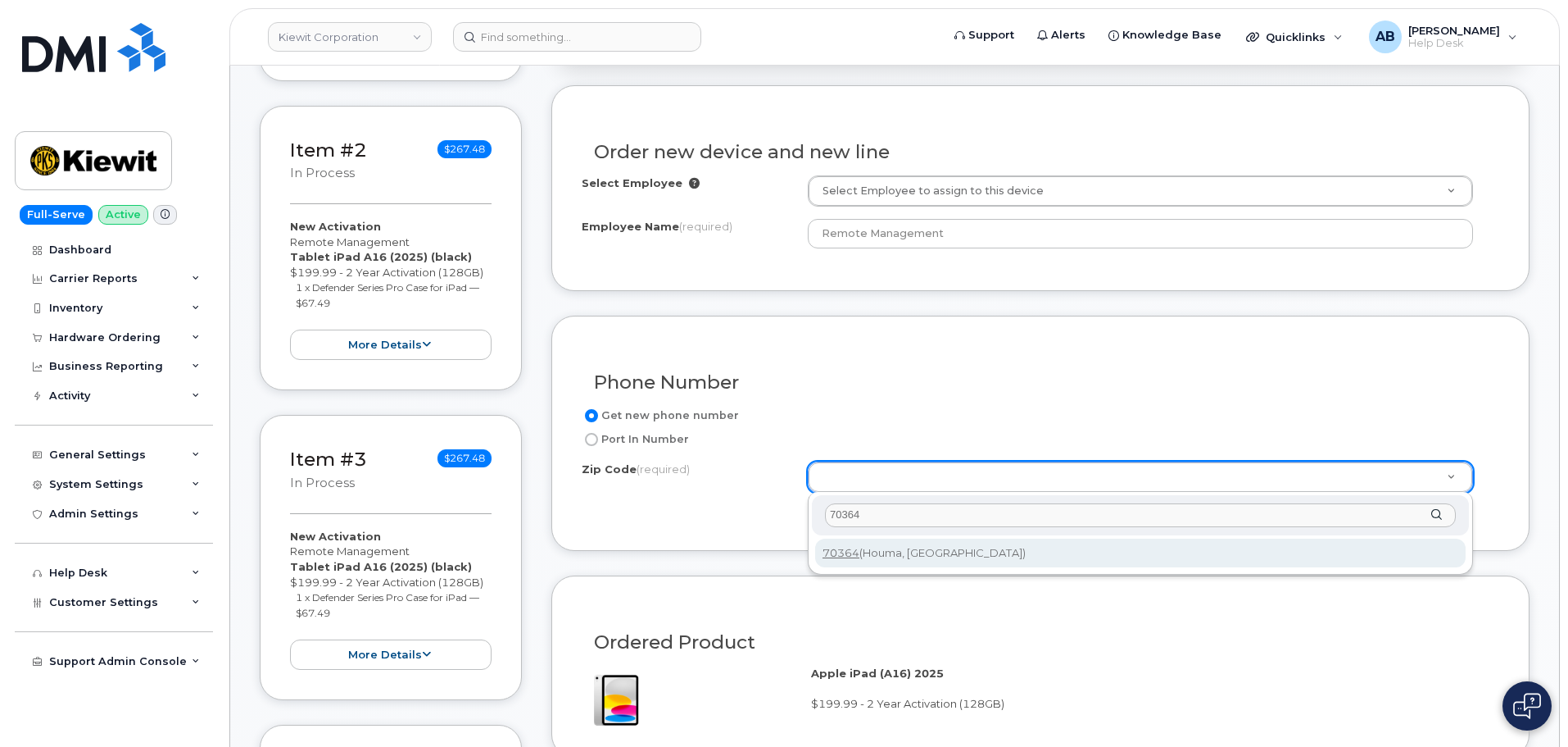
type input "70364"
type input "70364 (Houma, [GEOGRAPHIC_DATA])"
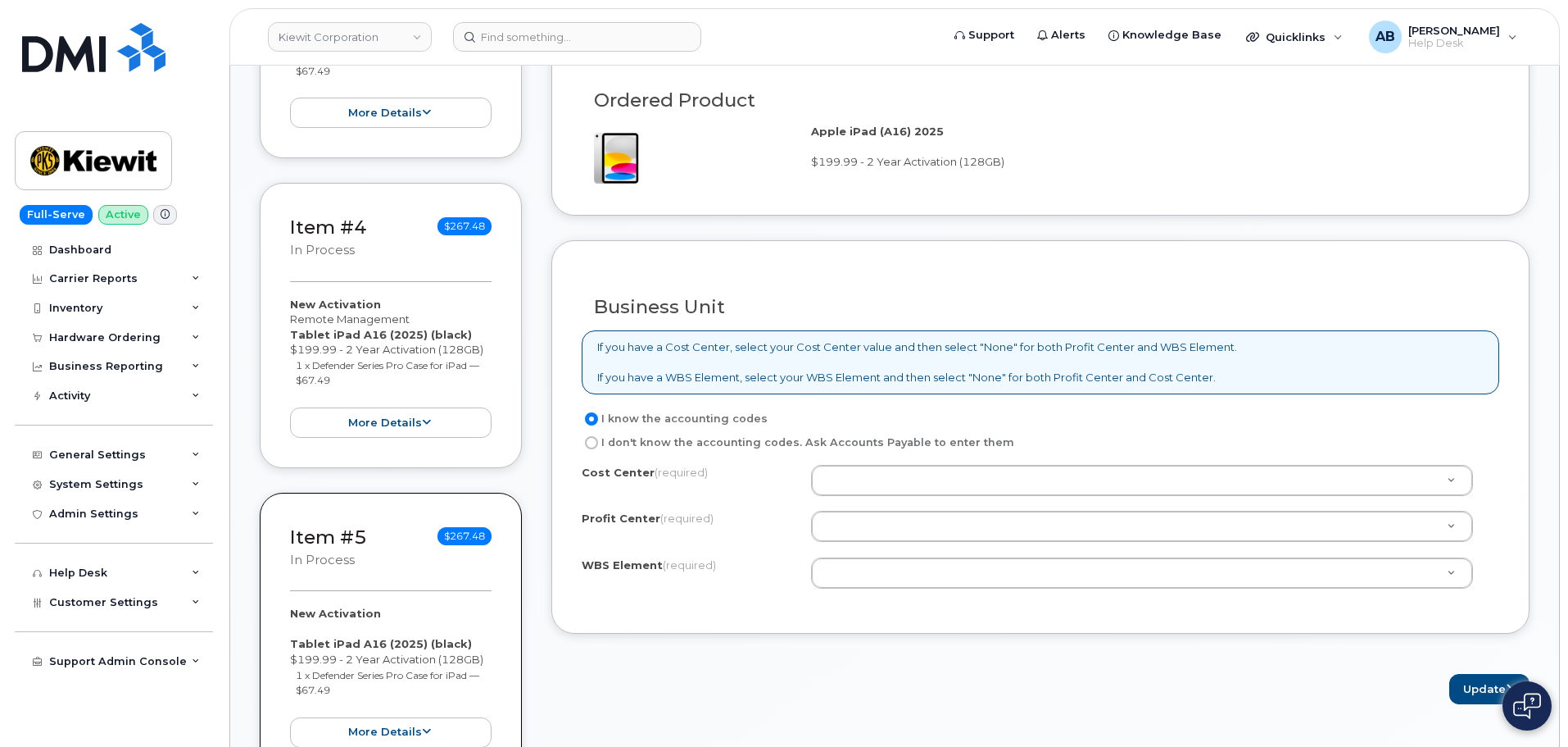
scroll to position [1394, 0]
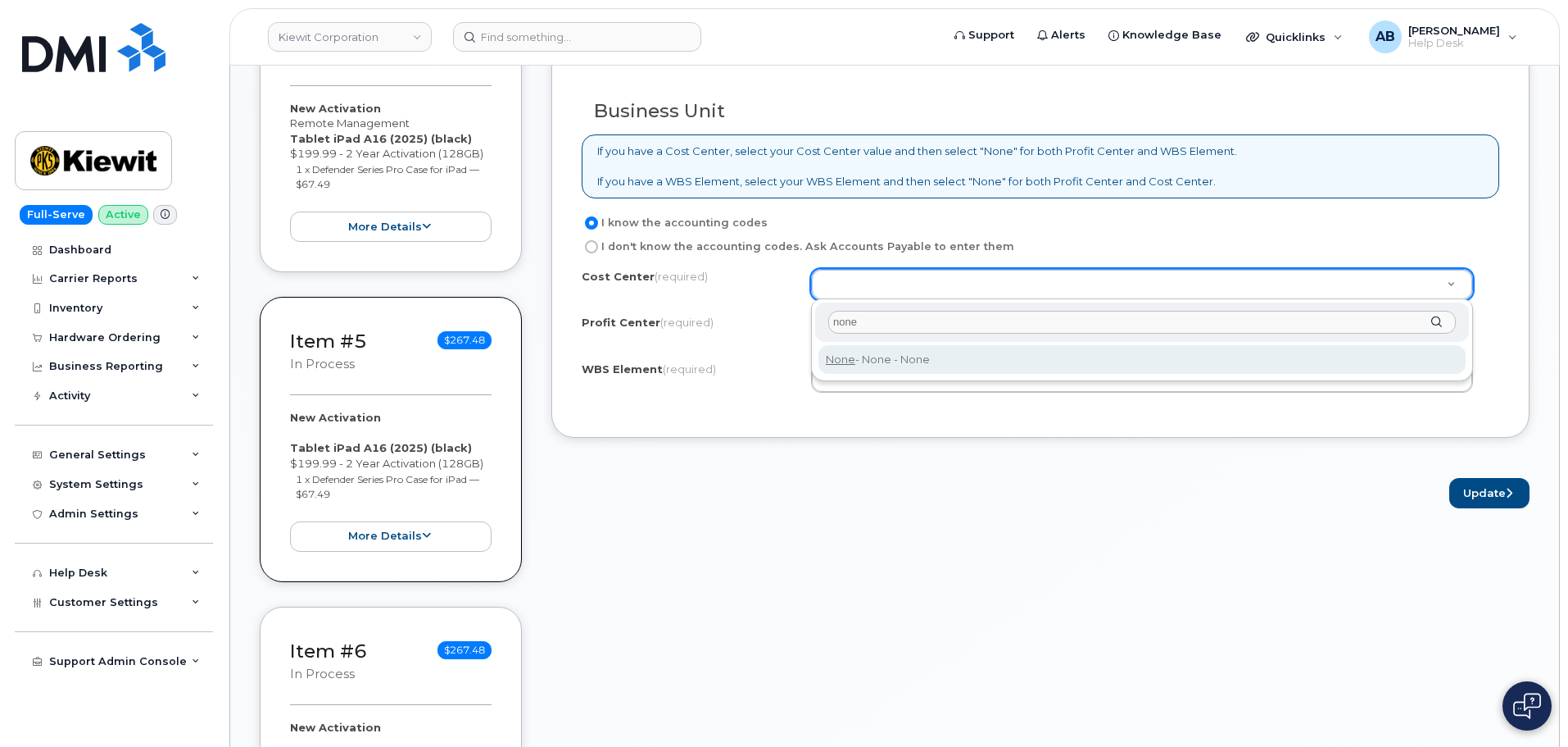
type input "none"
type input "None"
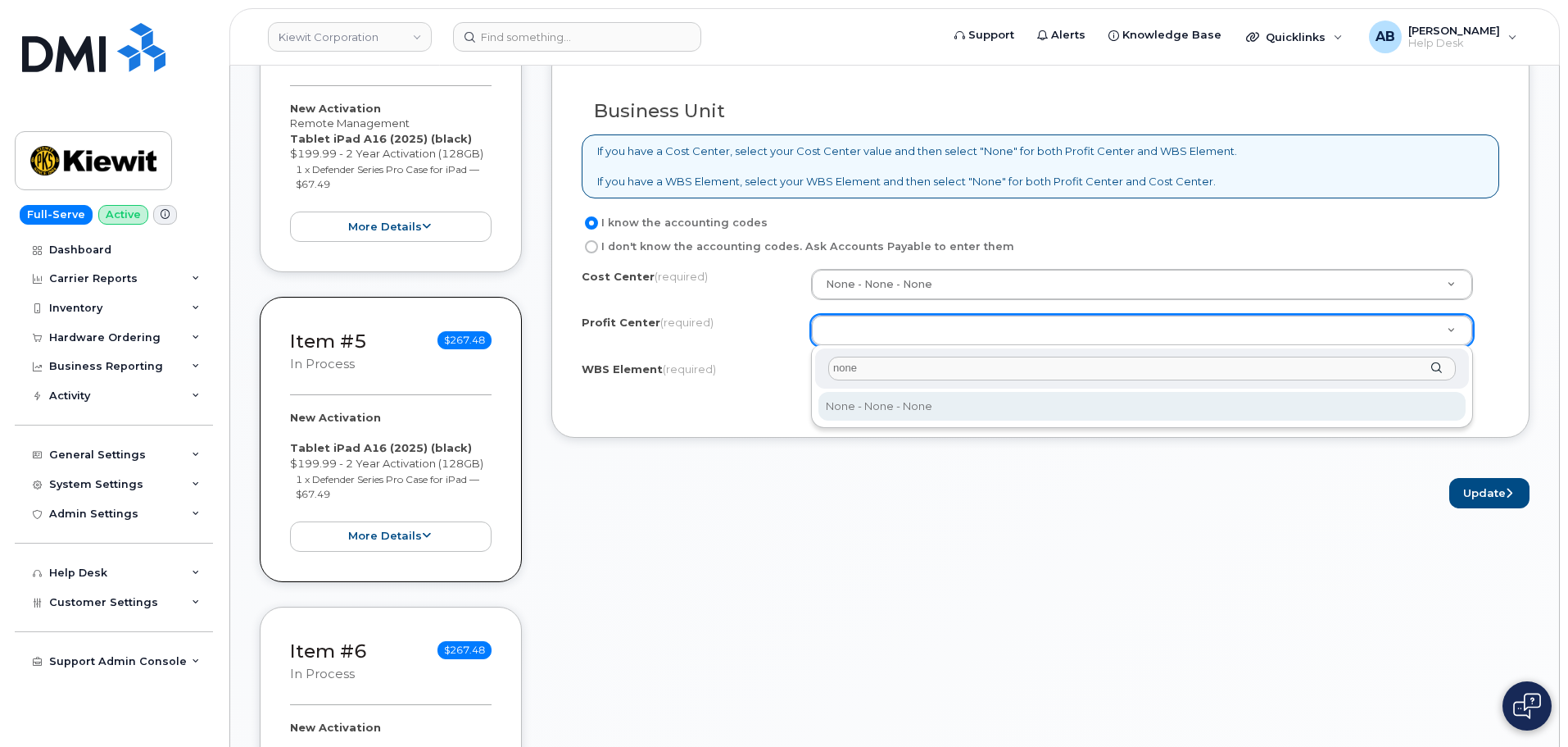
type input "none"
select select "None"
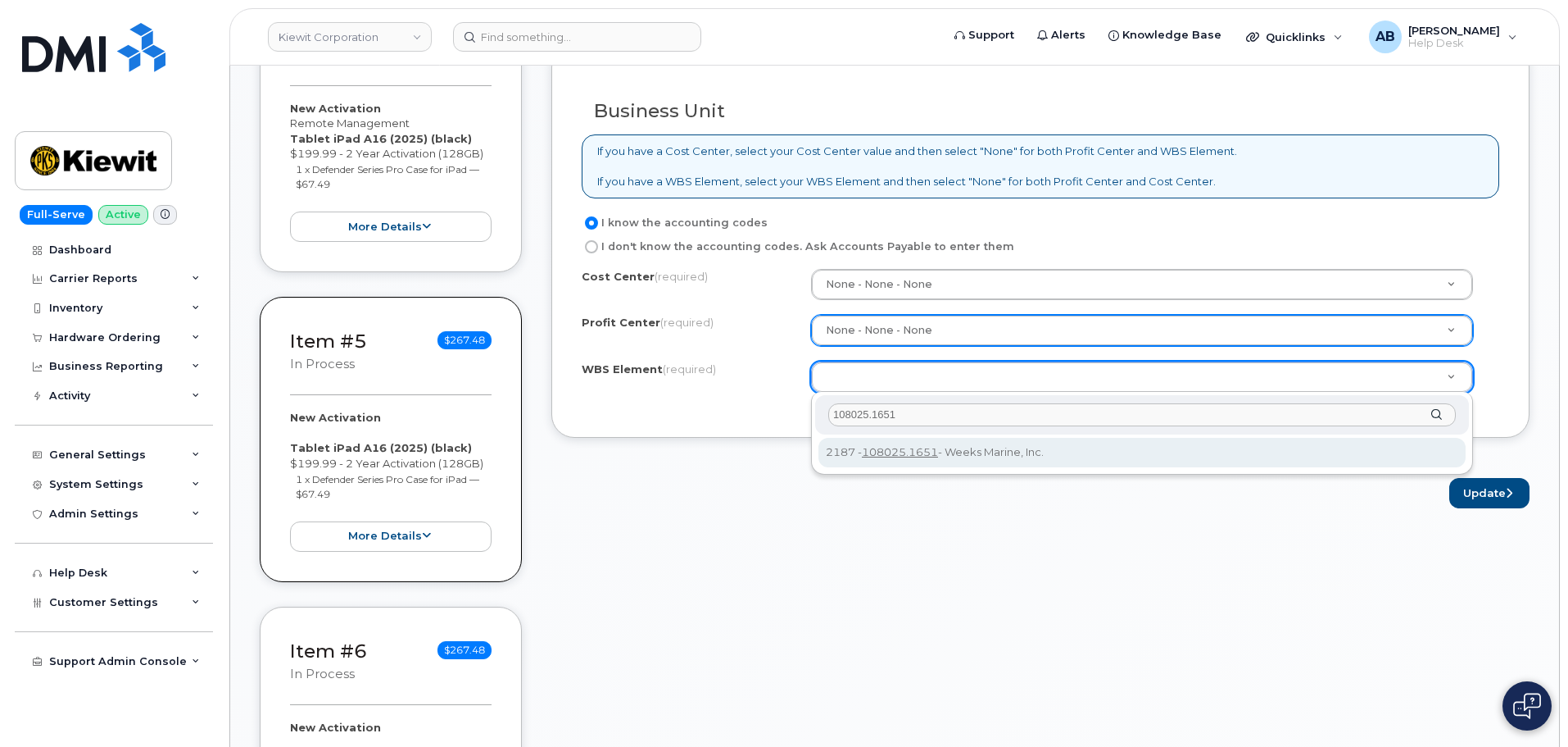
type input "108025.1651"
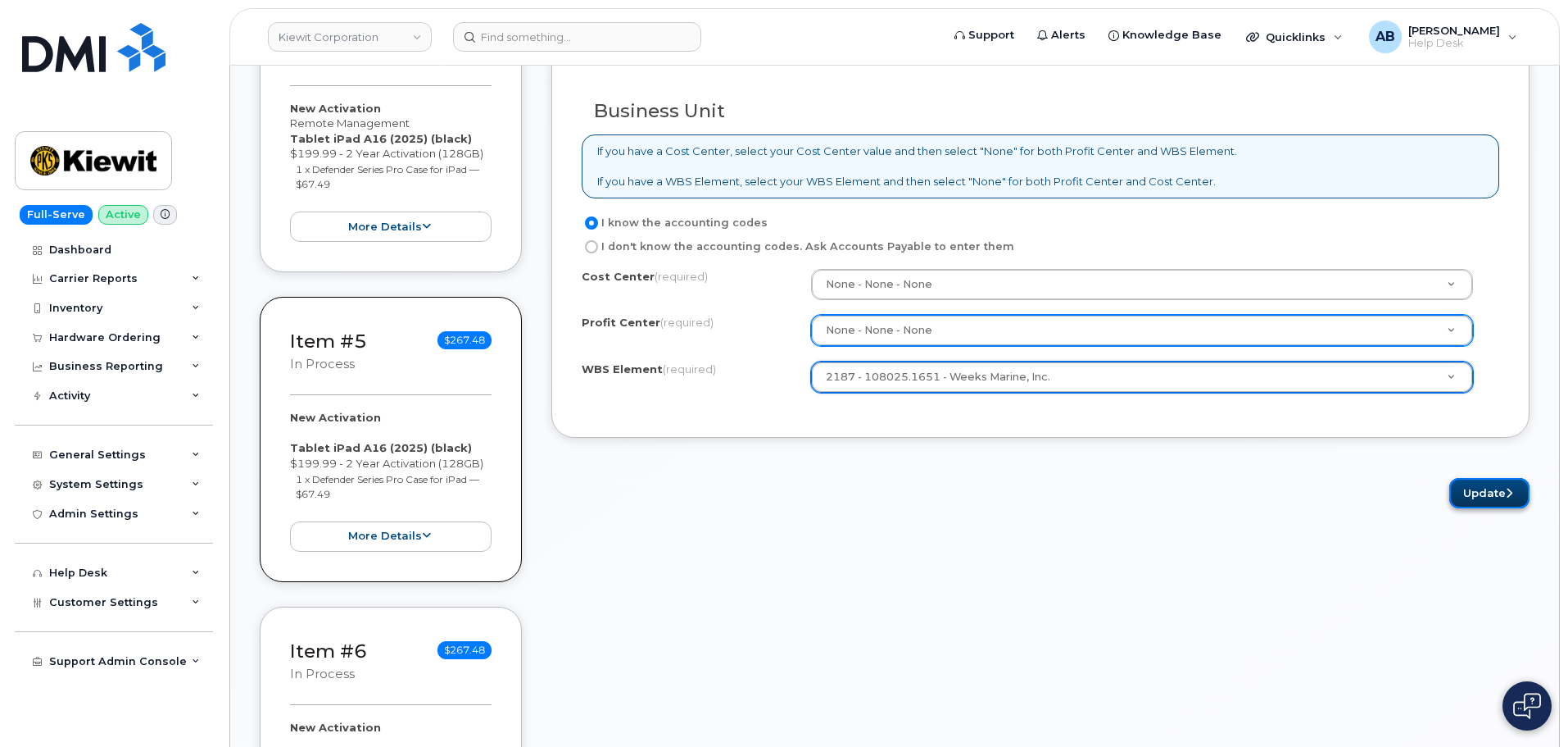
click at [1497, 496] on button "Update" at bounding box center [1489, 493] width 80 height 30
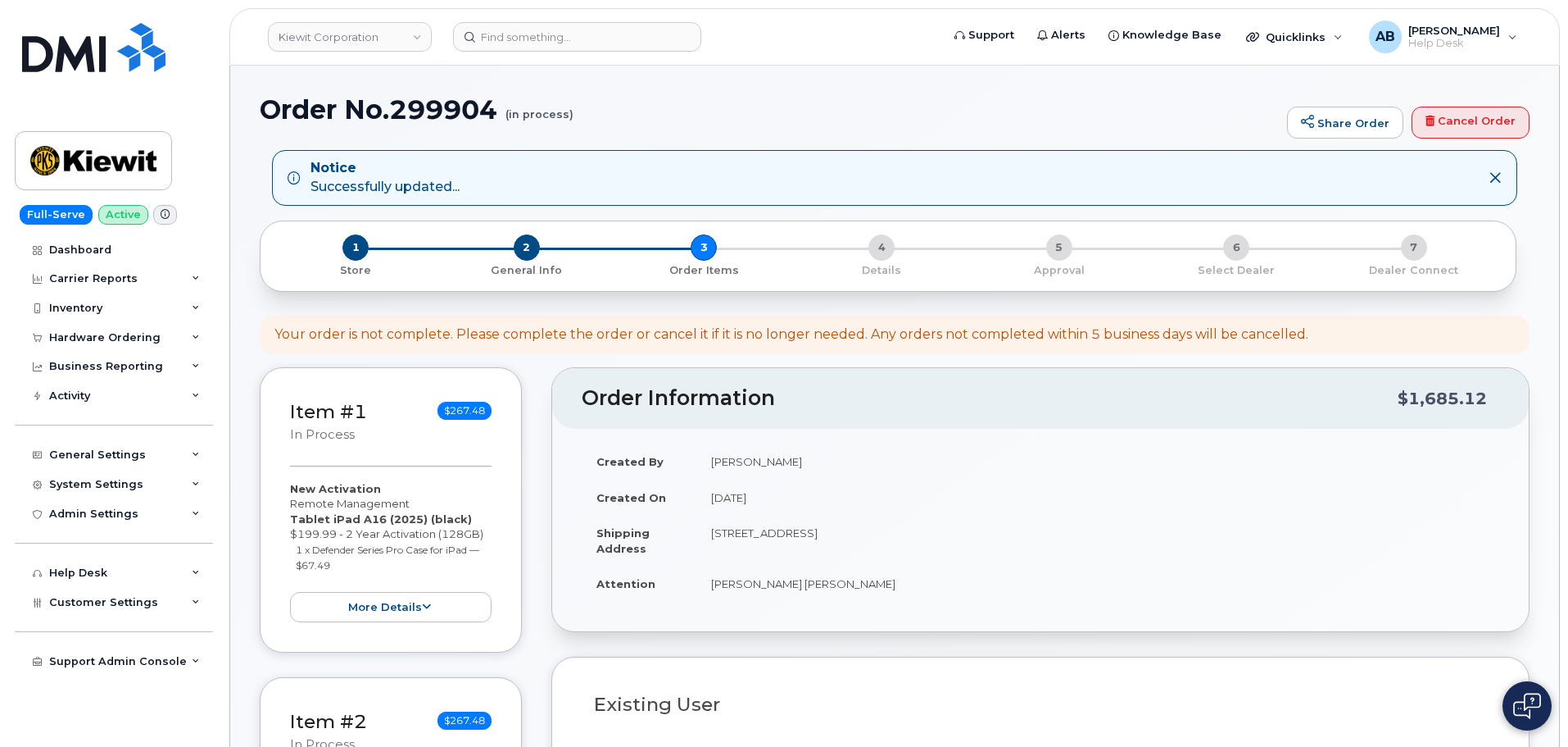
select select
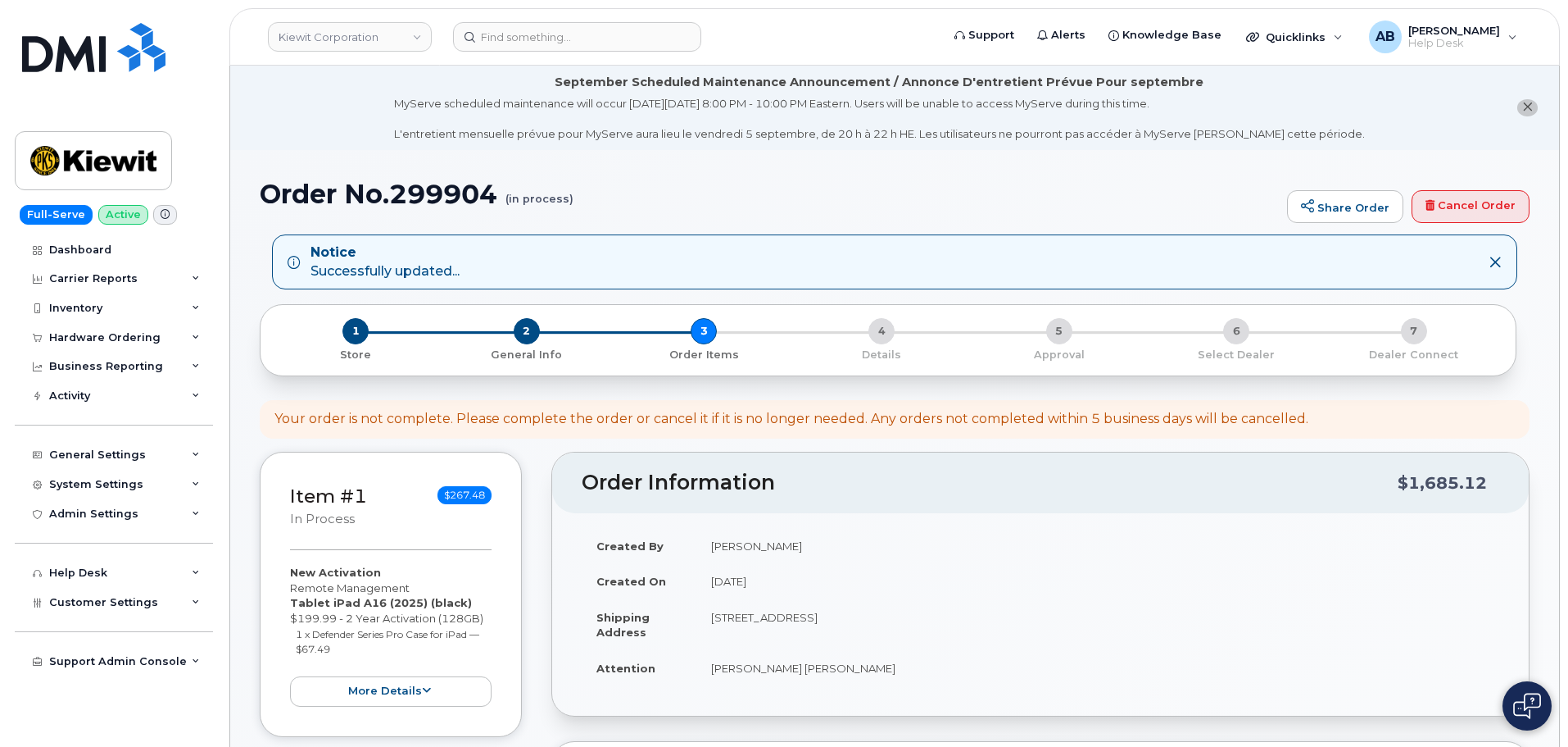
scroll to position [410, 0]
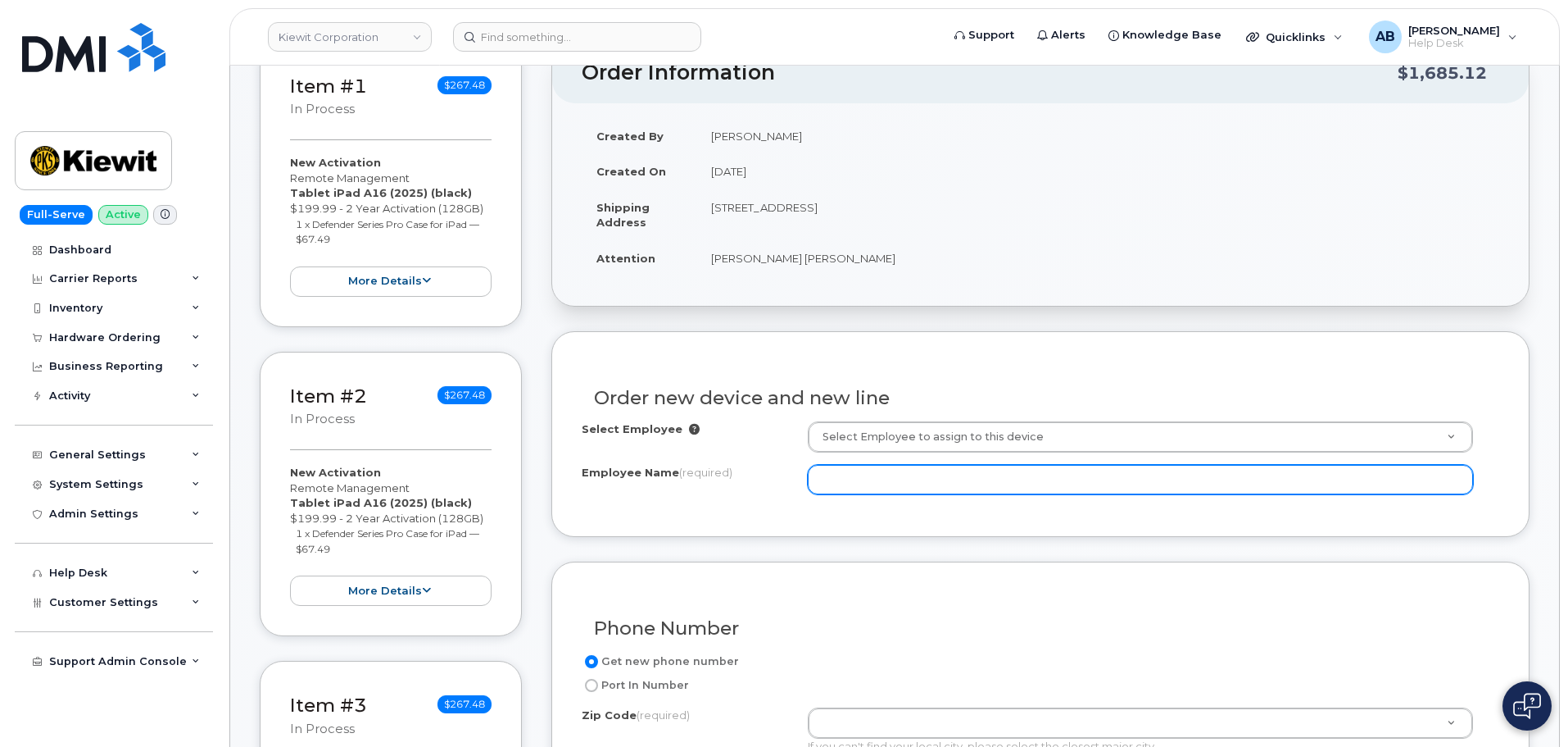
click at [830, 483] on input "Employee Name (required)" at bounding box center [1140, 479] width 665 height 29
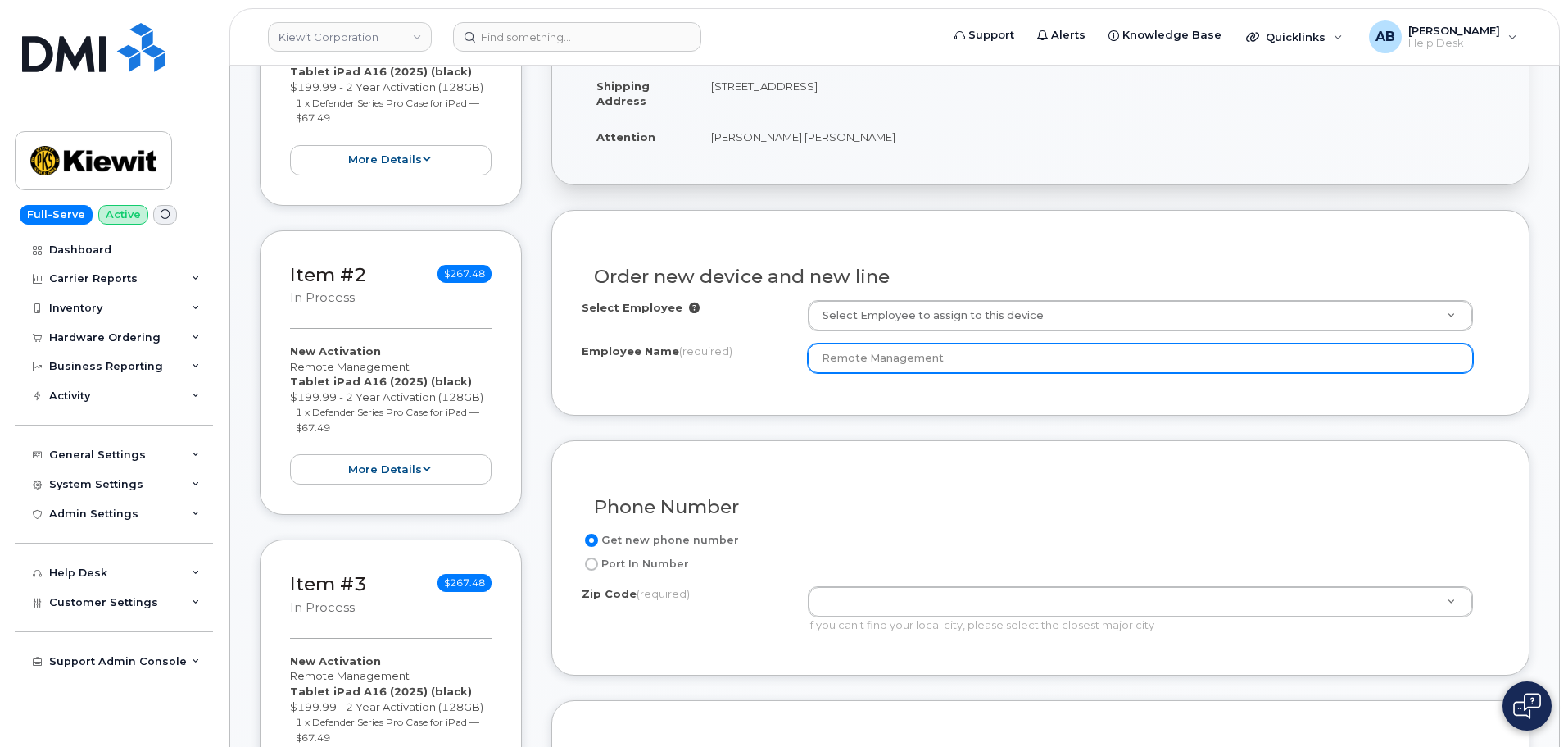
scroll to position [820, 0]
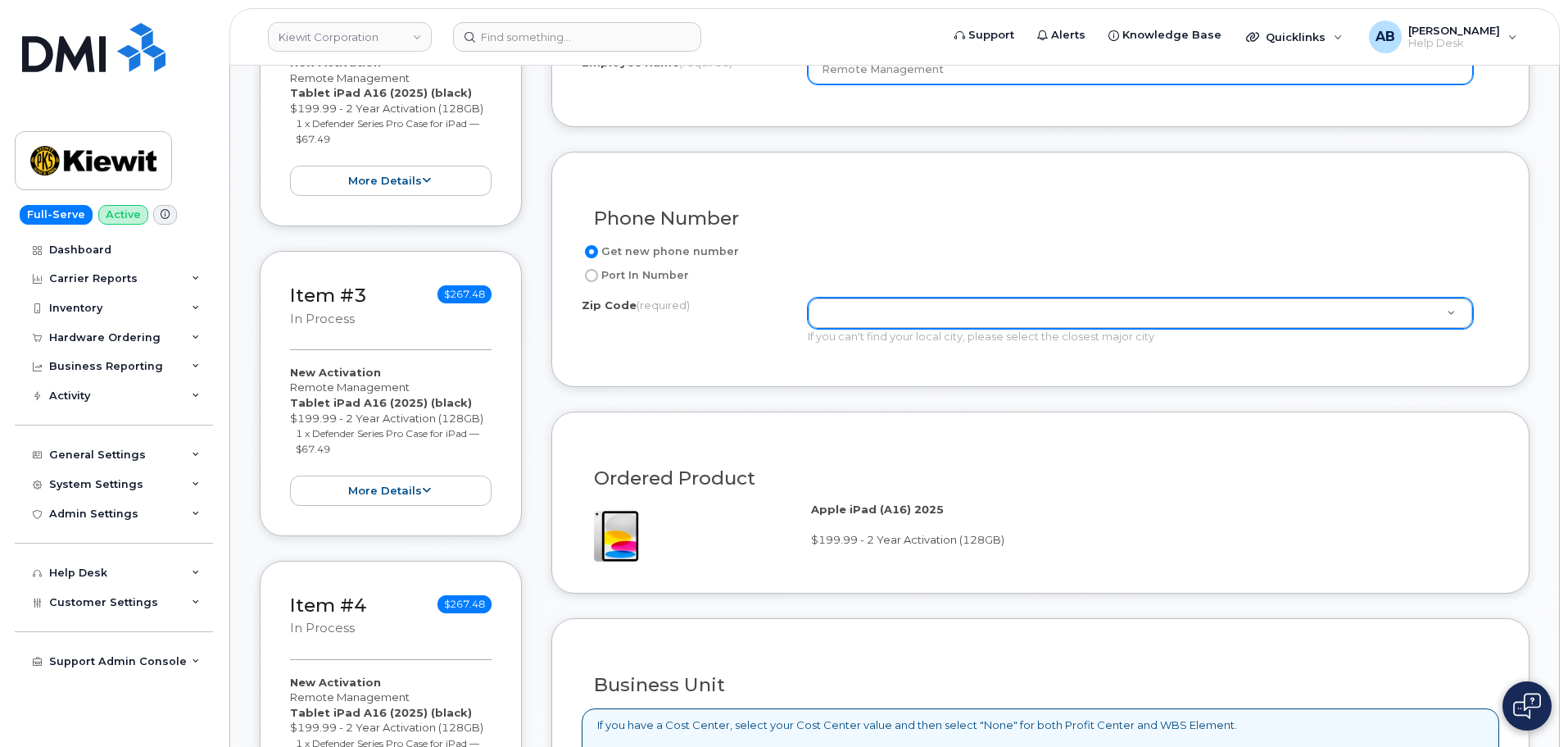
type input "Remote Management"
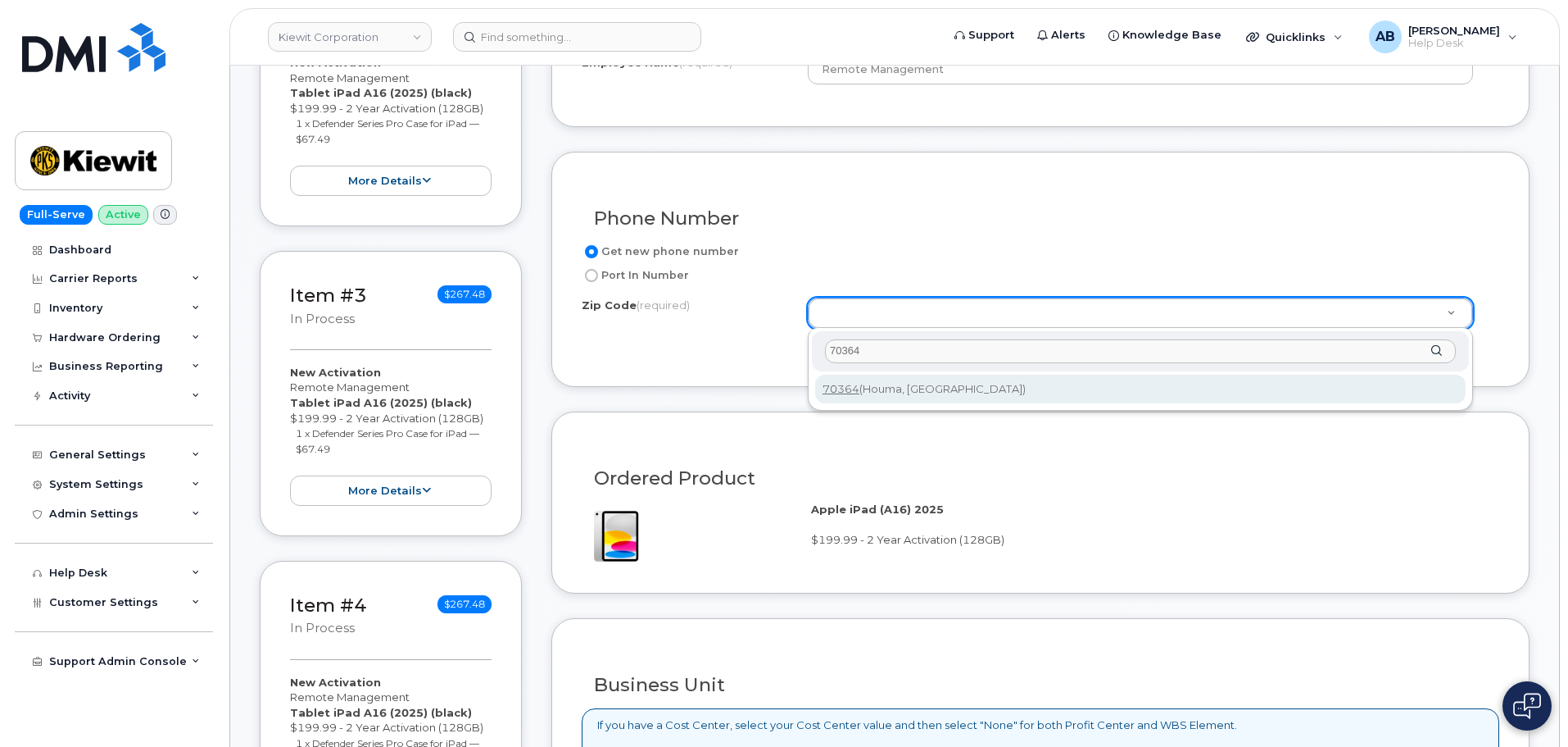
type input "70364"
type input "70364 (Houma, [GEOGRAPHIC_DATA])"
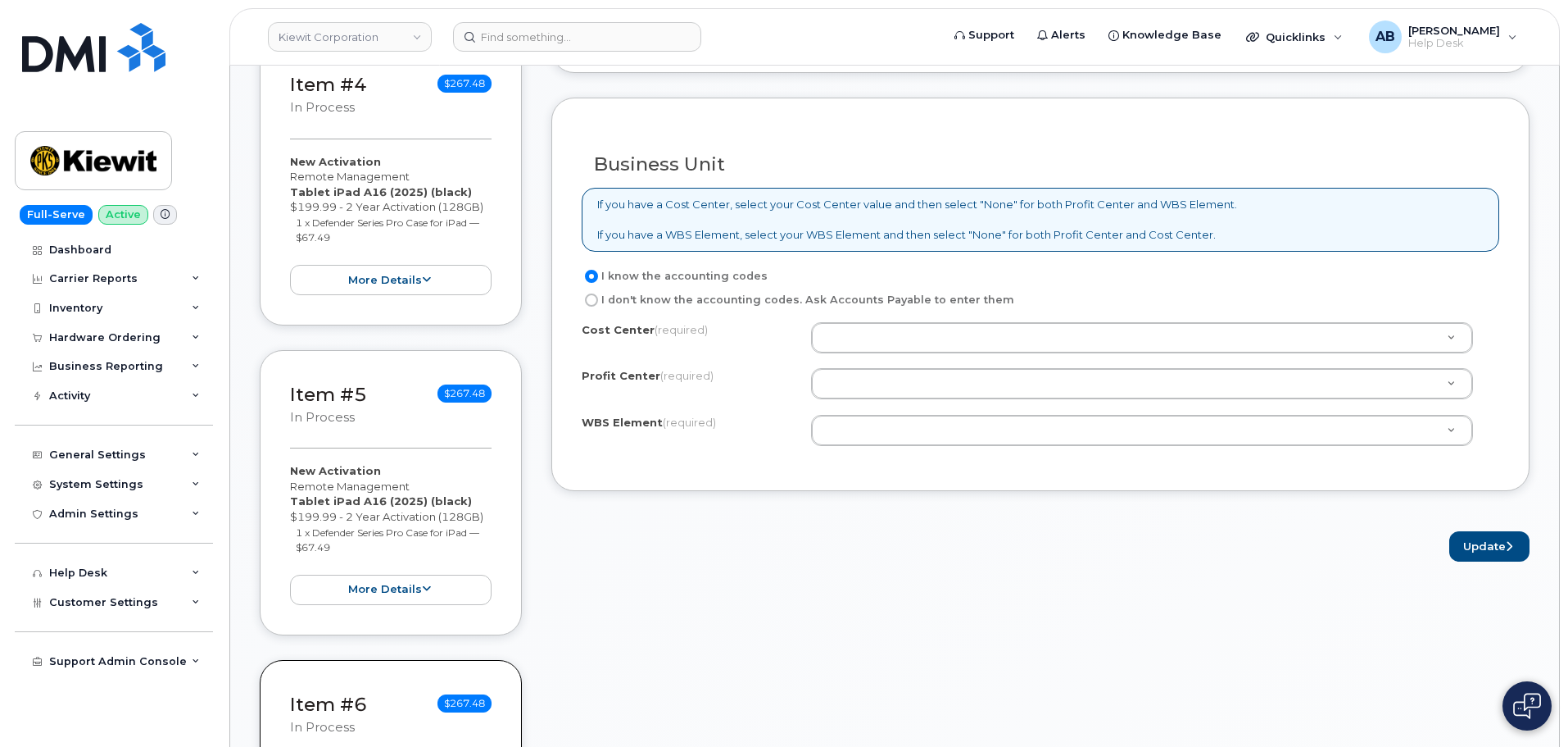
scroll to position [1394, 0]
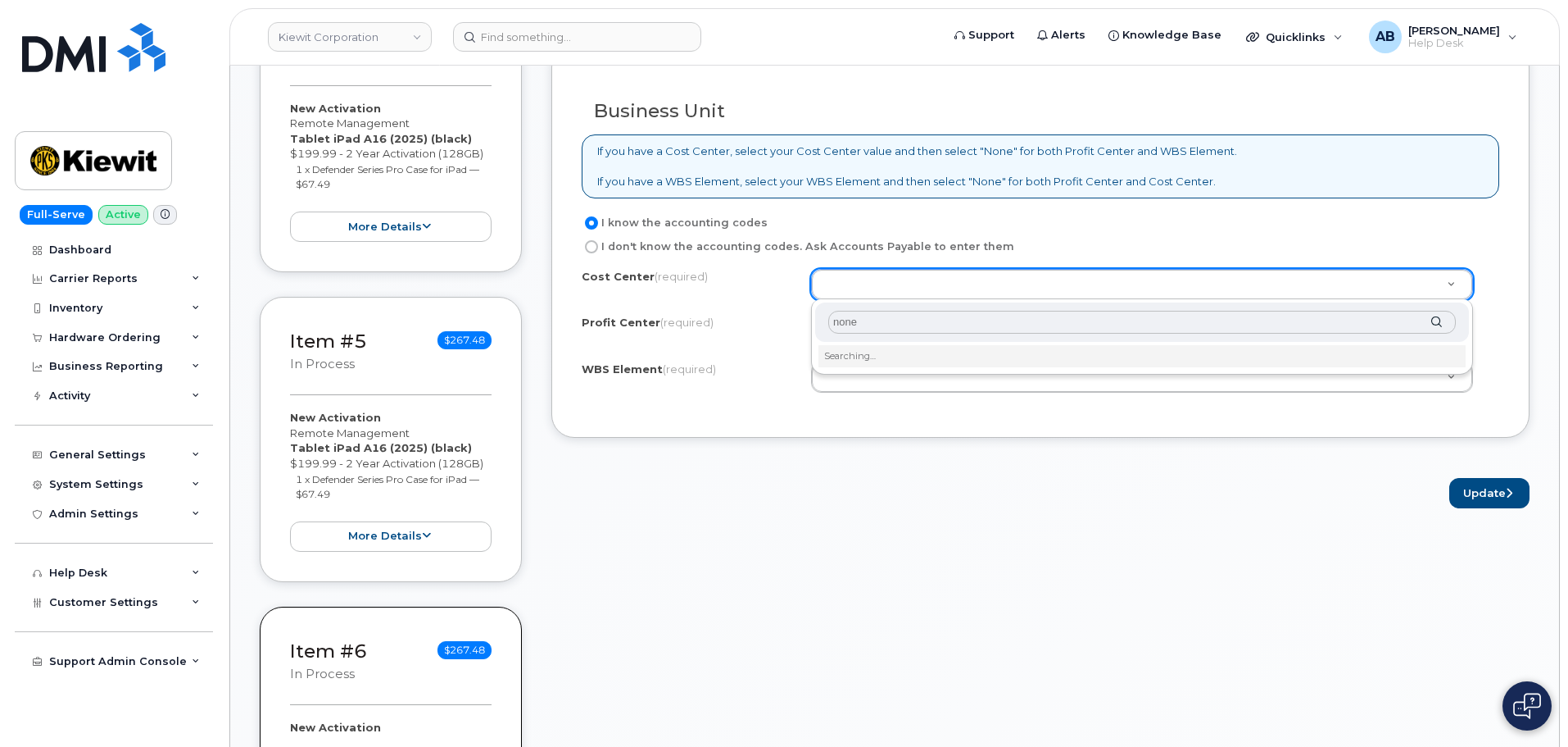
type input "none"
type input "None"
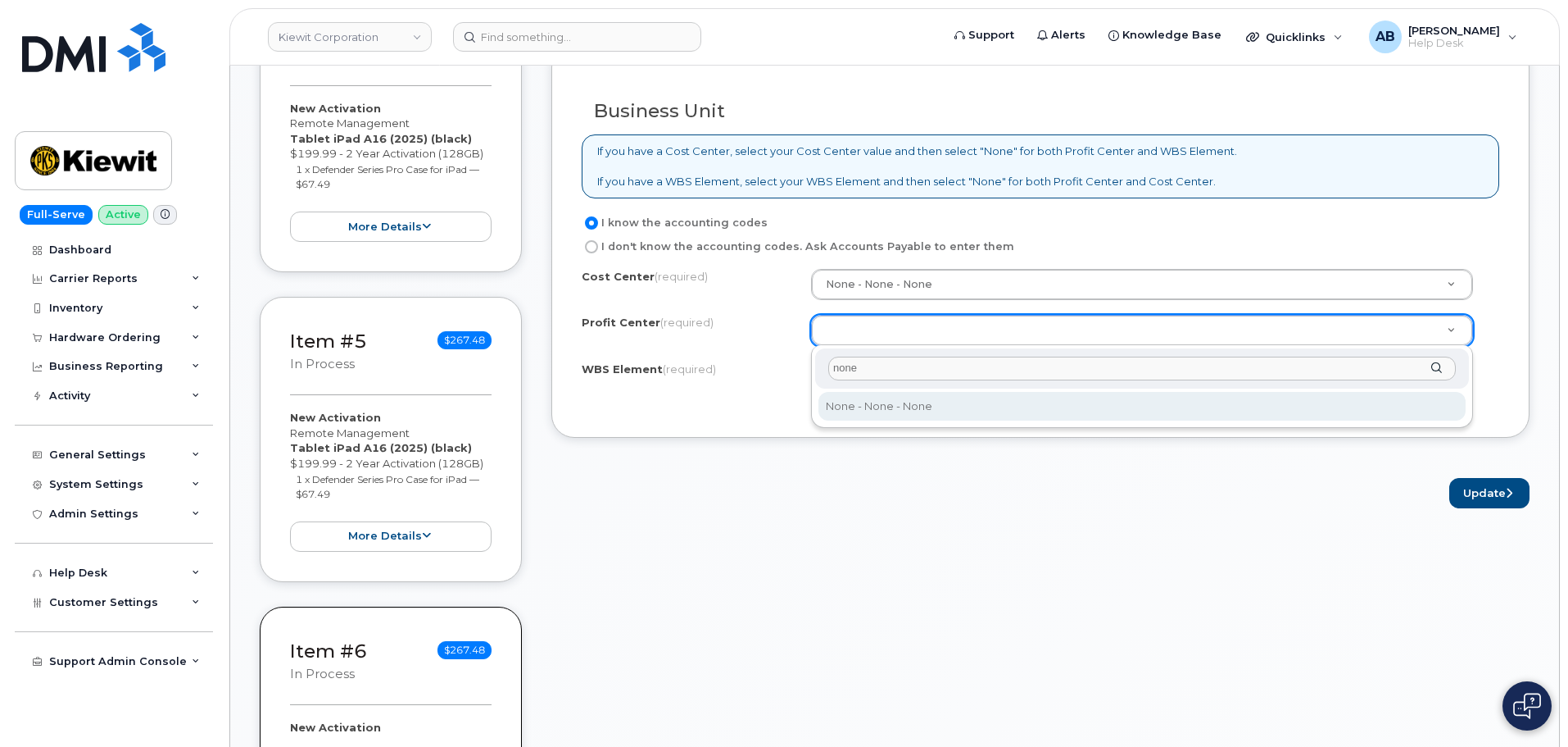
type input "none"
select select "None"
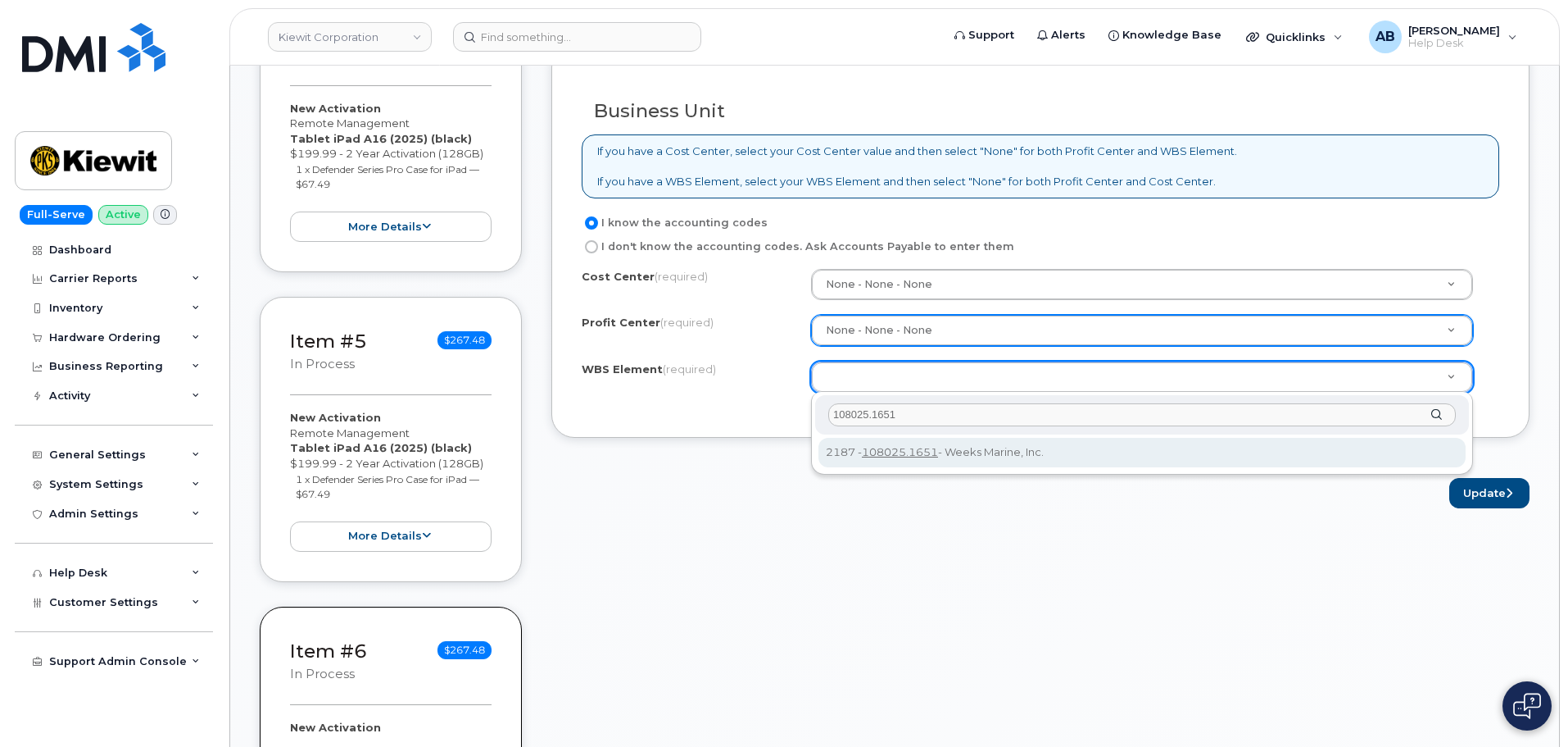
type input "108025.1651"
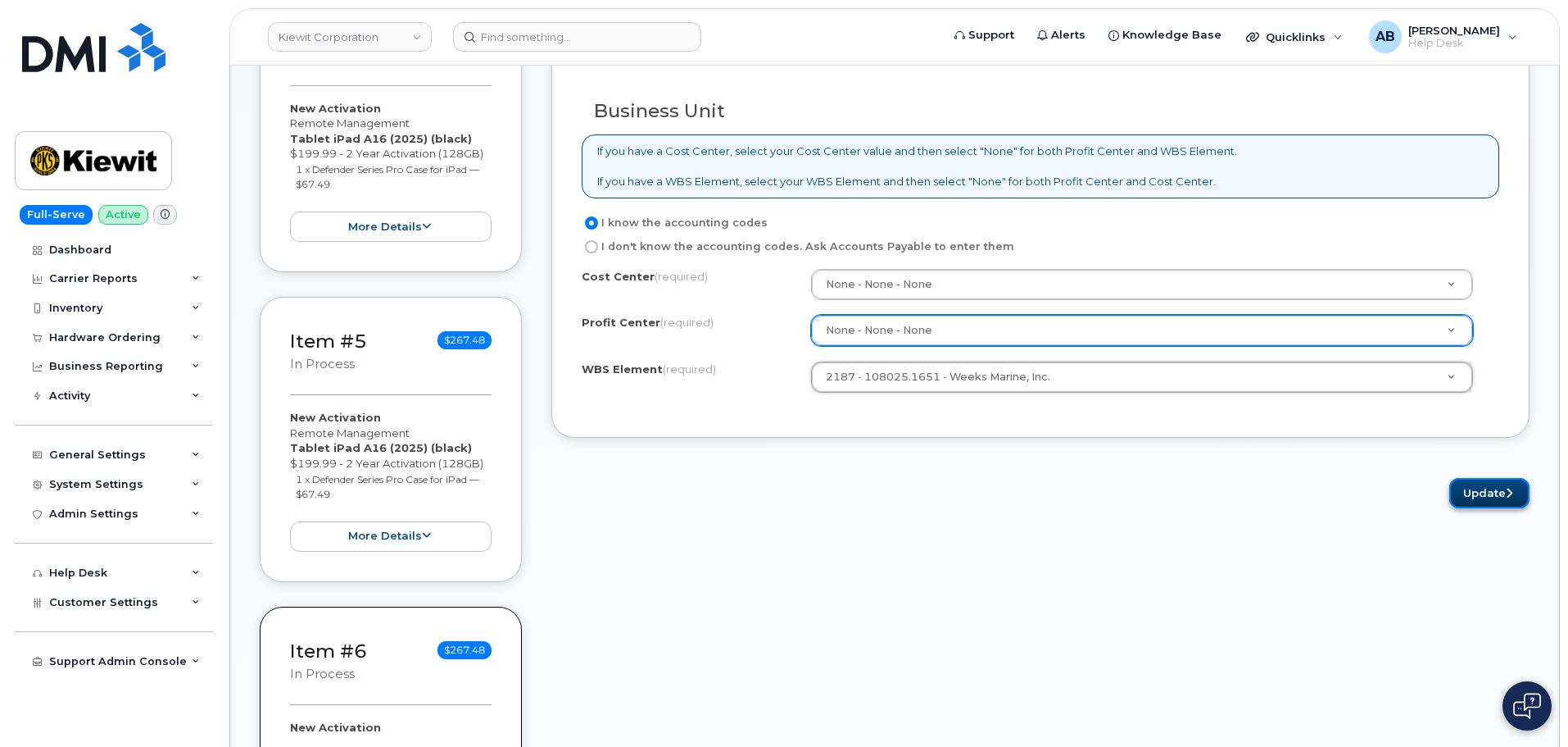
click at [1502, 492] on button "Update" at bounding box center [1489, 493] width 80 height 30
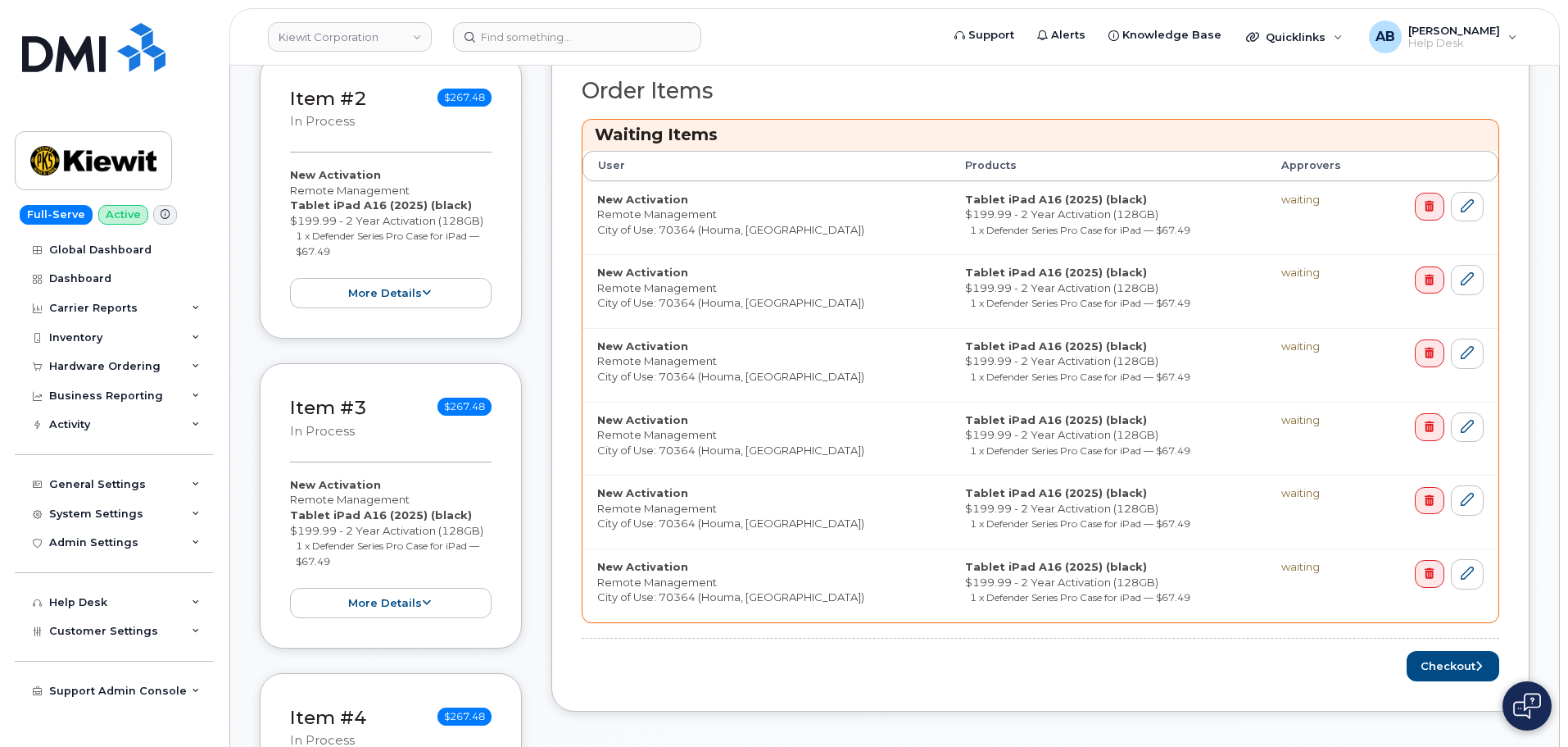
scroll to position [901, 0]
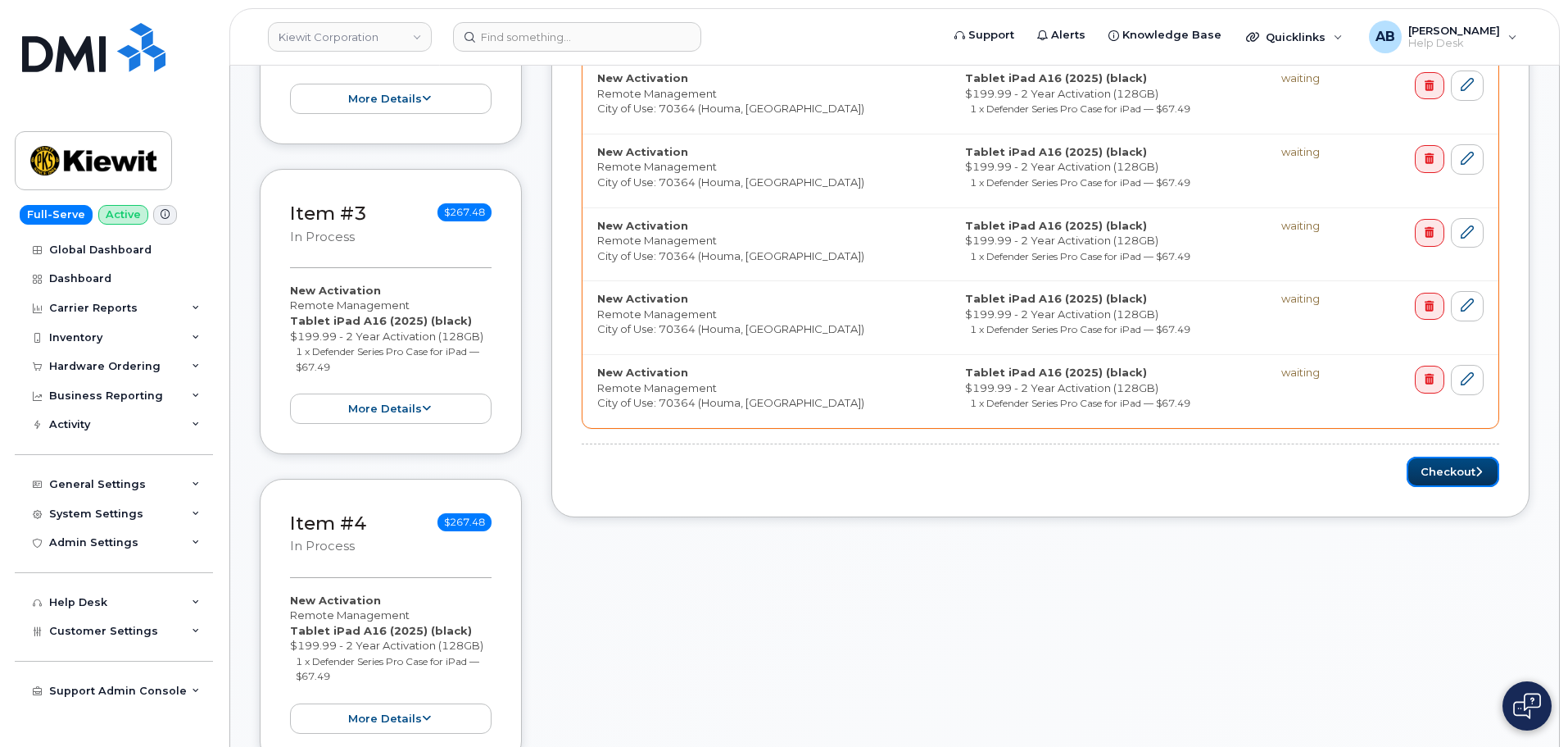
click at [1468, 477] on button "Checkout" at bounding box center [1453, 471] width 93 height 30
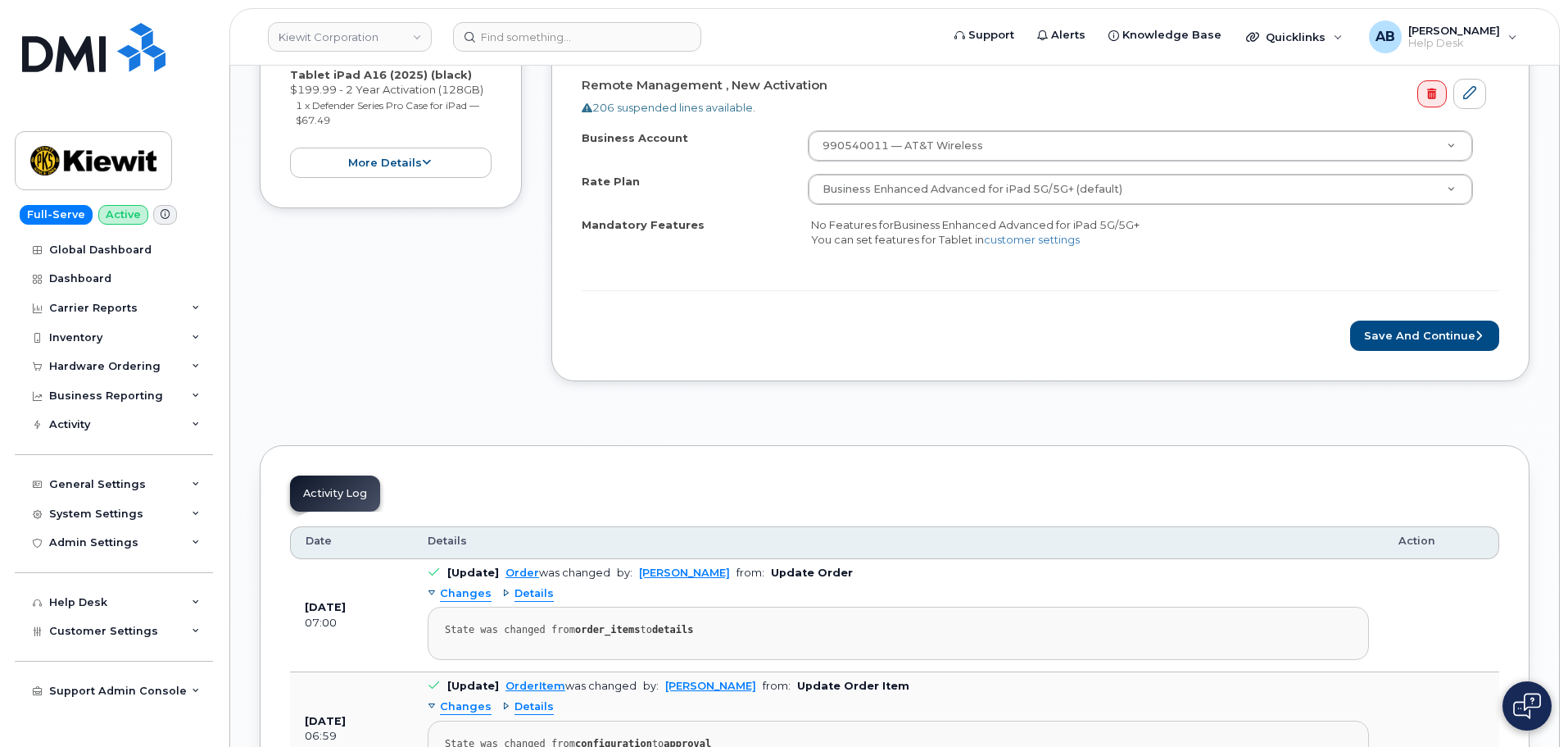
scroll to position [1887, 0]
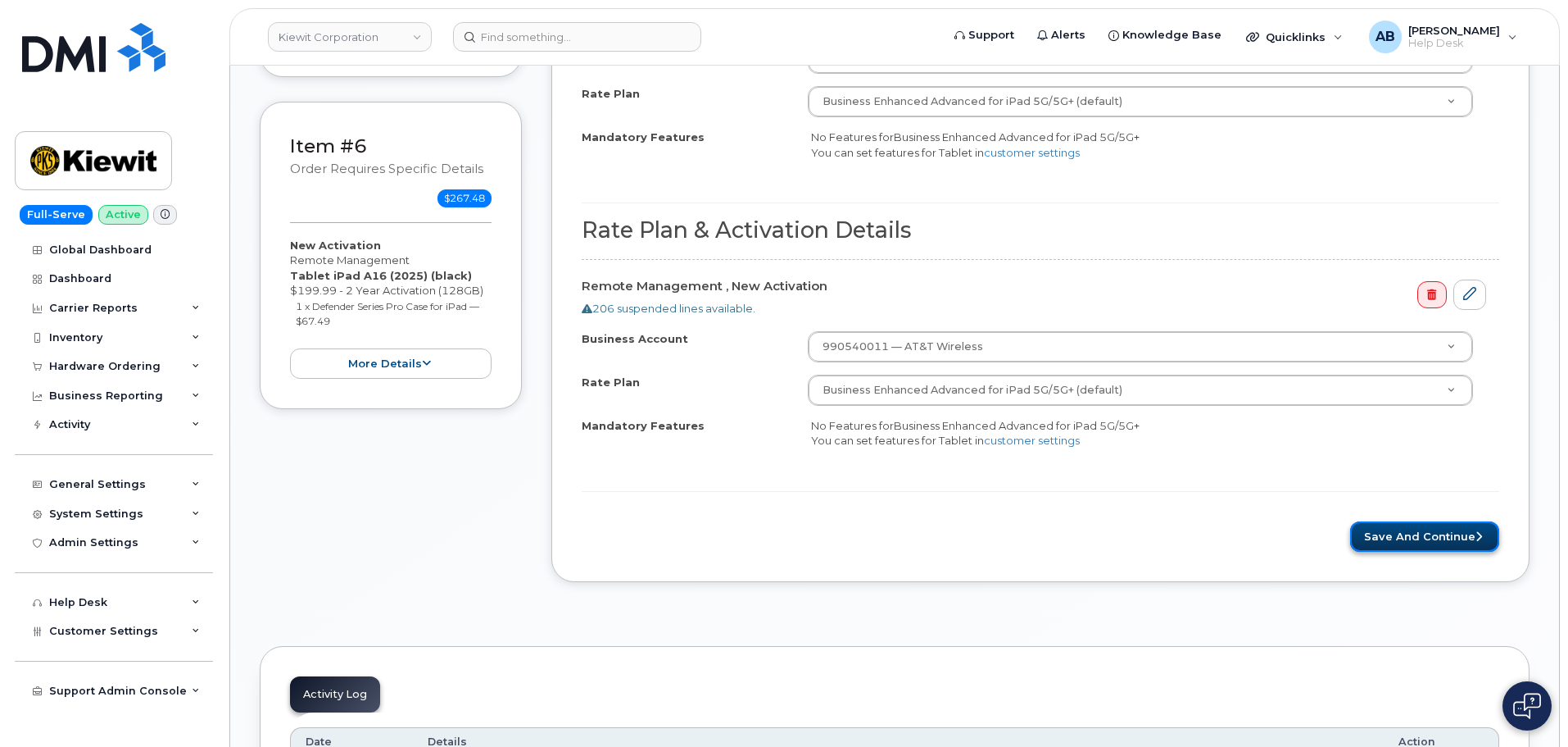
click at [1413, 537] on button "Save and Continue" at bounding box center [1425, 537] width 150 height 30
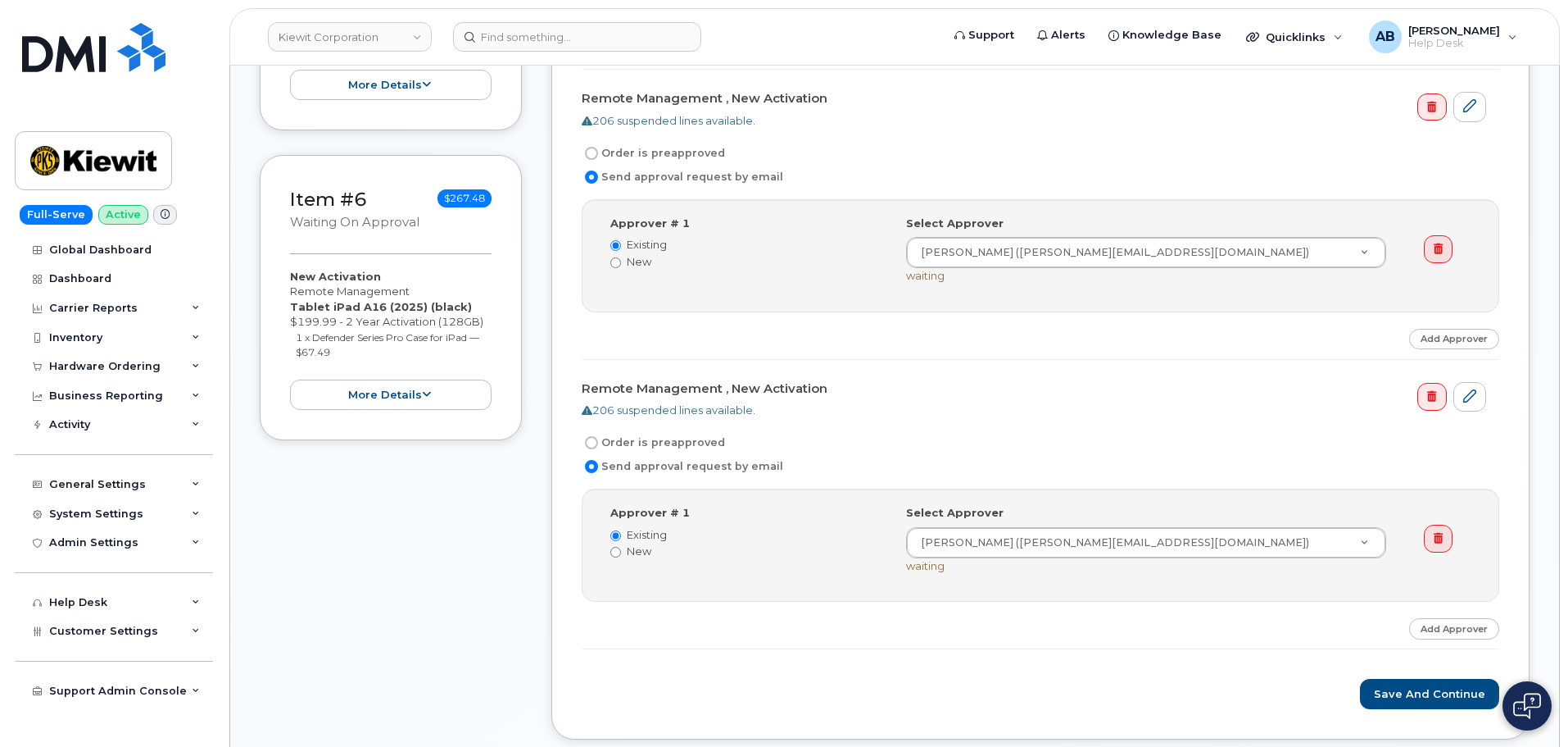
scroll to position [2133, 0]
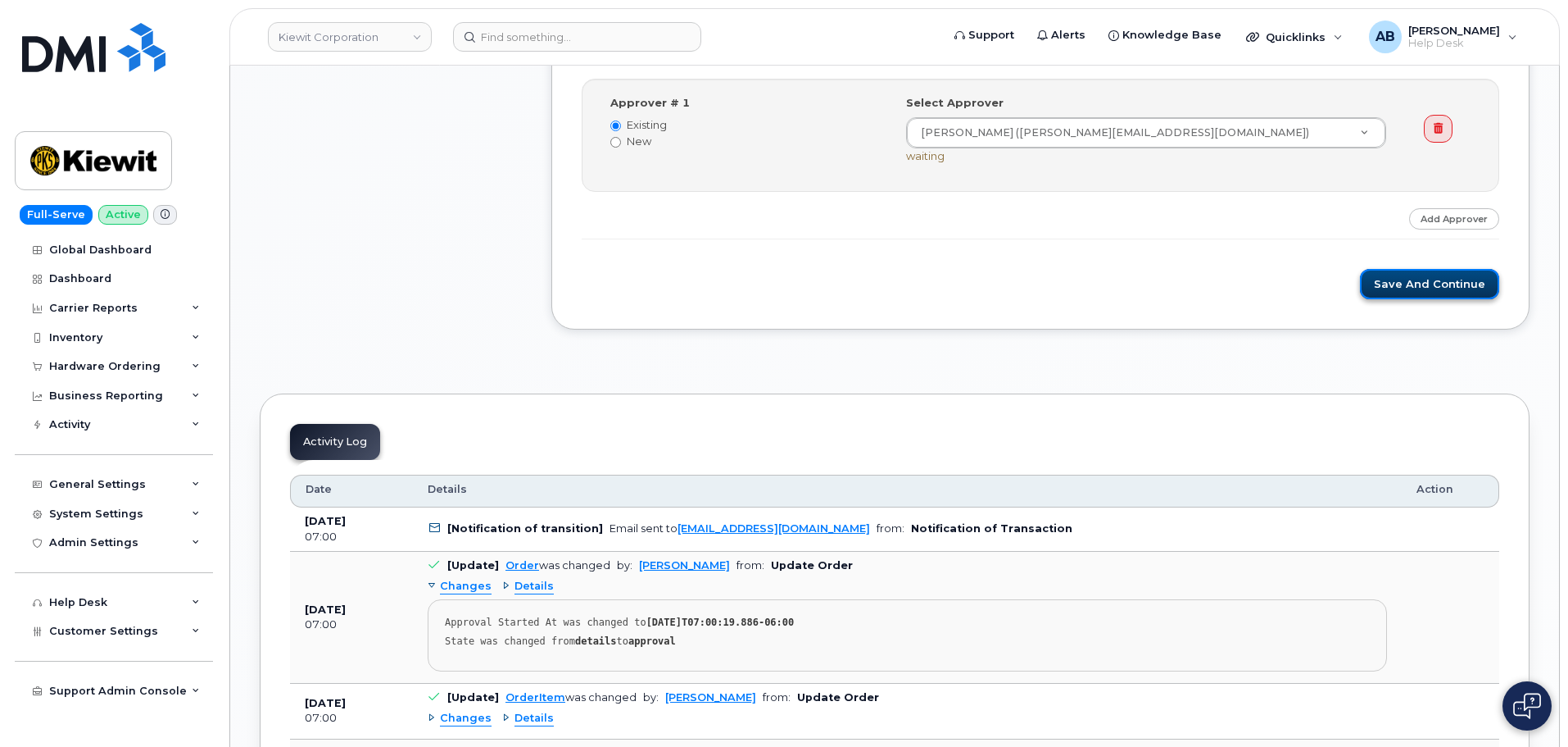
click at [1418, 284] on button "Save and Continue" at bounding box center [1429, 284] width 139 height 30
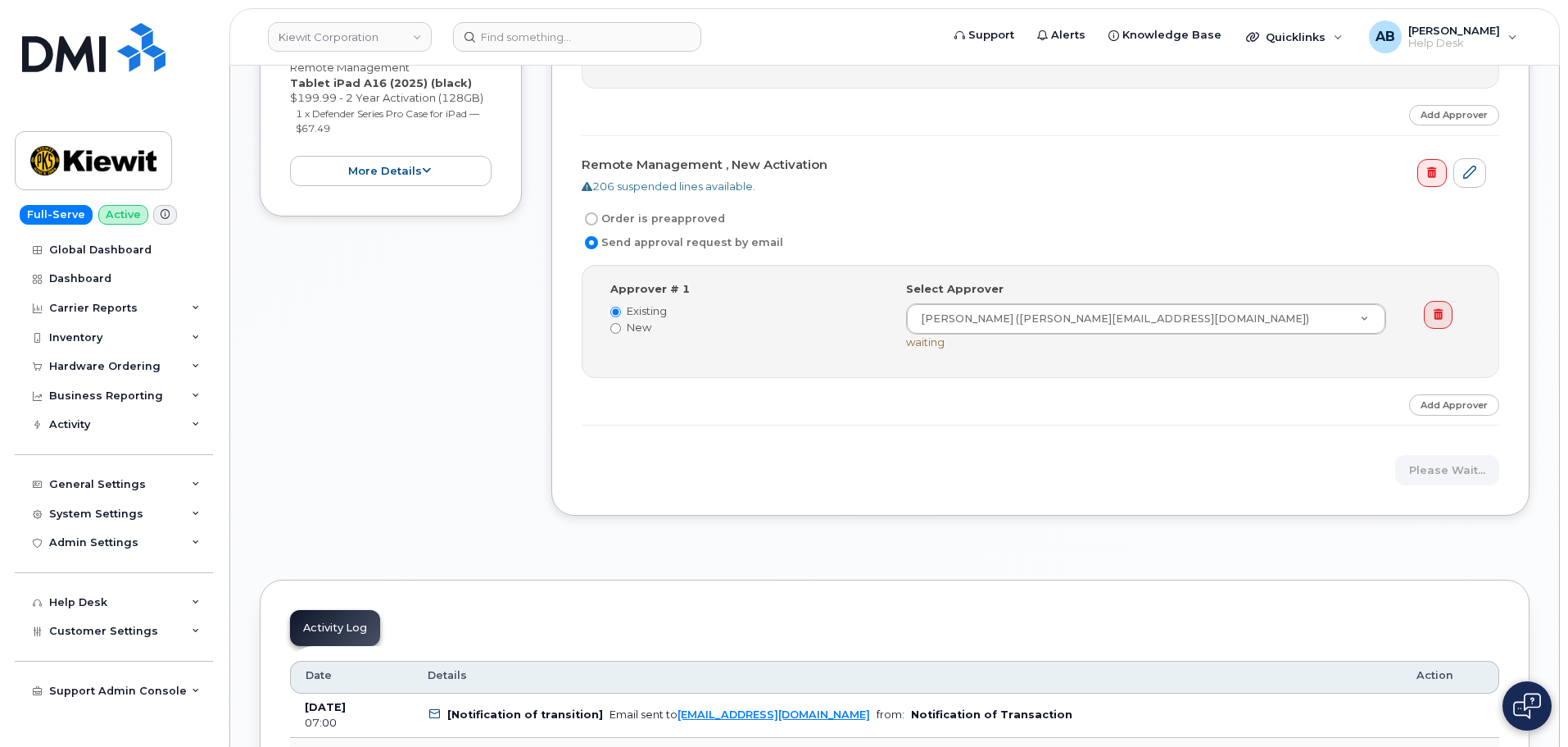
scroll to position [1969, 0]
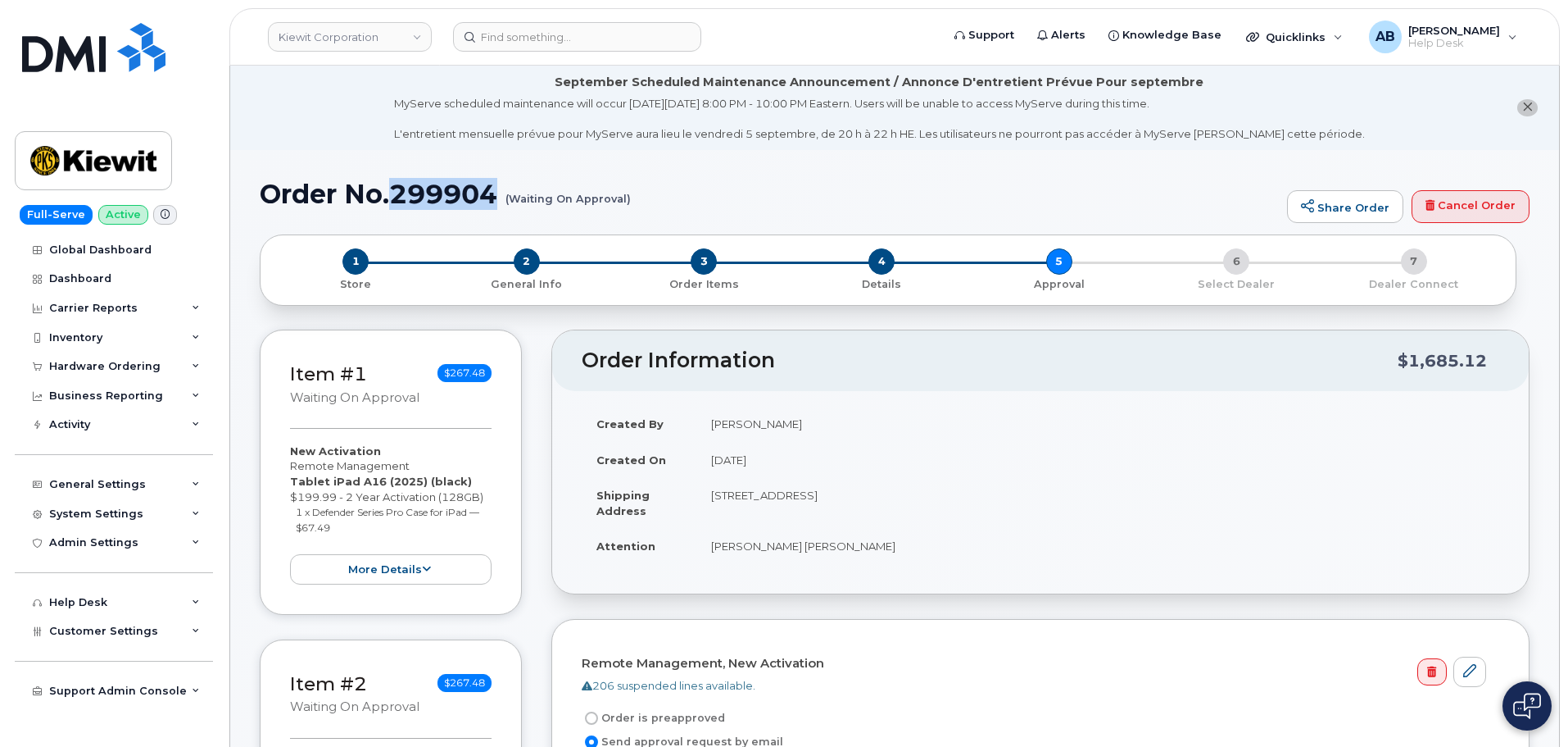
drag, startPoint x: 391, startPoint y: 188, endPoint x: 503, endPoint y: 202, distance: 112.9
click at [503, 202] on h1 "Order No.299904 (Waiting On Approval)" at bounding box center [768, 194] width 1019 height 28
copy h1 "299904"
drag, startPoint x: 941, startPoint y: 160, endPoint x: 1068, endPoint y: 13, distance: 194.3
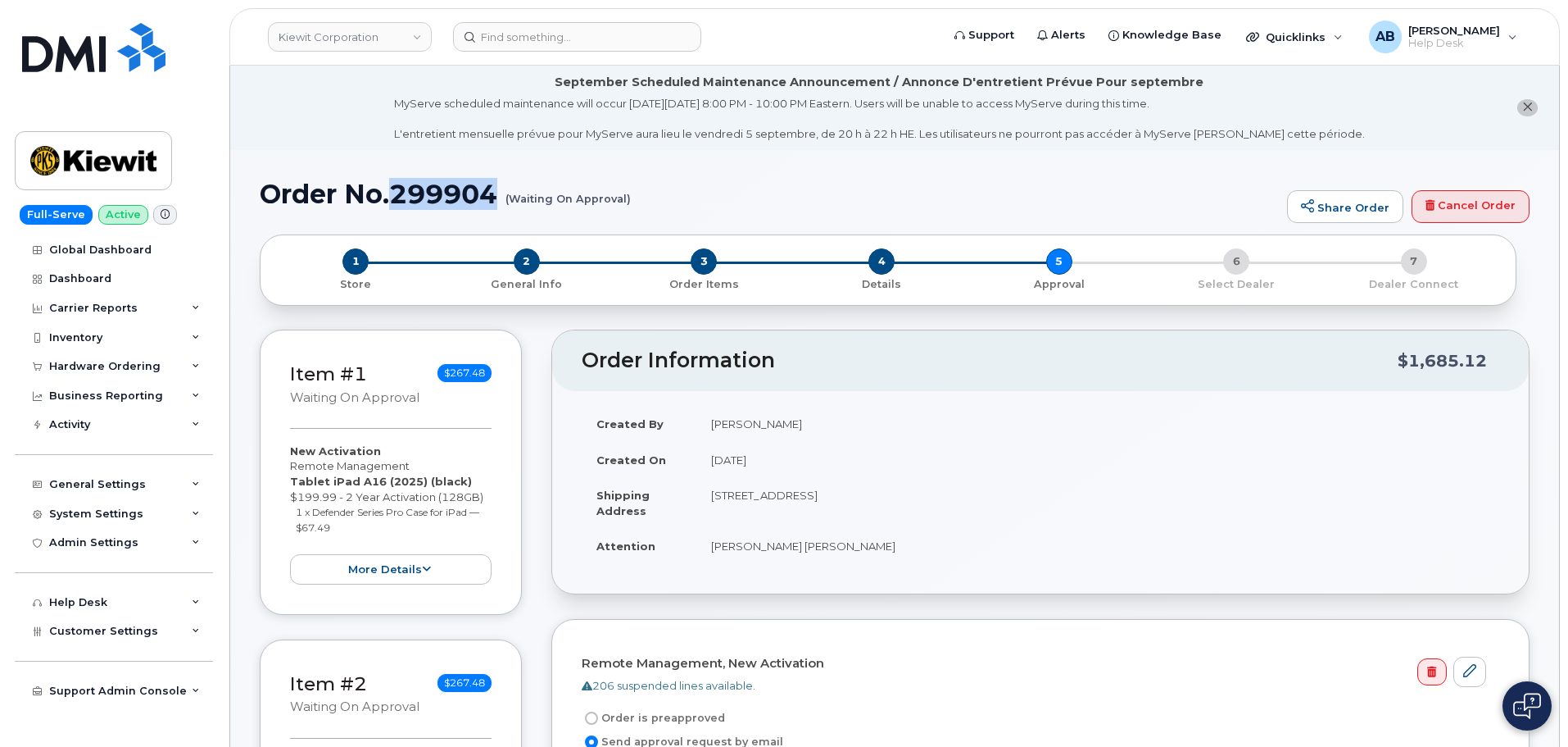
click at [716, 191] on h1 "Order No.299904 (Waiting On Approval)" at bounding box center [768, 194] width 1019 height 28
click at [97, 370] on div "Hardware Ordering" at bounding box center [105, 366] width 112 height 13
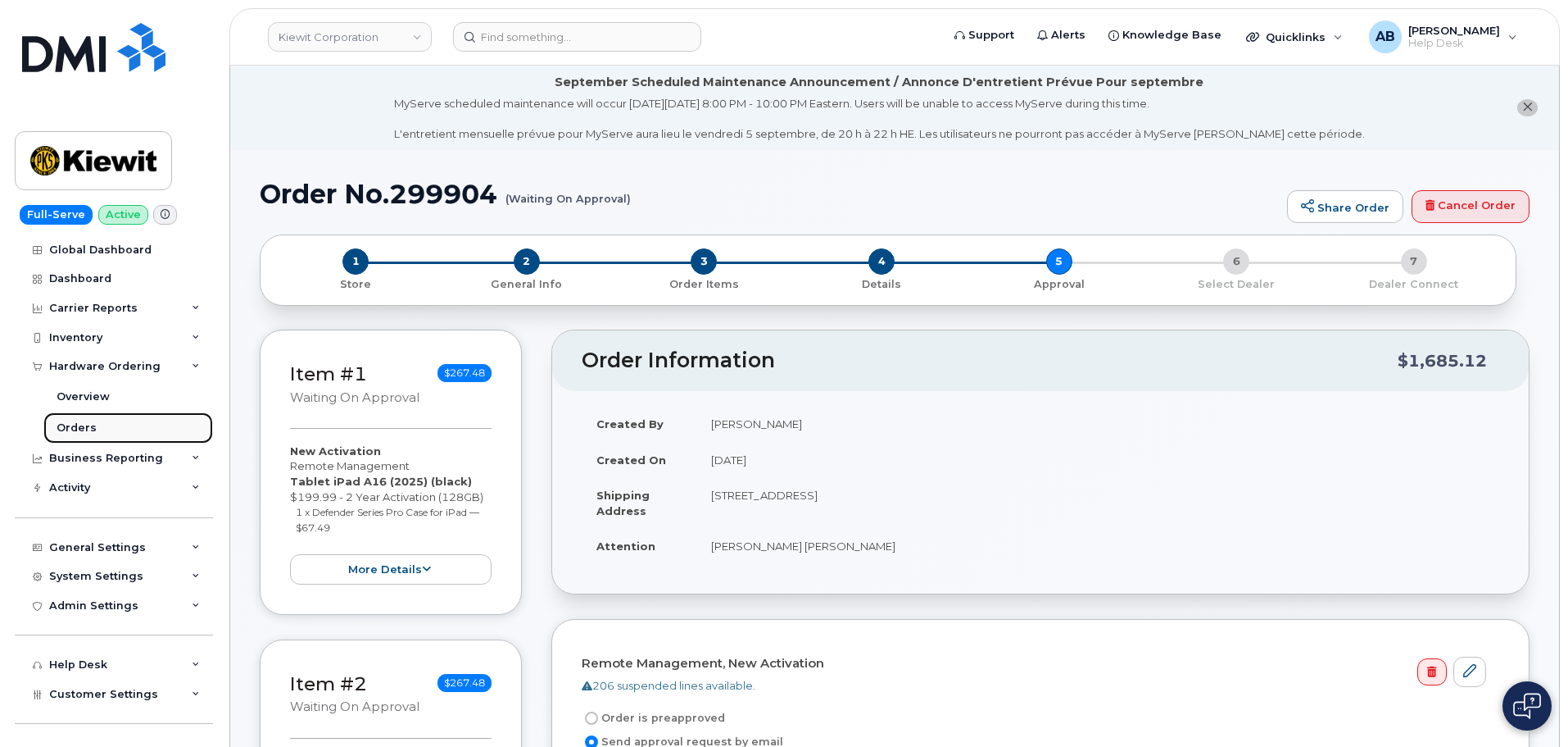
click at [95, 431] on link "Orders" at bounding box center [128, 427] width 169 height 31
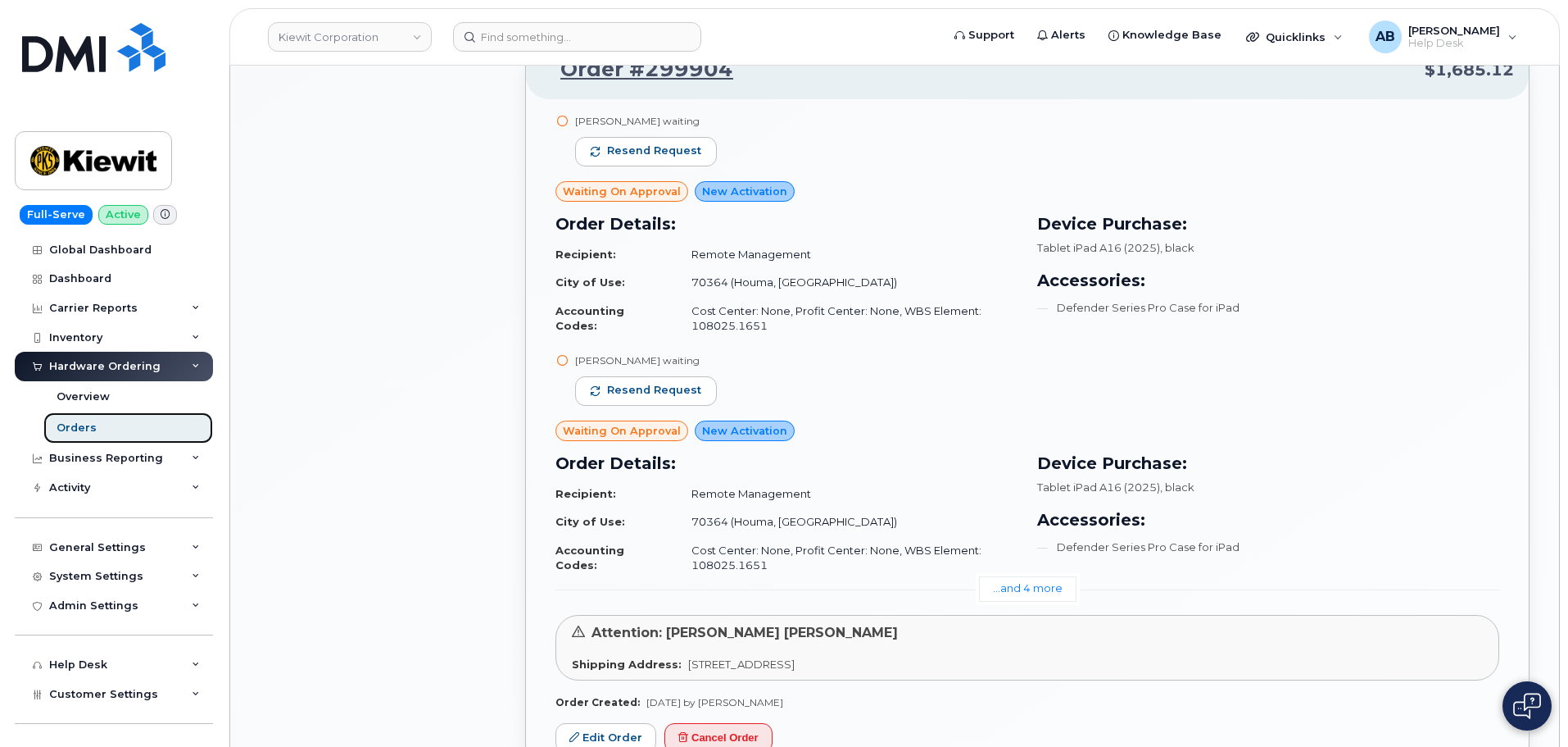
scroll to position [1475, 0]
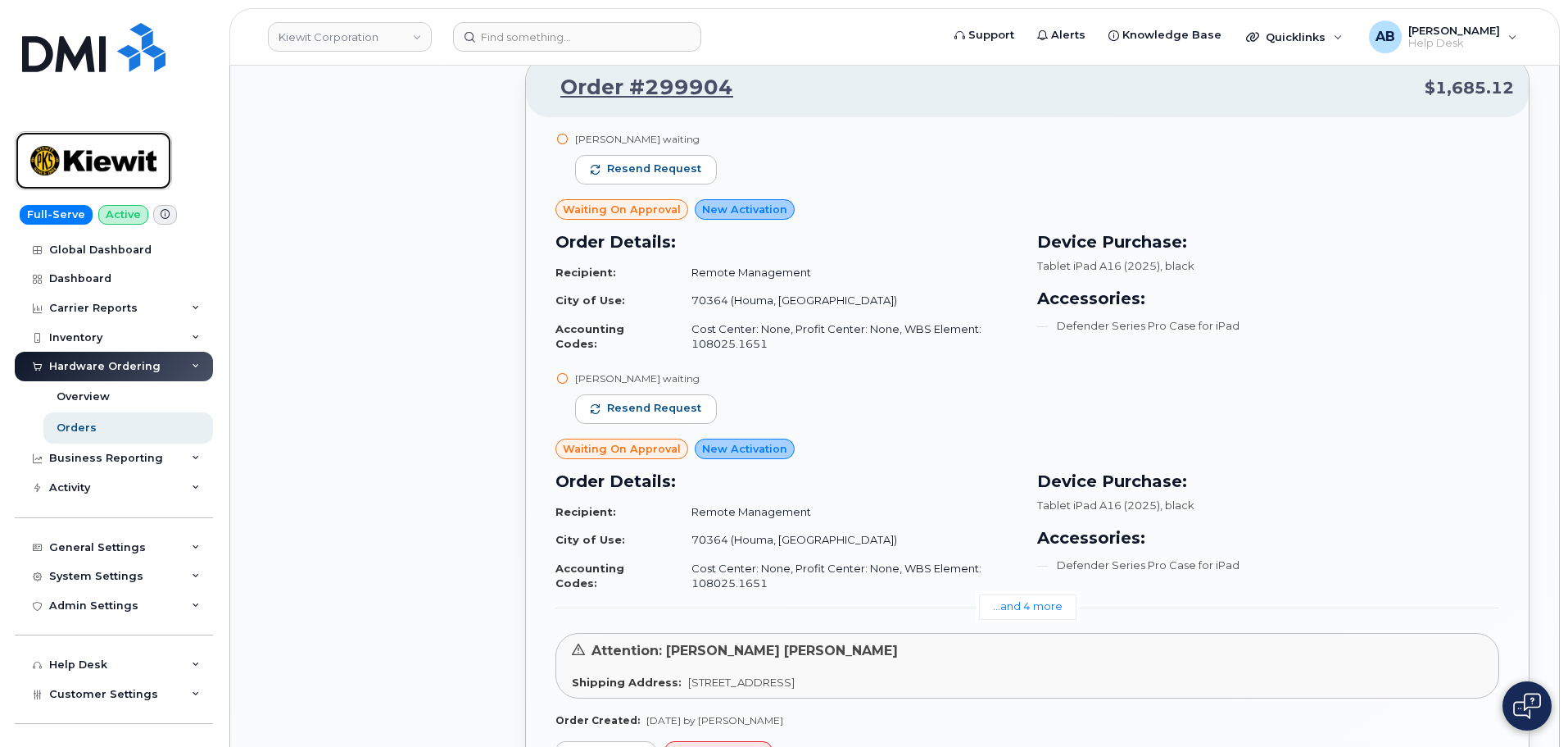
click at [127, 150] on img at bounding box center [93, 161] width 126 height 47
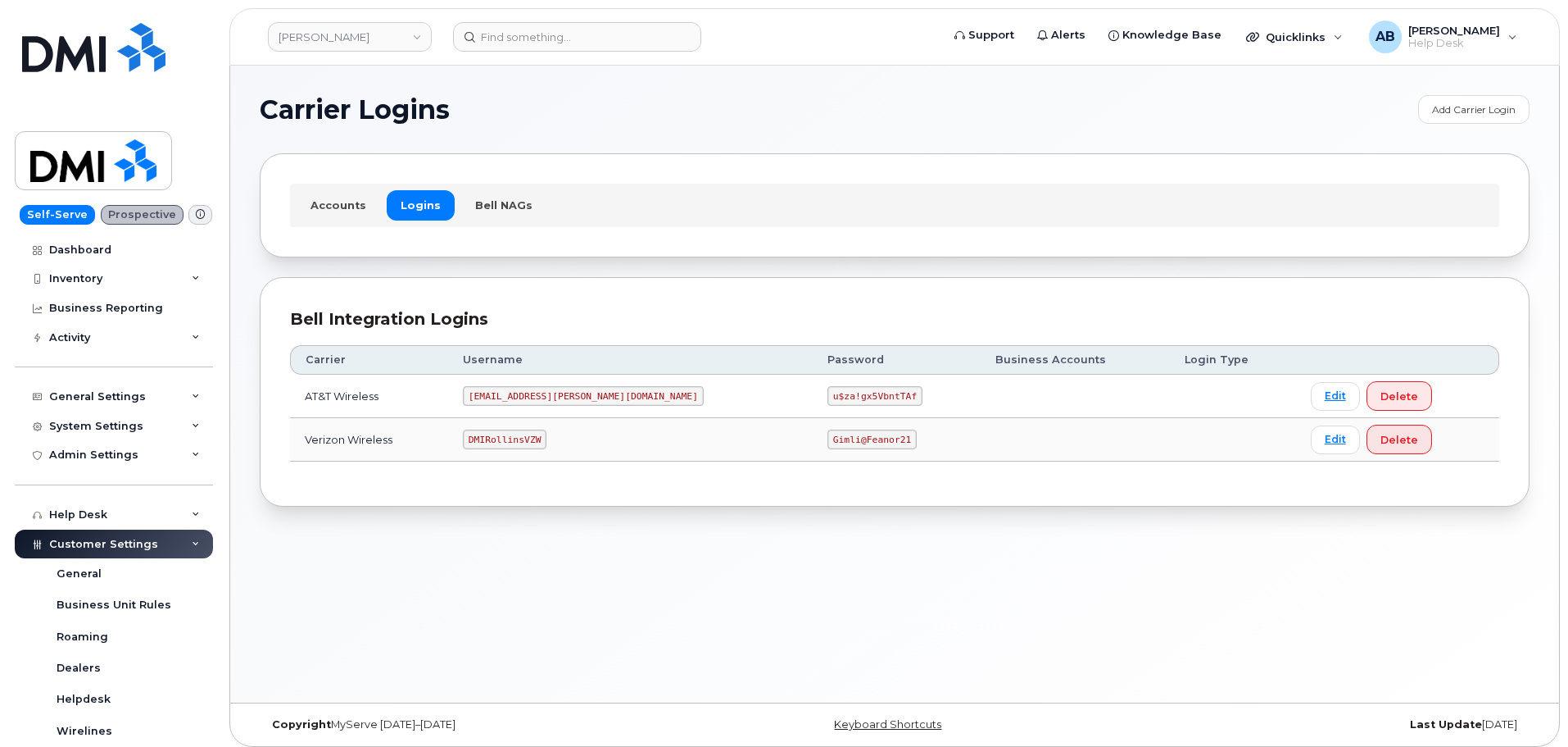
click at [537, 399] on code "[EMAIL_ADDRESS][PERSON_NAME][DOMAIN_NAME]" at bounding box center [583, 396] width 241 height 20
copy code "[EMAIL_ADDRESS][PERSON_NAME][DOMAIN_NAME]"
click at [827, 393] on code "u$za!gx5VbntTAf" at bounding box center [874, 396] width 95 height 20
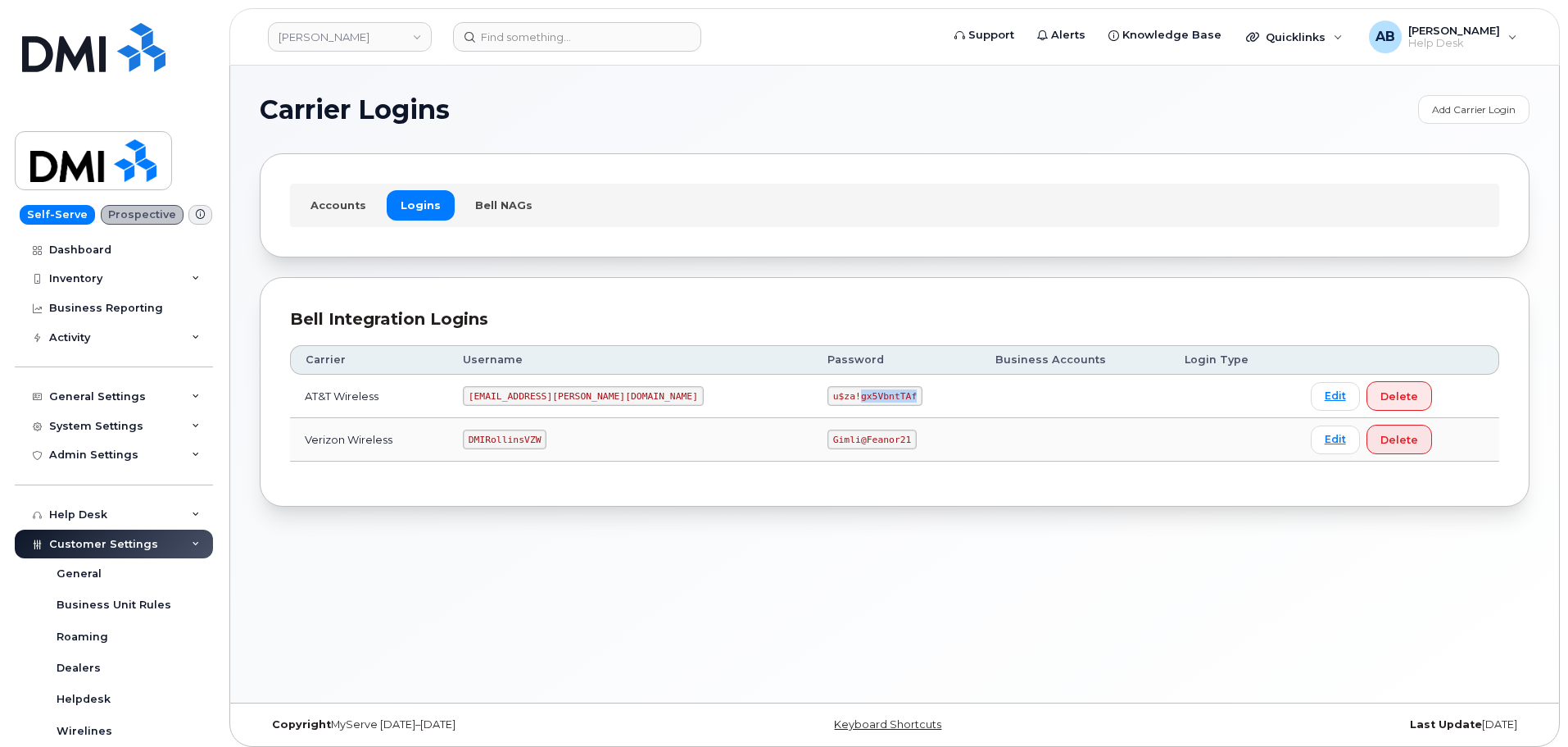
click at [827, 393] on code "u$za!gx5VbntTAf" at bounding box center [874, 396] width 95 height 20
copy code "u$za!gx5VbntTAf"
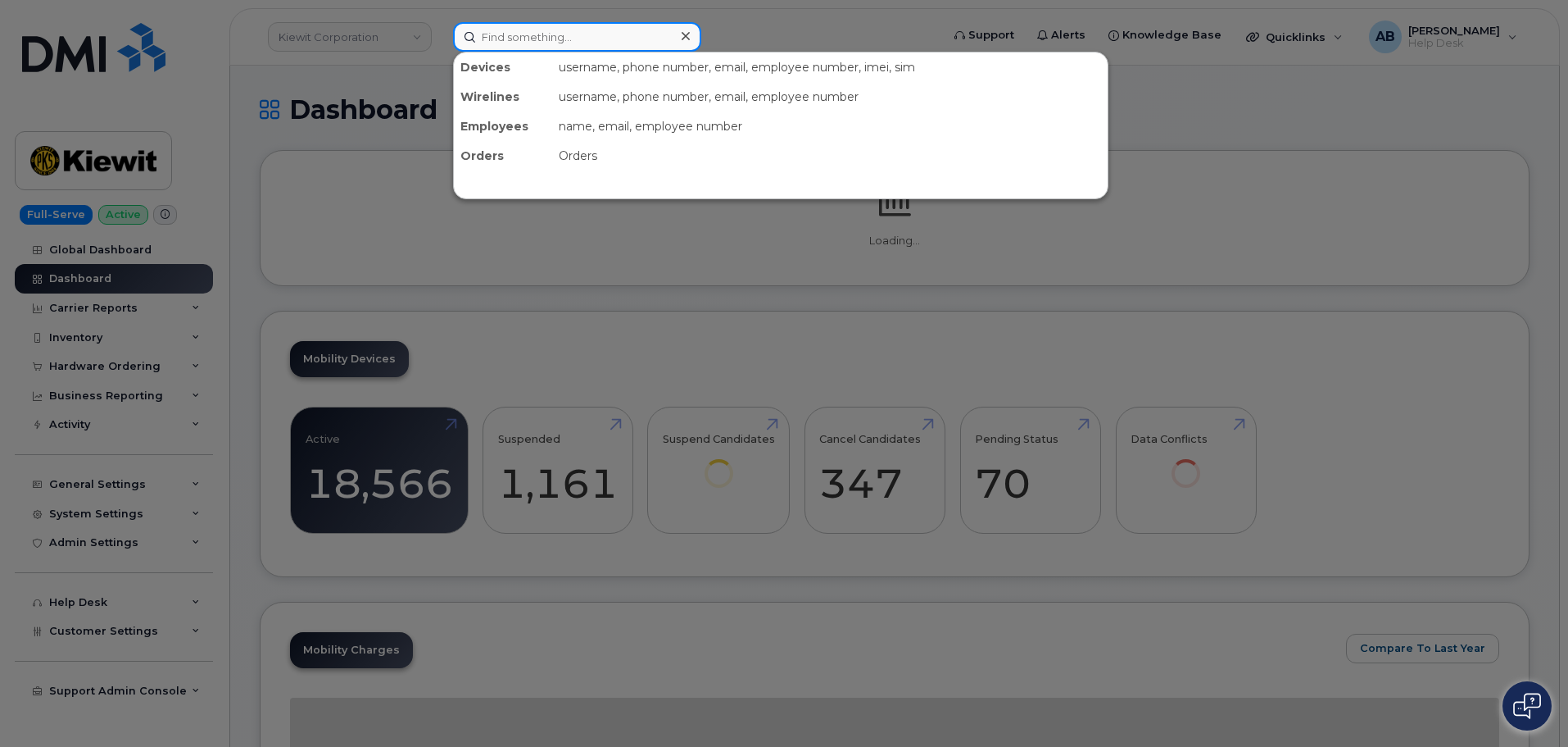
click at [515, 49] on input at bounding box center [577, 36] width 248 height 29
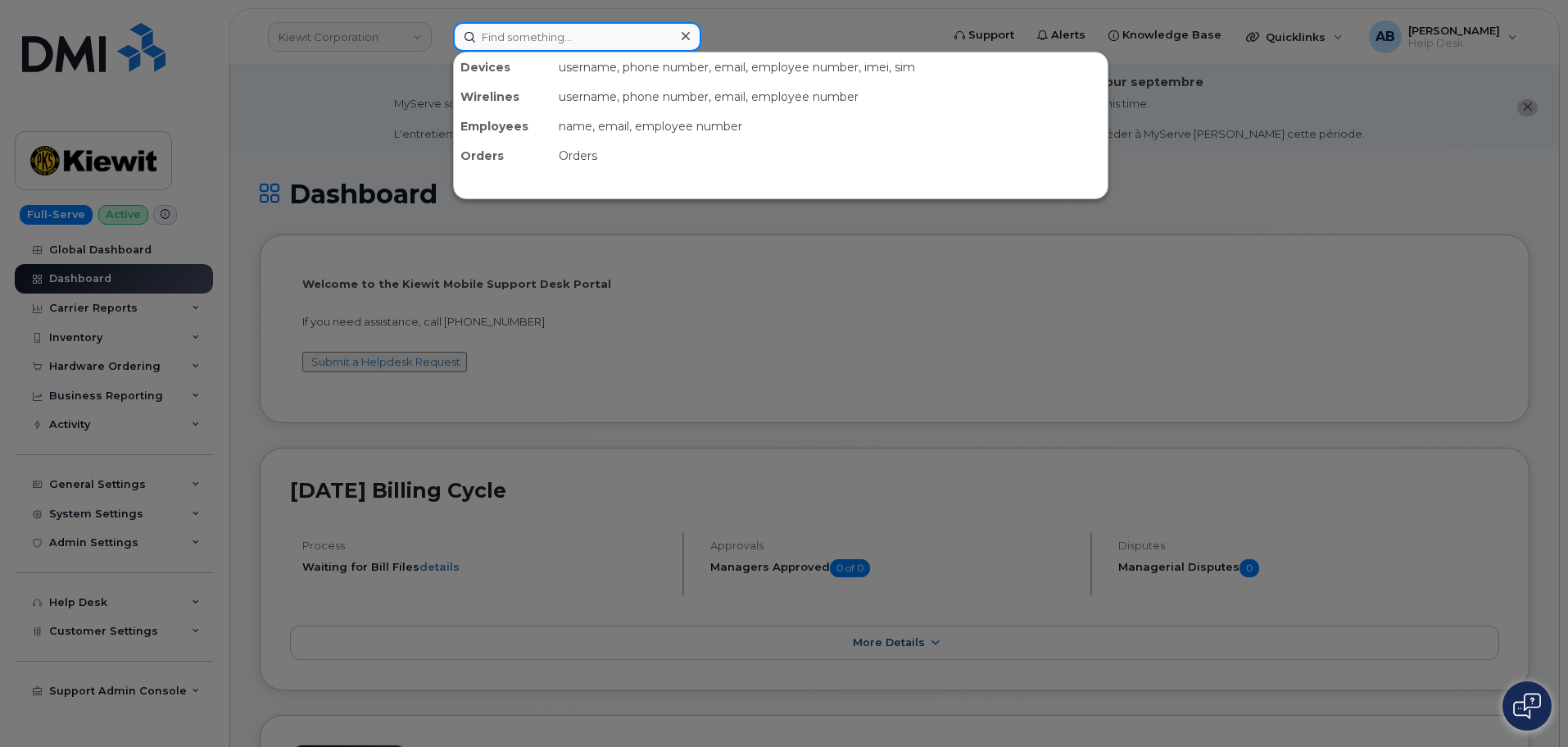
paste input "[PERSON_NAME]"
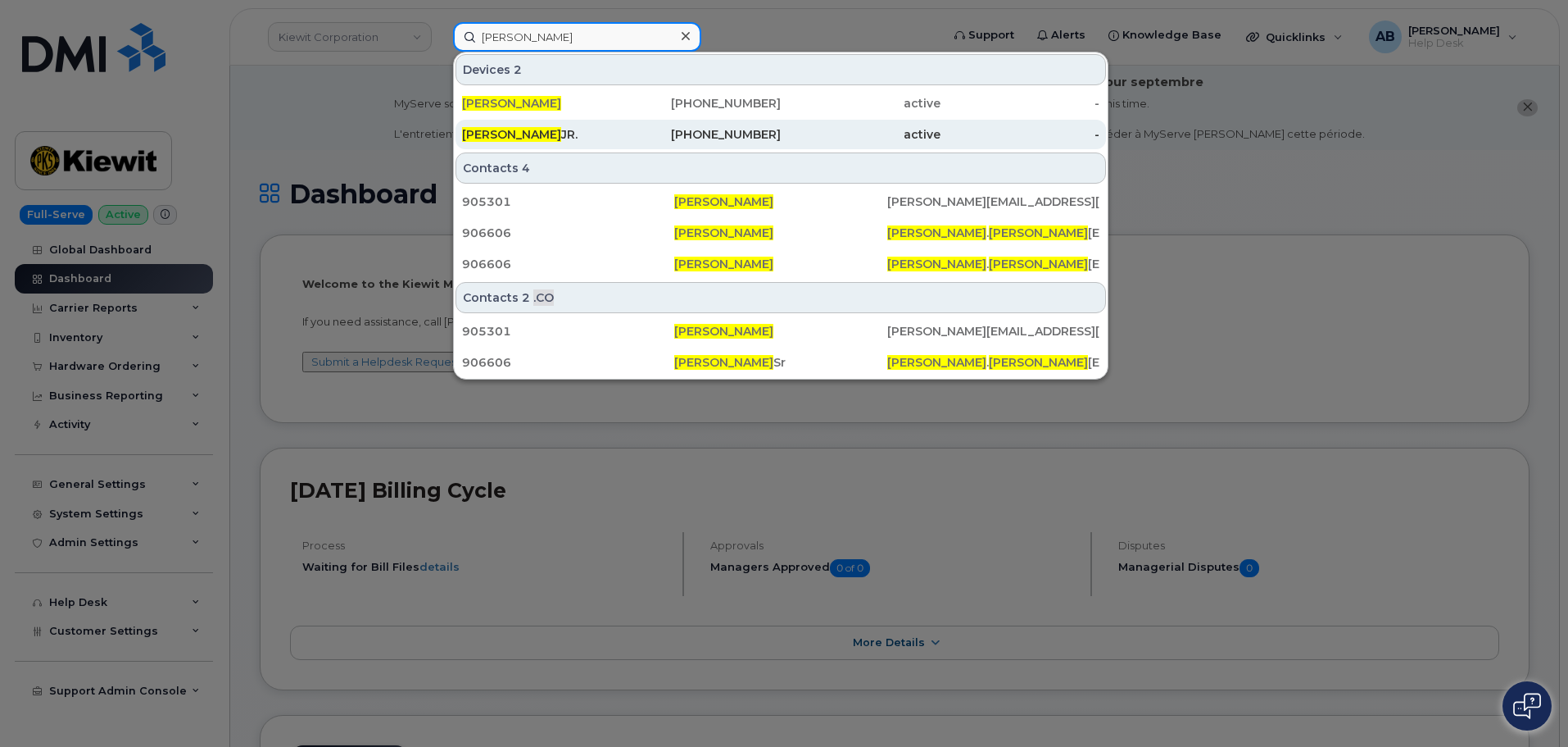
type input "[PERSON_NAME]"
click at [620, 139] on div "JOSEPH GUNNELLS JR." at bounding box center [541, 133] width 160 height 16
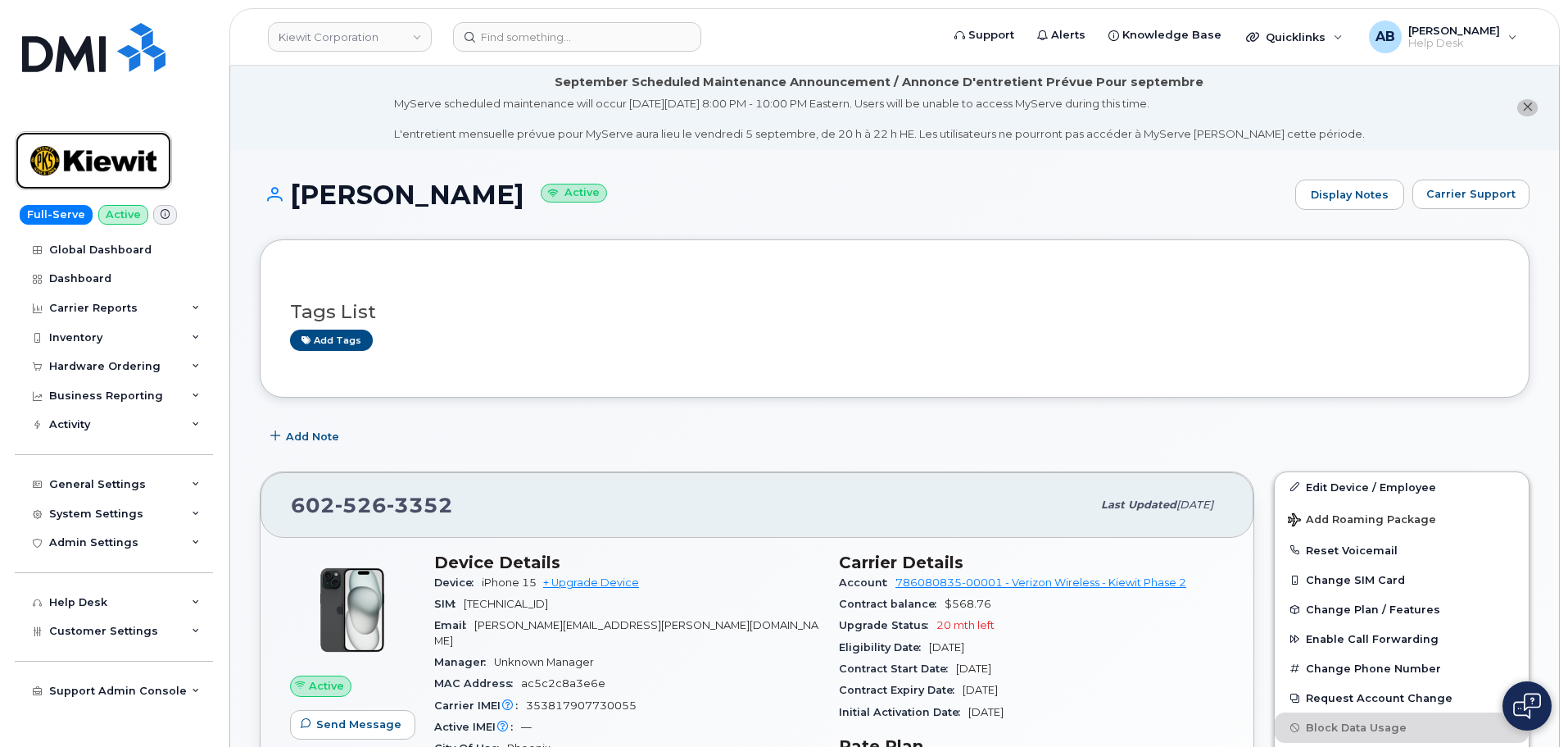
click at [98, 155] on img at bounding box center [93, 161] width 126 height 47
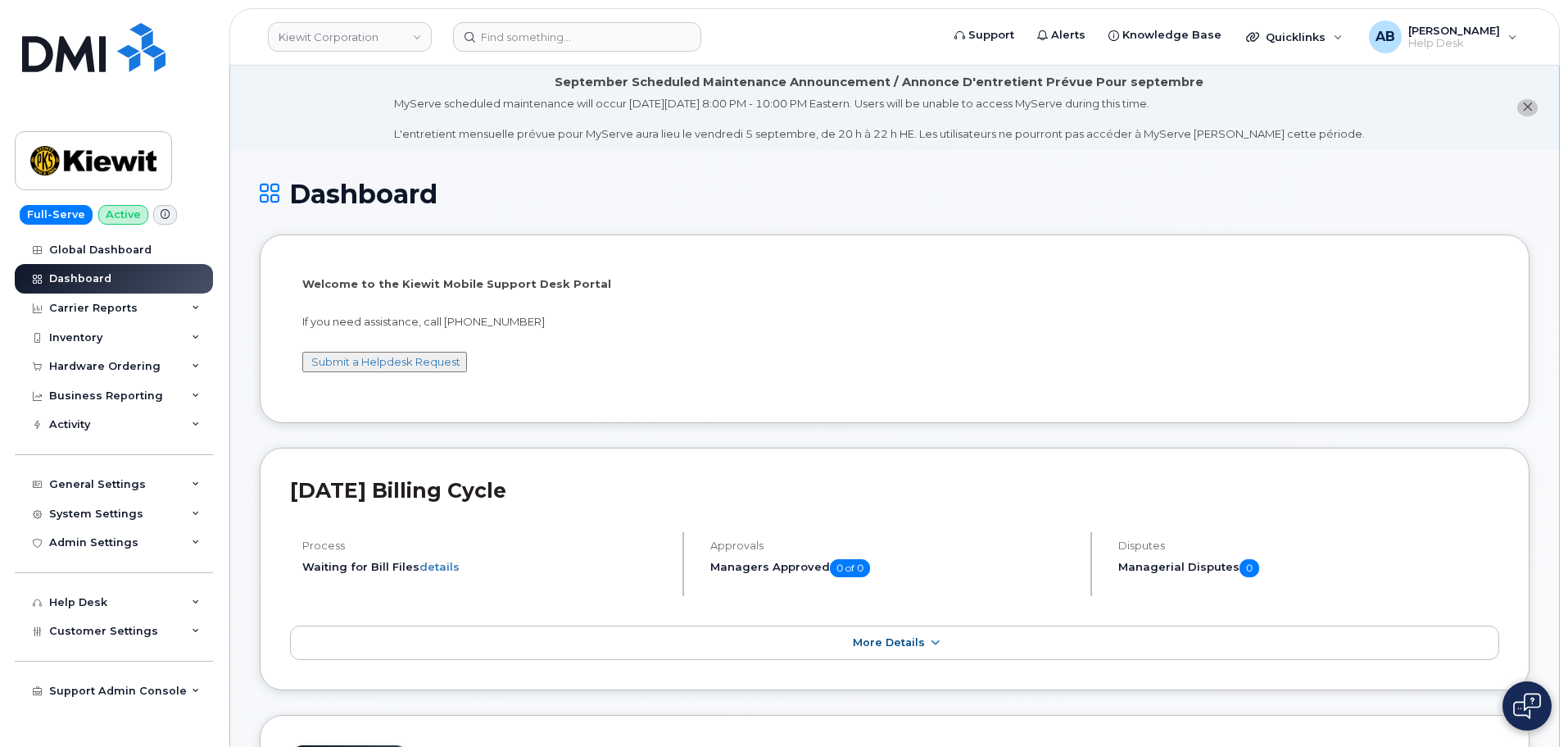
click at [479, 52] on header "Kiewit Corporation Support Alerts Knowledge Base Quicklinks Suspend / Cancel De…" at bounding box center [894, 37] width 1330 height 58
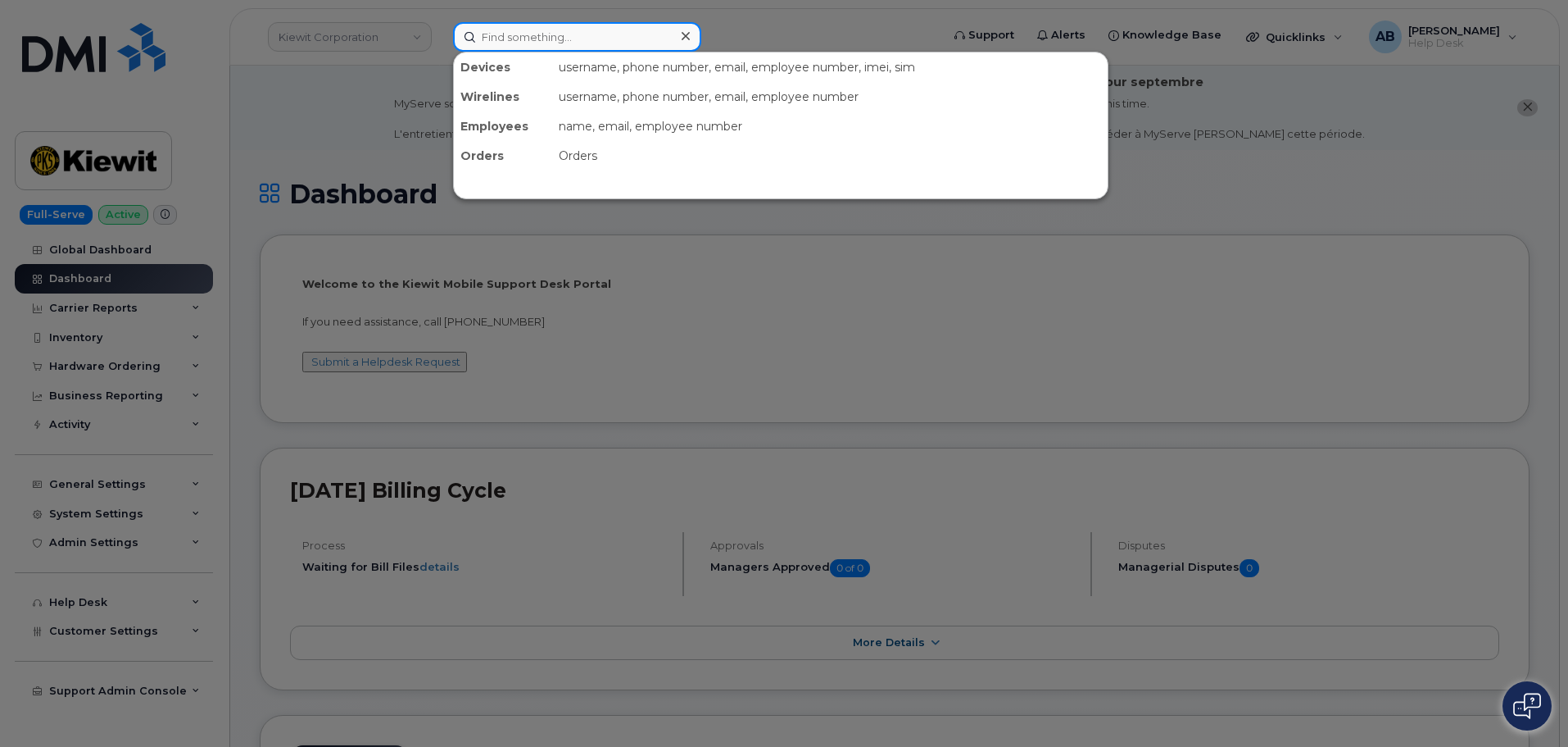
click at [532, 50] on input at bounding box center [577, 36] width 248 height 29
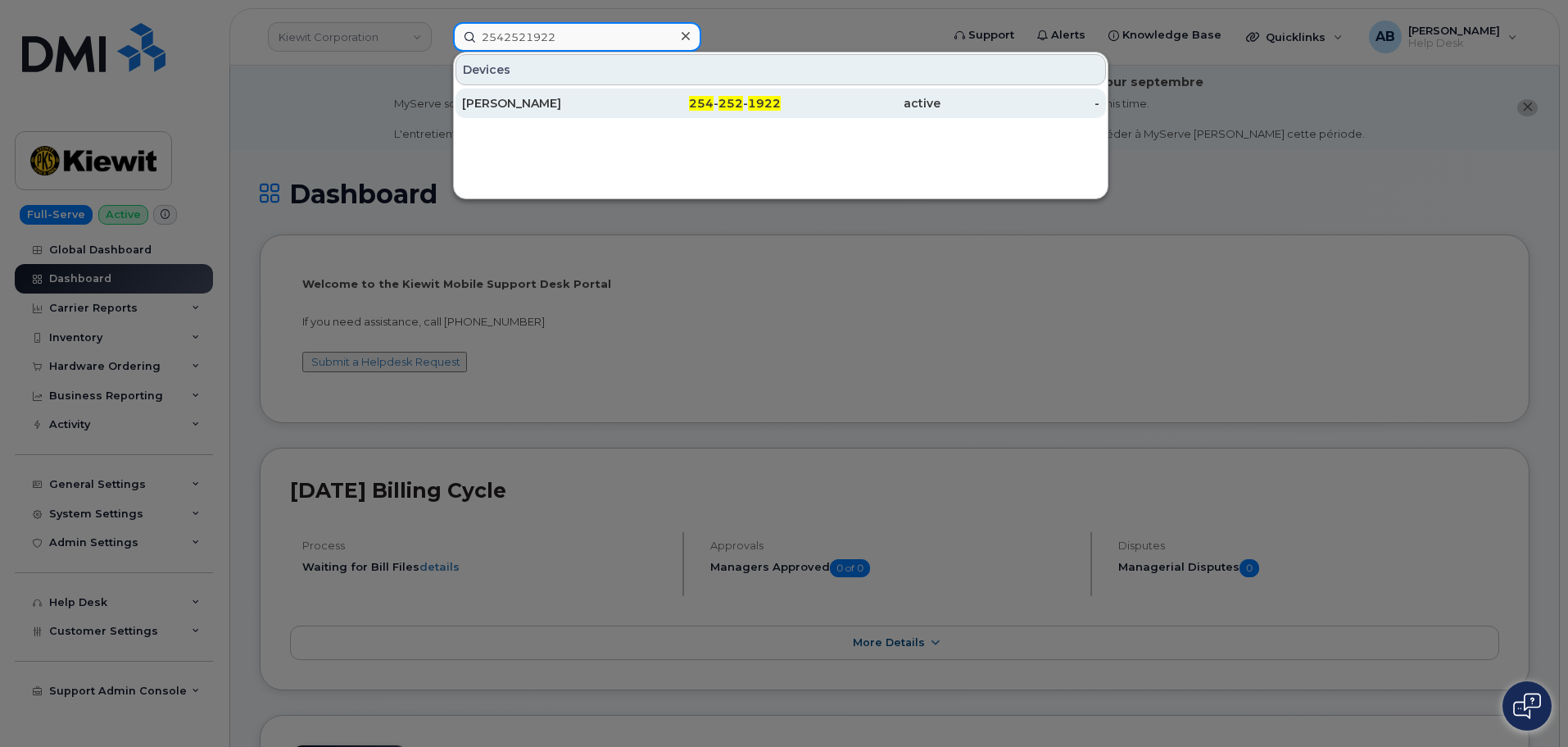
type input "2542521922"
click at [613, 100] on div "[PERSON_NAME]" at bounding box center [541, 102] width 160 height 16
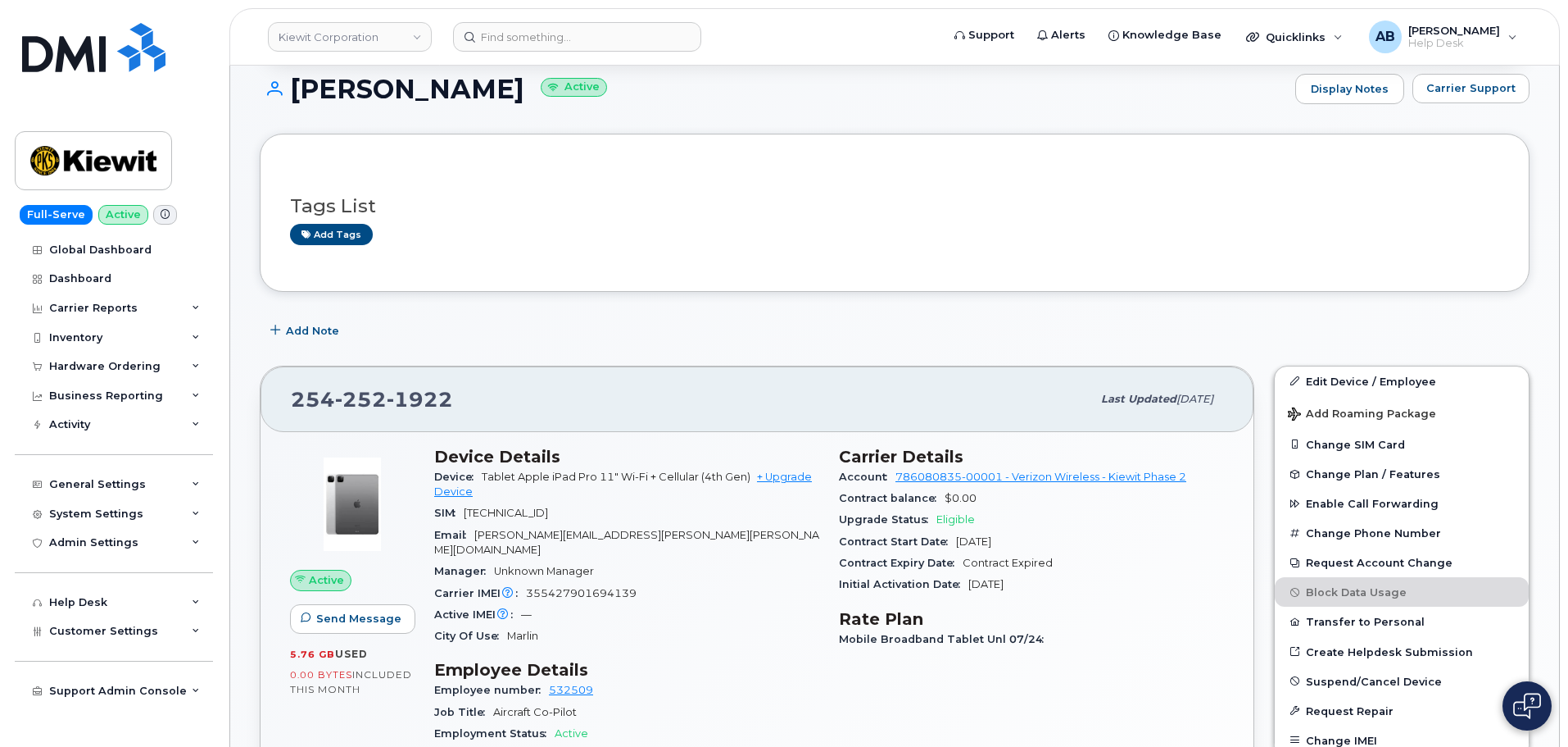
scroll to position [246, 0]
click at [363, 406] on span "252" at bounding box center [361, 399] width 52 height 25
click at [363, 400] on span "252" at bounding box center [361, 399] width 52 height 25
copy span "[PHONE_NUMBER]"
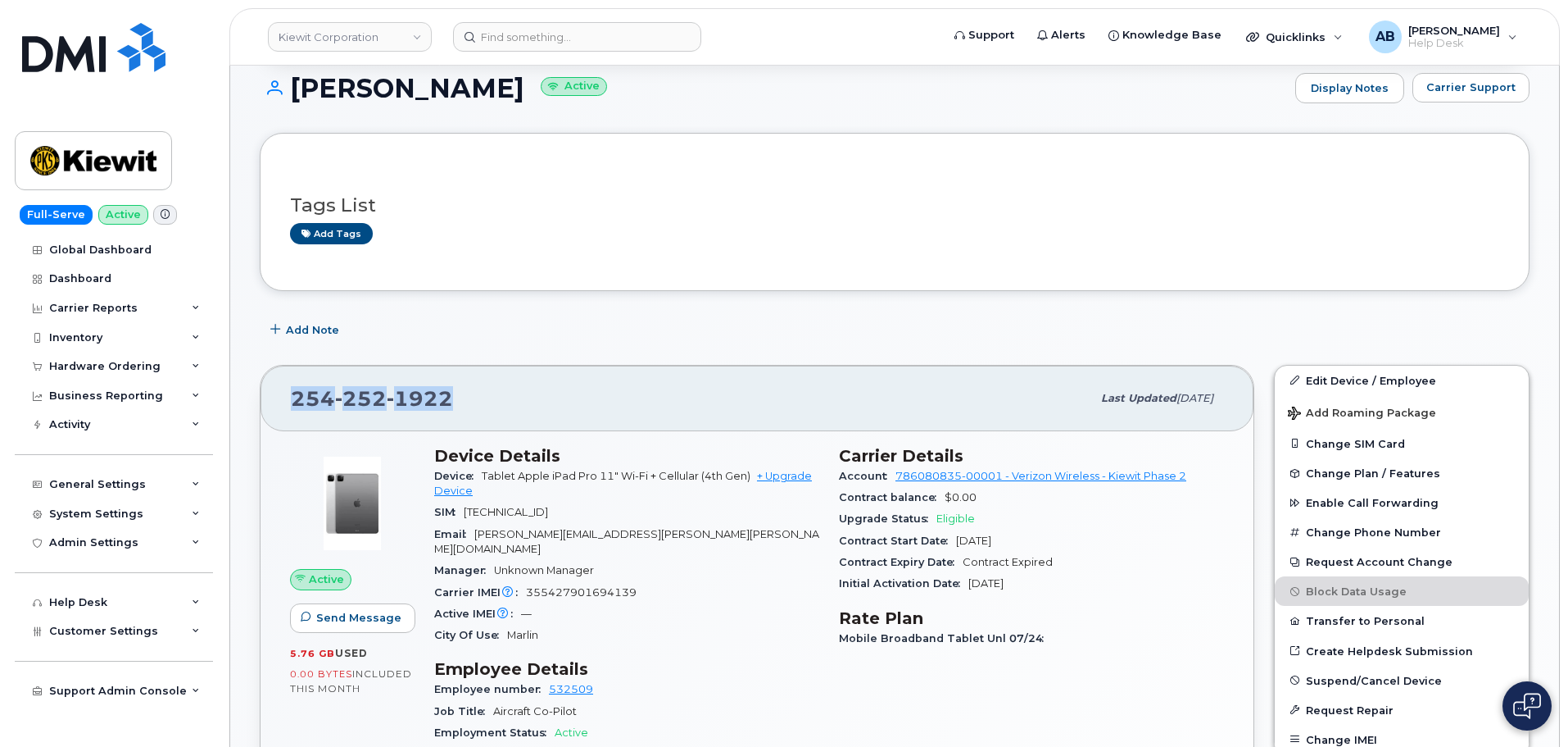
click at [449, 270] on div "Tags List Add tags" at bounding box center [894, 211] width 1270 height 157
click at [106, 365] on div "Hardware Ordering" at bounding box center [105, 366] width 112 height 13
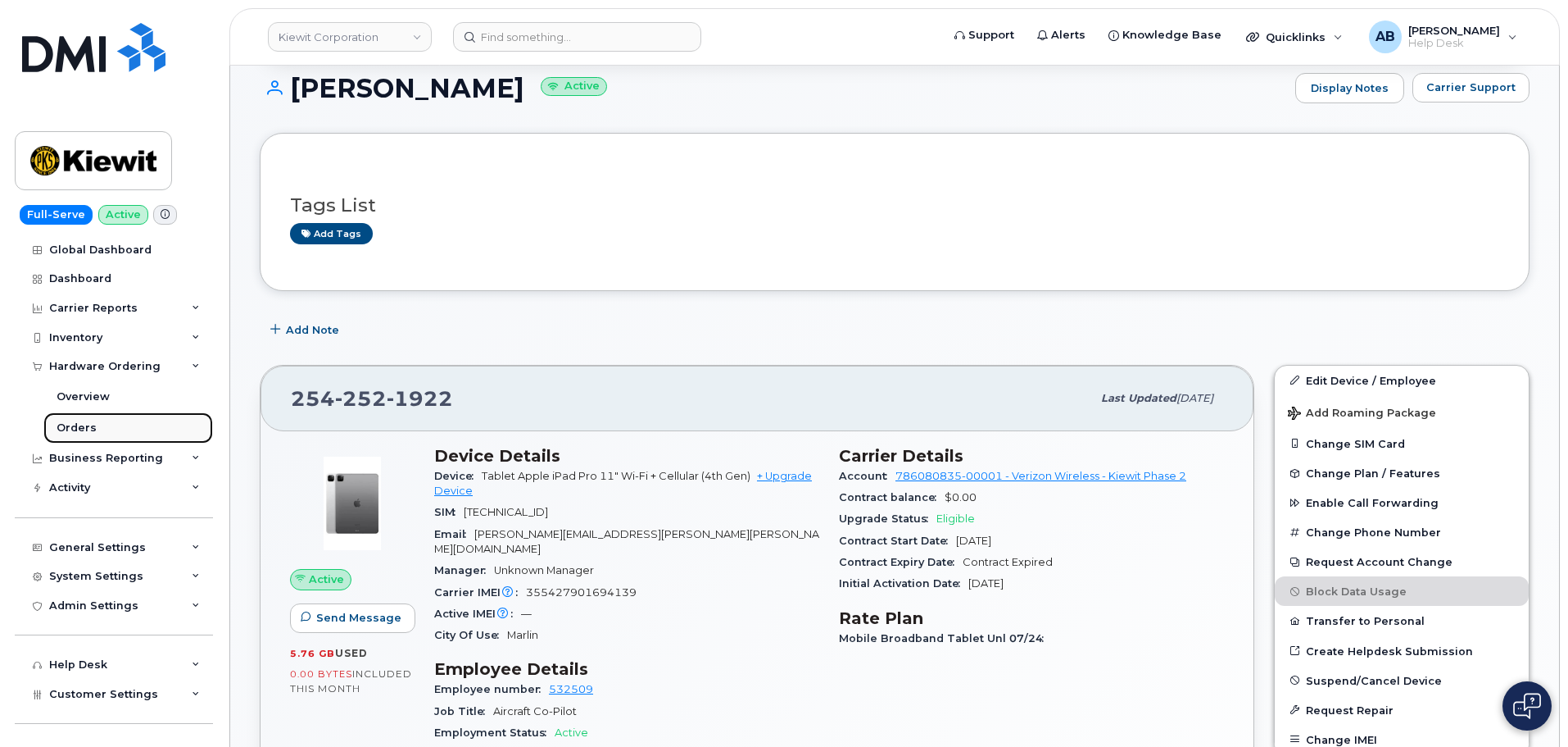
click at [93, 423] on div "Orders" at bounding box center [77, 428] width 40 height 15
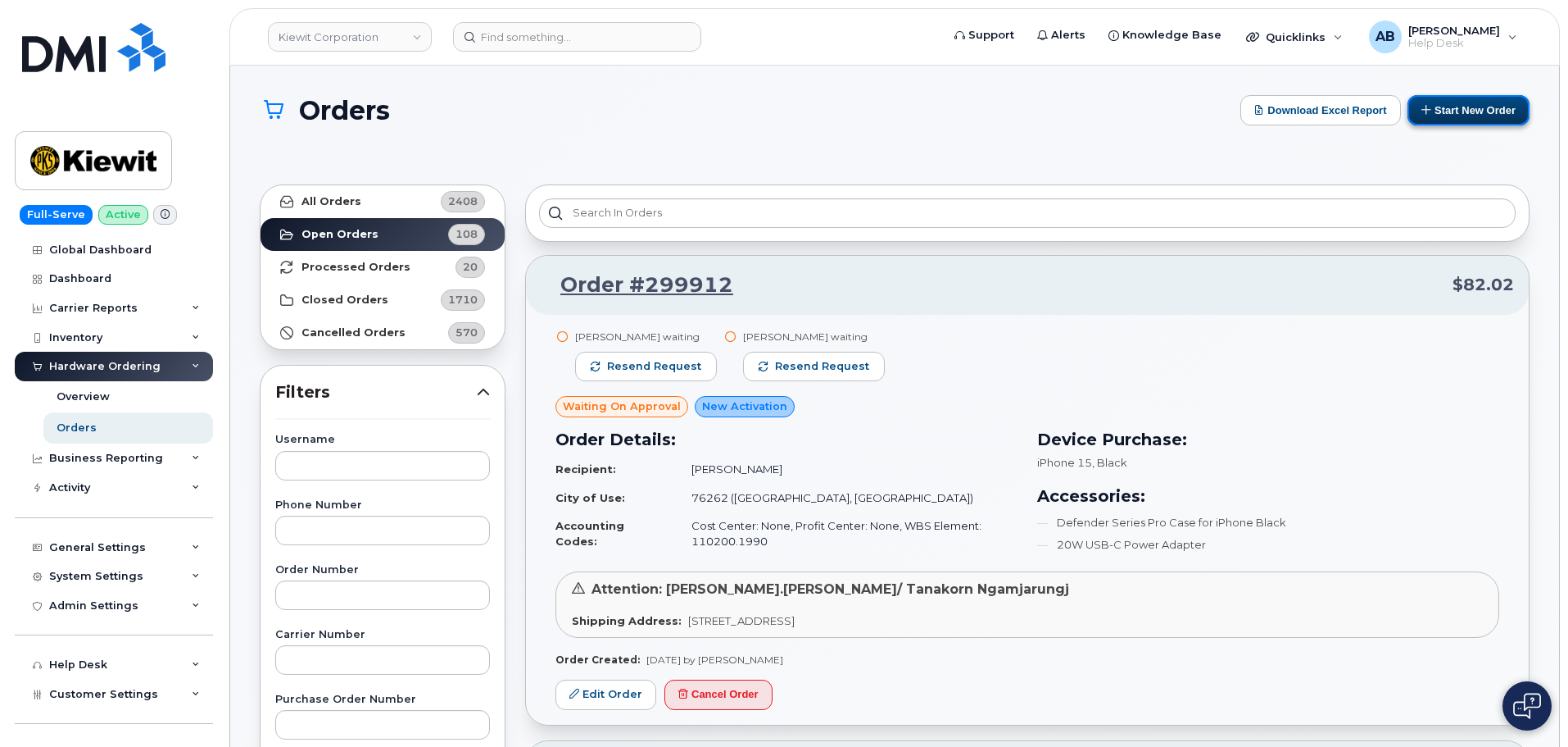
click at [1474, 114] on button "Start New Order" at bounding box center [1468, 110] width 122 height 30
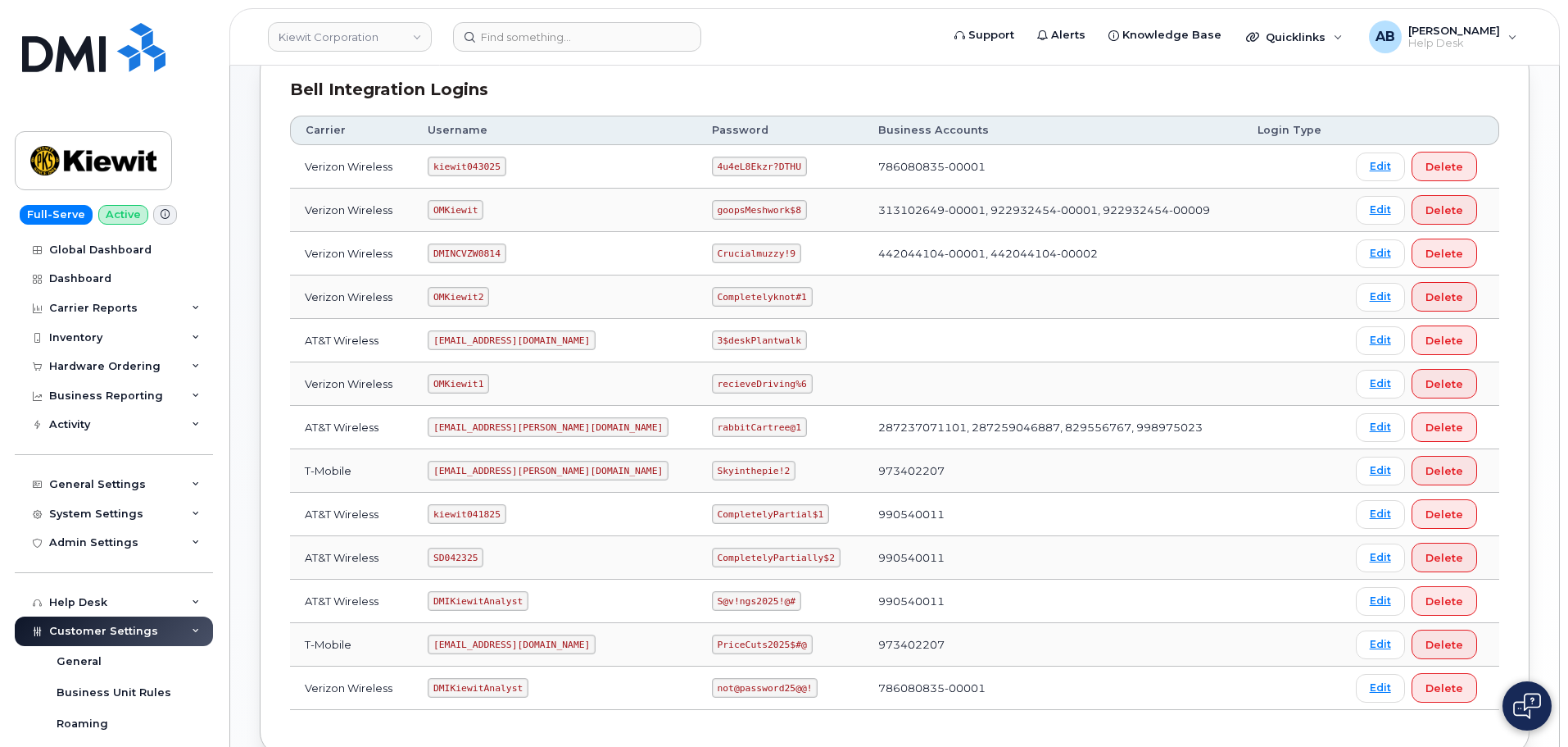
scroll to position [87, 0]
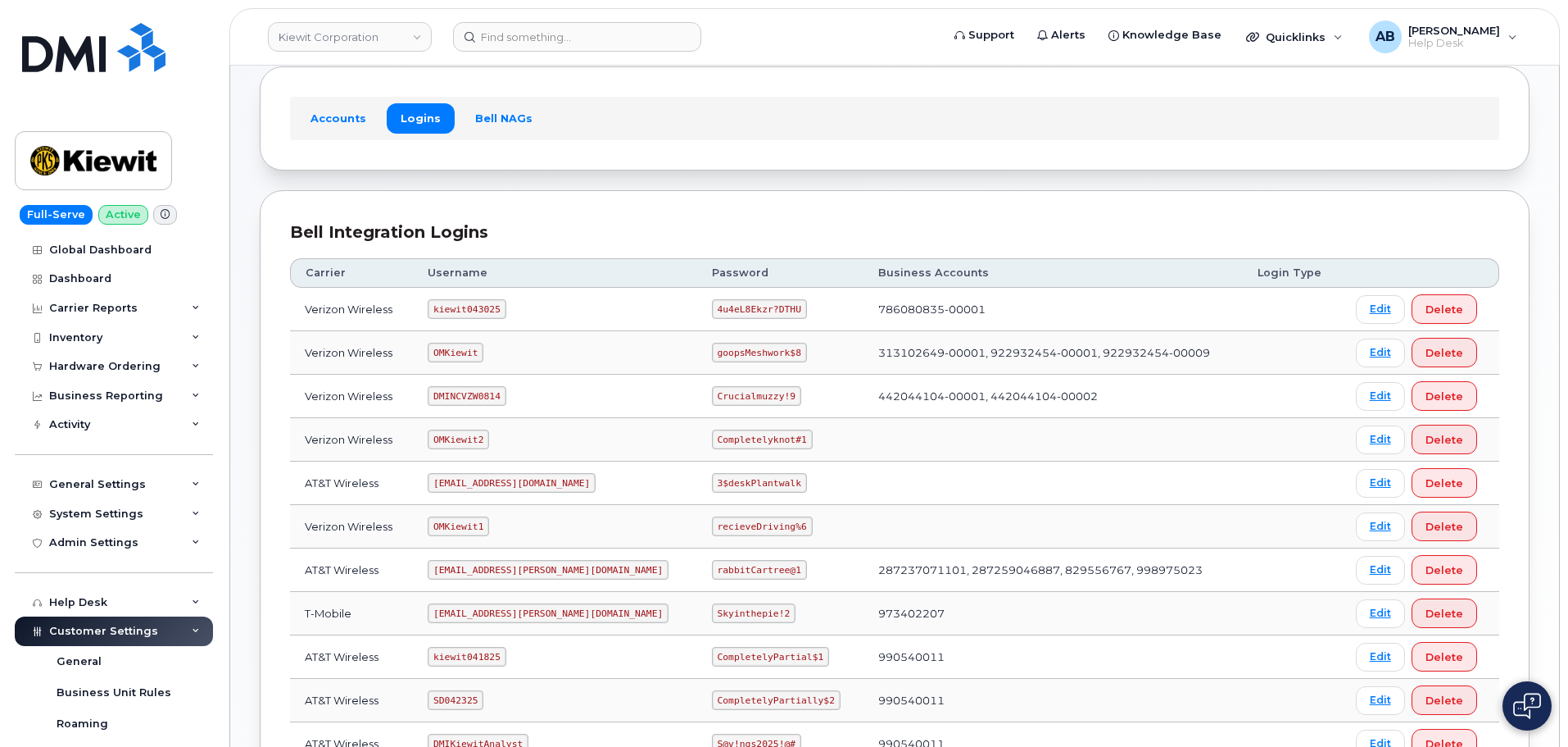
click at [479, 308] on code "kiewit043025" at bounding box center [467, 309] width 78 height 20
click at [484, 304] on code "kiewit043025" at bounding box center [467, 309] width 78 height 20
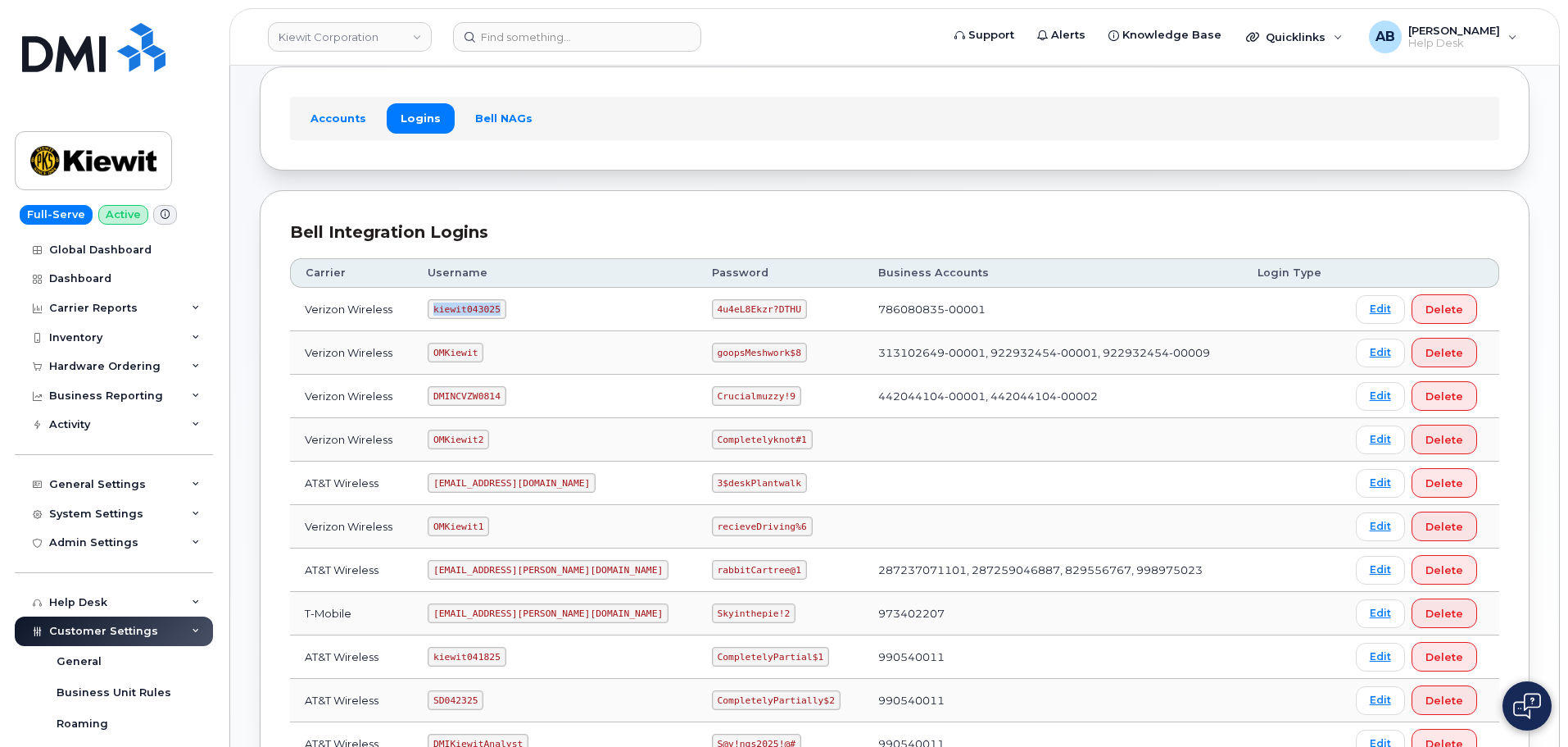
click at [484, 304] on code "kiewit043025" at bounding box center [467, 309] width 78 height 20
click at [715, 307] on code "4u4eL8Ekzr?DTHU" at bounding box center [759, 309] width 95 height 20
copy code "4u4eL8Ekzr?DTHU"
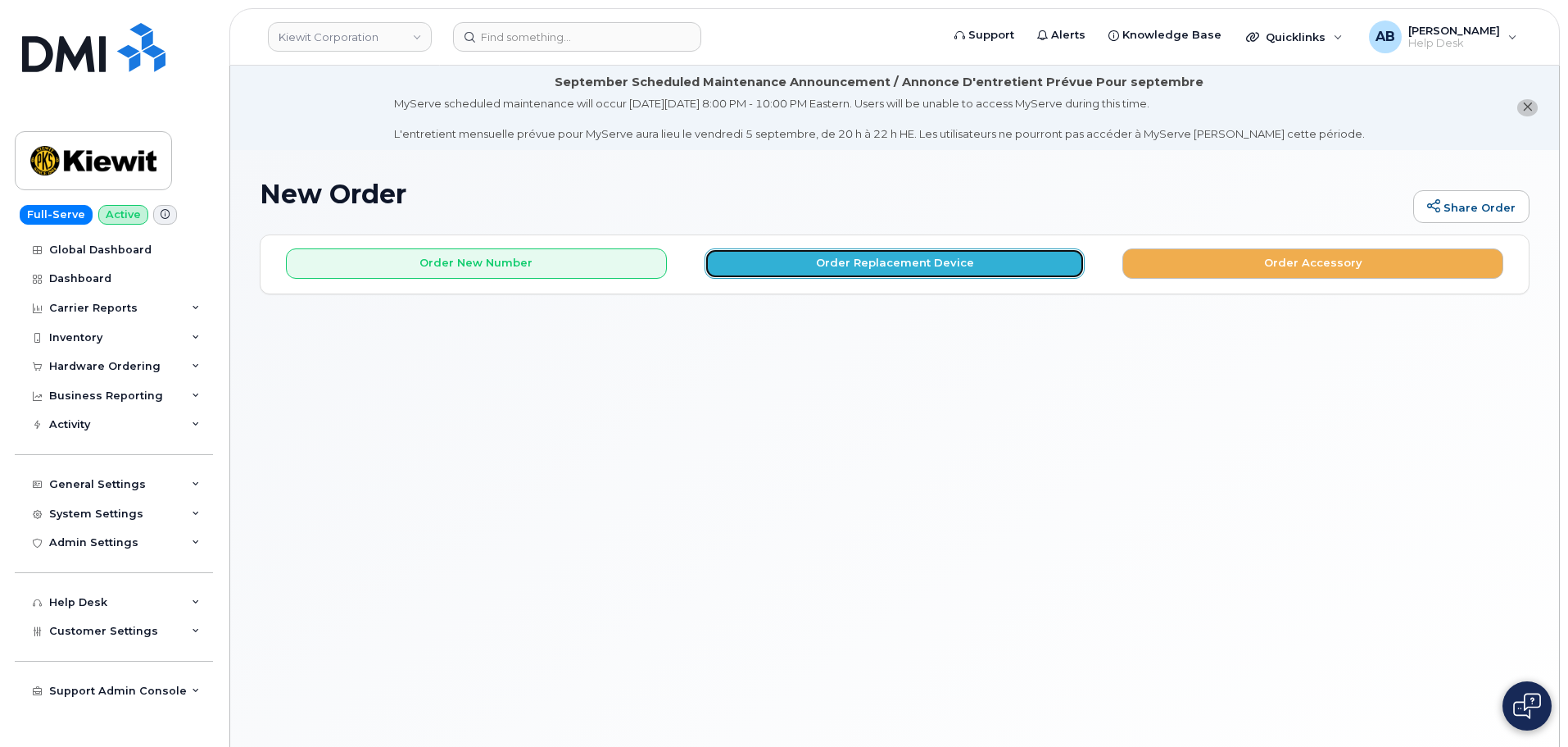
click at [885, 262] on button "Order Replacement Device" at bounding box center [895, 263] width 381 height 30
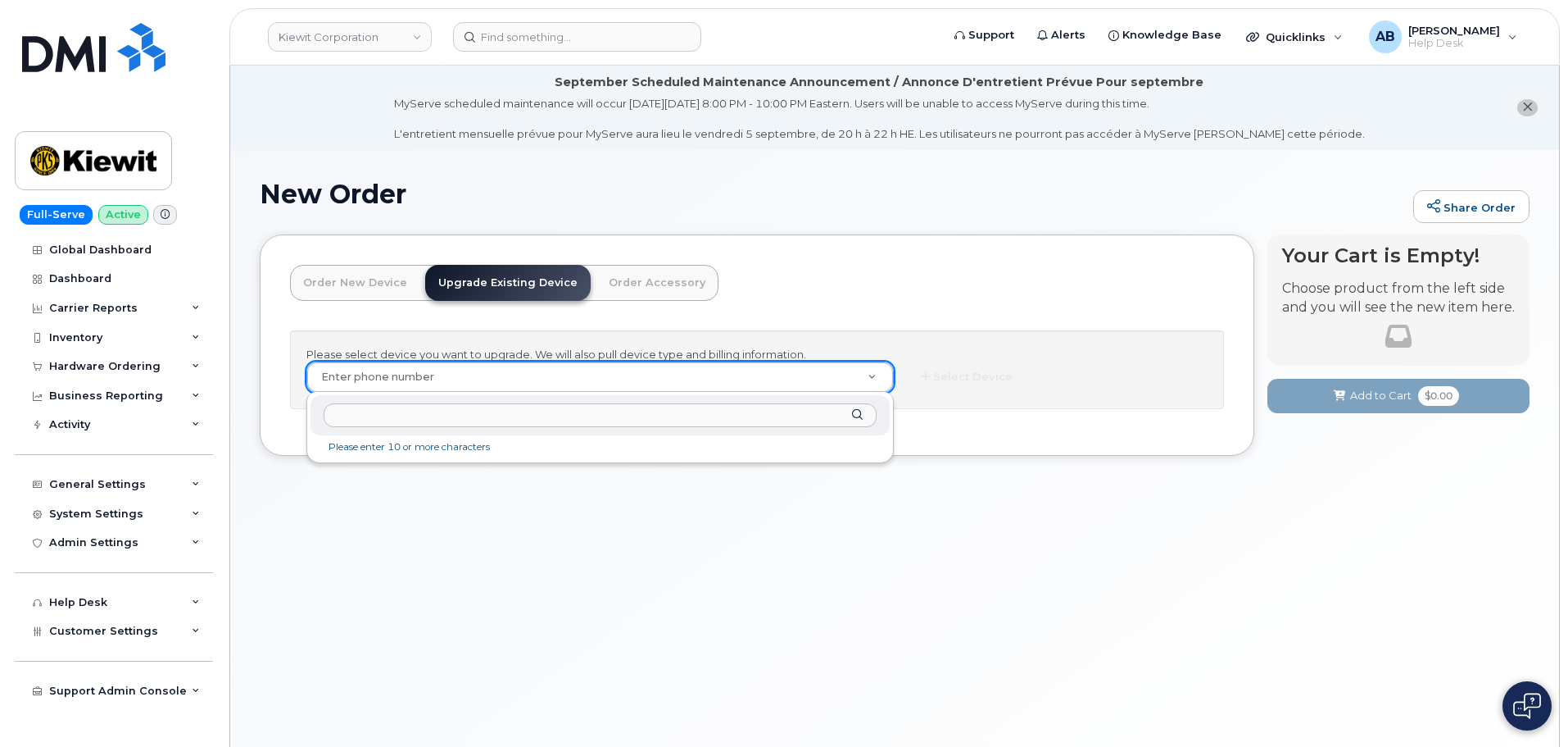
click at [510, 413] on input "text" at bounding box center [600, 415] width 553 height 24
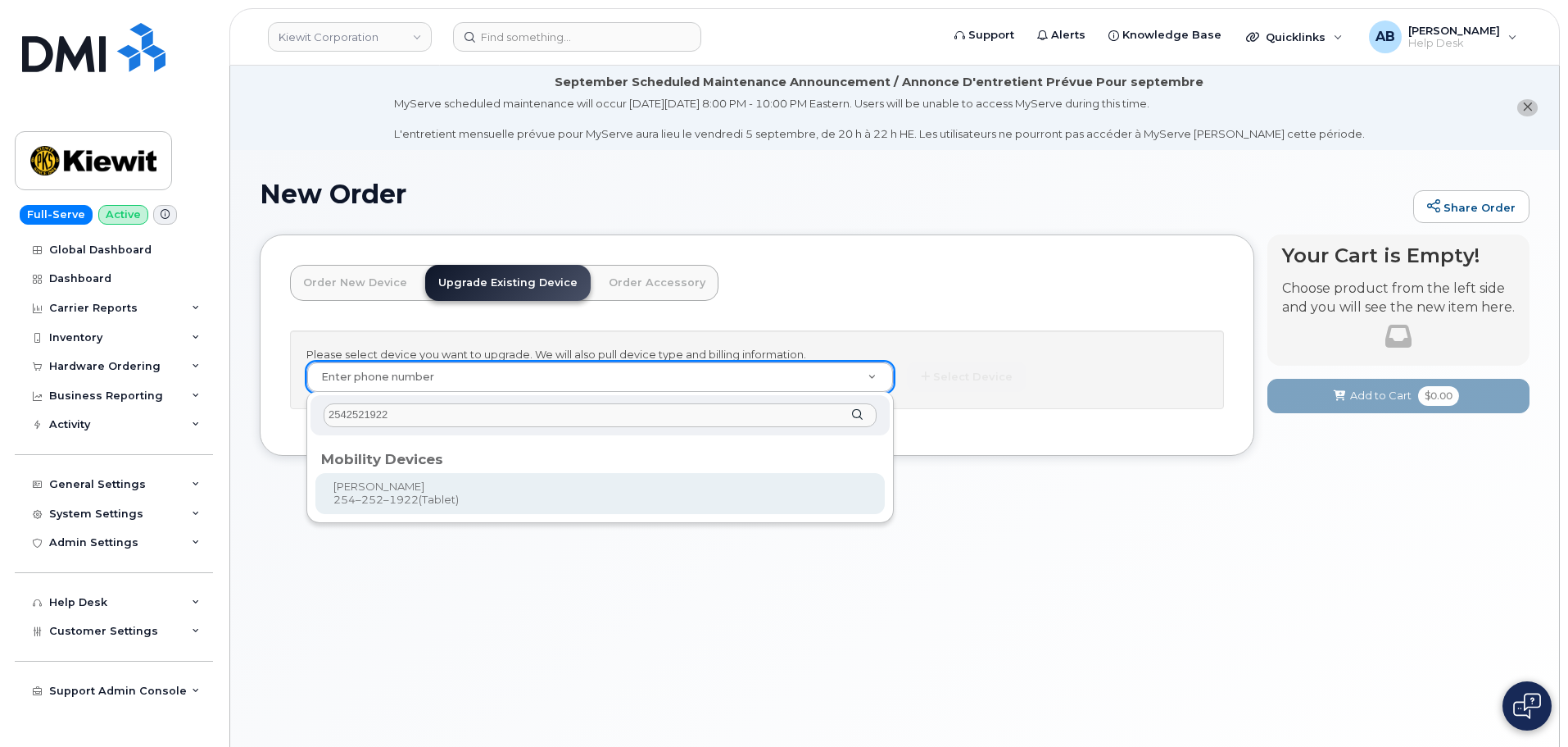
type input "2542521922"
type input "1175341"
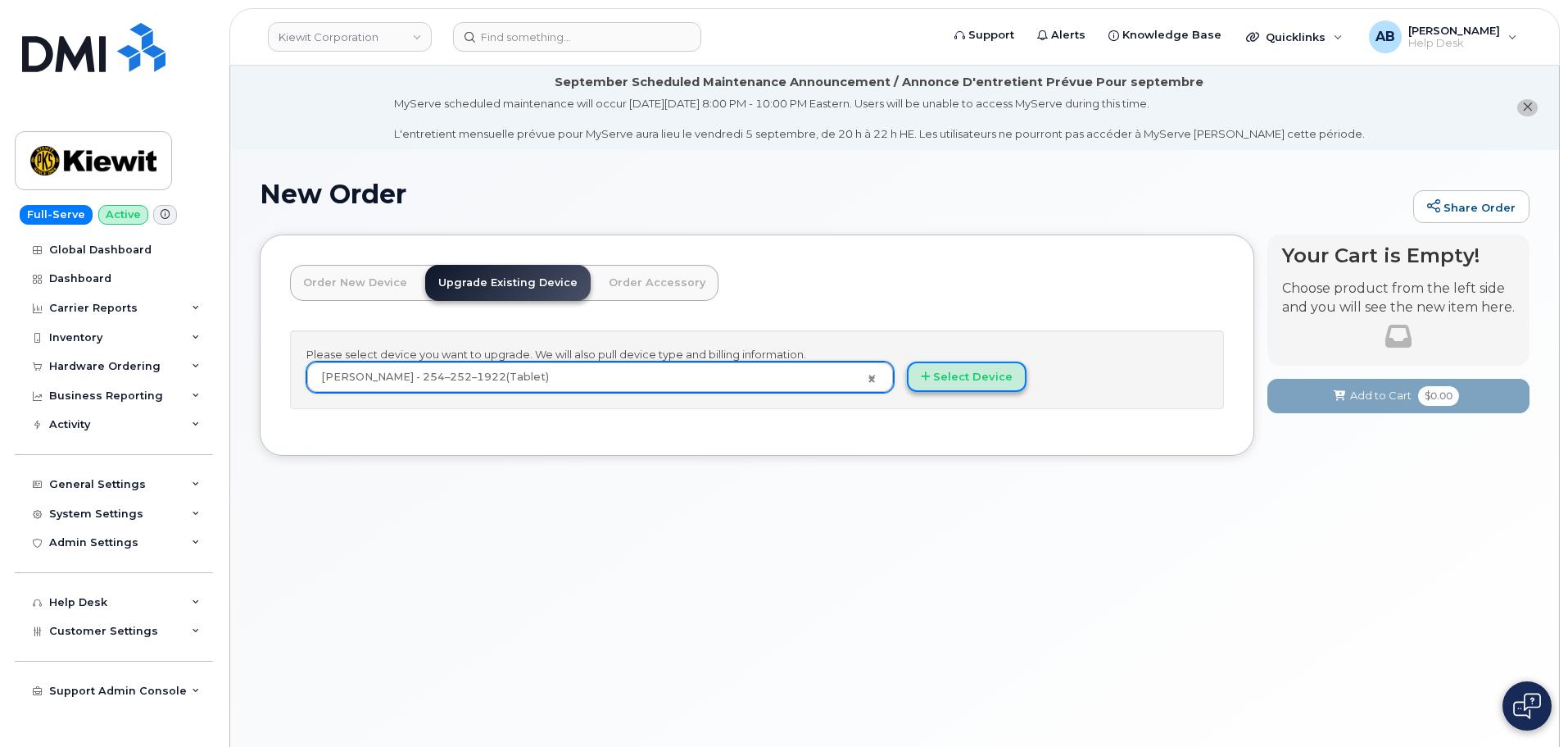
click at [946, 373] on button "Select Device" at bounding box center [966, 377] width 119 height 30
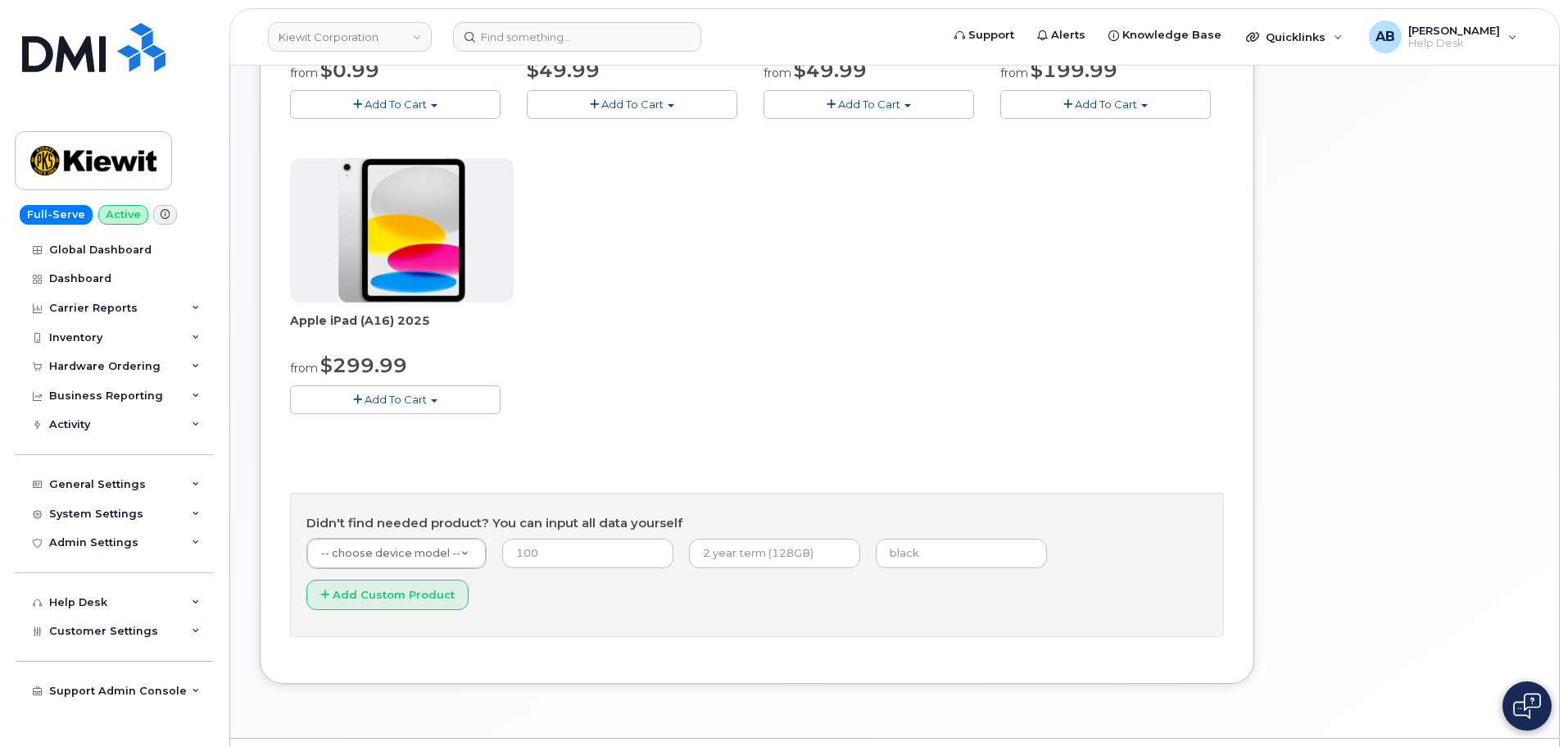
scroll to position [542, 0]
click at [411, 399] on span "Add To Cart" at bounding box center [396, 397] width 62 height 13
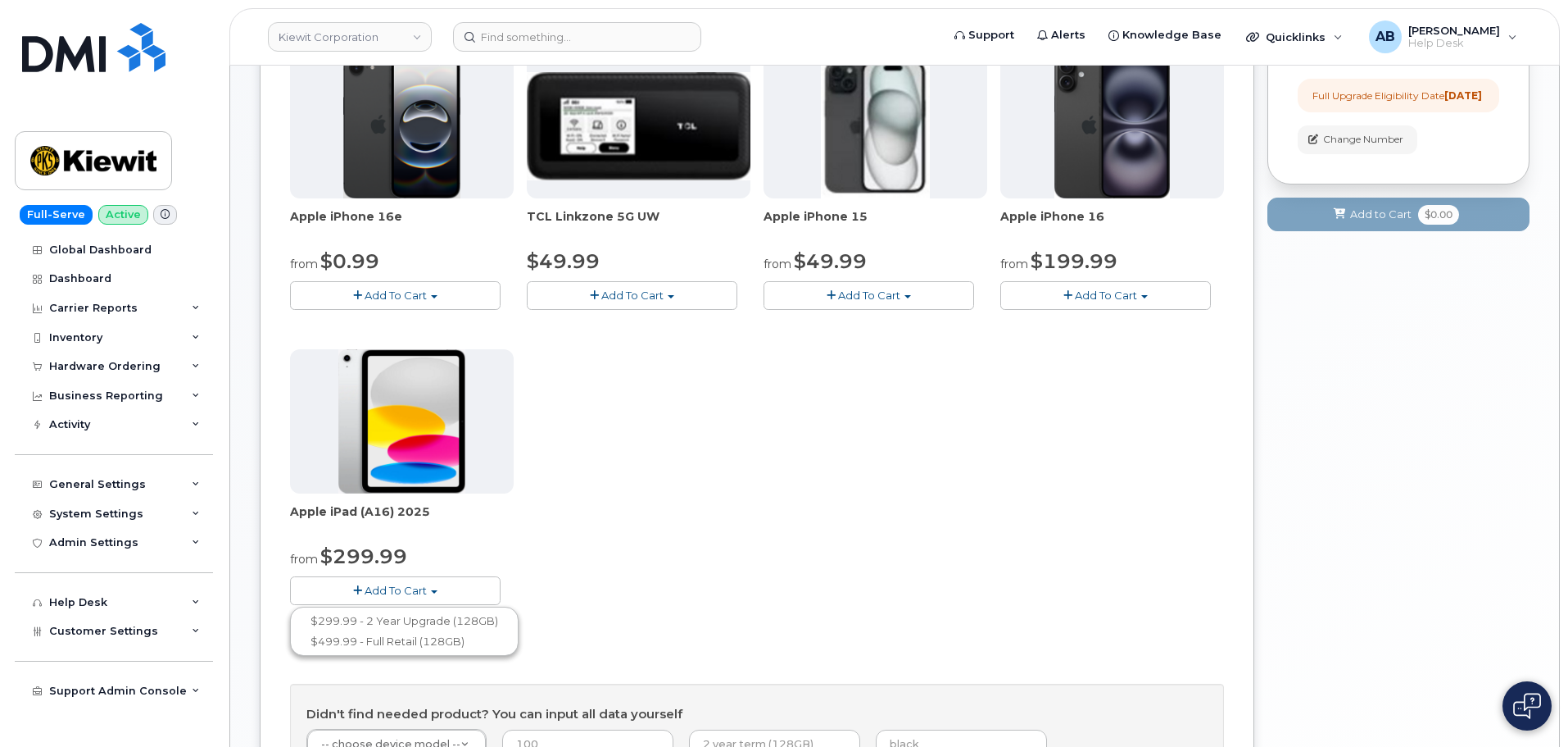
scroll to position [379, 0]
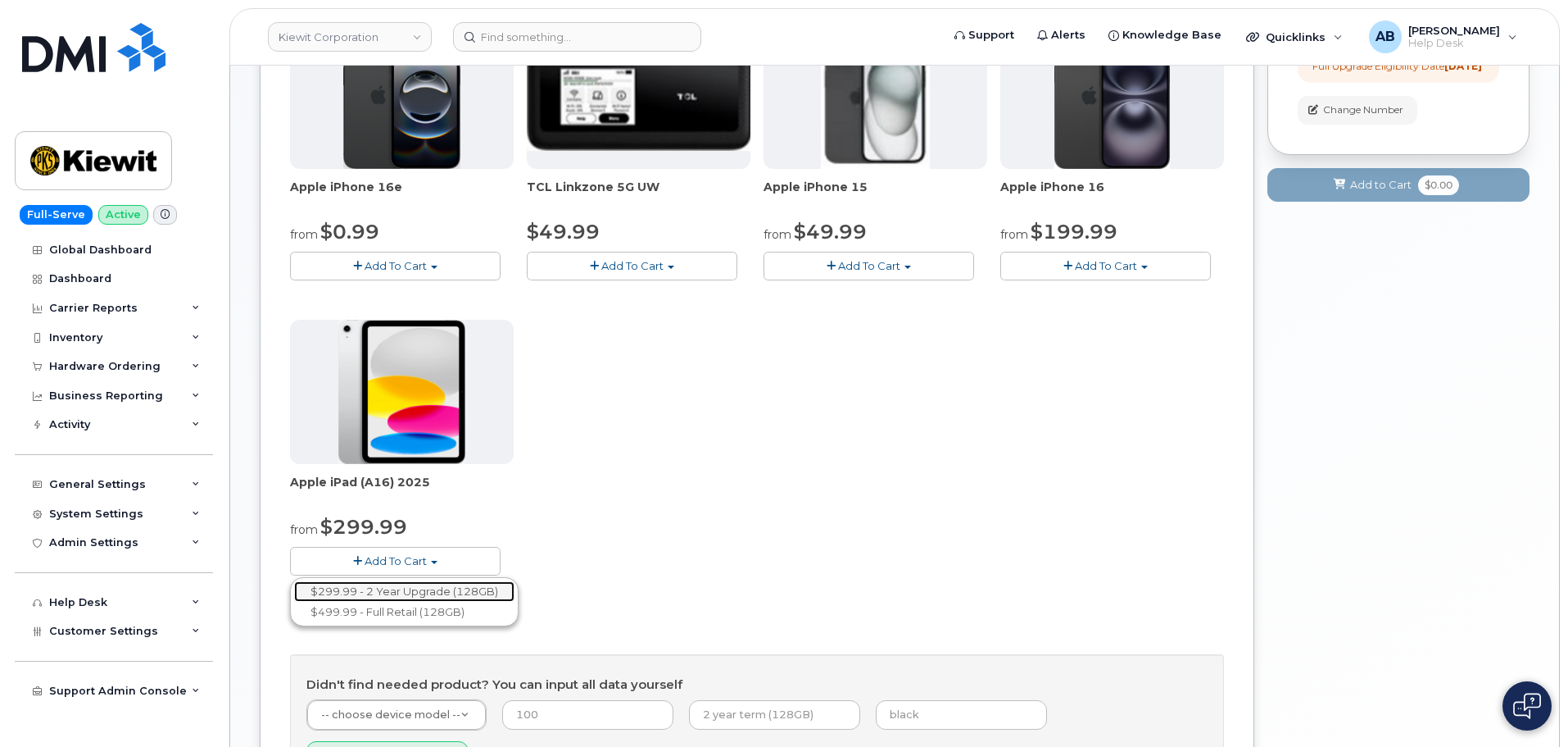
click at [433, 592] on link "$299.99 - 2 Year Upgrade (128GB)" at bounding box center [404, 592] width 220 height 21
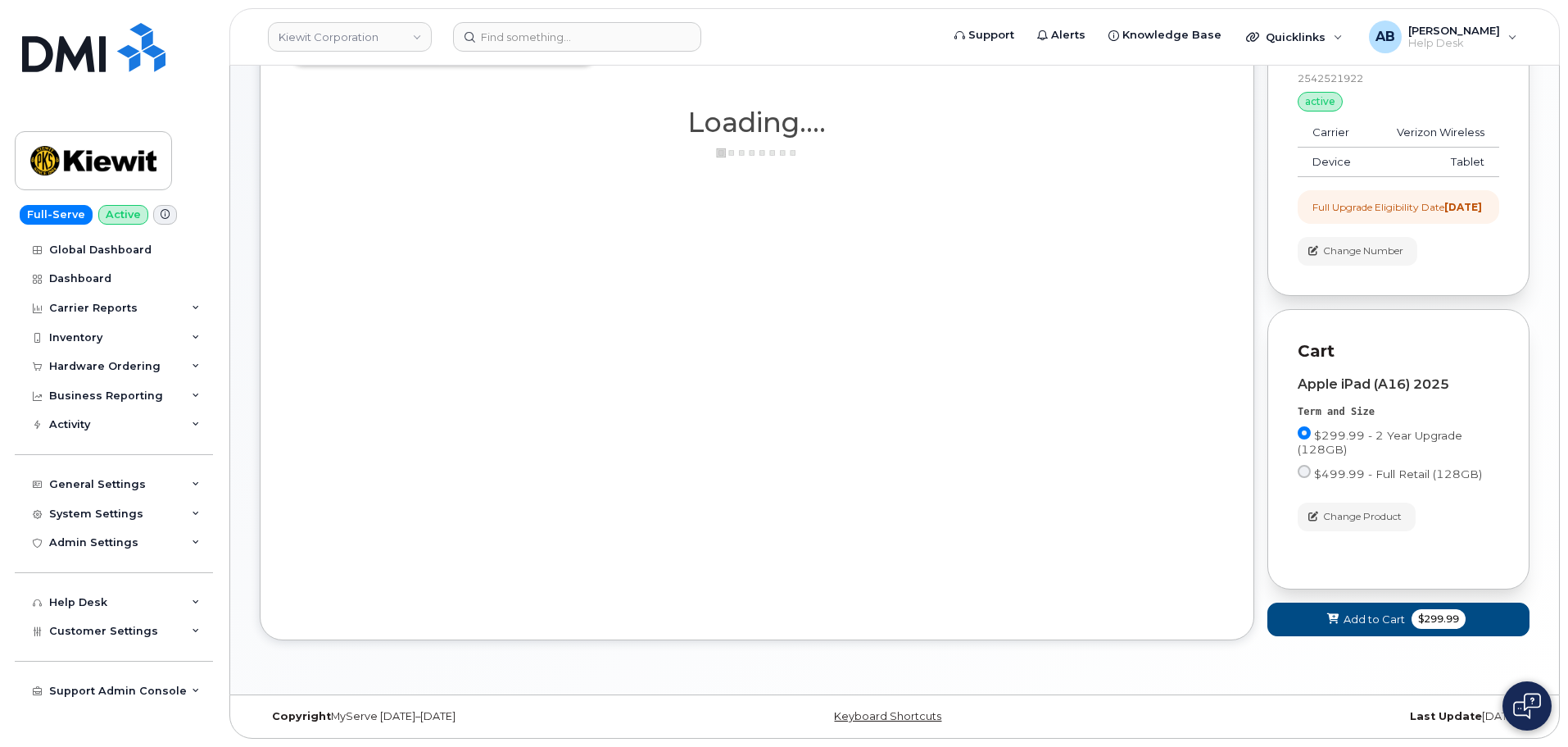
scroll to position [252, 0]
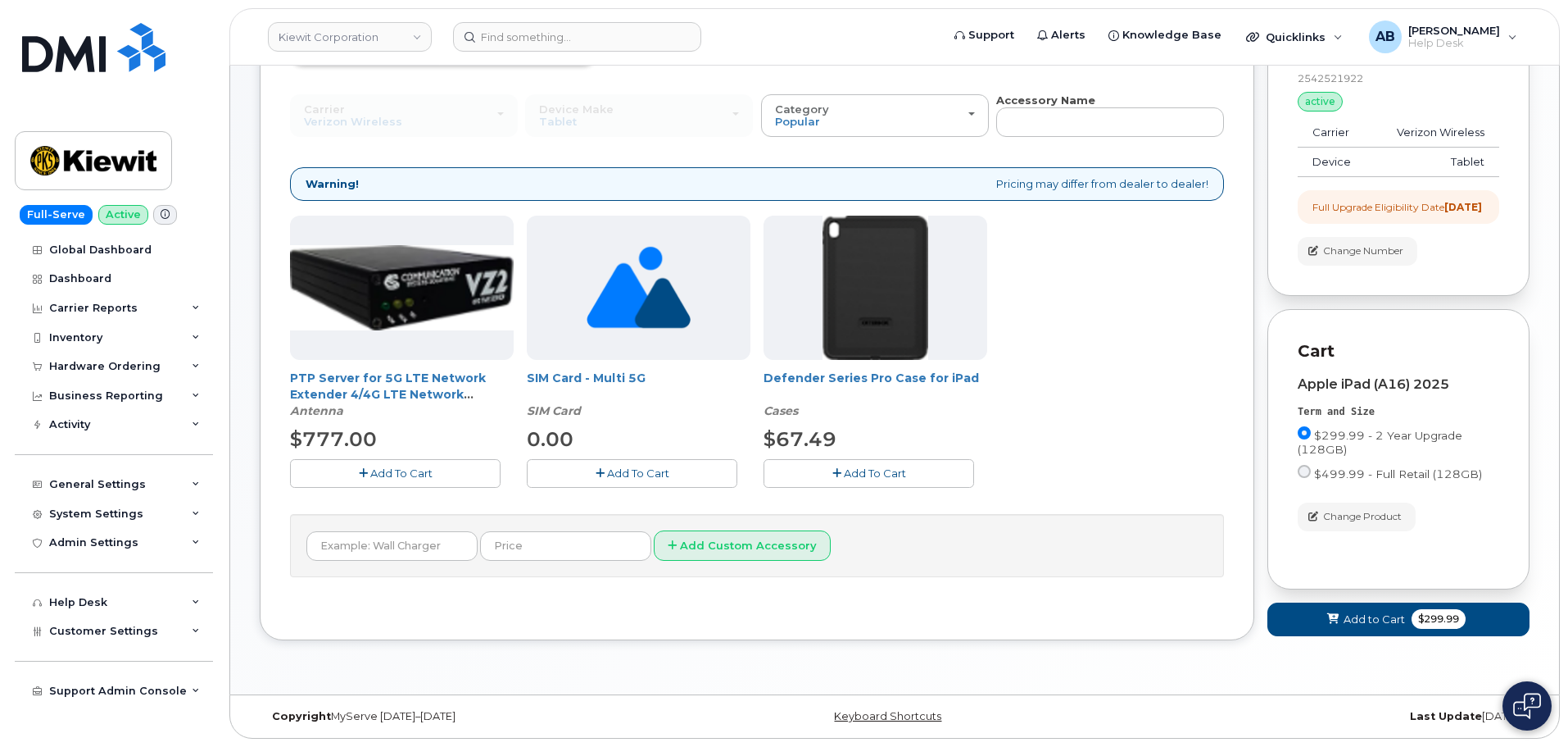
click at [854, 459] on button "Add To Cart" at bounding box center [869, 473] width 211 height 28
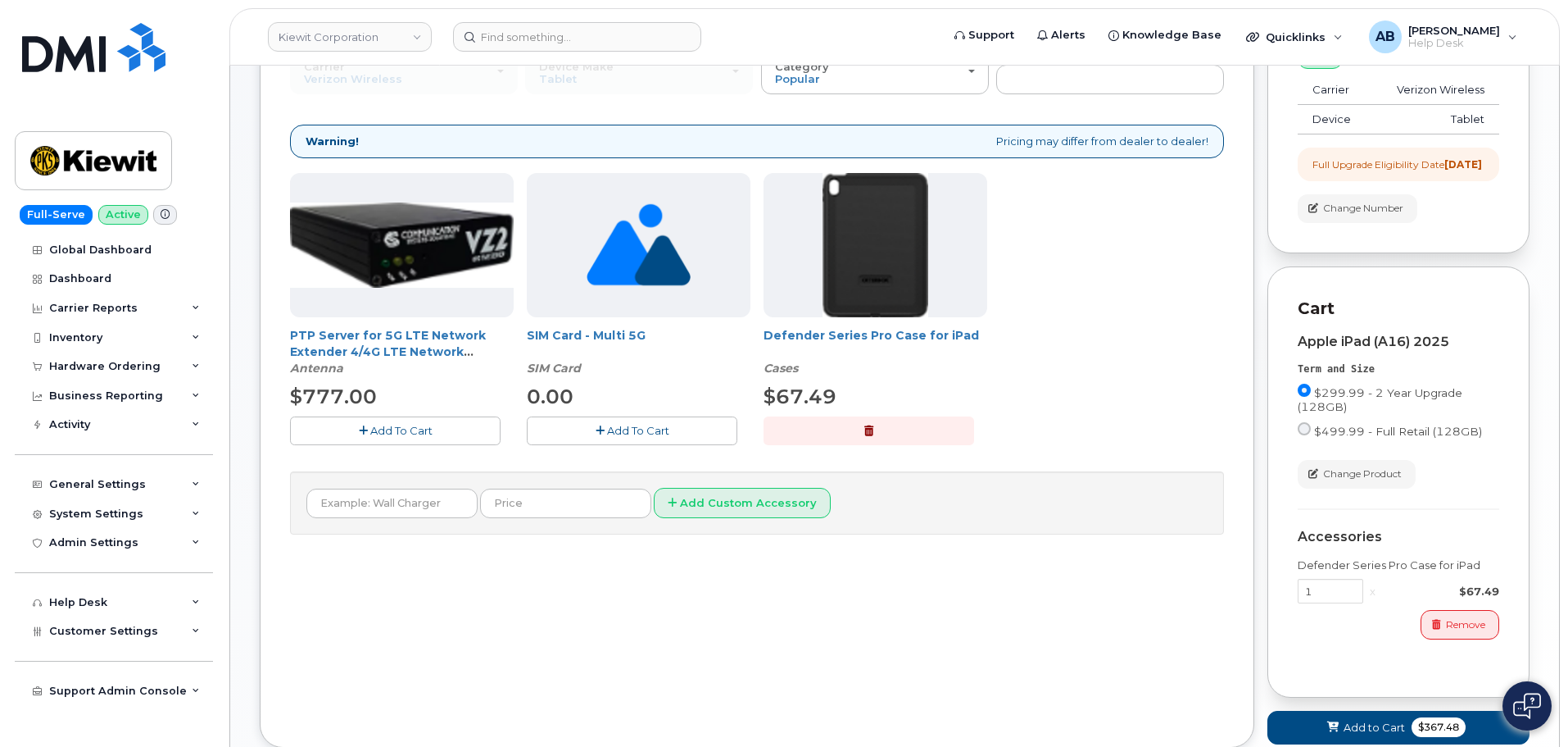
scroll to position [401, 0]
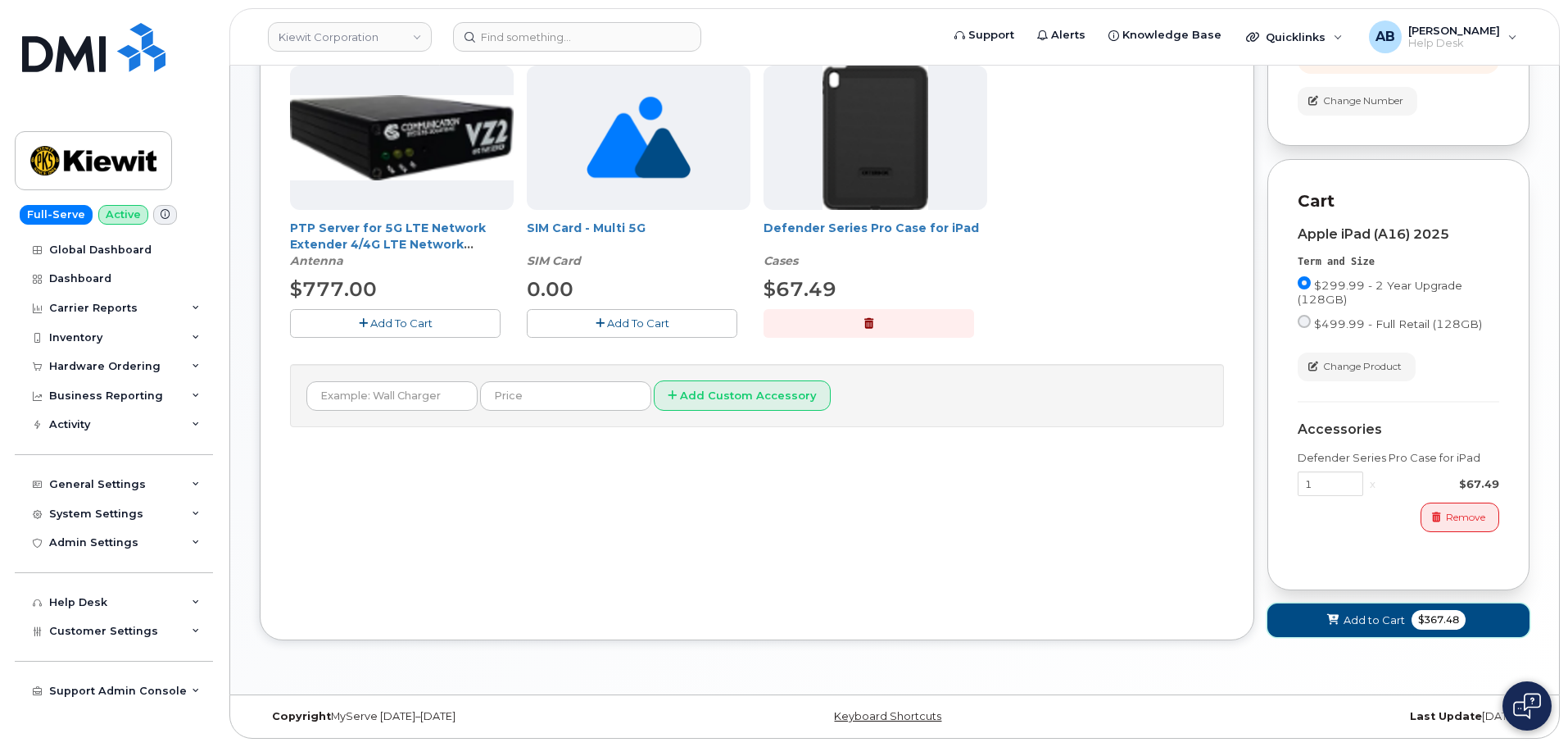
click at [1357, 619] on span "Add to Cart" at bounding box center [1374, 620] width 62 height 15
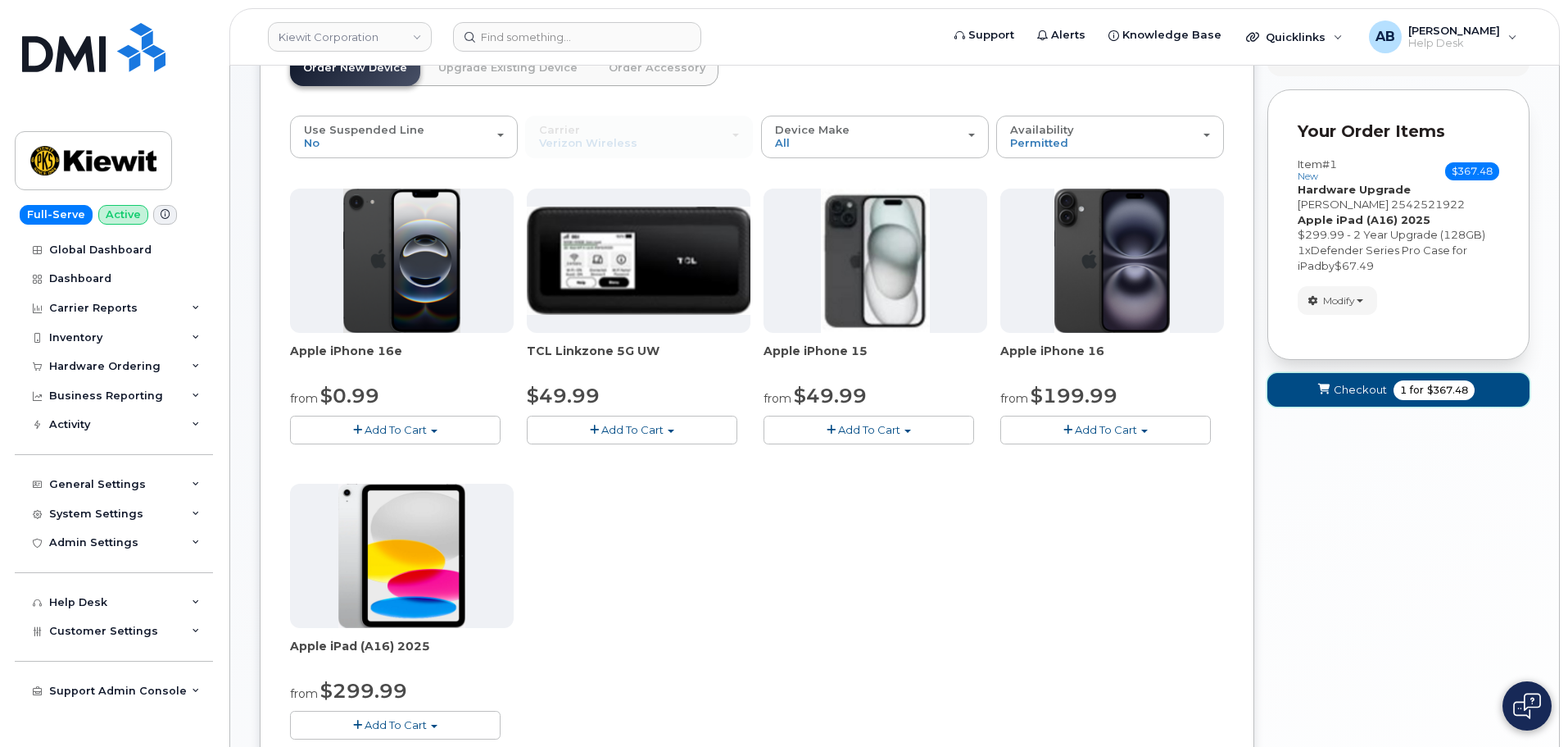
click at [1320, 382] on span "submit" at bounding box center [1323, 389] width 15 height 15
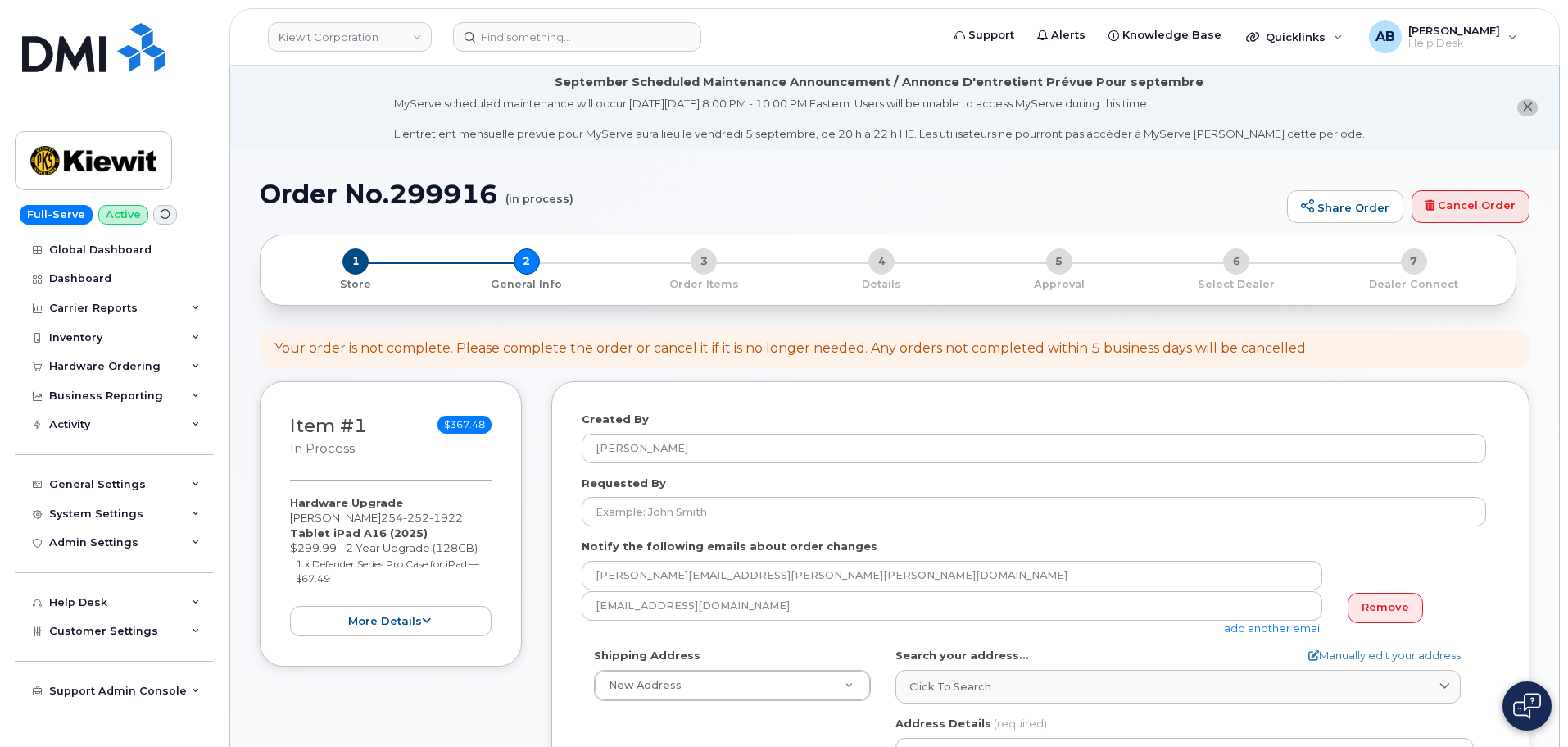
select select
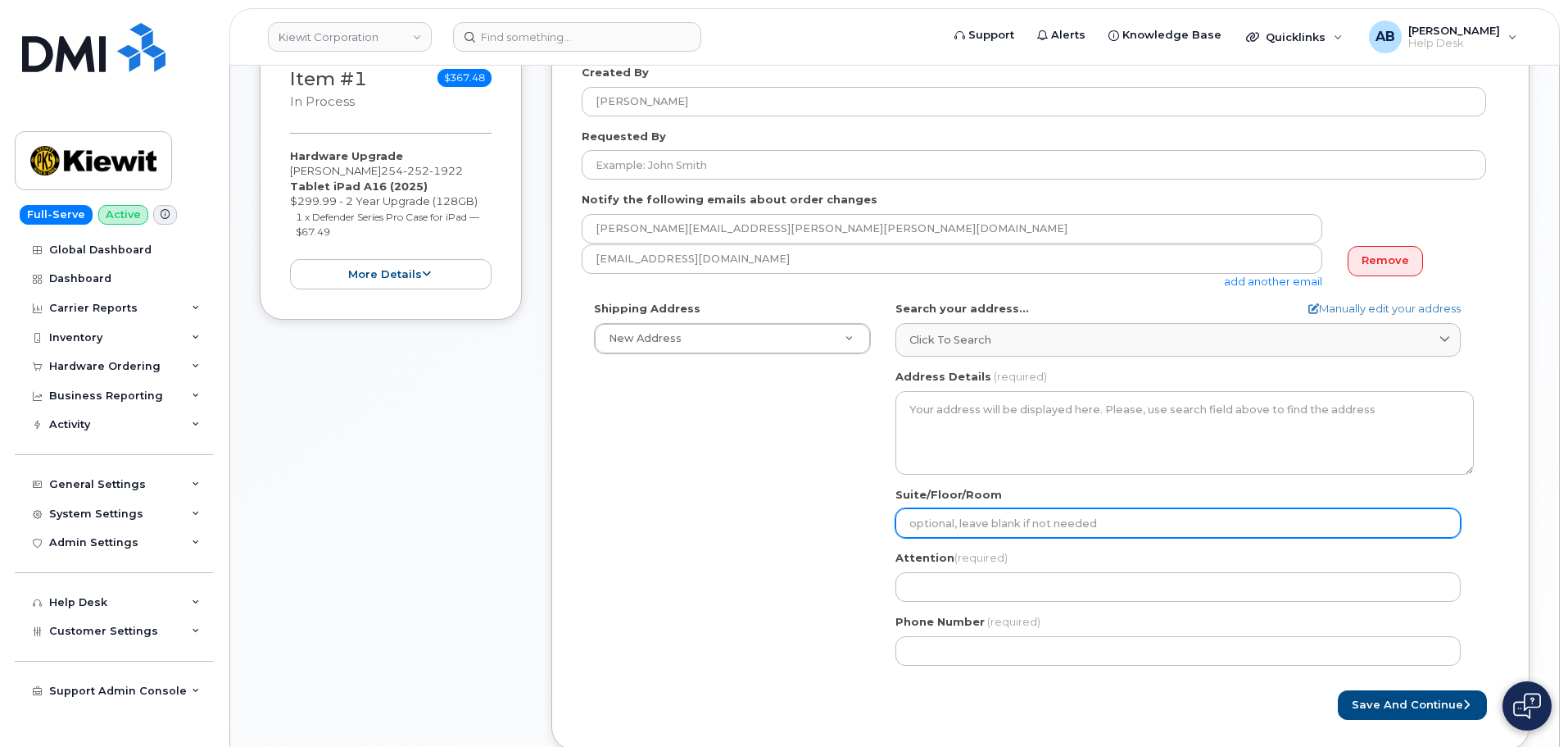
scroll to position [491, 0]
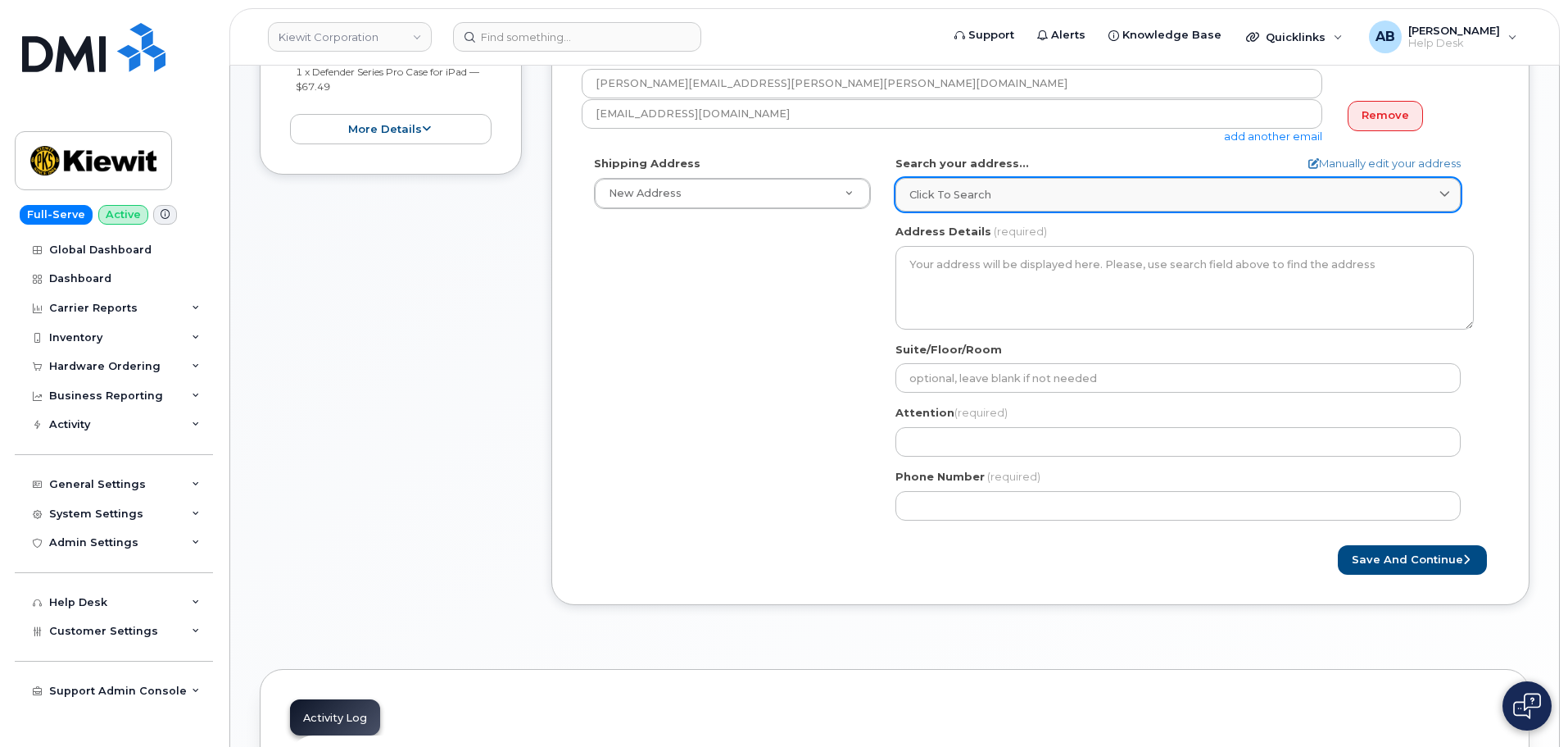
click at [985, 205] on link "Click to search" at bounding box center [1177, 194] width 565 height 33
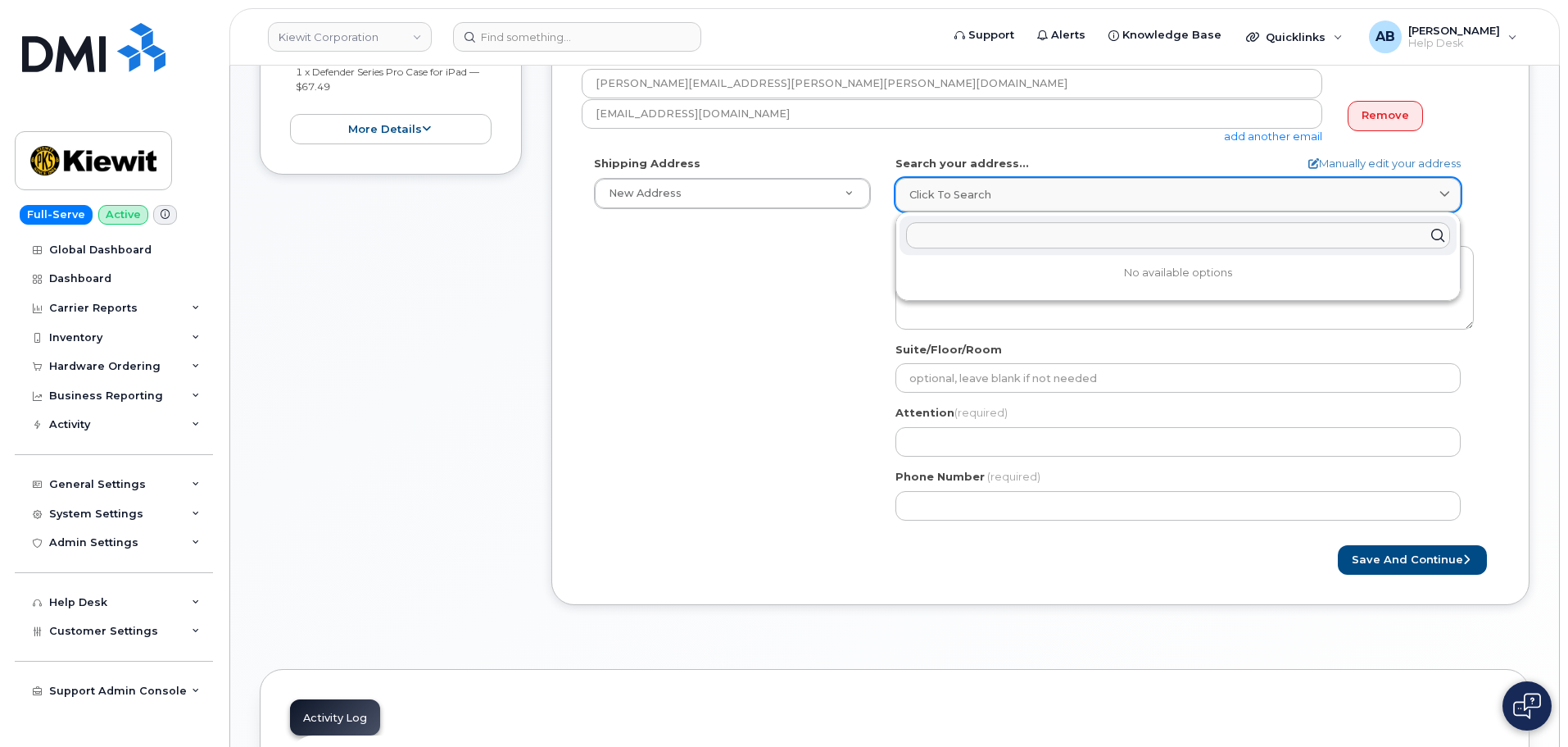
paste input "1460 dixie highway lousville kentucky"
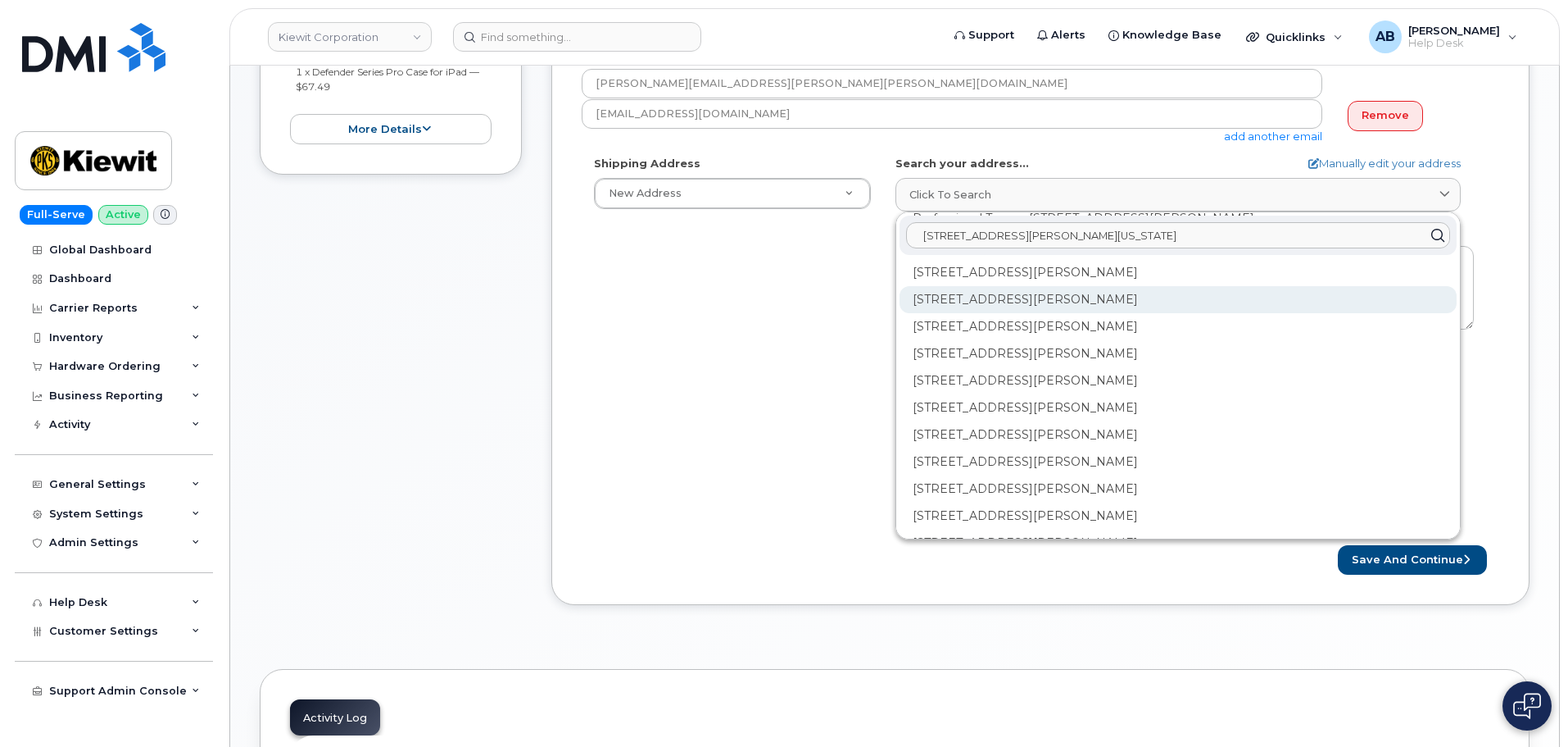
scroll to position [0, 0]
click at [668, 376] on div "Shipping Address New Address New Address 4518 S 133rd St 3838 W Marginal Way SW…" at bounding box center [1034, 343] width 905 height 376
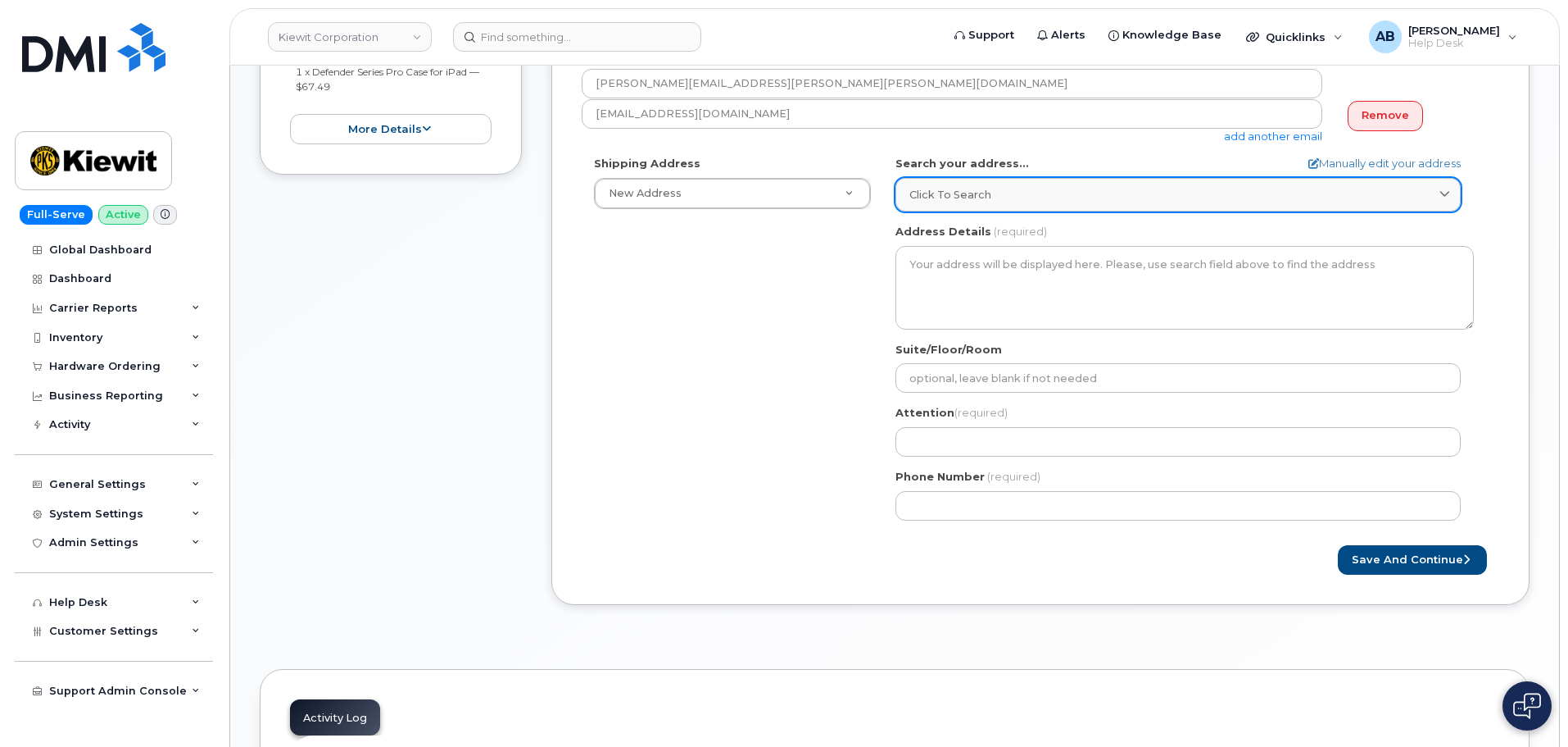
click at [975, 194] on span "Click to search" at bounding box center [950, 194] width 82 height 15
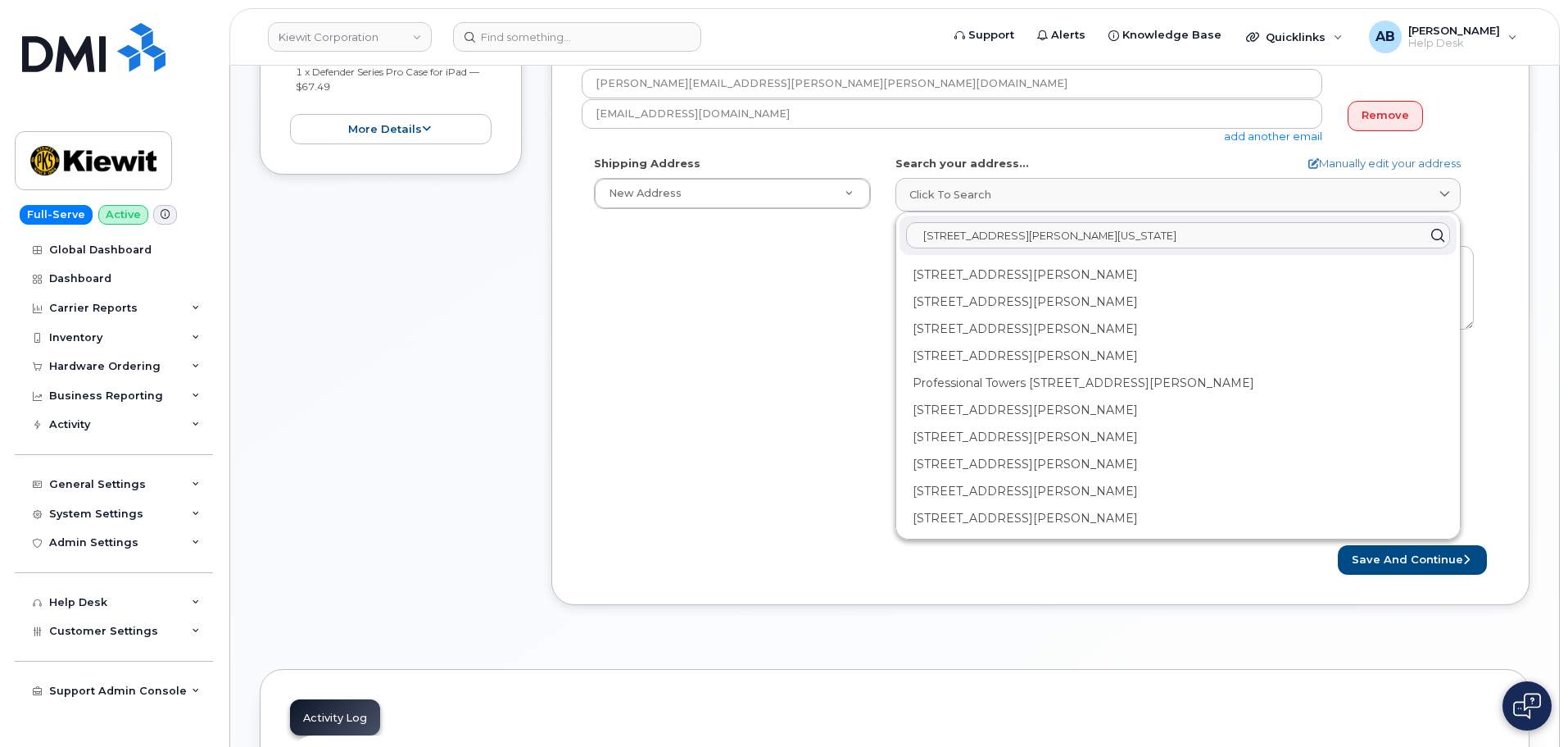
click at [938, 238] on input "1460 dixie highway lousville kentucky" at bounding box center [1178, 236] width 544 height 27
type input "14660 dixie highway lousville kentucky"
drag, startPoint x: 1383, startPoint y: 164, endPoint x: 1352, endPoint y: 189, distance: 39.8
click at [1383, 164] on link "Manually edit your address" at bounding box center [1384, 163] width 152 height 15
select select
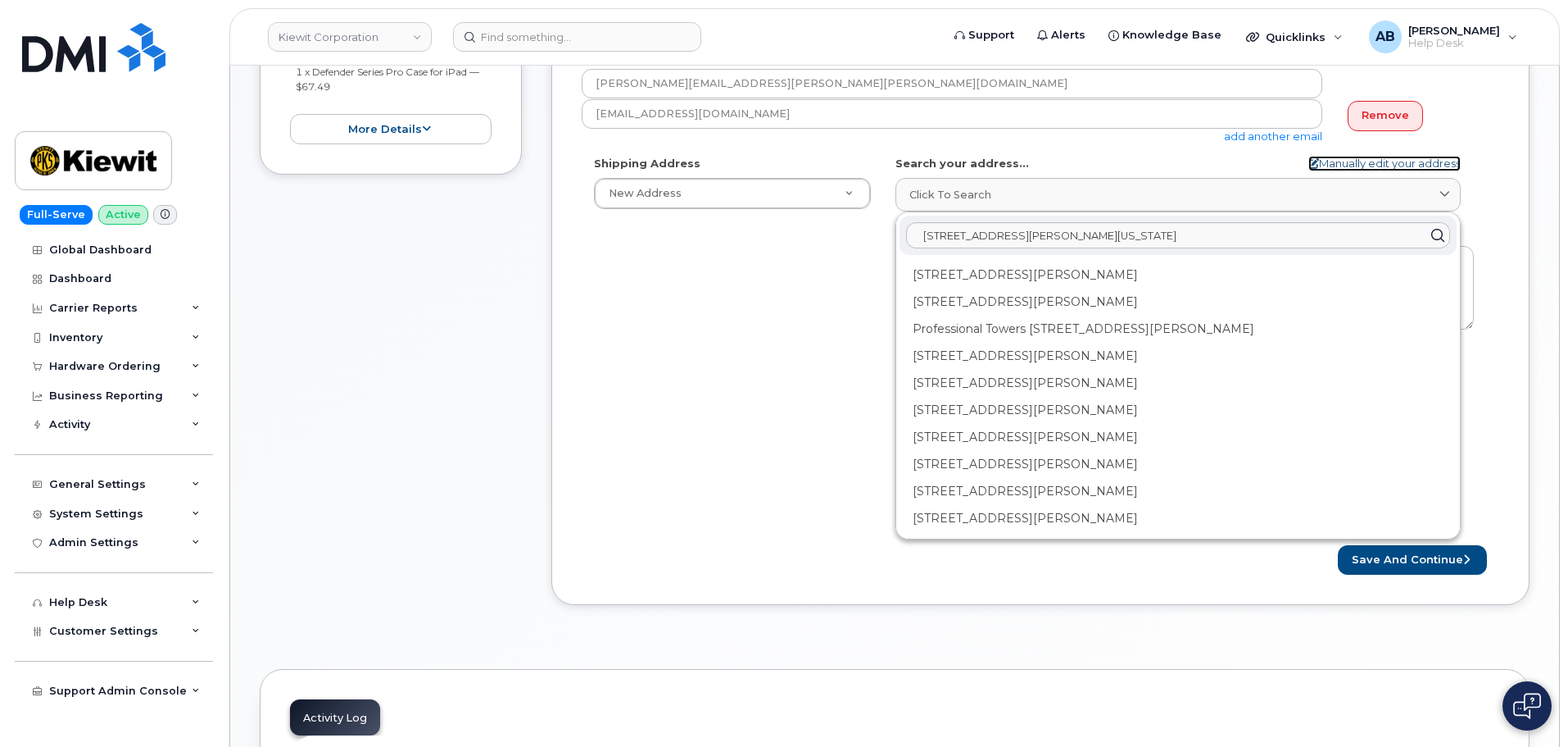
select select
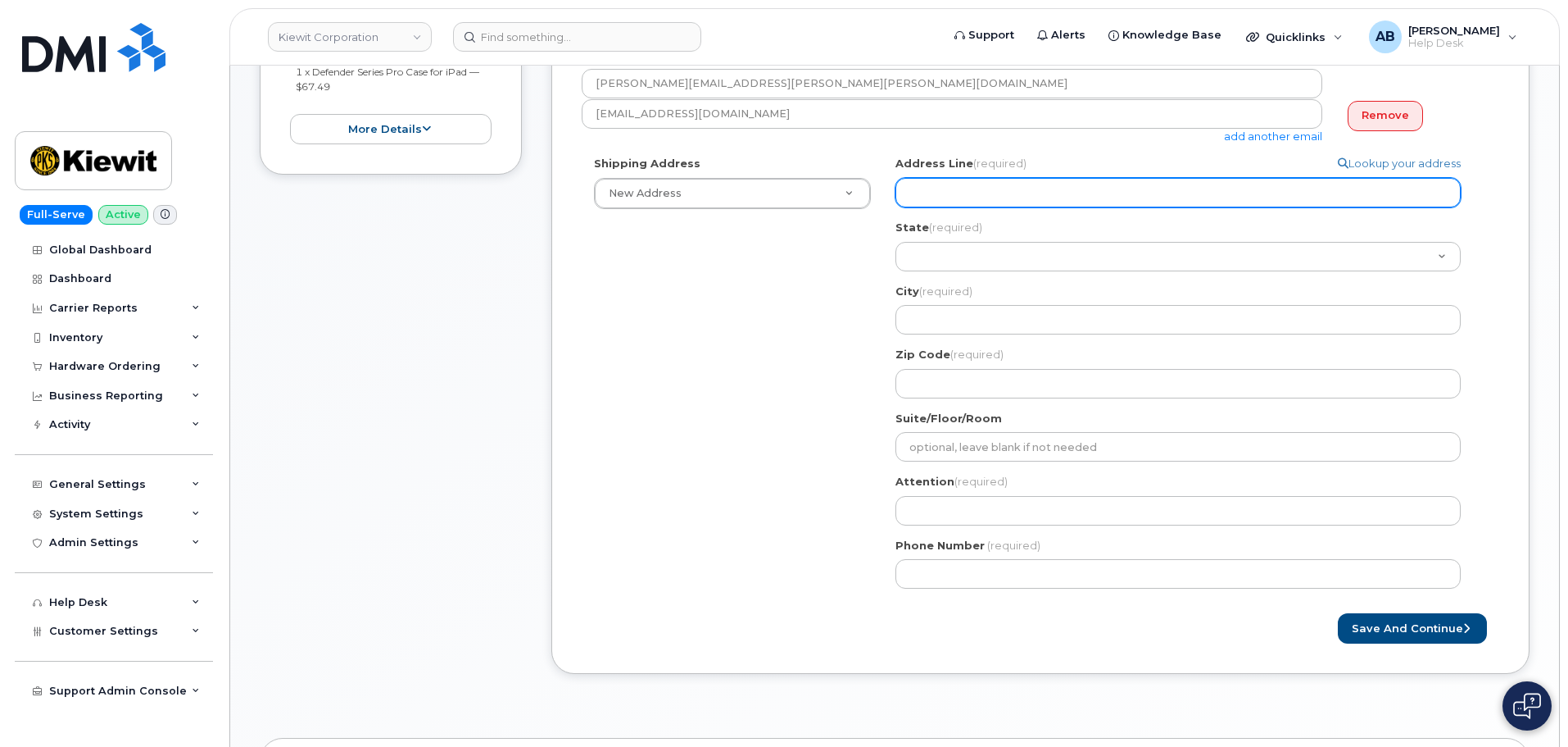
click at [1137, 203] on input "Address Line (required)" at bounding box center [1177, 192] width 565 height 29
select select
type input "1"
select select
type input "14"
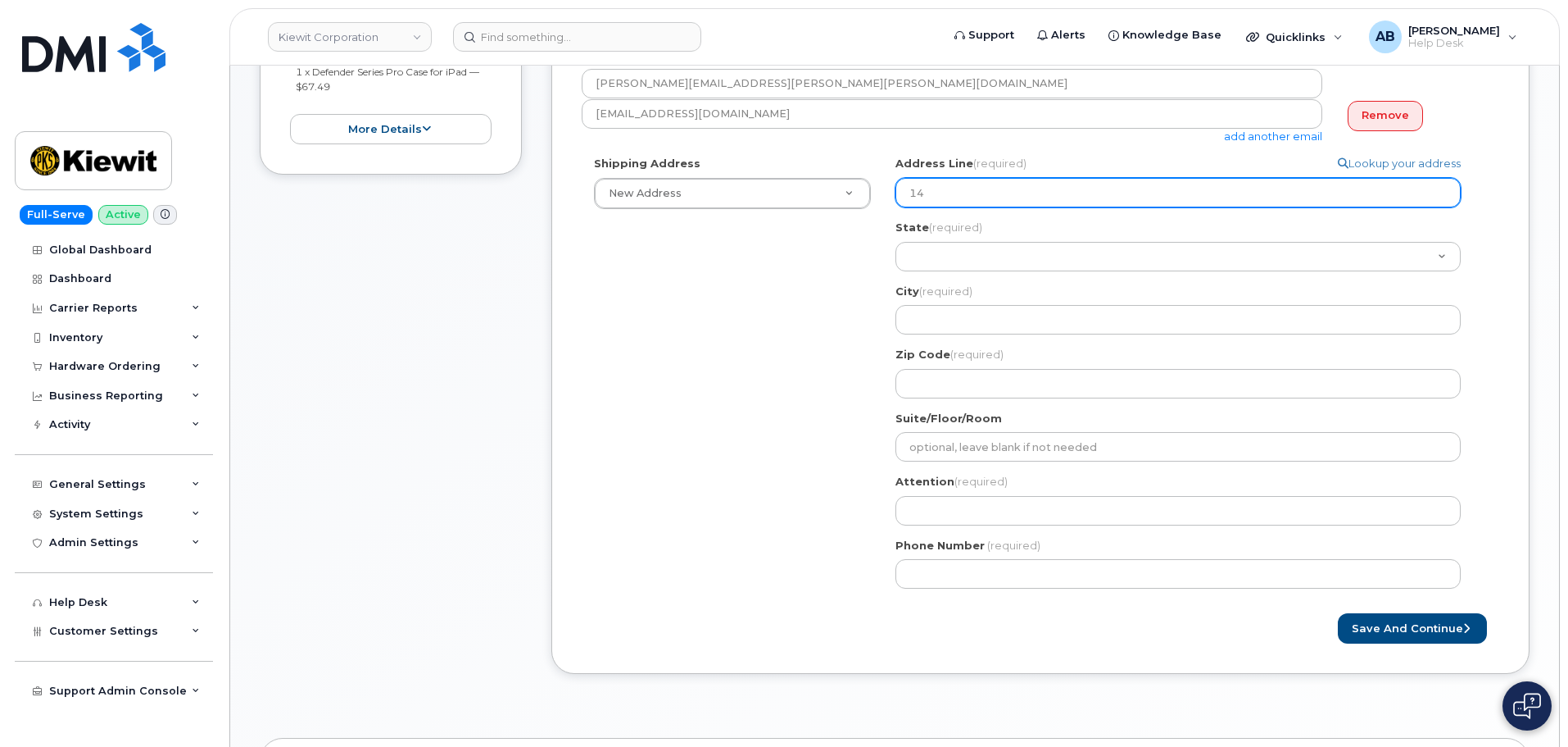
select select
type input "146"
select select
type input "1466"
select select
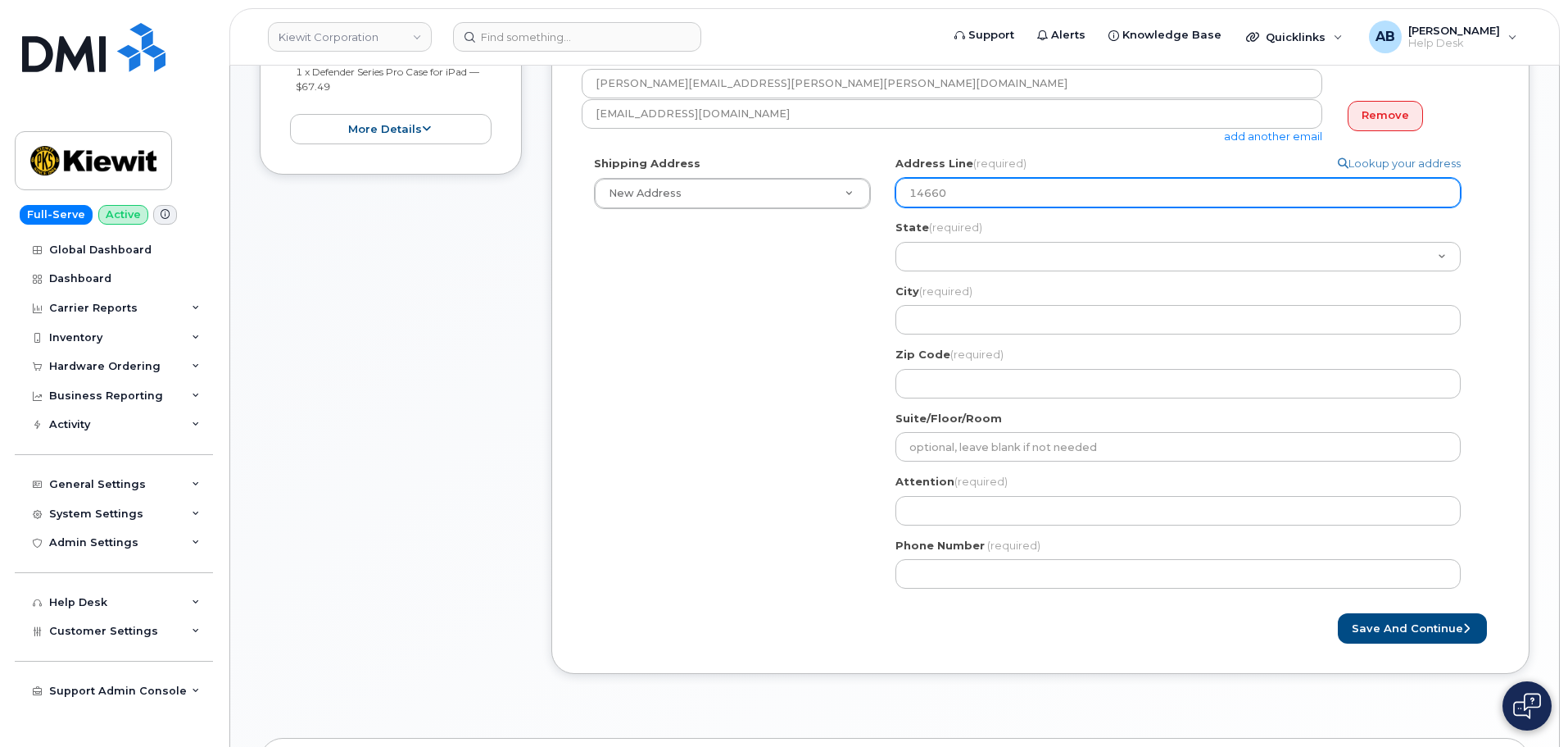
type input "14660"
select select
type input "14660 D"
select select
type input "14660 Di"
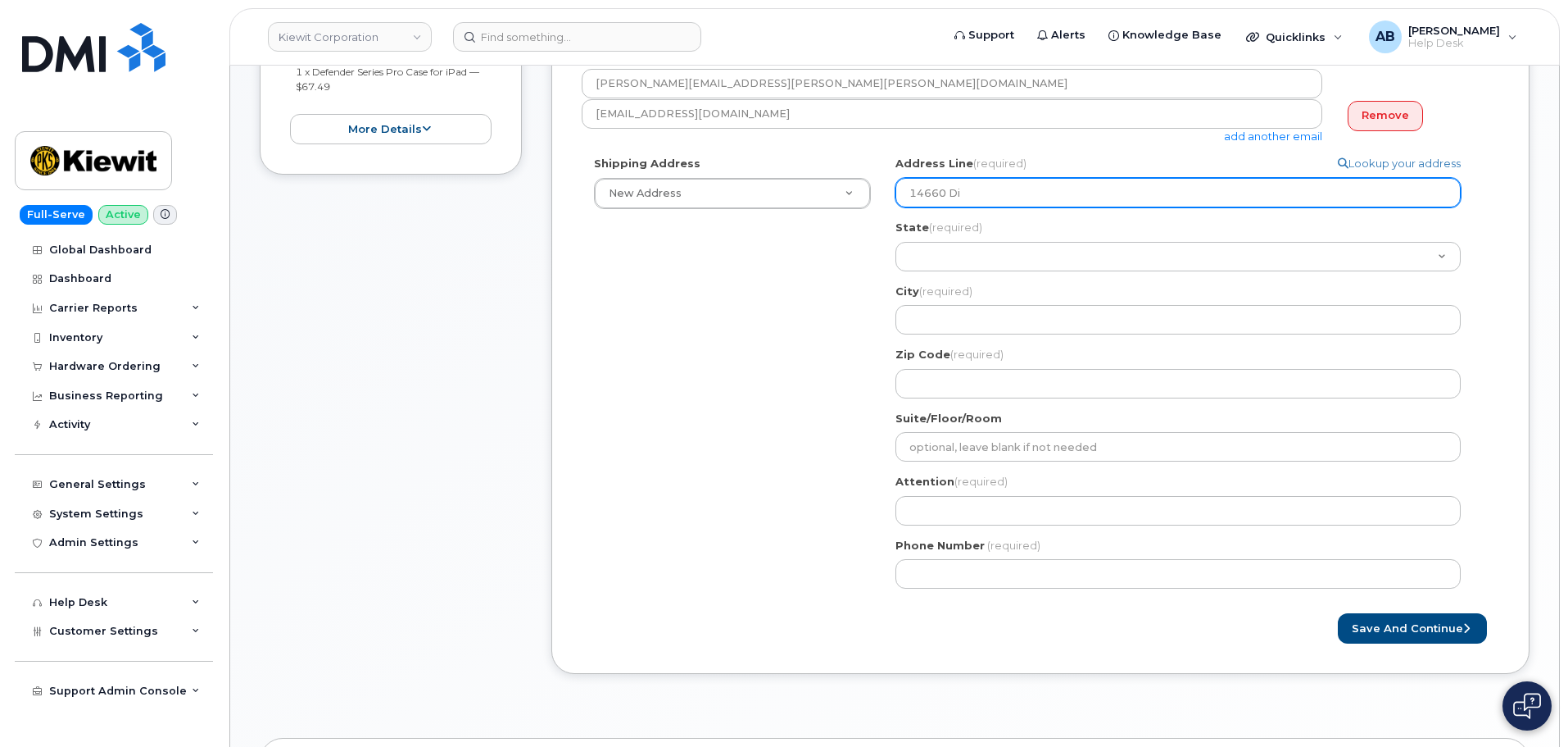
select select
type input "14660 Dix"
select select
type input "14660 Dixi"
select select
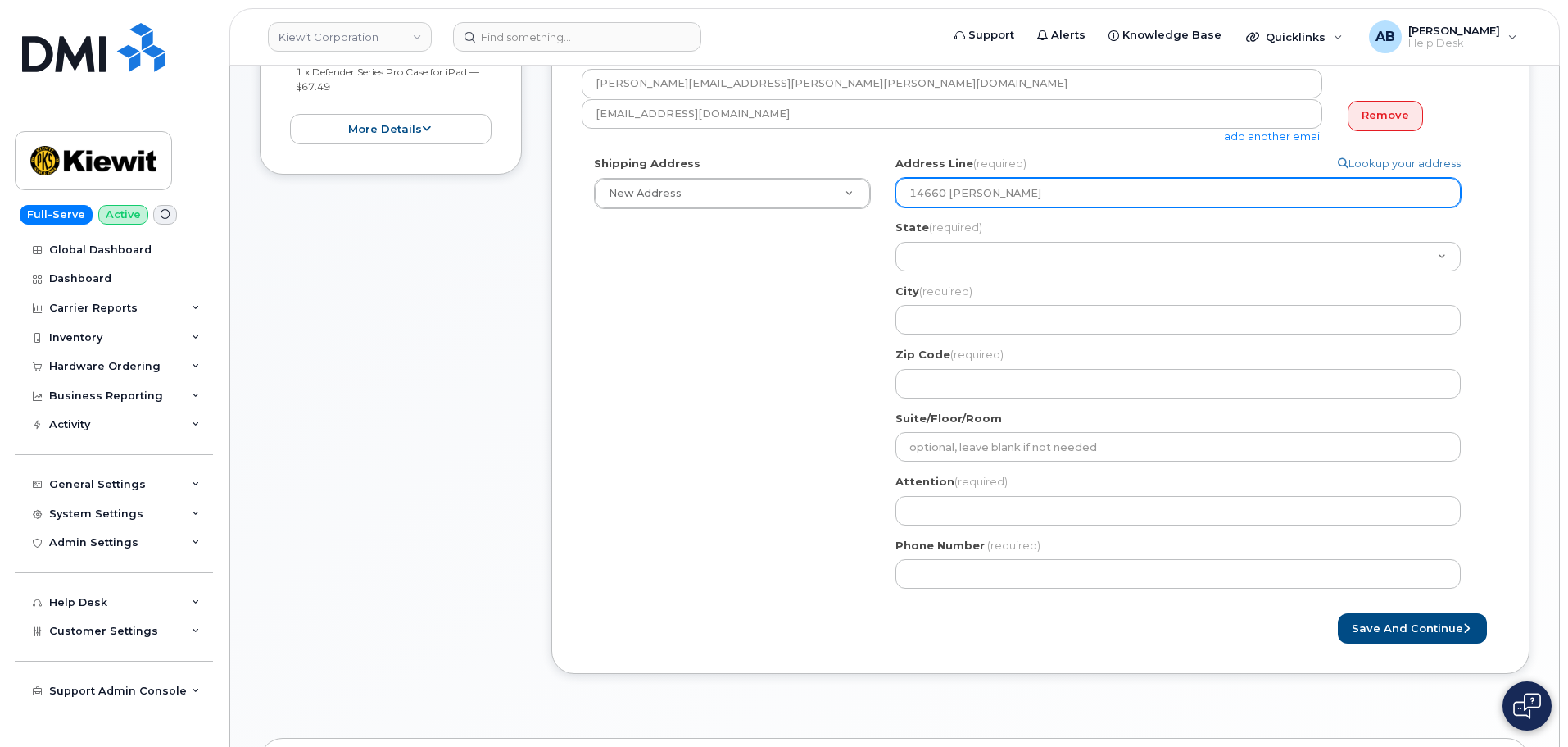
type input "14660 Dixie"
select select
type input "14660 Dixie H"
select select
type input "14660 Dixie Hi"
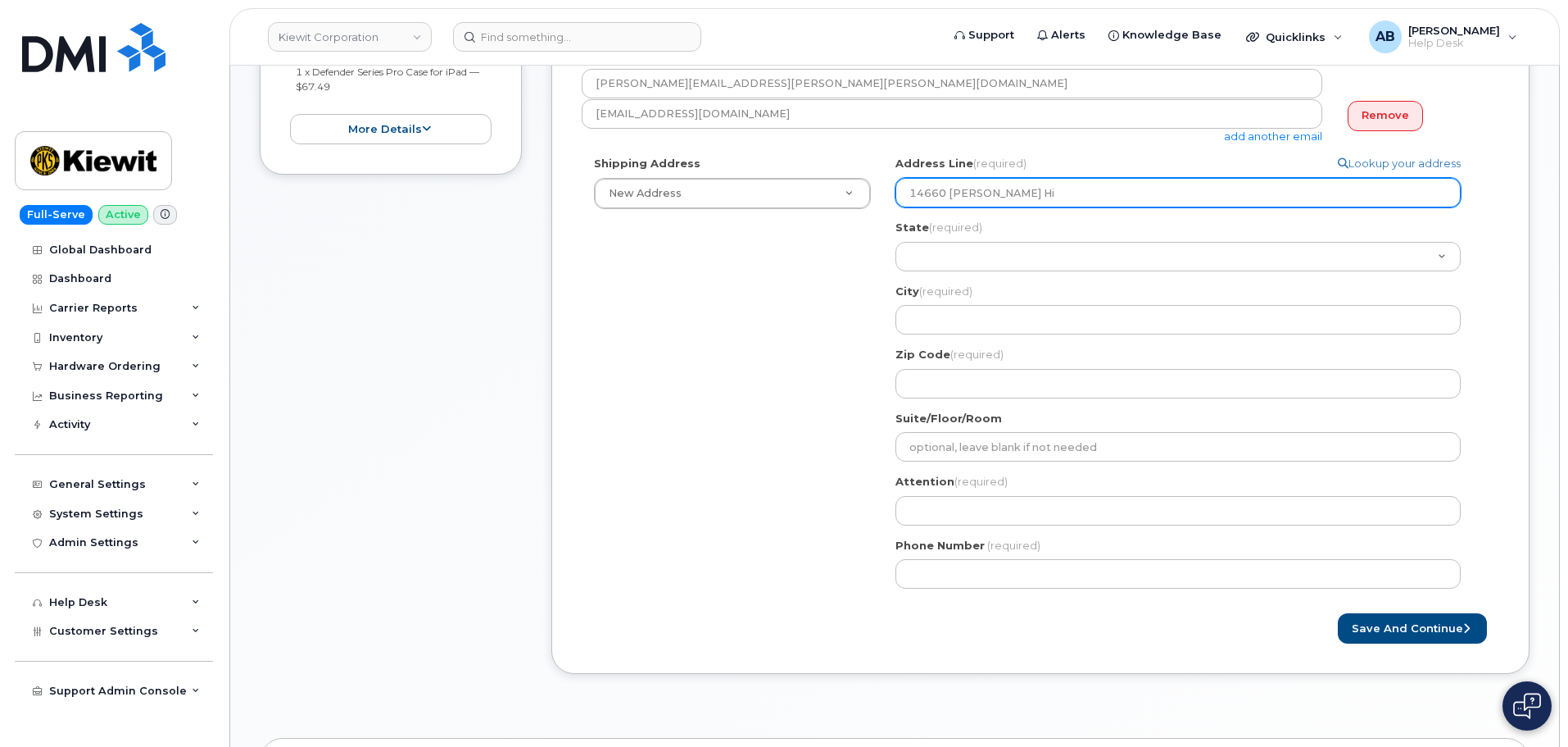
select select
type input "14660 Dixie Hig"
select select
type input "14660 Dixie High"
select select
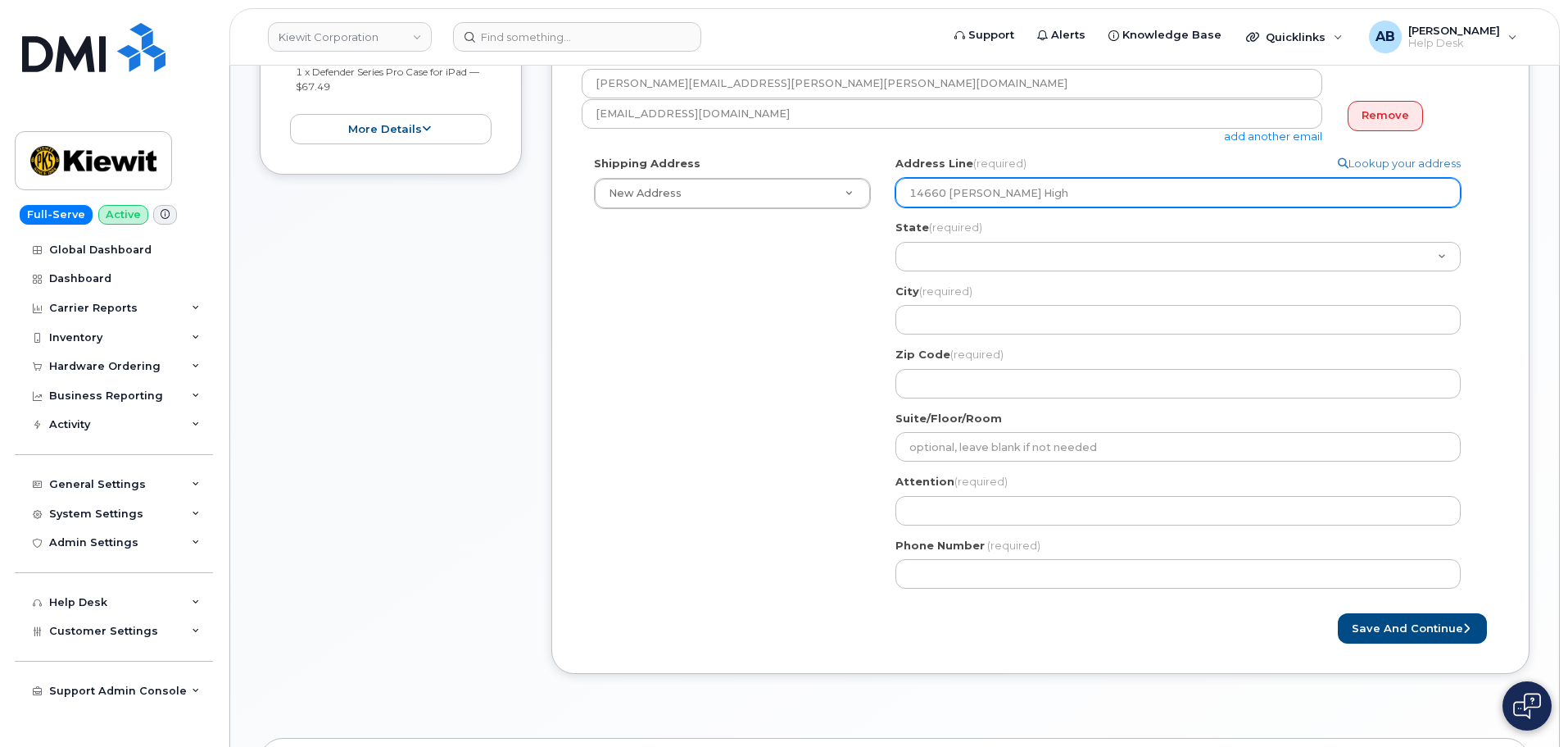
type input "14660 Dixie Highw"
select select
type input "14660 Dixie High"
select select
type input "14660 Dixie Highw"
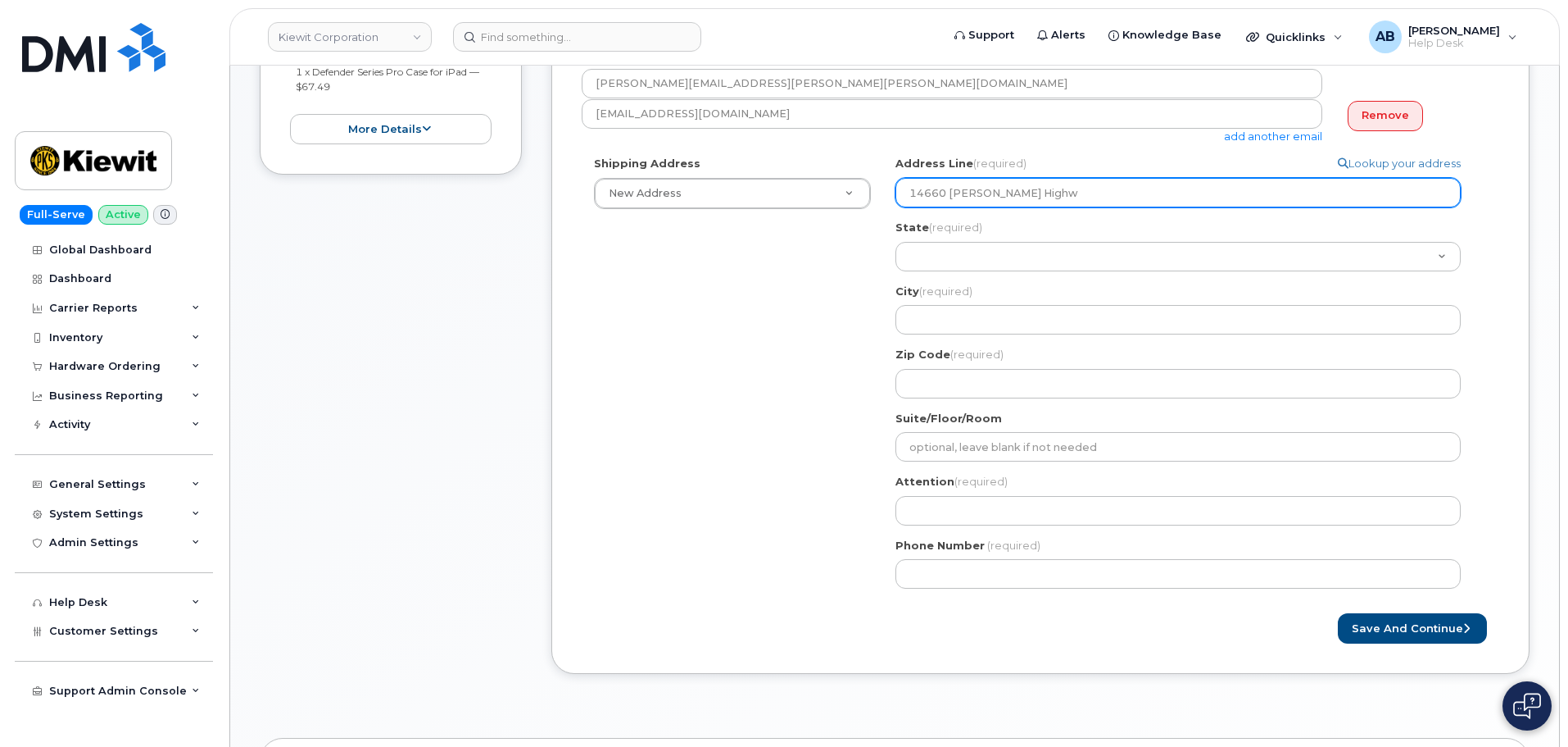
select select
type input "14660 Dixie Highwa"
select select
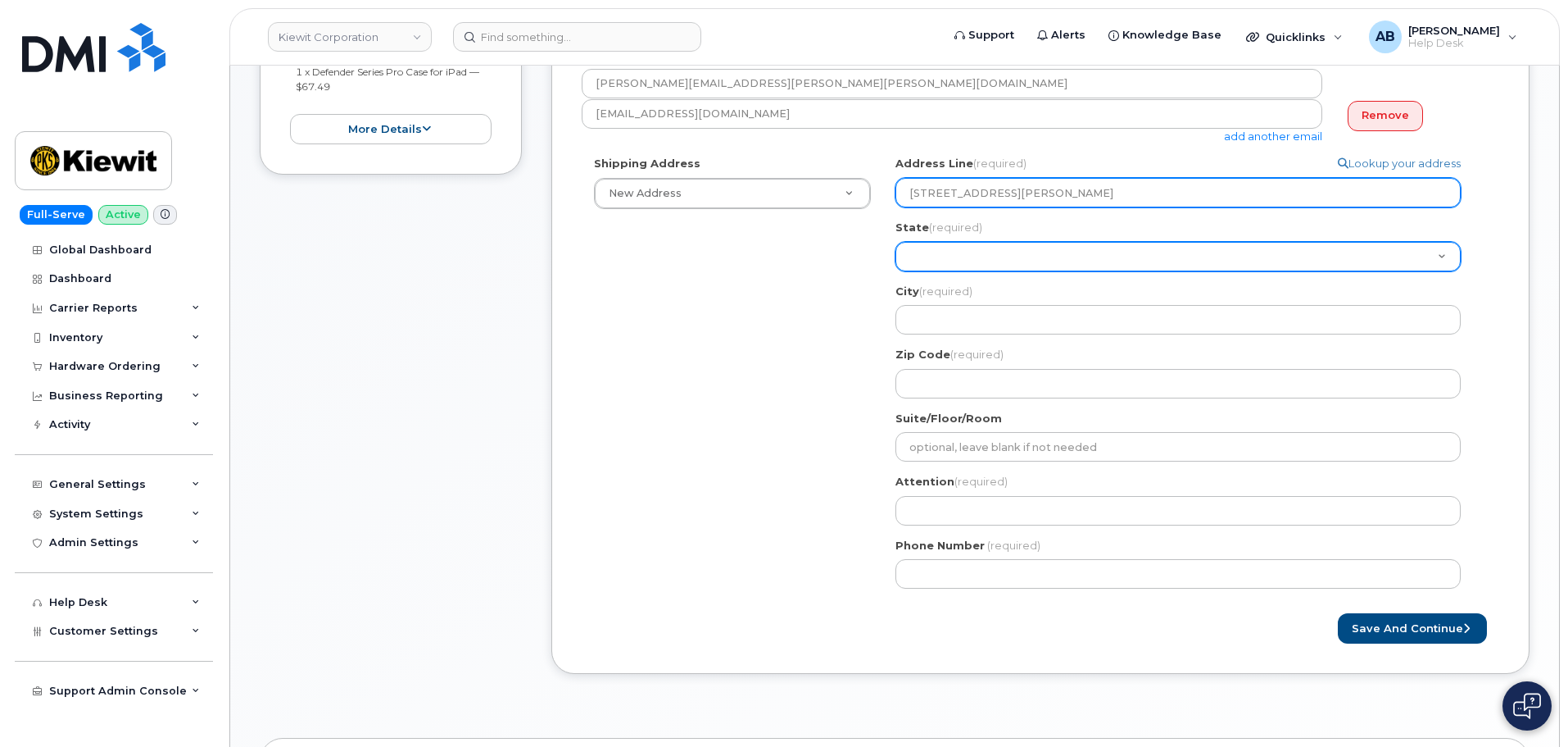
type input "14660 Dixie Highway"
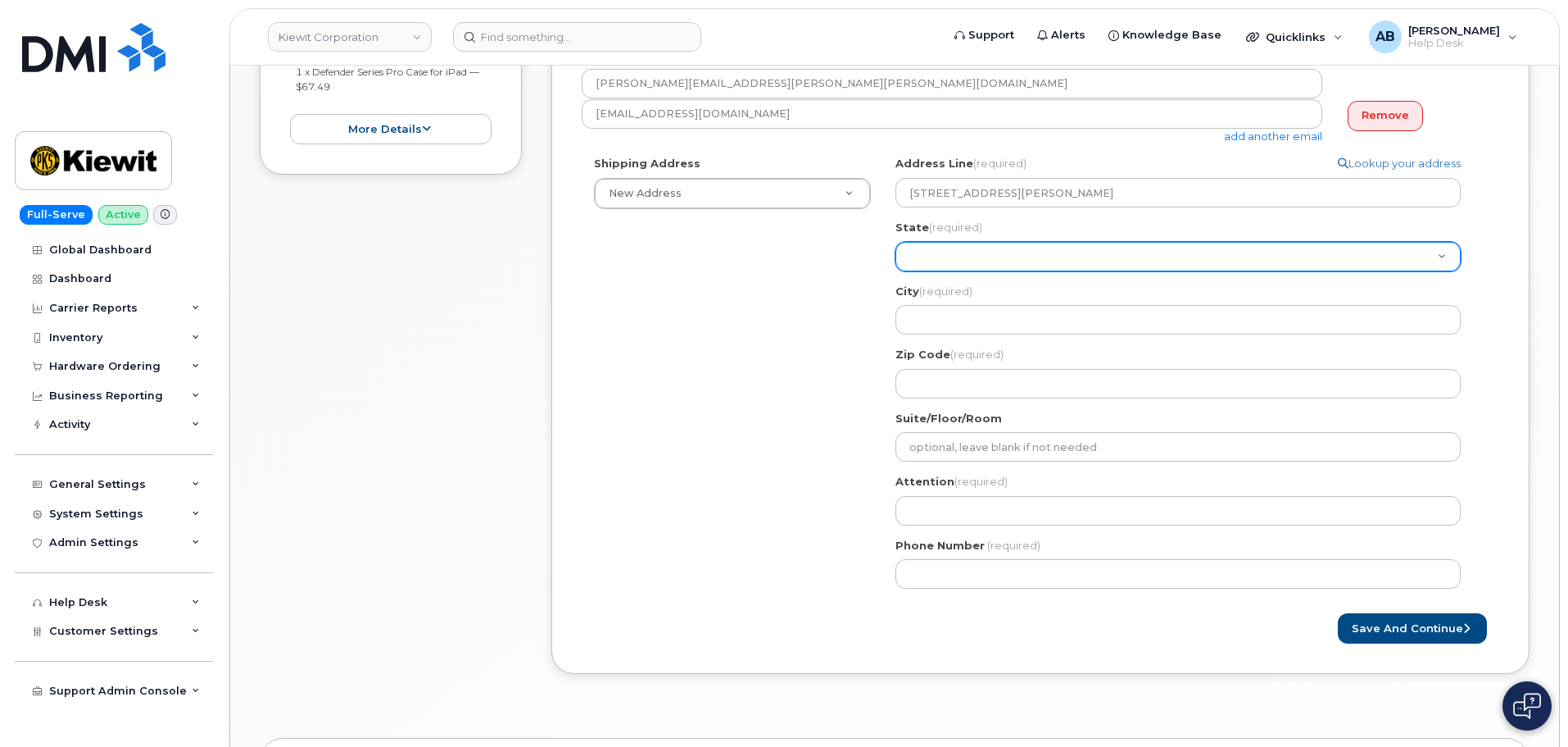
click at [976, 259] on select "Alabama Alaska American Samoa Arizona Arkansas California Colorado Connecticut …" at bounding box center [1177, 256] width 565 height 29
select select "KY"
click at [895, 241] on select "Alabama Alaska American Samoa Arizona Arkansas California Colorado Connecticut …" at bounding box center [1177, 256] width 565 height 29
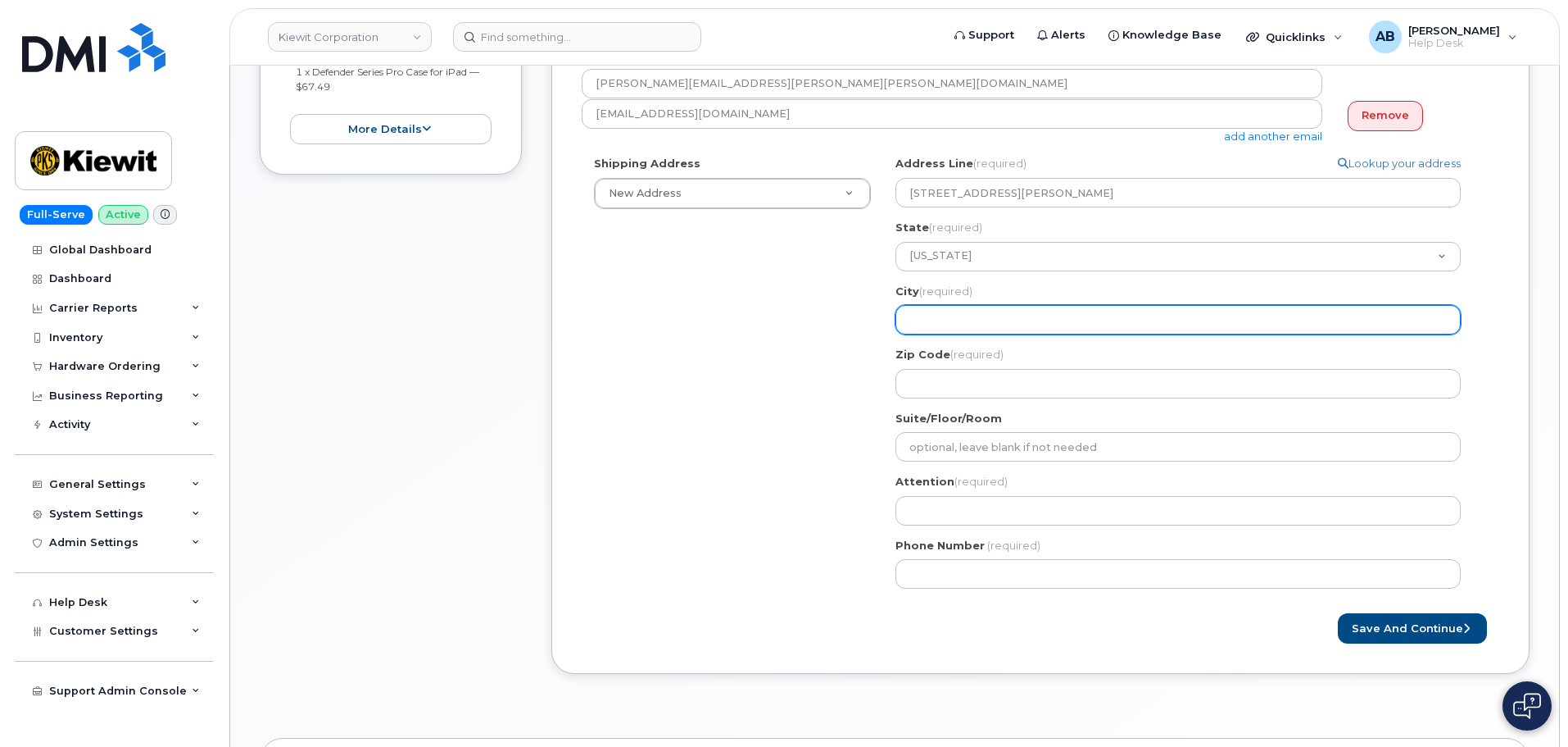
click at [946, 322] on input "City (required)" at bounding box center [1177, 319] width 565 height 29
select select
type input "L"
select select
type input "Lo"
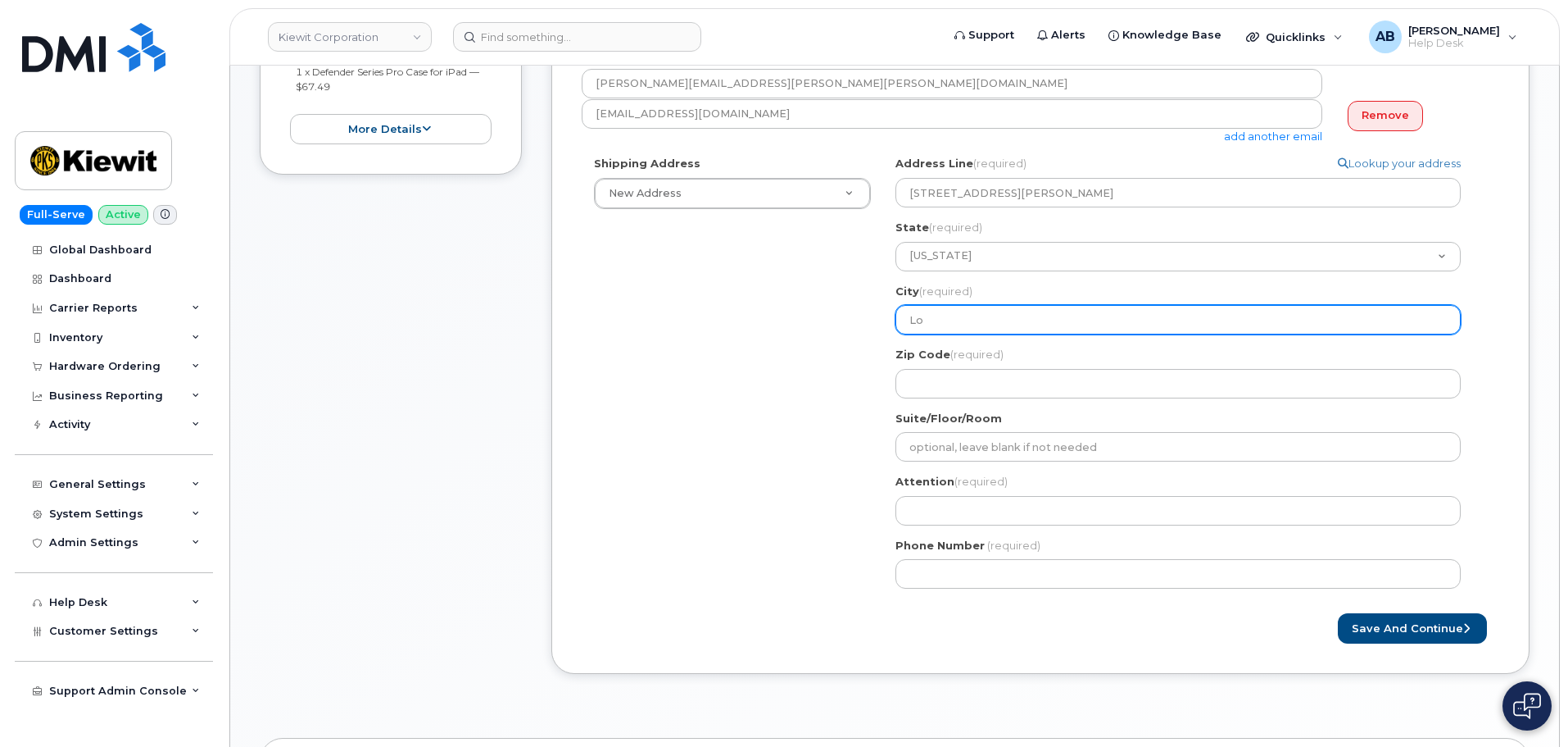
select select
type input "Lou"
select select
type input "Lous"
select select
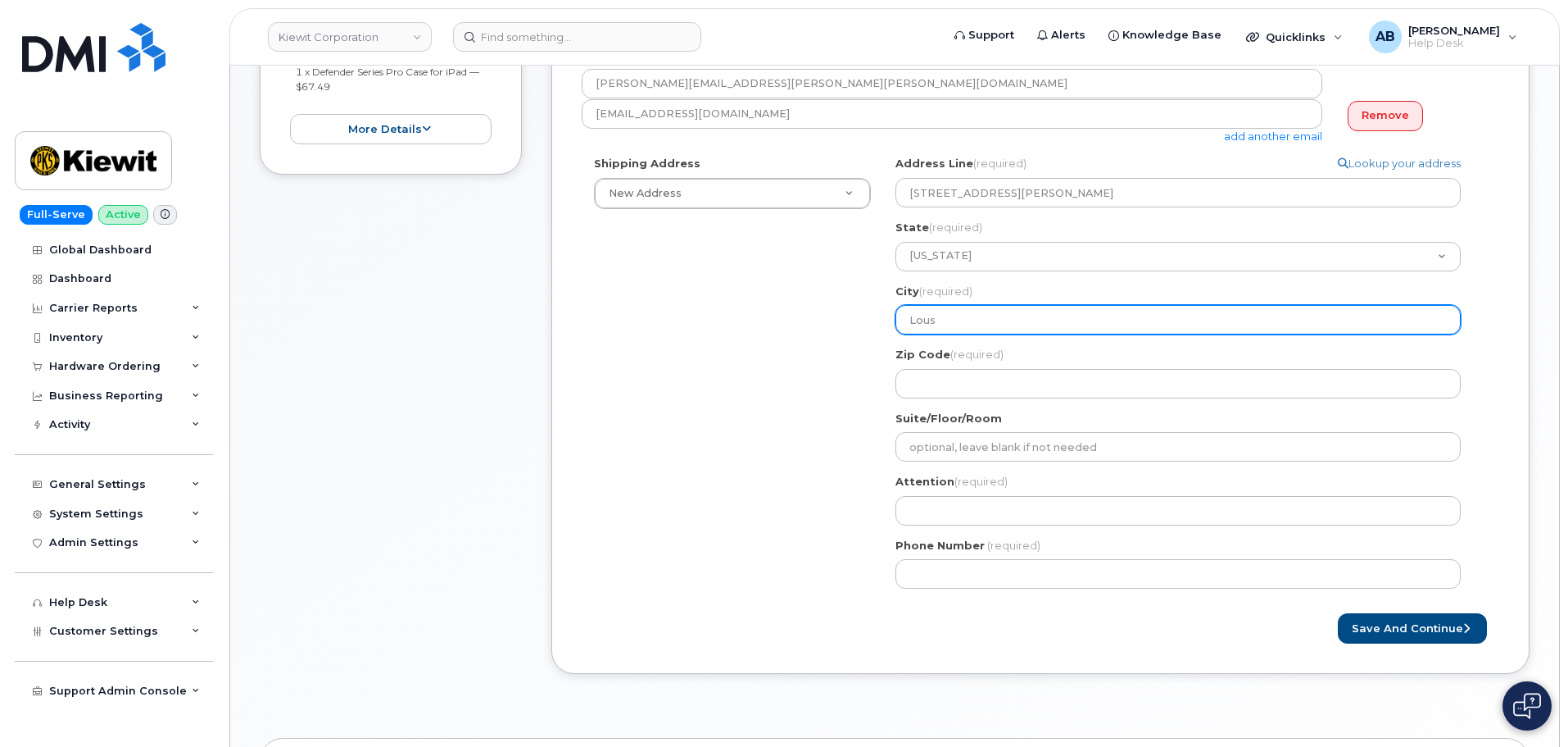
type input "Lou"
select select
type input "Loui"
select select
type input "Louis"
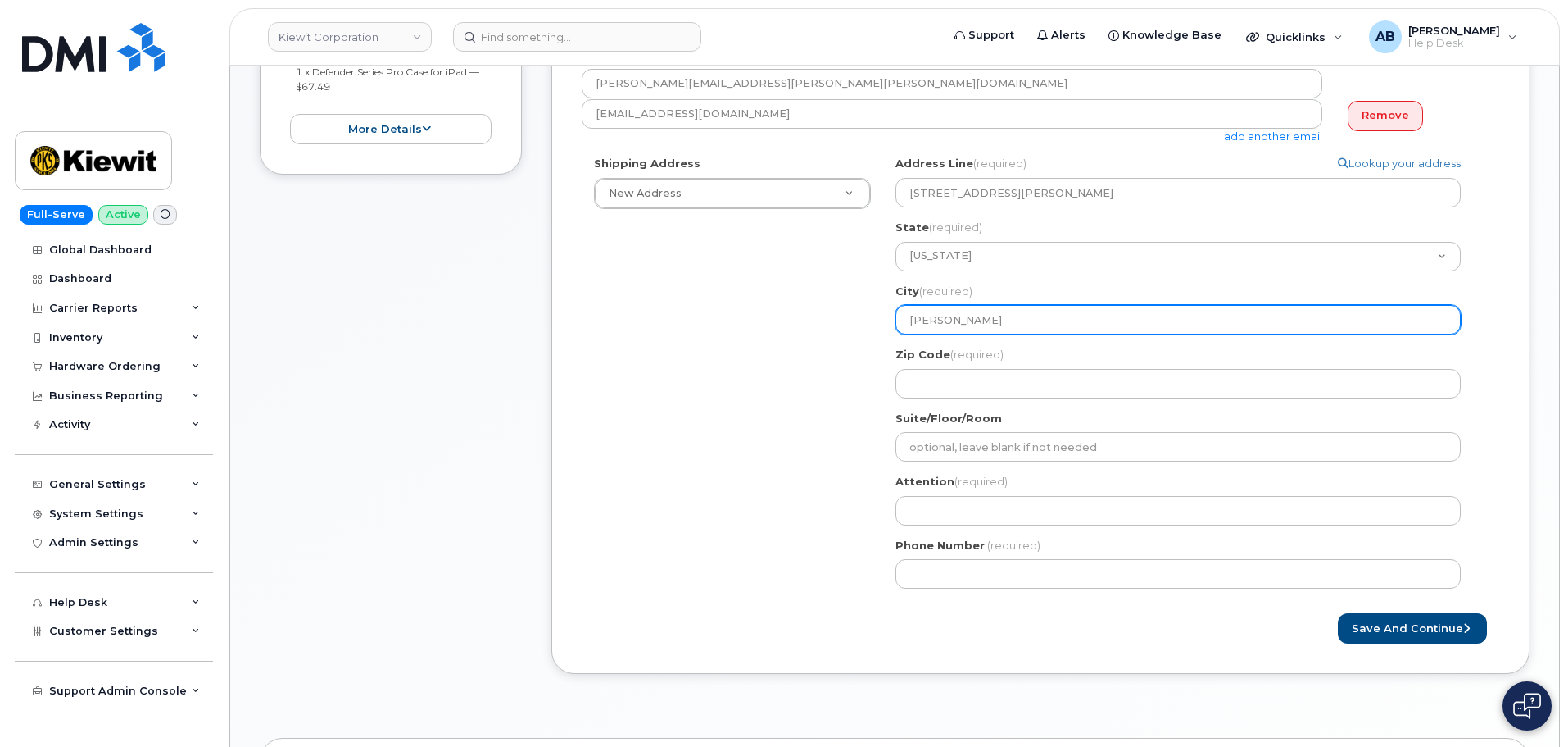
select select
type input "Louisv"
select select
type input "Louisvi"
select select
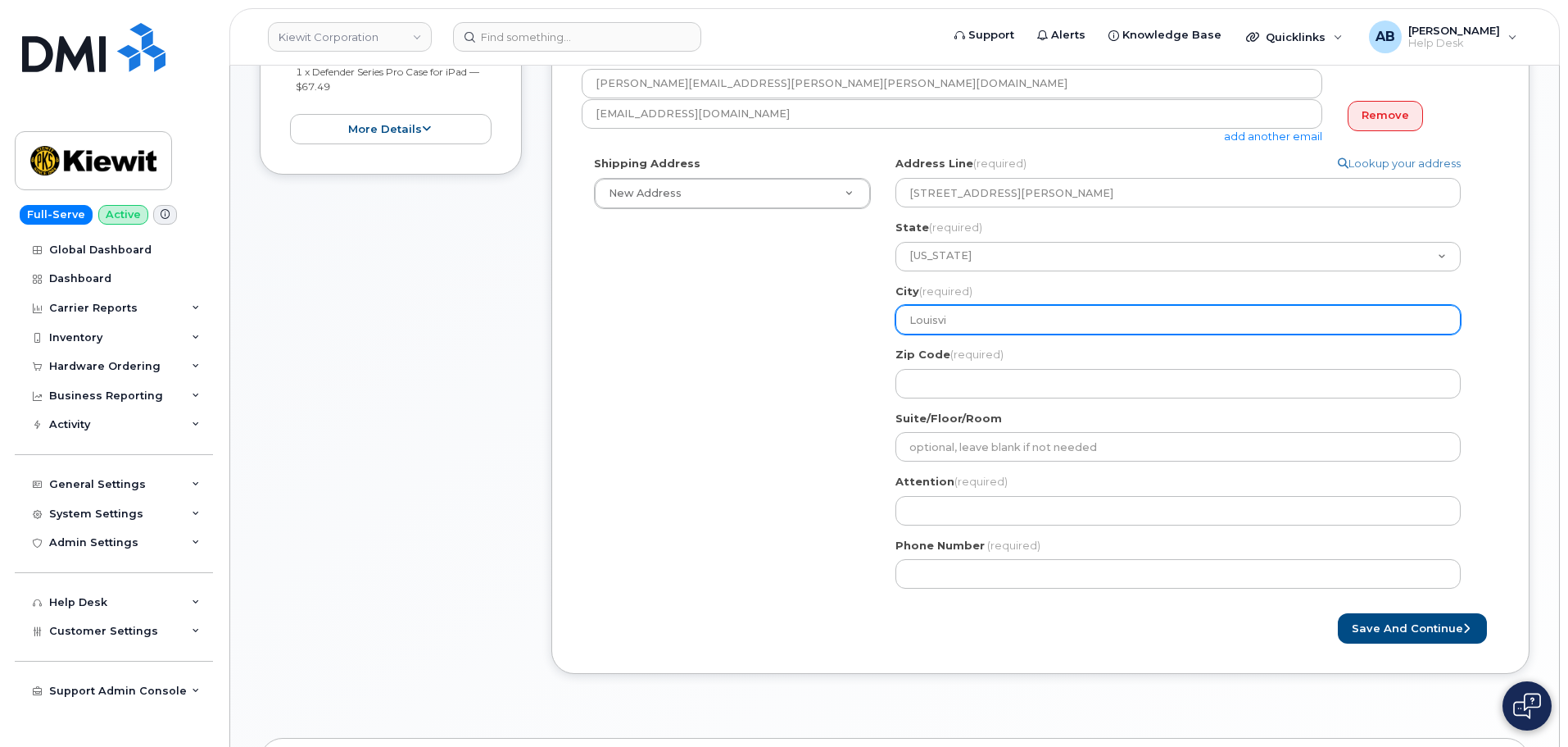
type input "Louisvil"
select select
type input "Louisvill"
select select
type input "Louisville"
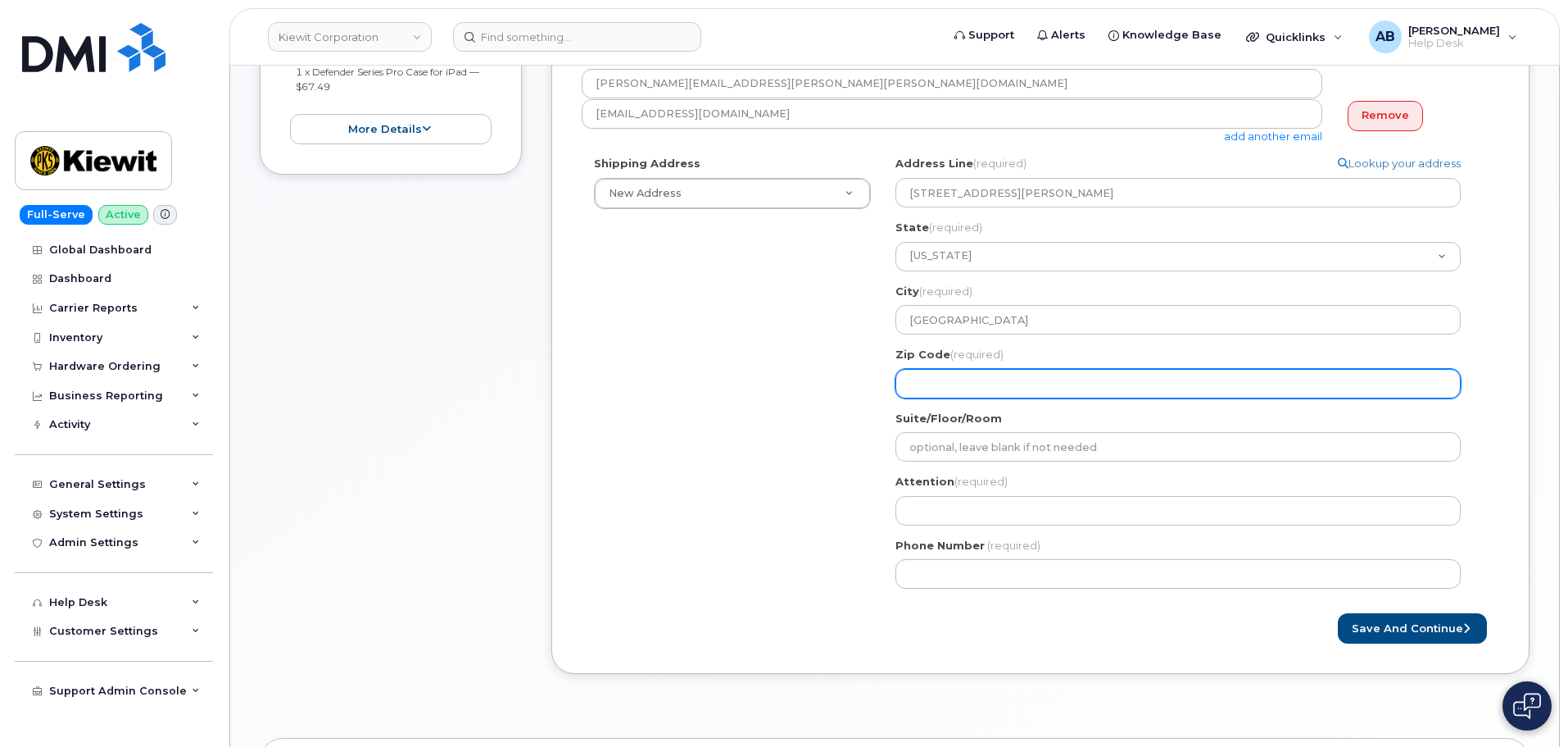
click at [1029, 382] on input "Zip Code (required)" at bounding box center [1177, 383] width 565 height 29
select select
type input "4"
select select
type input "40"
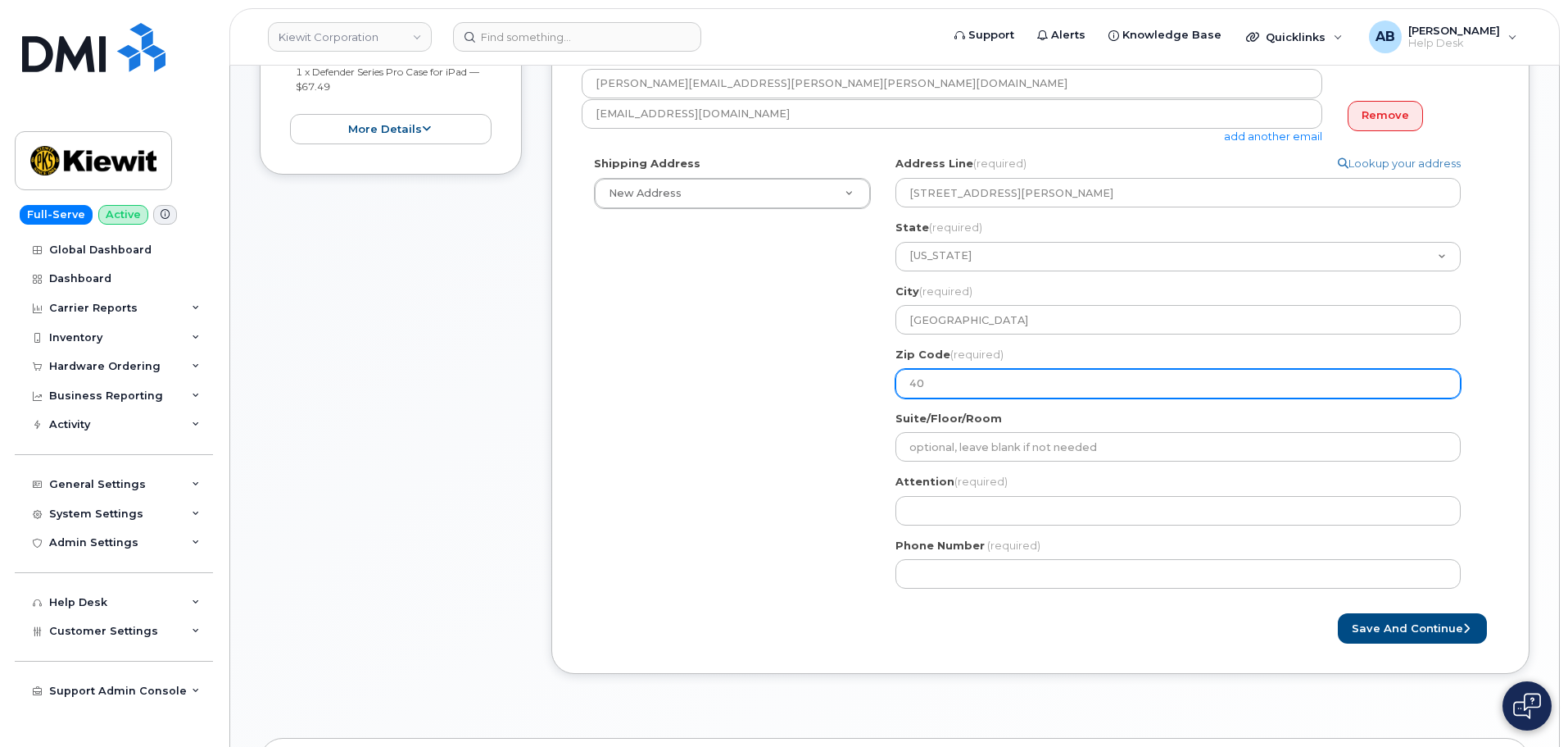
select select
type input "402"
select select
type input "4027"
select select
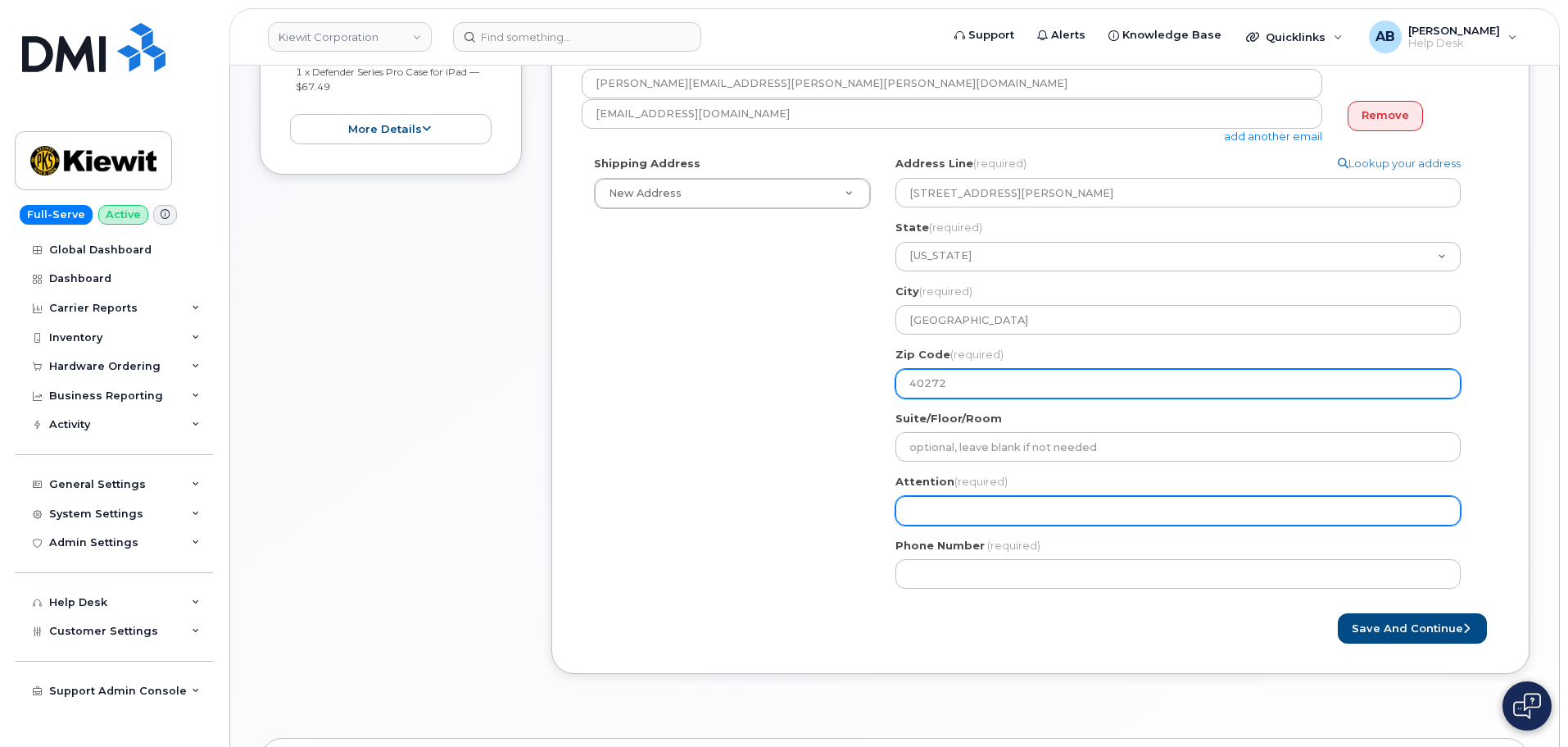
type input "40272"
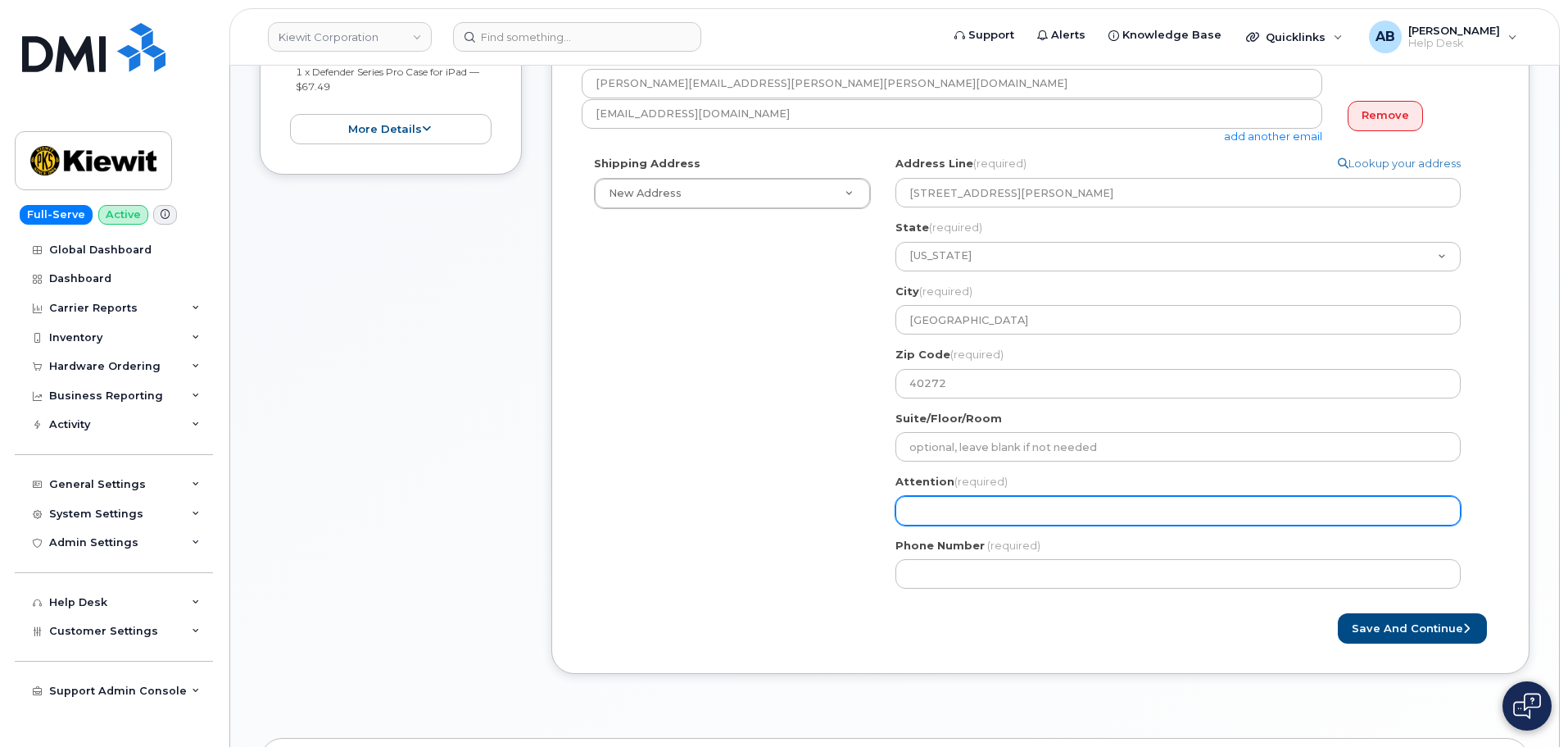
click at [913, 514] on input "Attention (required)" at bounding box center [1177, 510] width 565 height 29
paste input "Joseph Gunnells"
select select
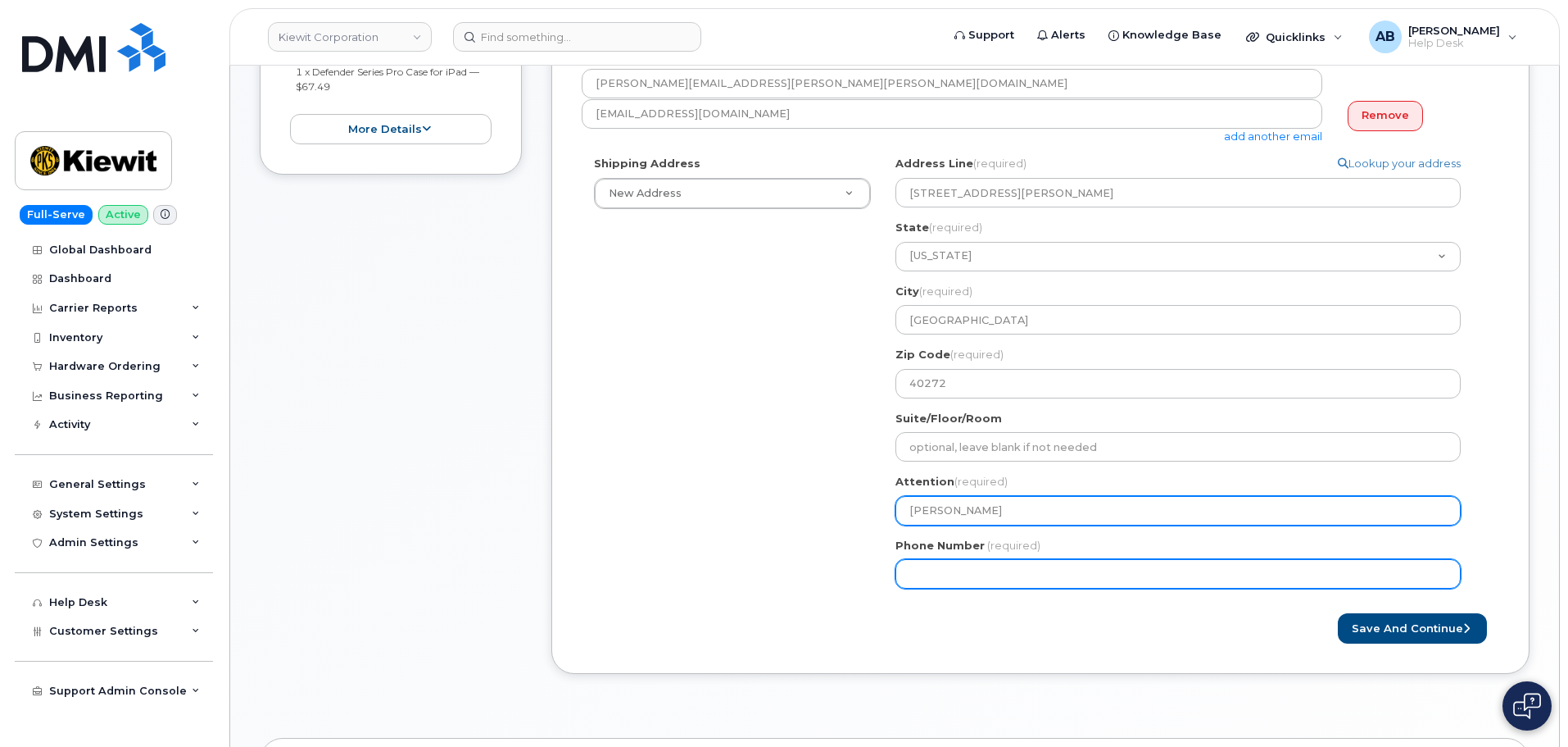
type input "Joseph Gunnells"
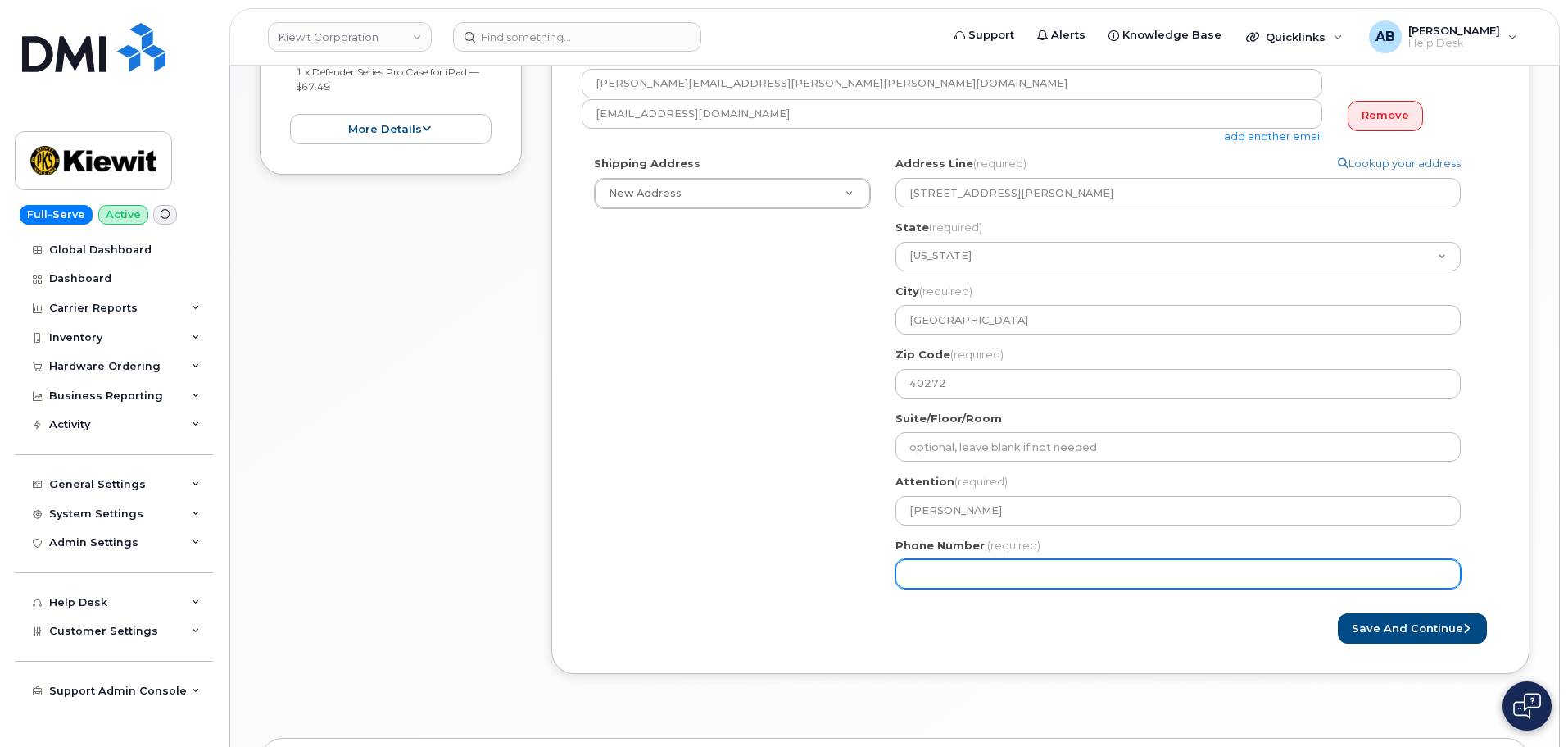
click at [987, 578] on input "Phone Number" at bounding box center [1177, 573] width 565 height 29
click at [1035, 577] on input "Phone Number" at bounding box center [1177, 573] width 565 height 29
type input "602526335"
select select
type input "6025263352"
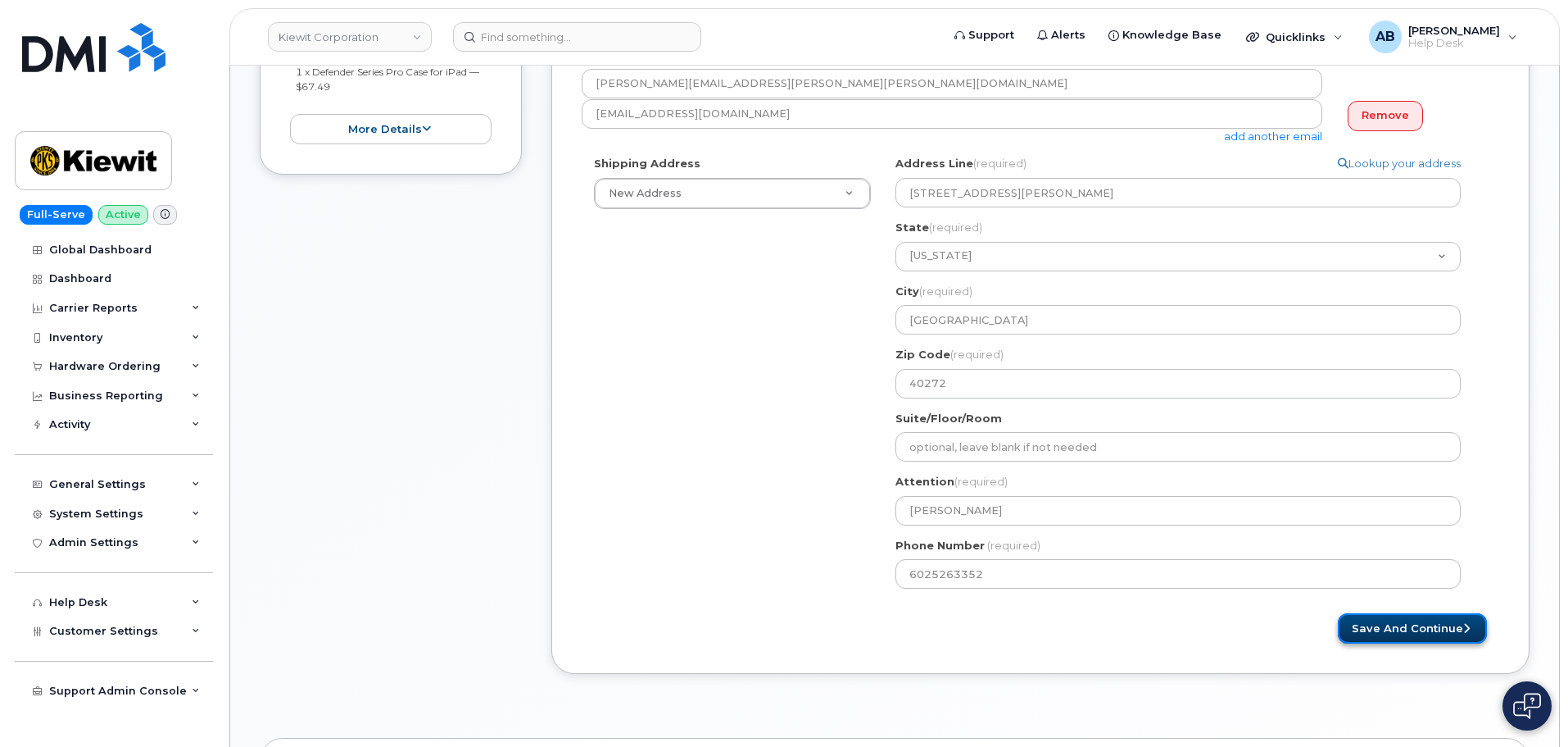
click at [1419, 632] on button "Save and Continue" at bounding box center [1413, 629] width 150 height 30
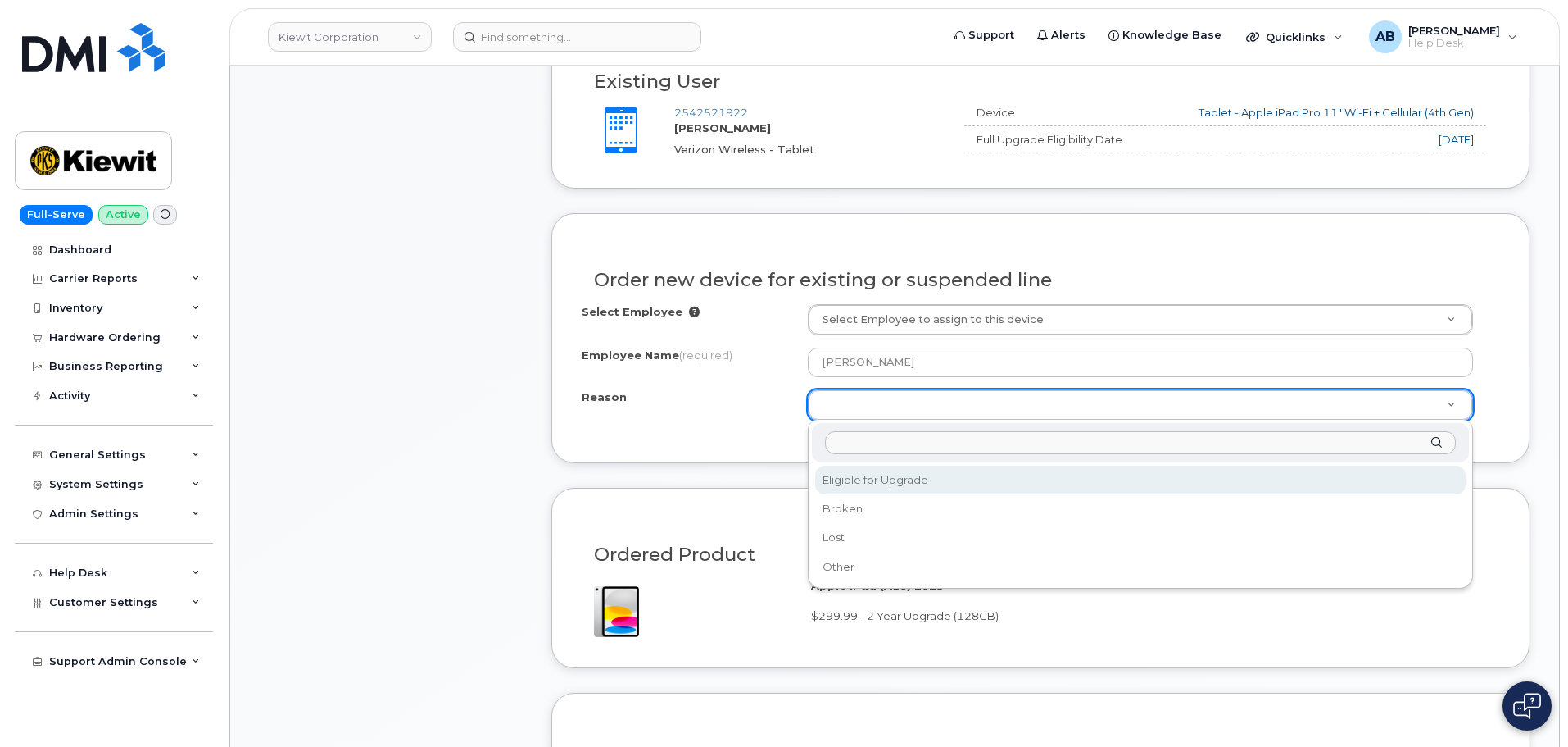
scroll to position [739, 0]
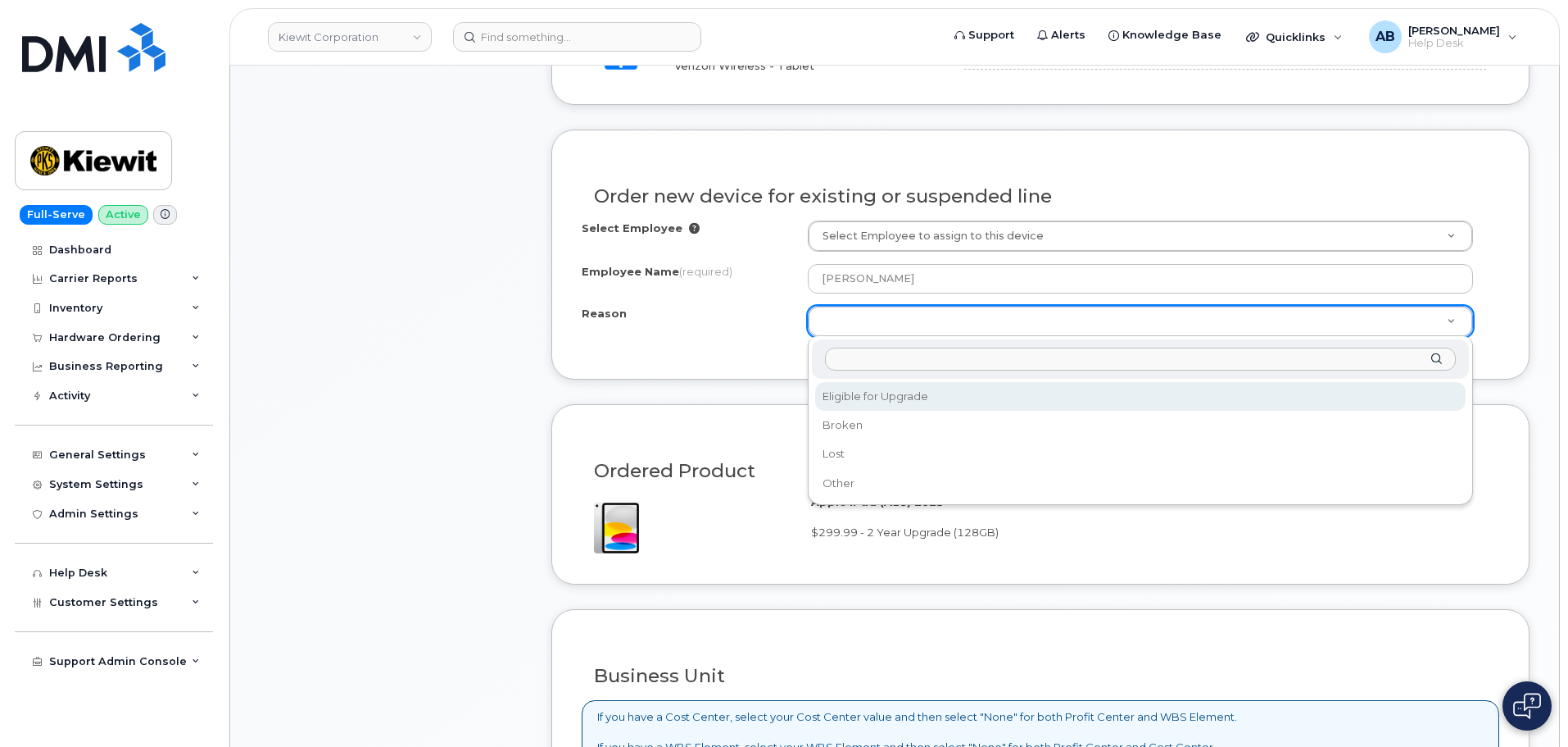
select select "eligible_for_upgrade"
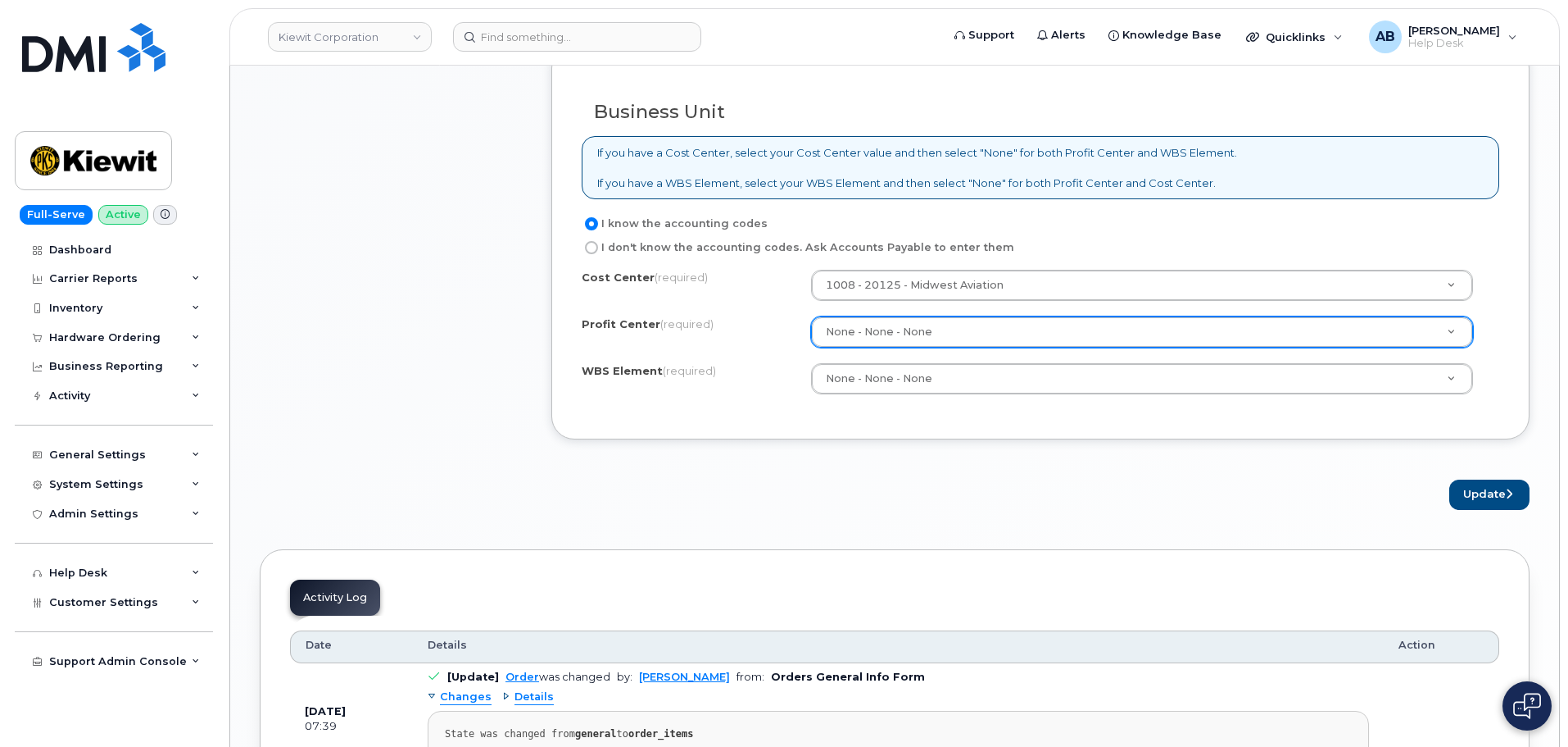
scroll to position [1313, 0]
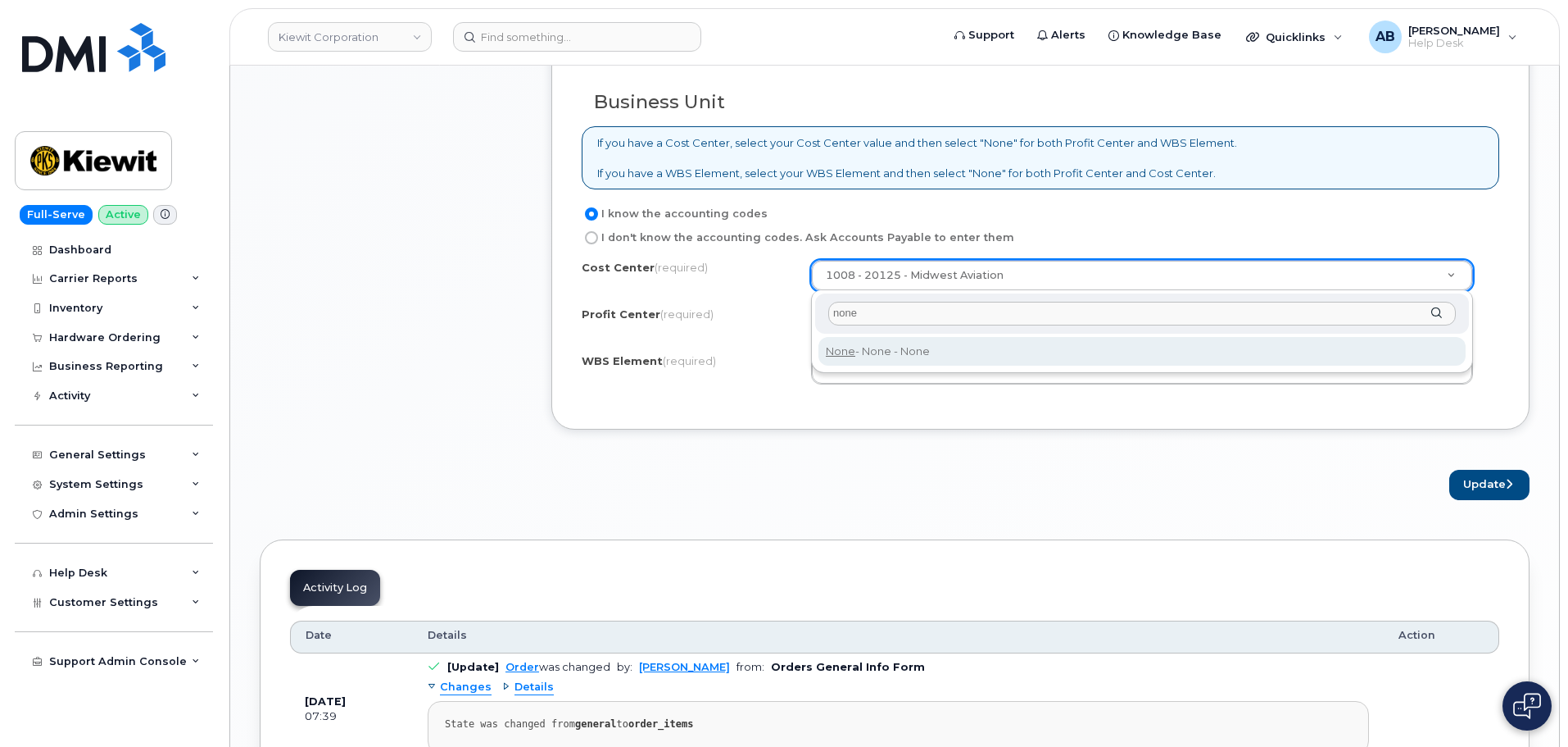
type input "none"
type input "None"
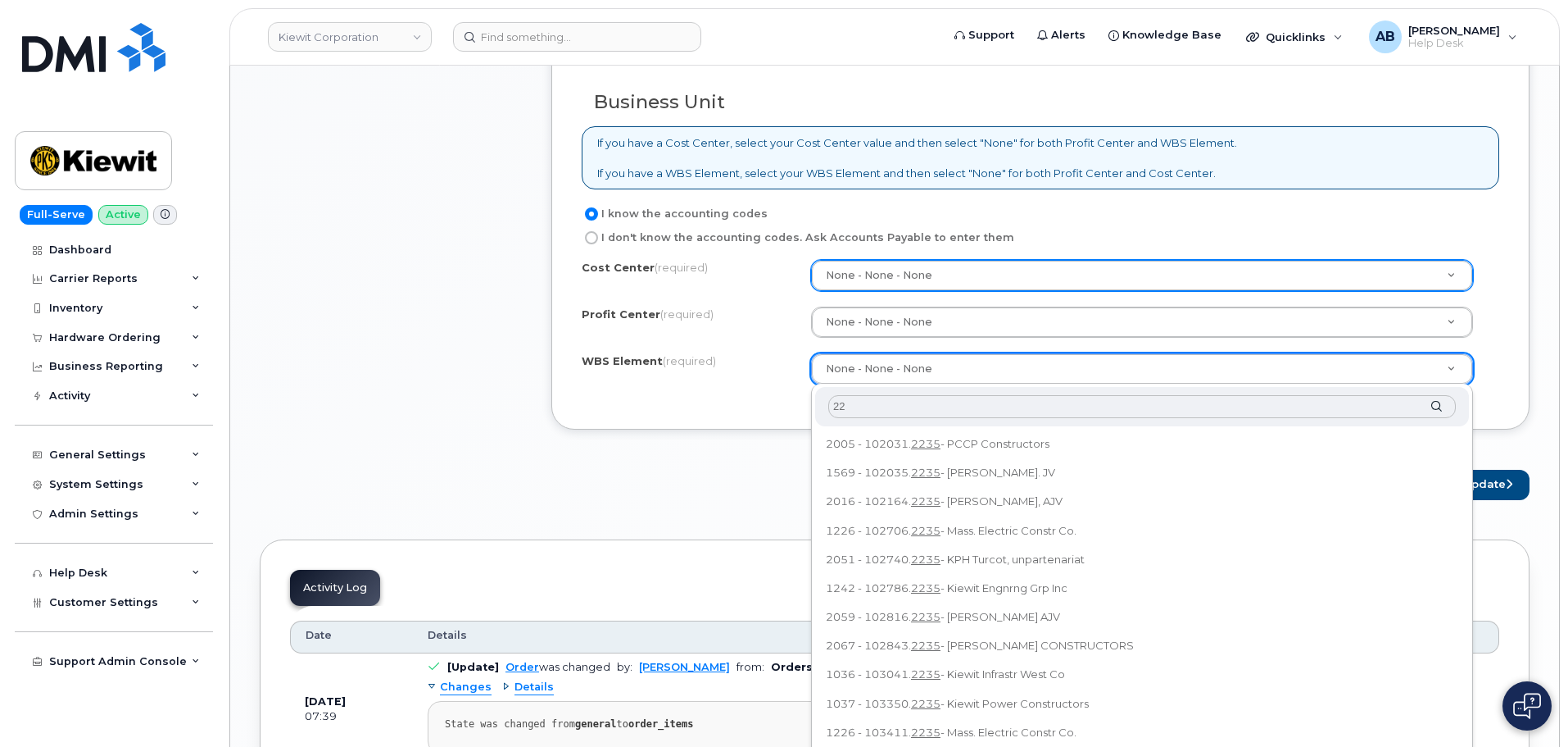
type input "2"
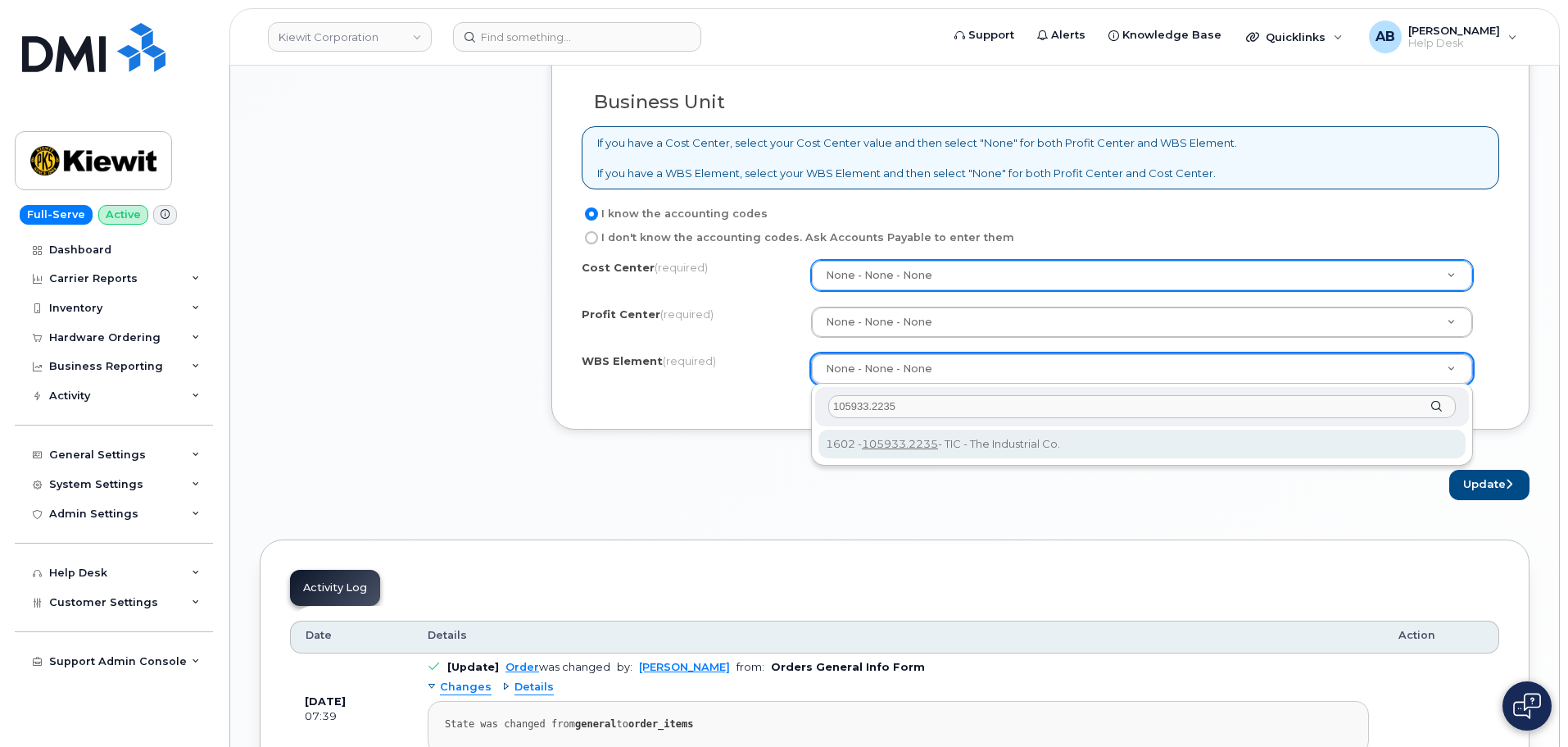
type input "105933.2235"
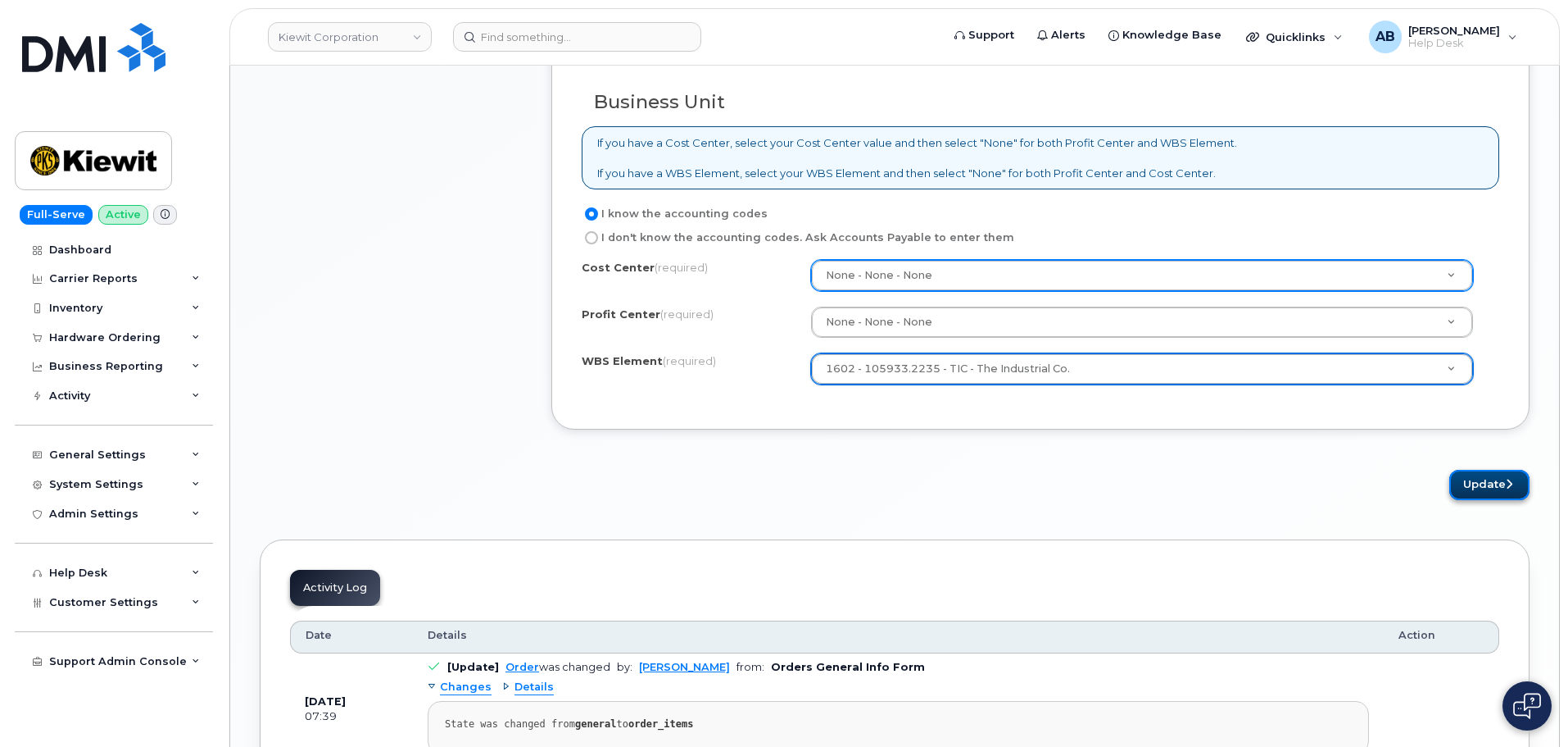
click at [1485, 482] on button "Update" at bounding box center [1489, 485] width 80 height 30
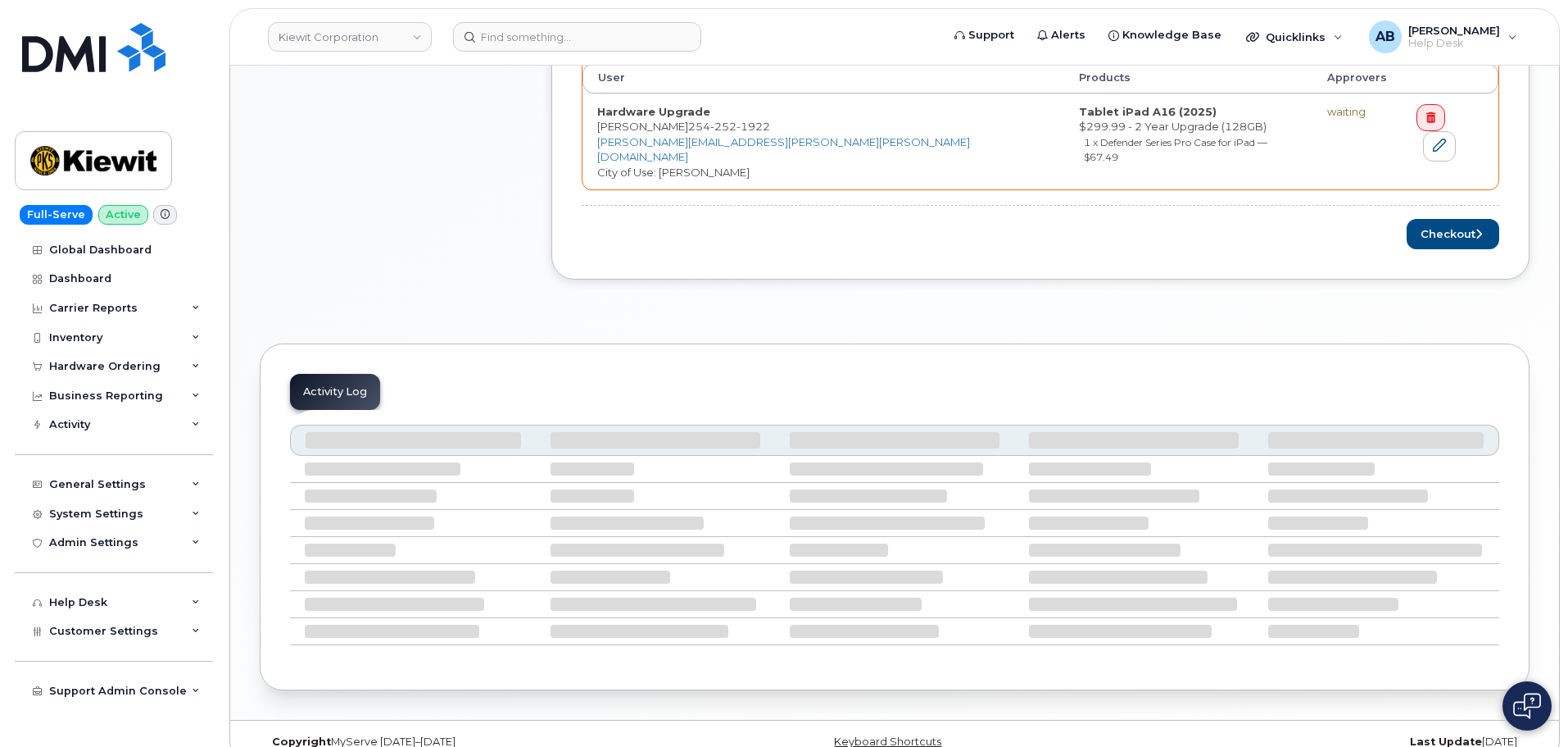
scroll to position [805, 0]
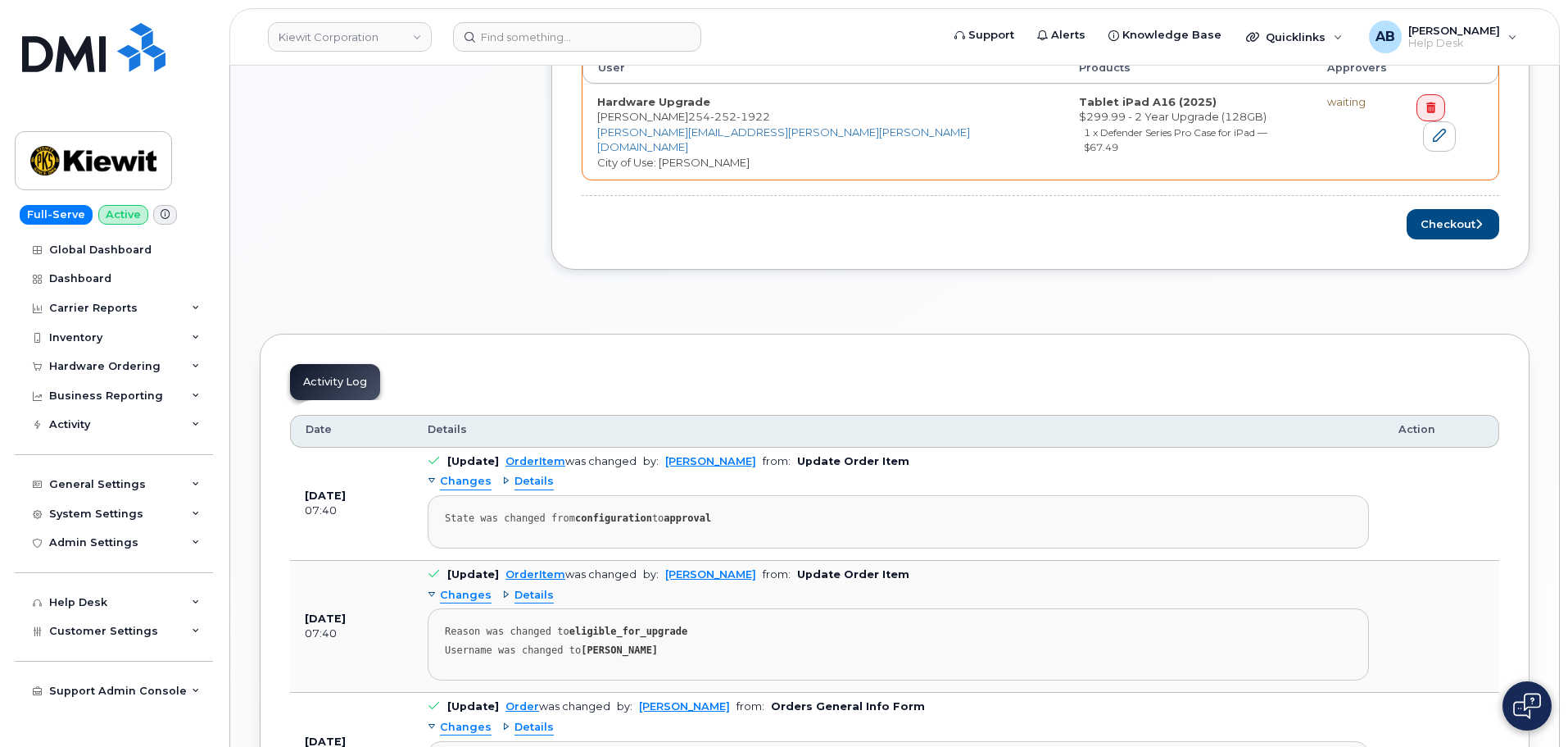
click at [1444, 192] on div "Order Items Waiting Items User Products Approvers Hardware Upgrade BLAKE MAYBEE…" at bounding box center [1041, 110] width 918 height 258
click at [1446, 209] on button "Checkout" at bounding box center [1453, 224] width 93 height 30
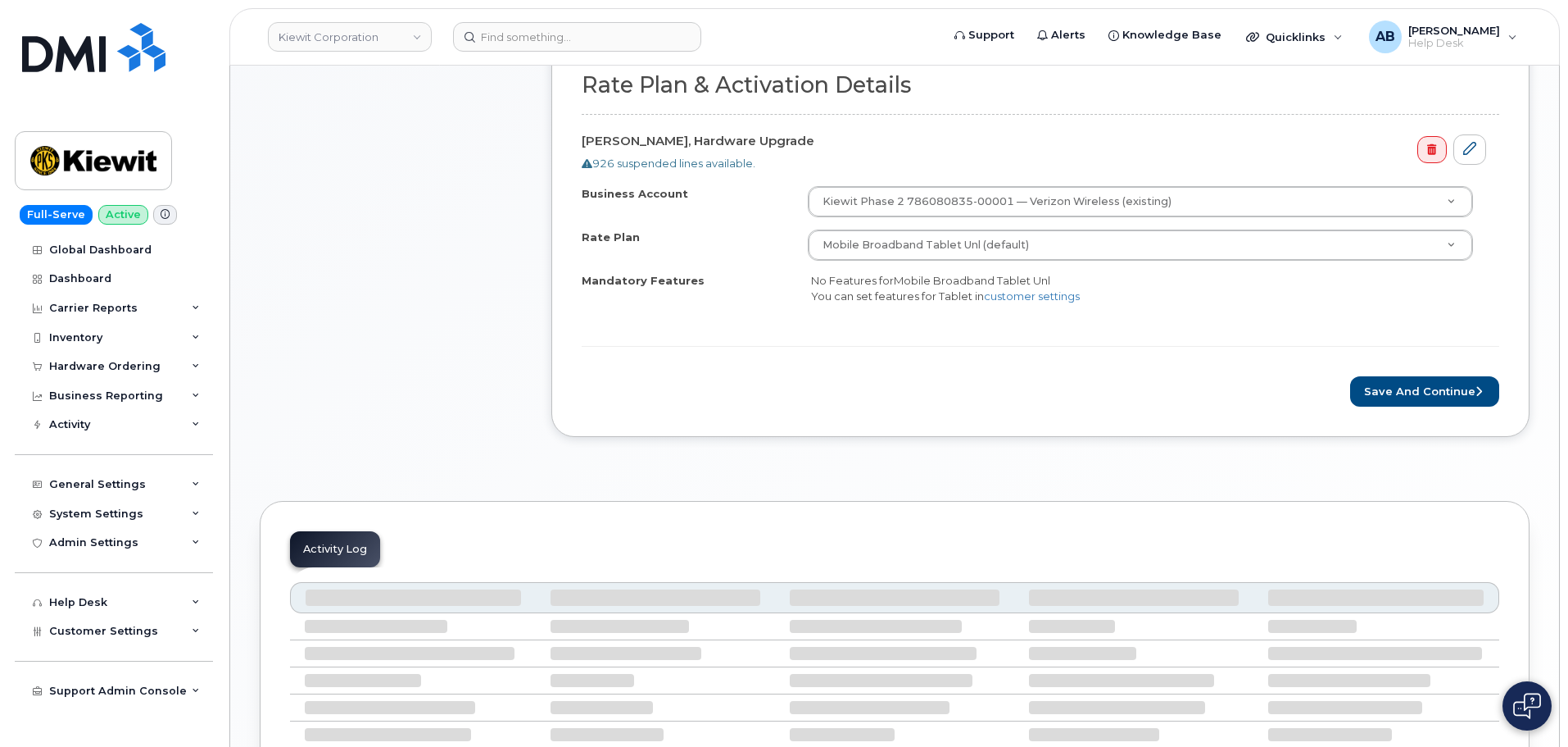
scroll to position [565, 0]
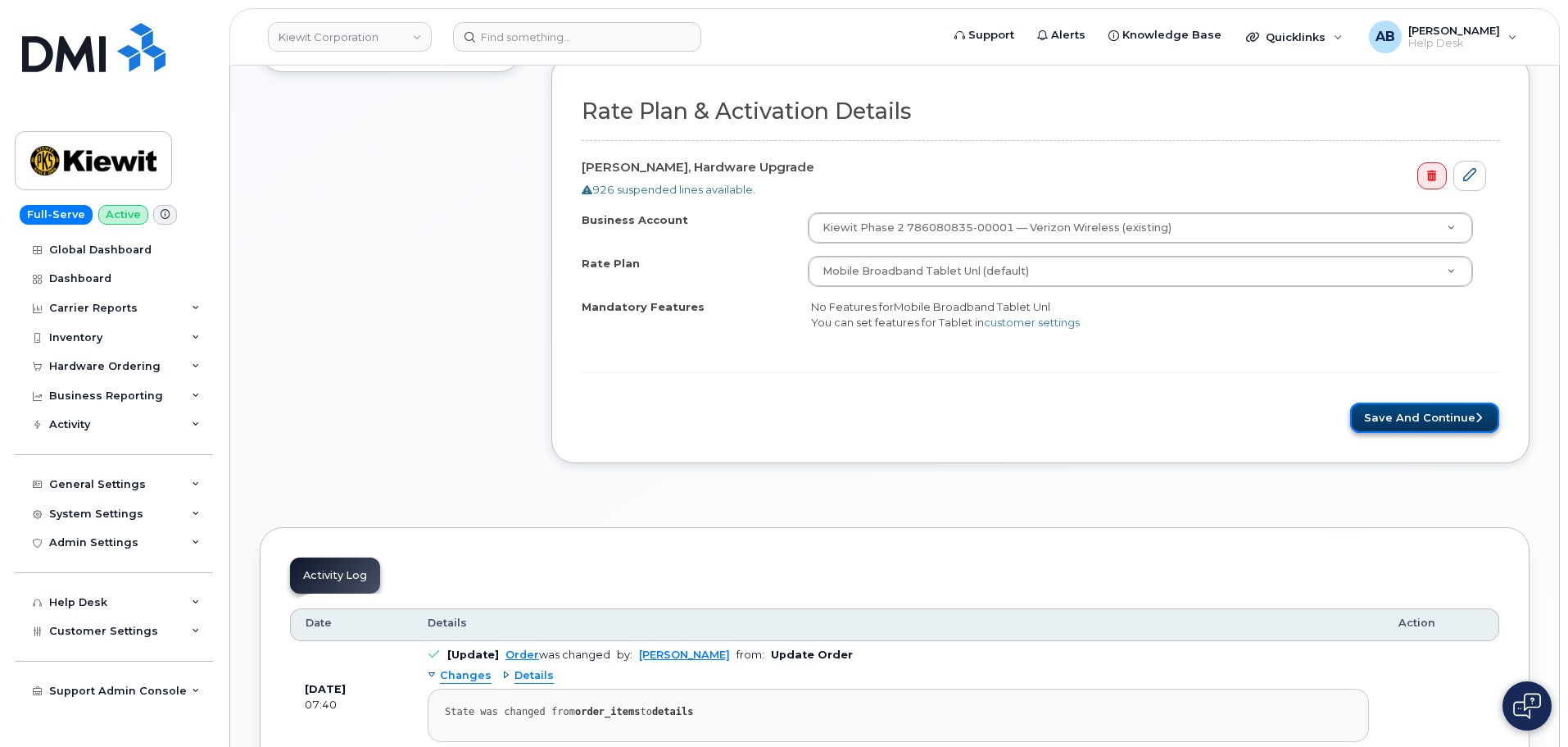
click at [1452, 421] on button "Save and Continue" at bounding box center [1425, 418] width 150 height 30
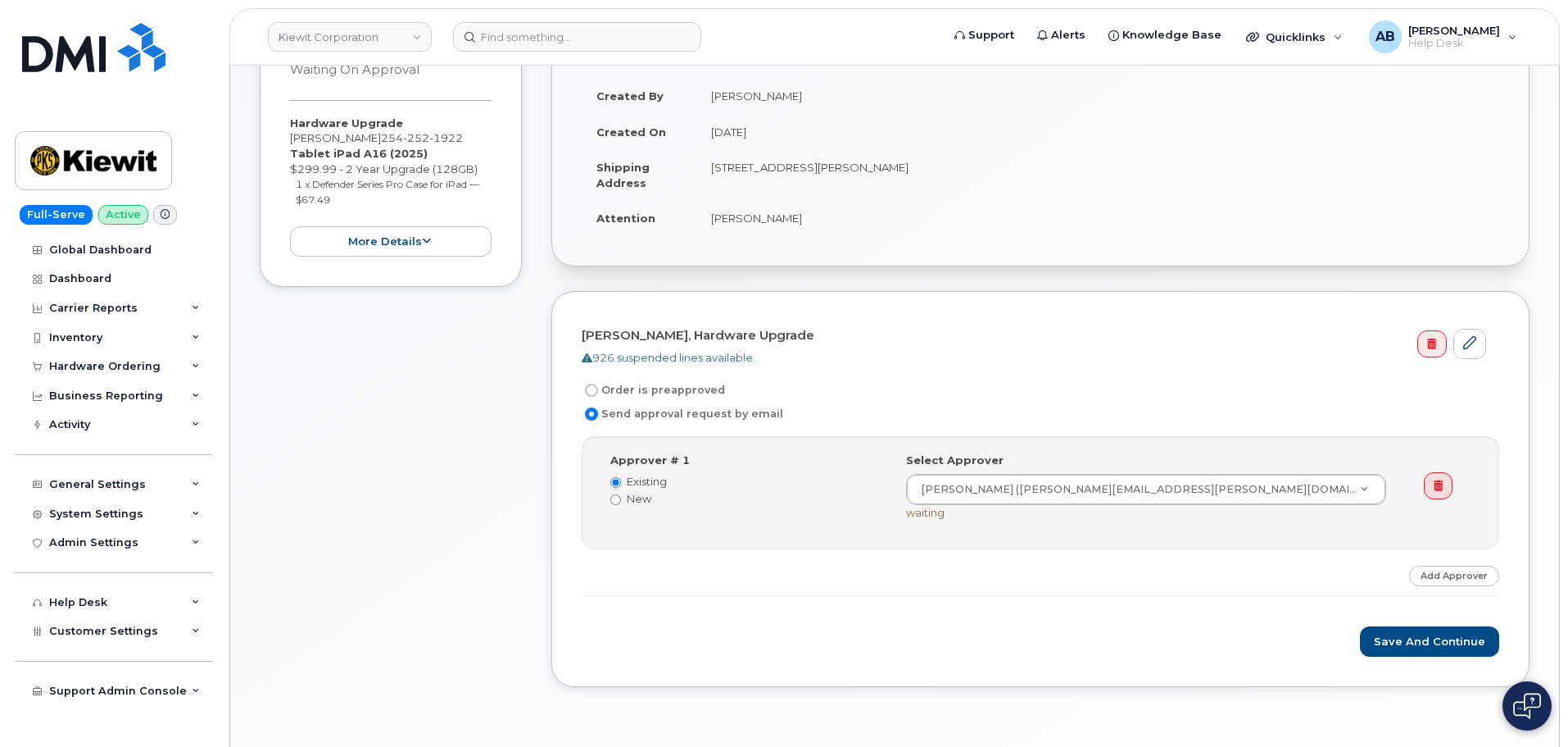
scroll to position [410, 0]
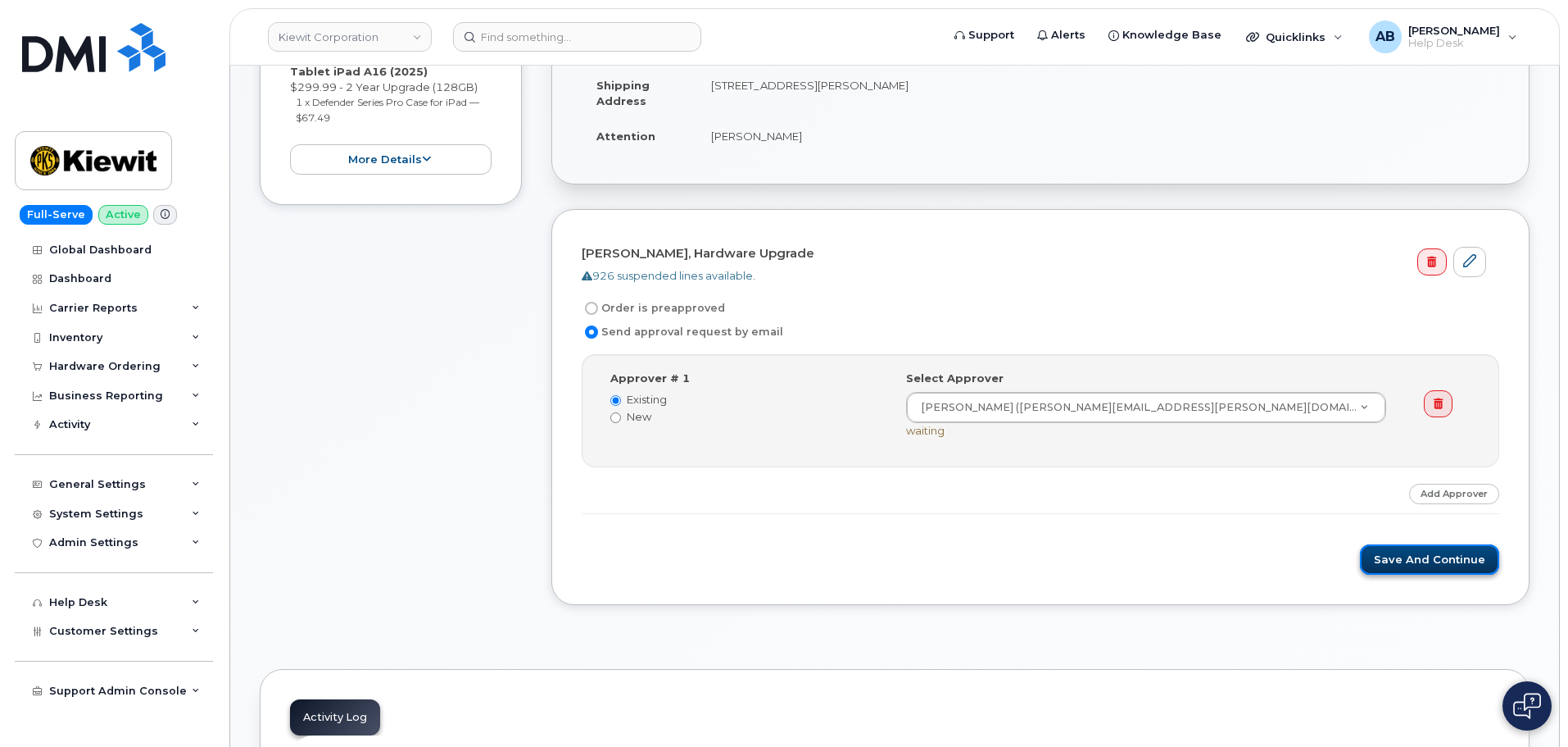
click at [1407, 553] on button "Save and Continue" at bounding box center [1429, 560] width 139 height 30
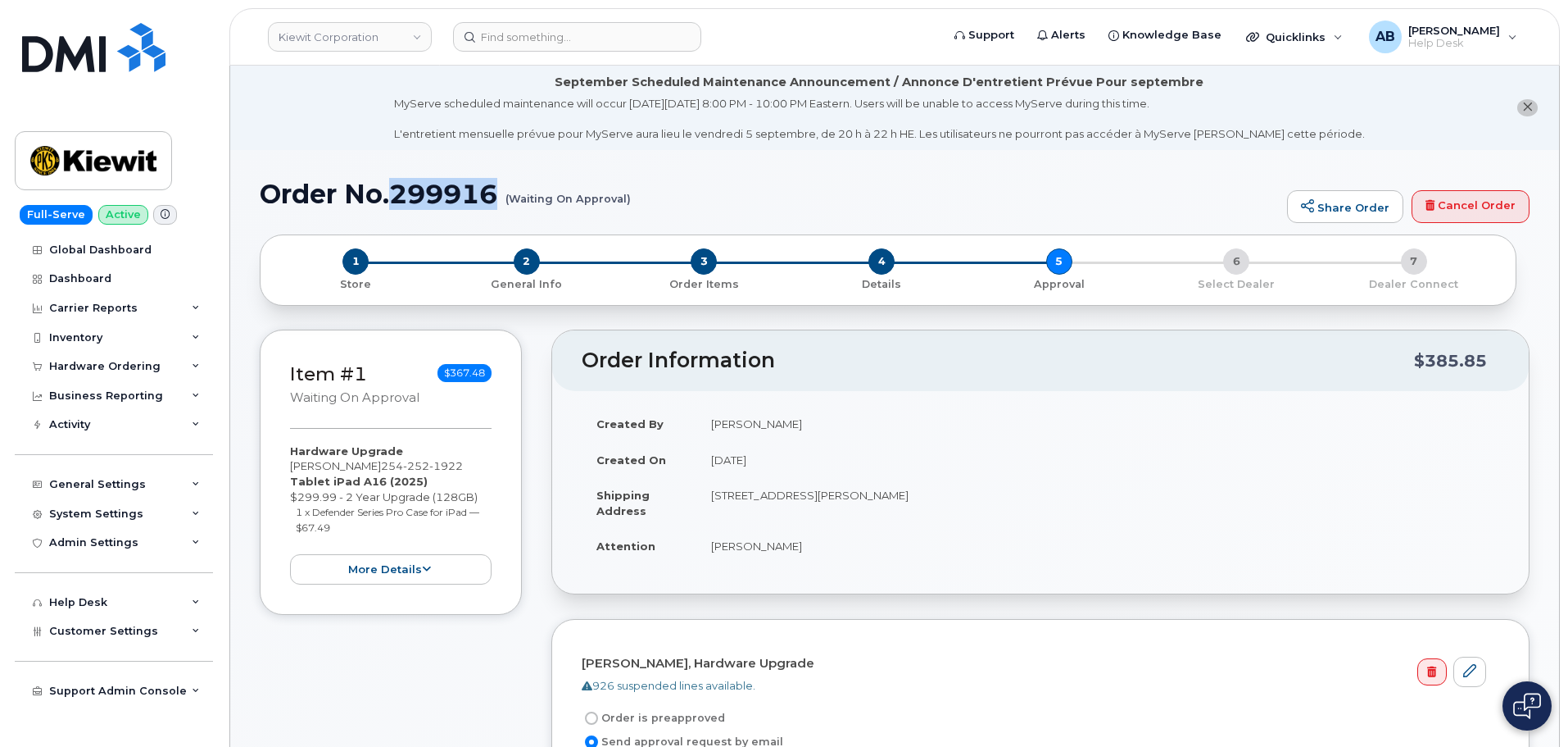
drag, startPoint x: 396, startPoint y: 188, endPoint x: 495, endPoint y: 189, distance: 99.0
click at [495, 189] on h1 "Order No.299916 (Waiting On Approval)" at bounding box center [768, 194] width 1019 height 28
copy h1 "299916"
drag, startPoint x: 112, startPoint y: 161, endPoint x: 1088, endPoint y: 71, distance: 980.1
click at [112, 161] on img at bounding box center [93, 161] width 126 height 47
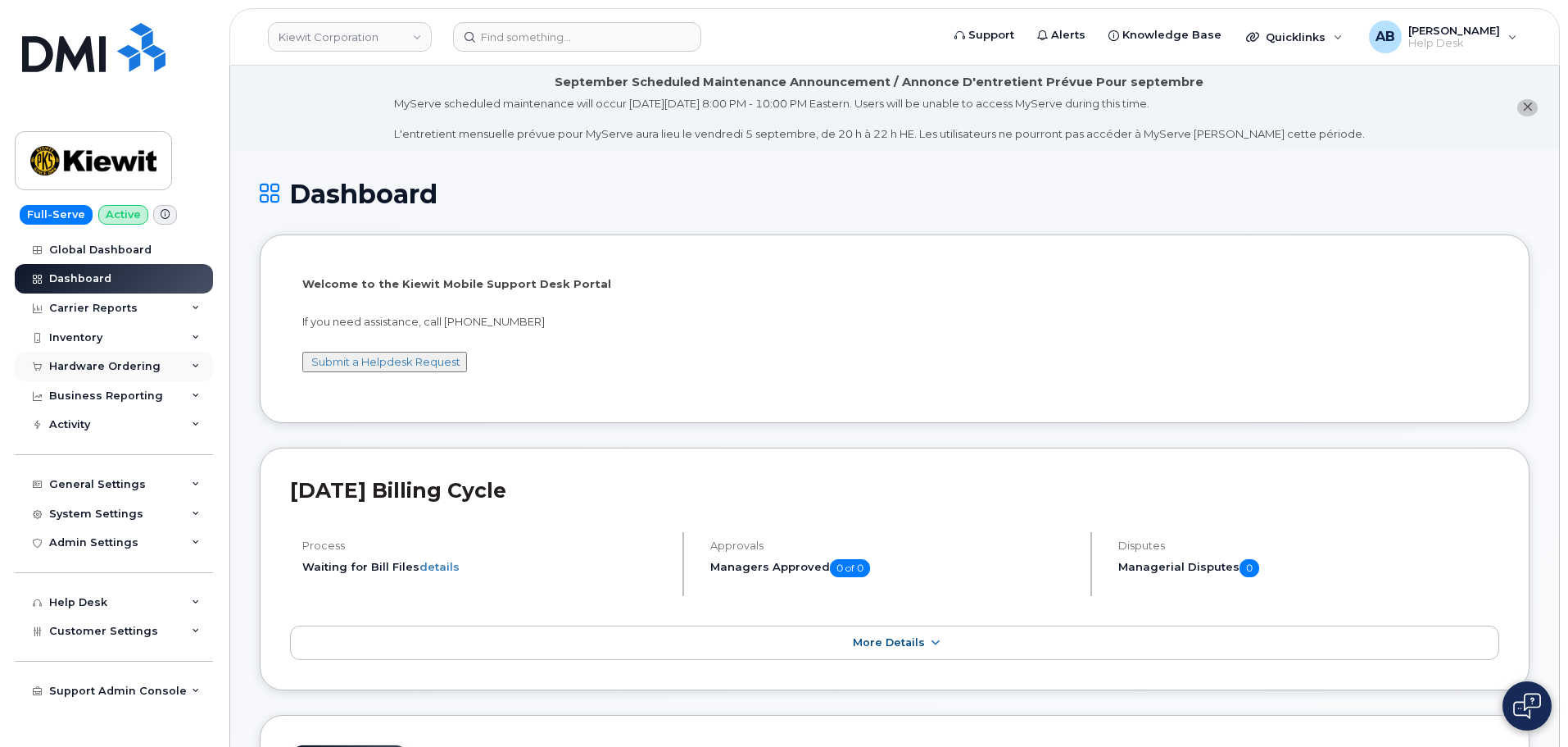
click at [106, 357] on div "Hardware Ordering" at bounding box center [115, 365] width 199 height 29
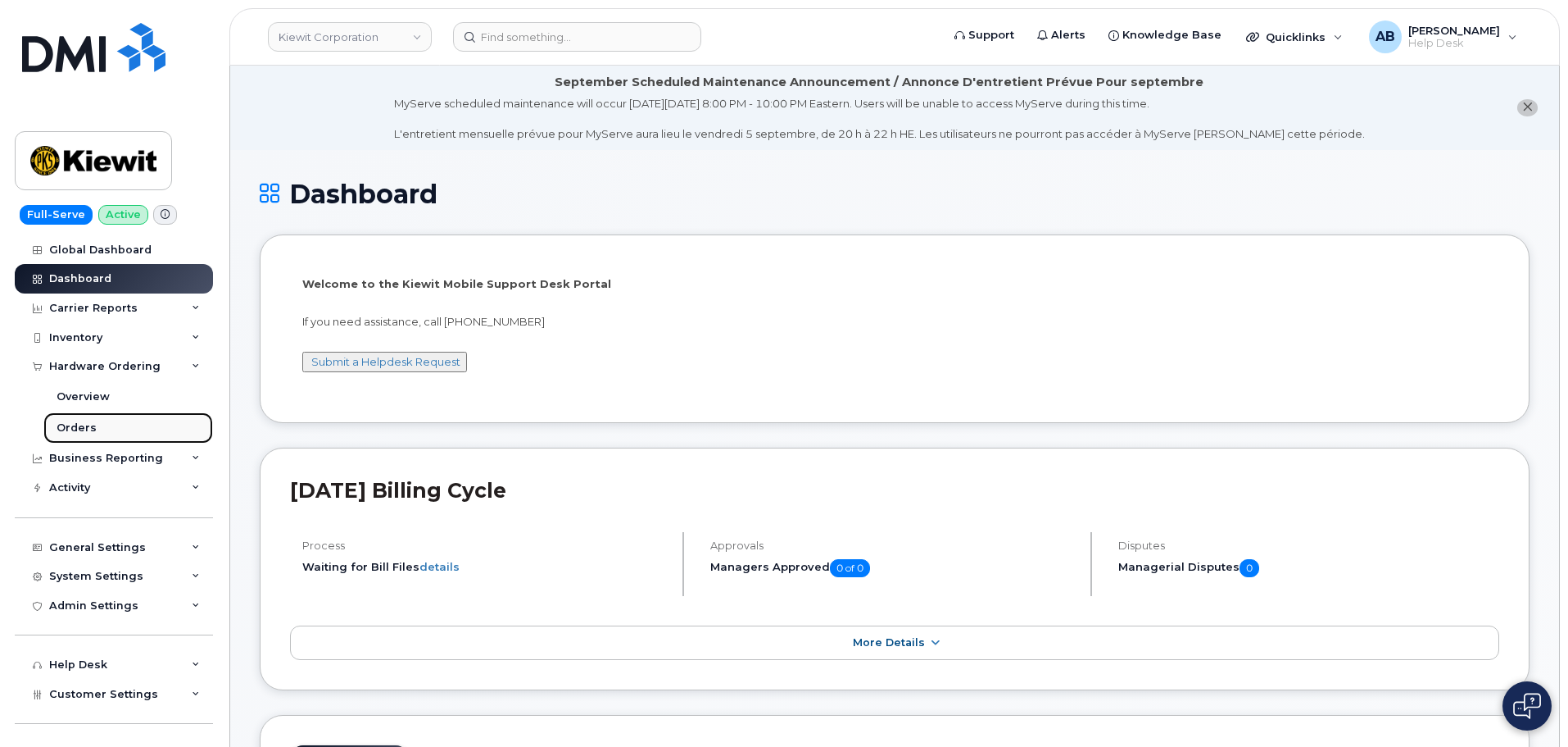
click at [119, 425] on link "Orders" at bounding box center [128, 427] width 169 height 31
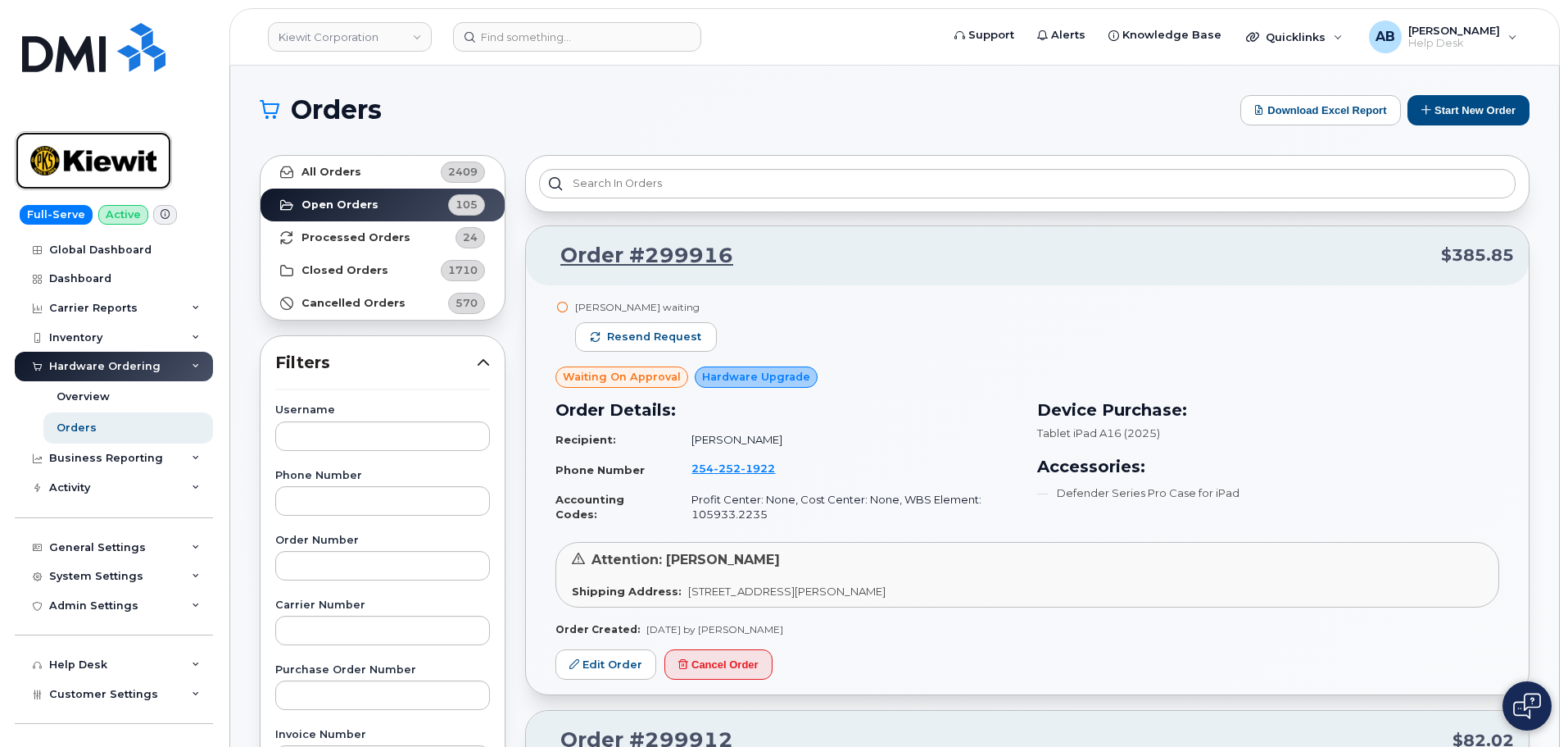
click at [103, 155] on img at bounding box center [93, 161] width 126 height 47
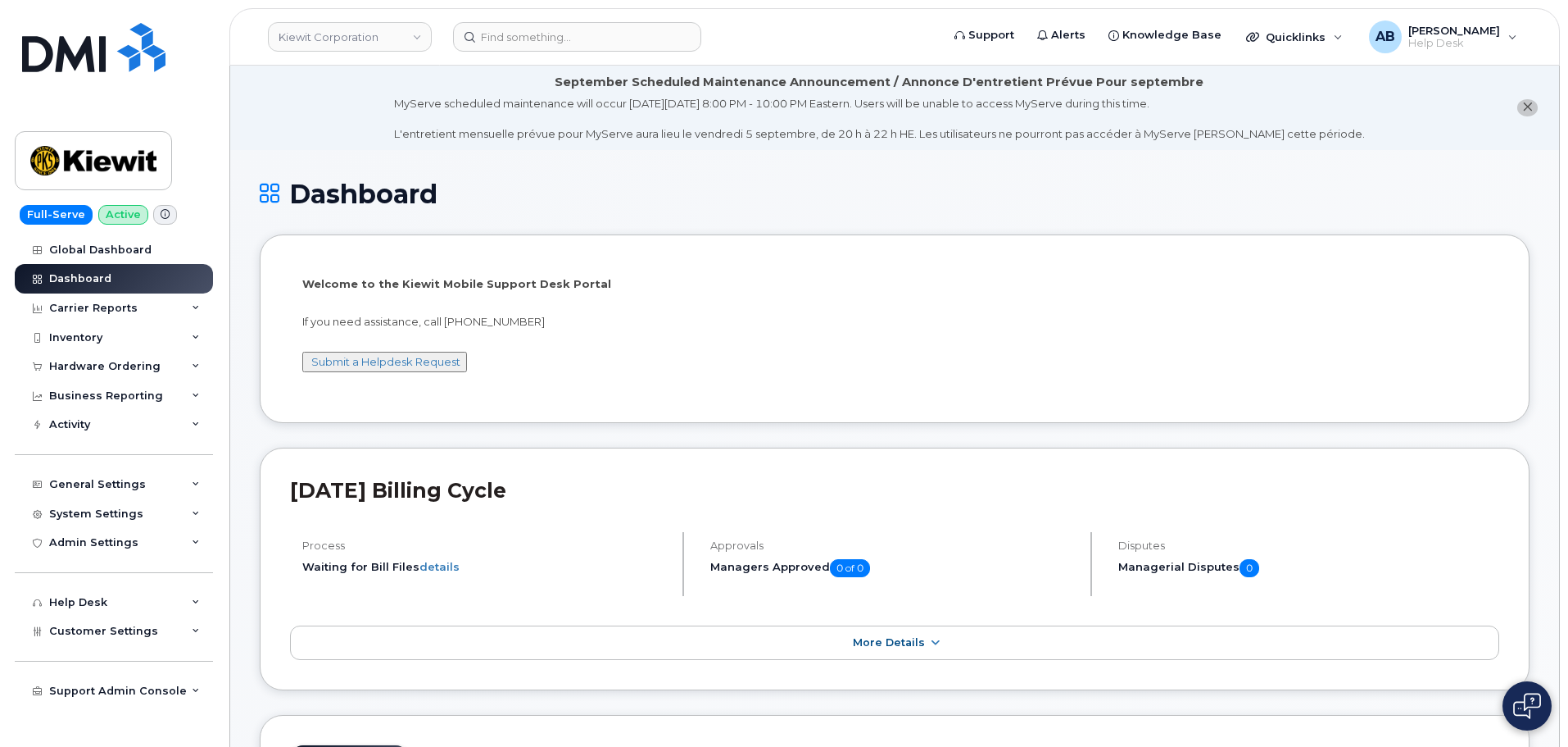
click at [505, 52] on header "[PERSON_NAME] Corporation Support Alerts Knowledge Base Quicklinks Suspend / Ca…" at bounding box center [894, 37] width 1330 height 58
click at [514, 25] on input at bounding box center [577, 36] width 248 height 29
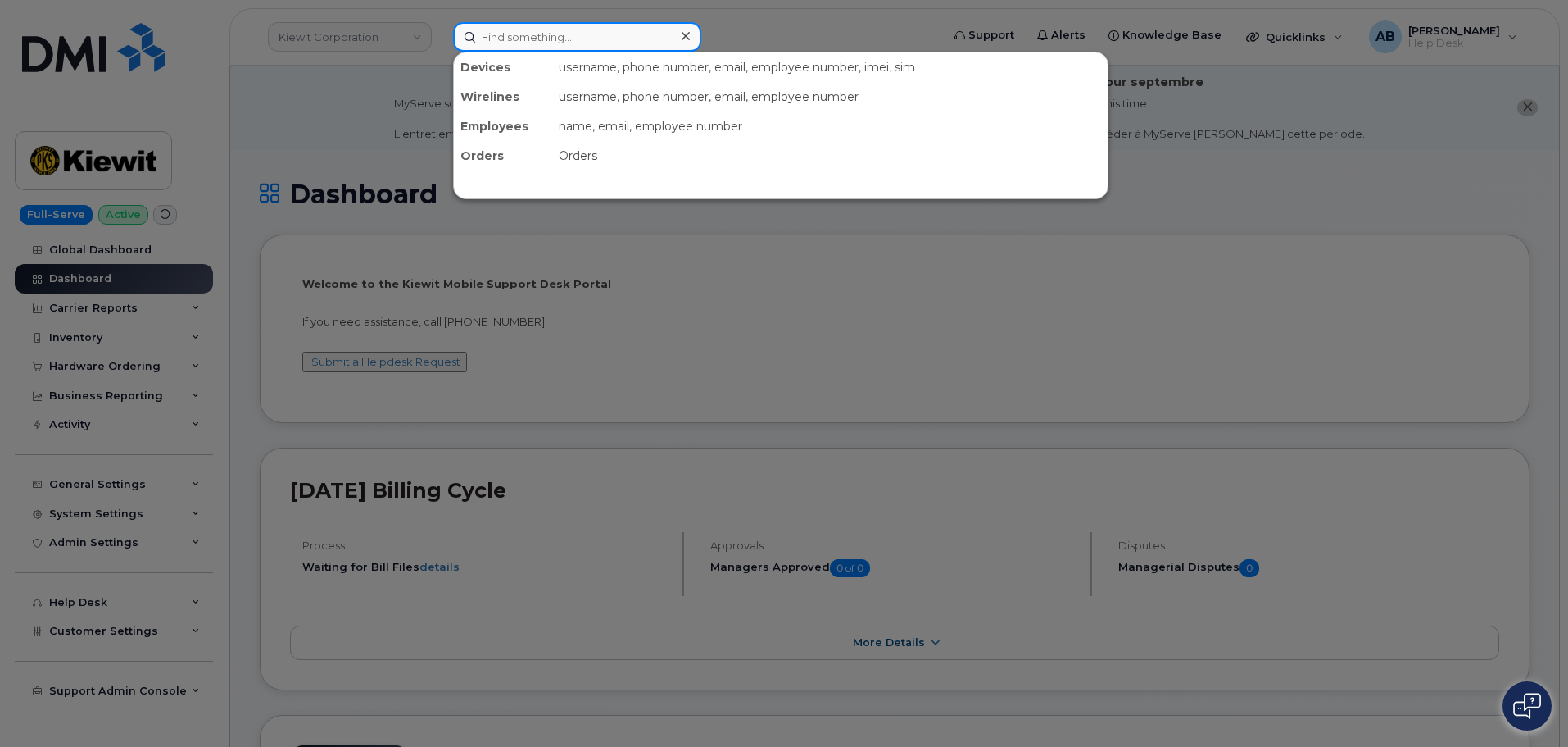
paste input "298853"
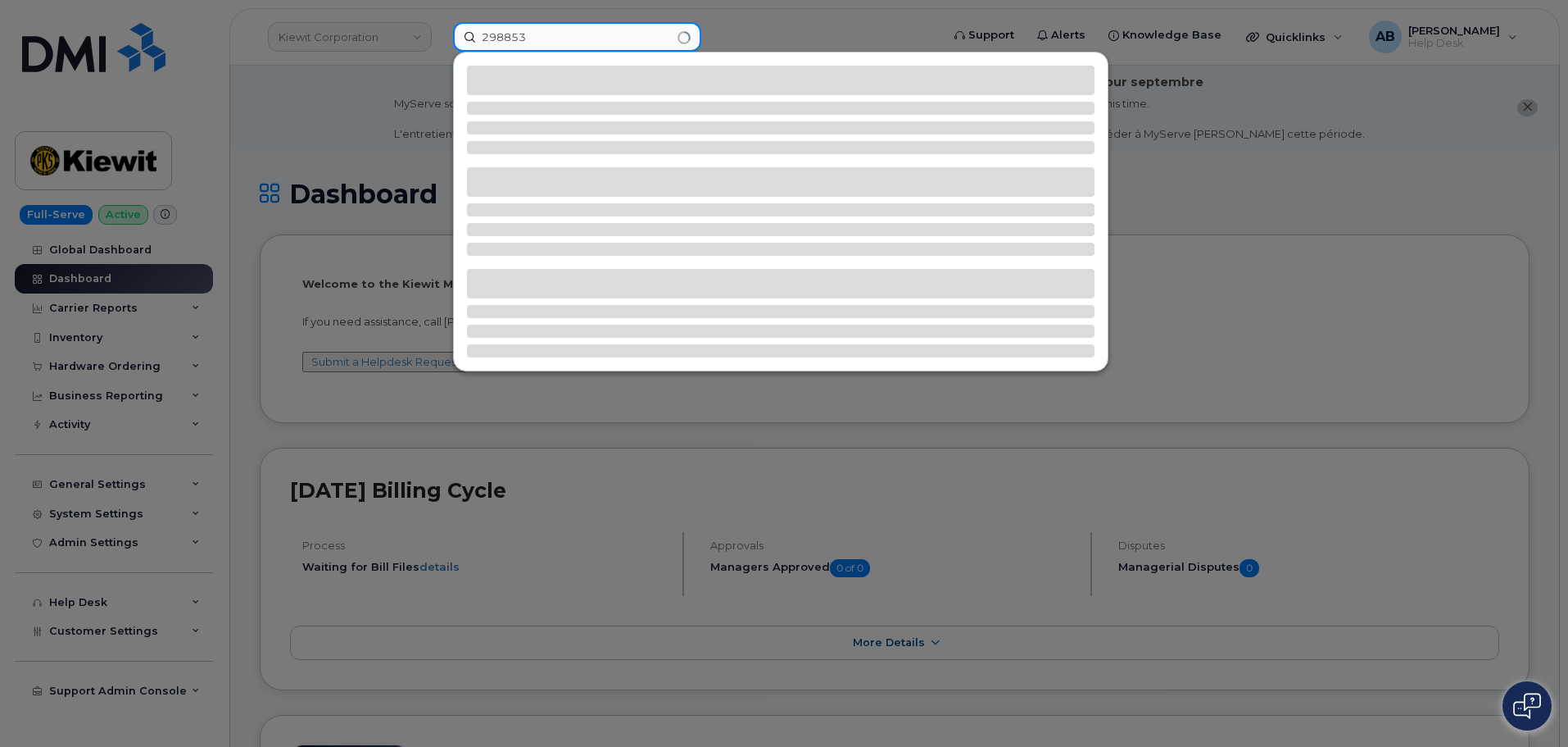
type input "298853"
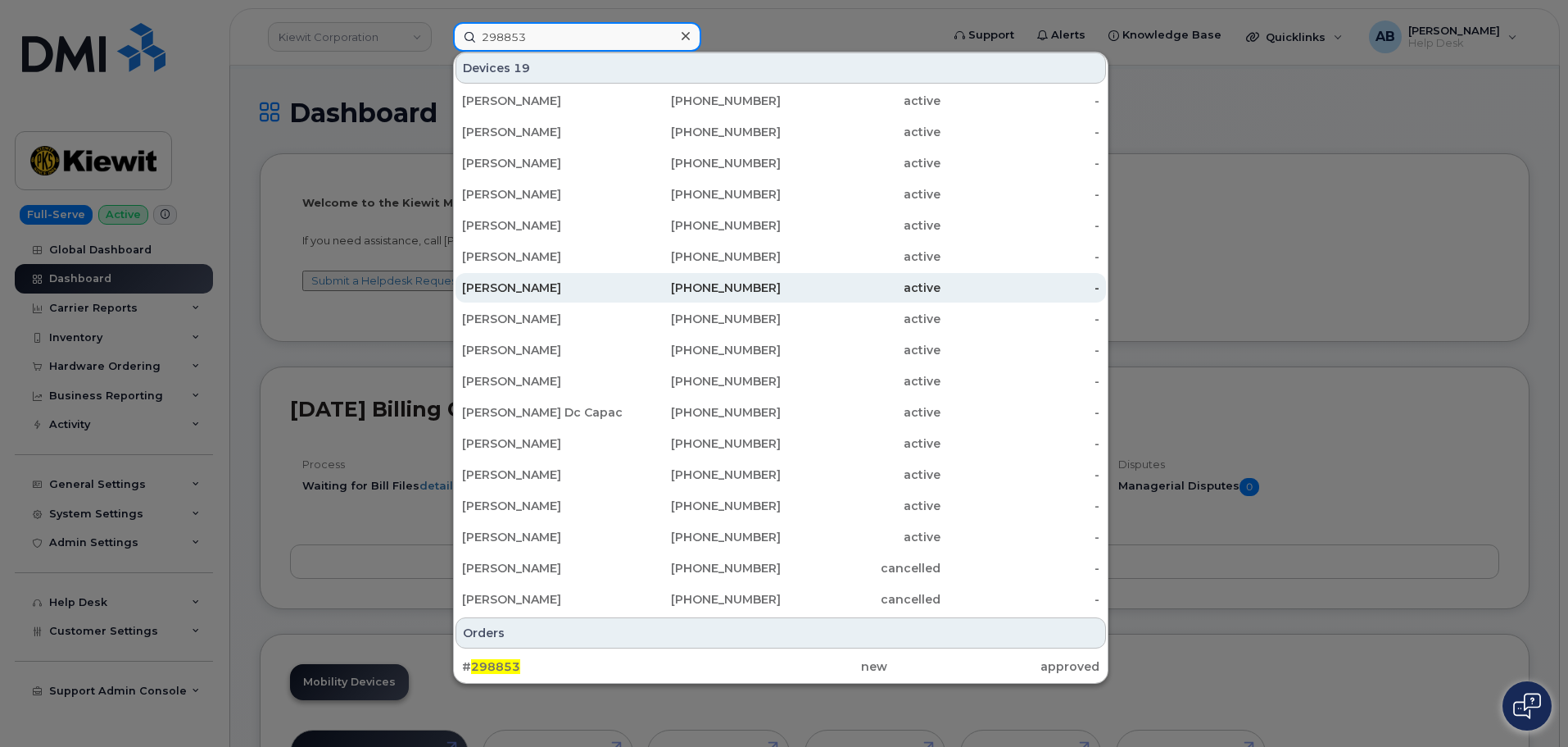
scroll to position [410, 0]
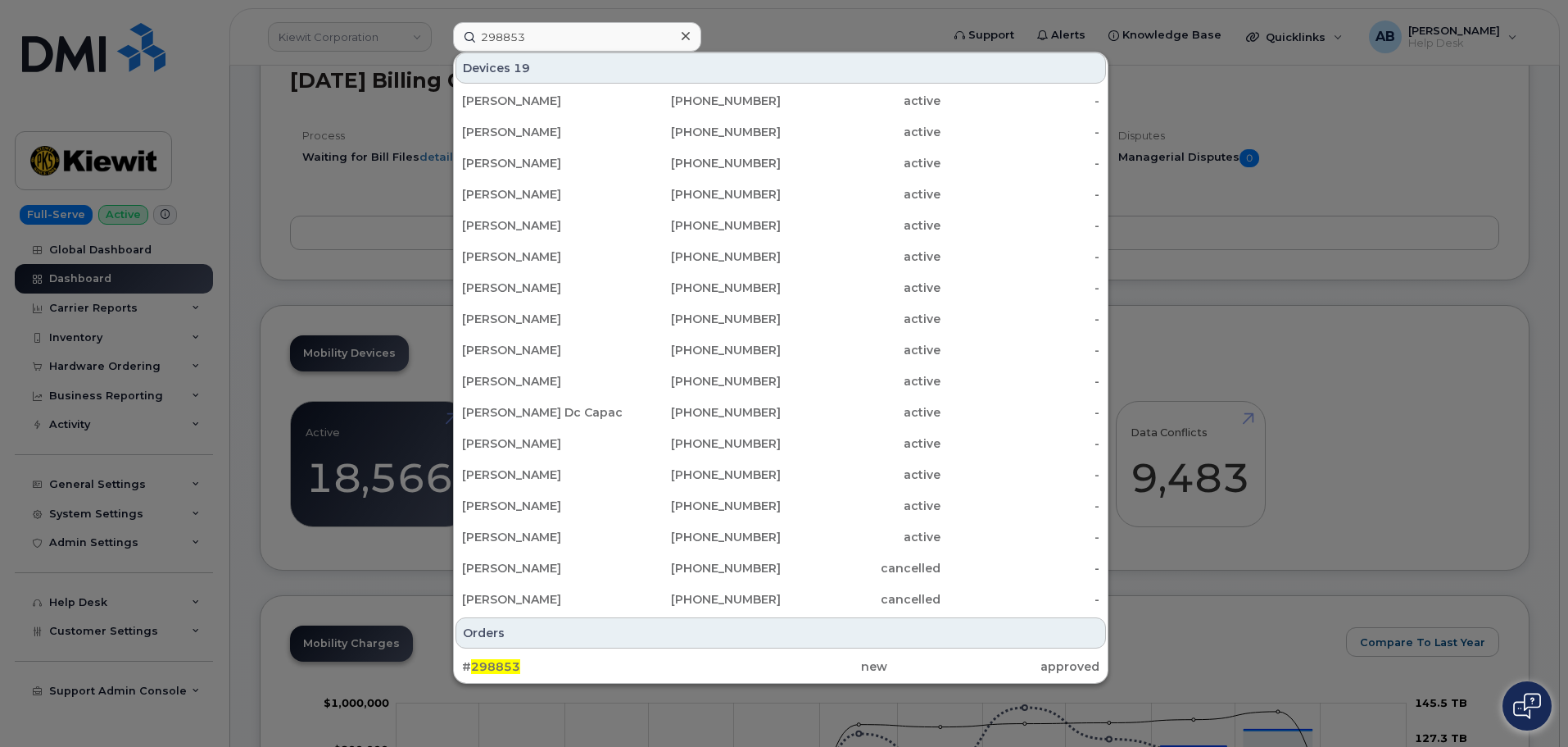
drag, startPoint x: 695, startPoint y: 659, endPoint x: 434, endPoint y: 516, distance: 297.6
click at [695, 659] on div "new" at bounding box center [781, 666] width 212 height 16
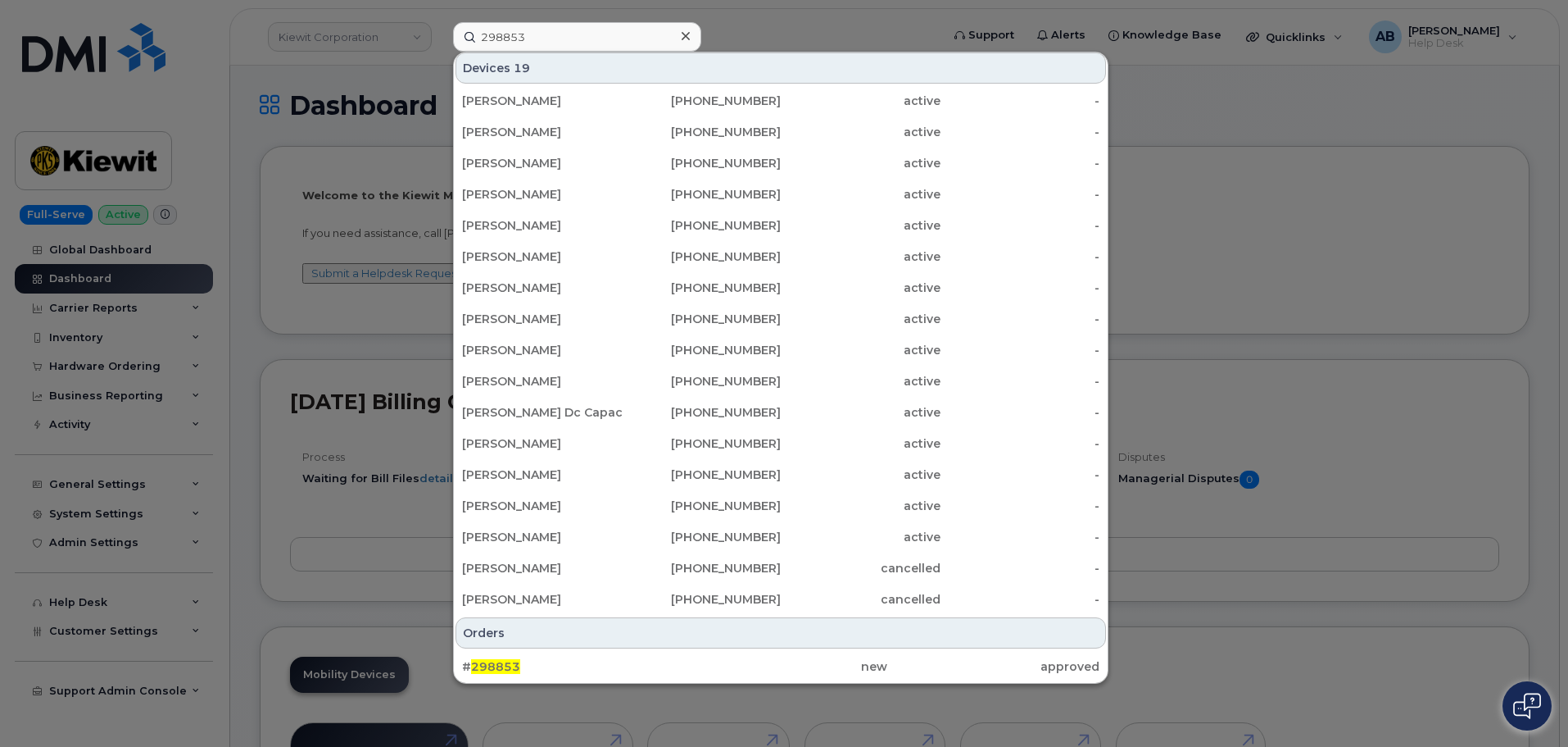
scroll to position [82, 0]
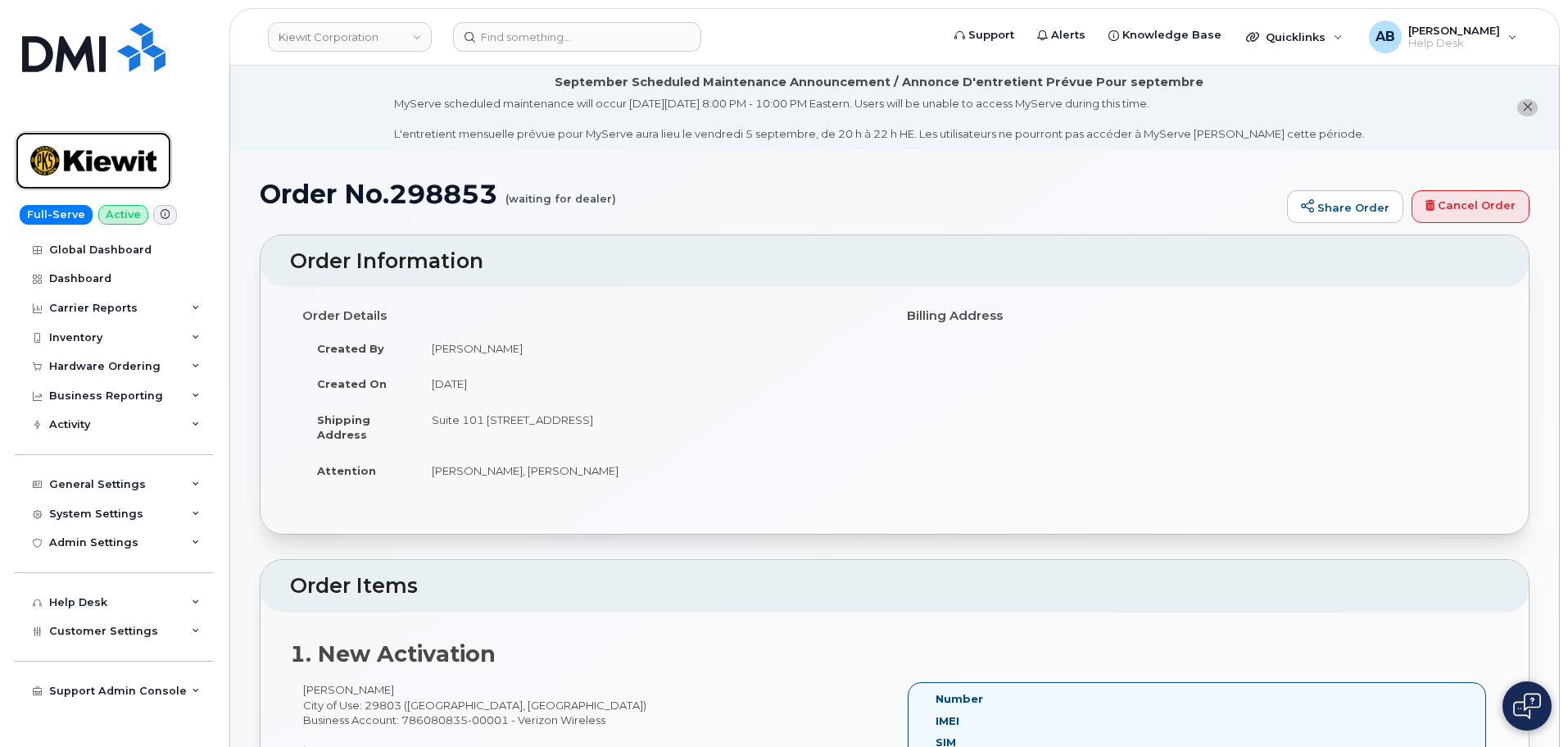
drag, startPoint x: 79, startPoint y: 161, endPoint x: 476, endPoint y: 118, distance: 399.3
click at [79, 161] on img at bounding box center [93, 161] width 126 height 47
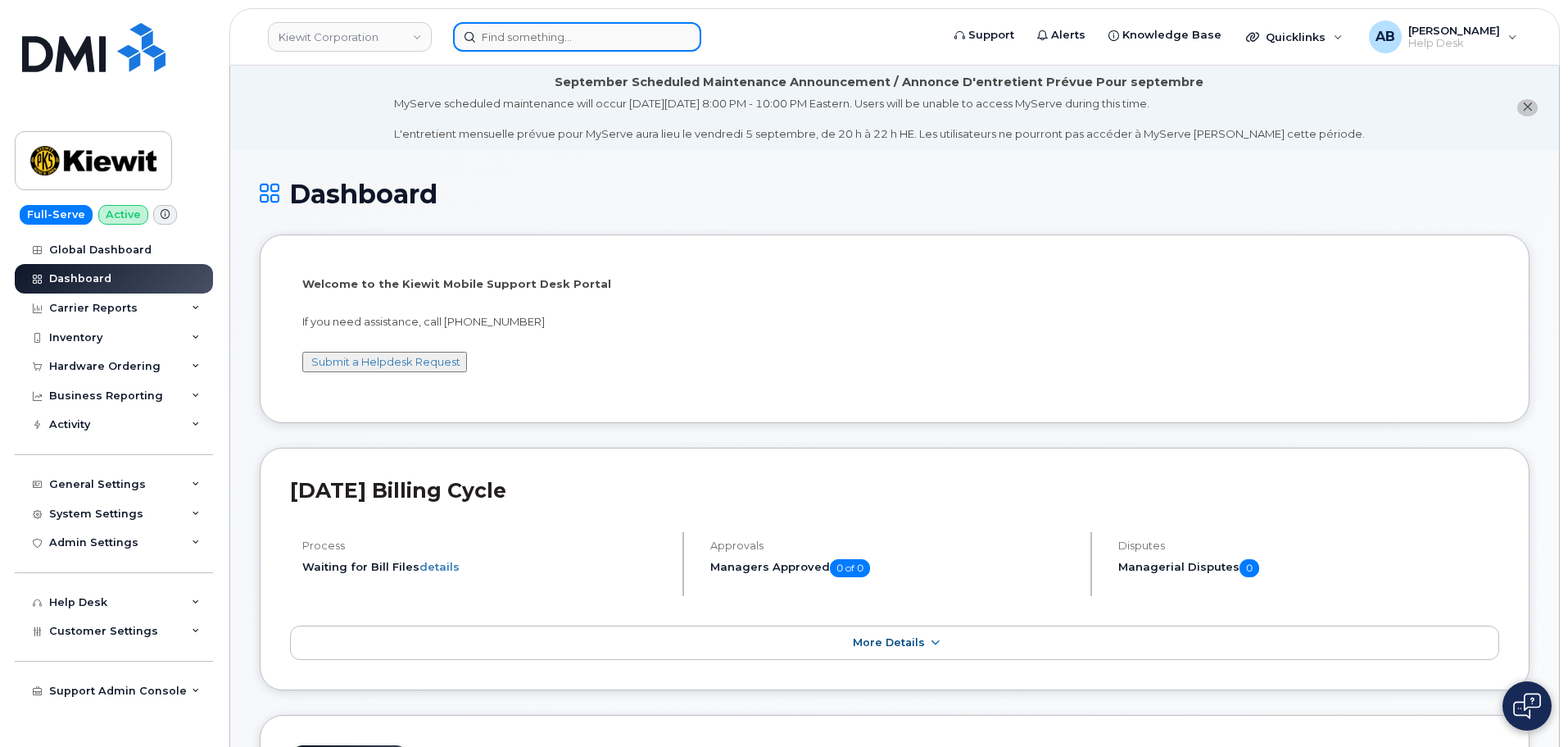
click at [592, 38] on input at bounding box center [577, 36] width 248 height 29
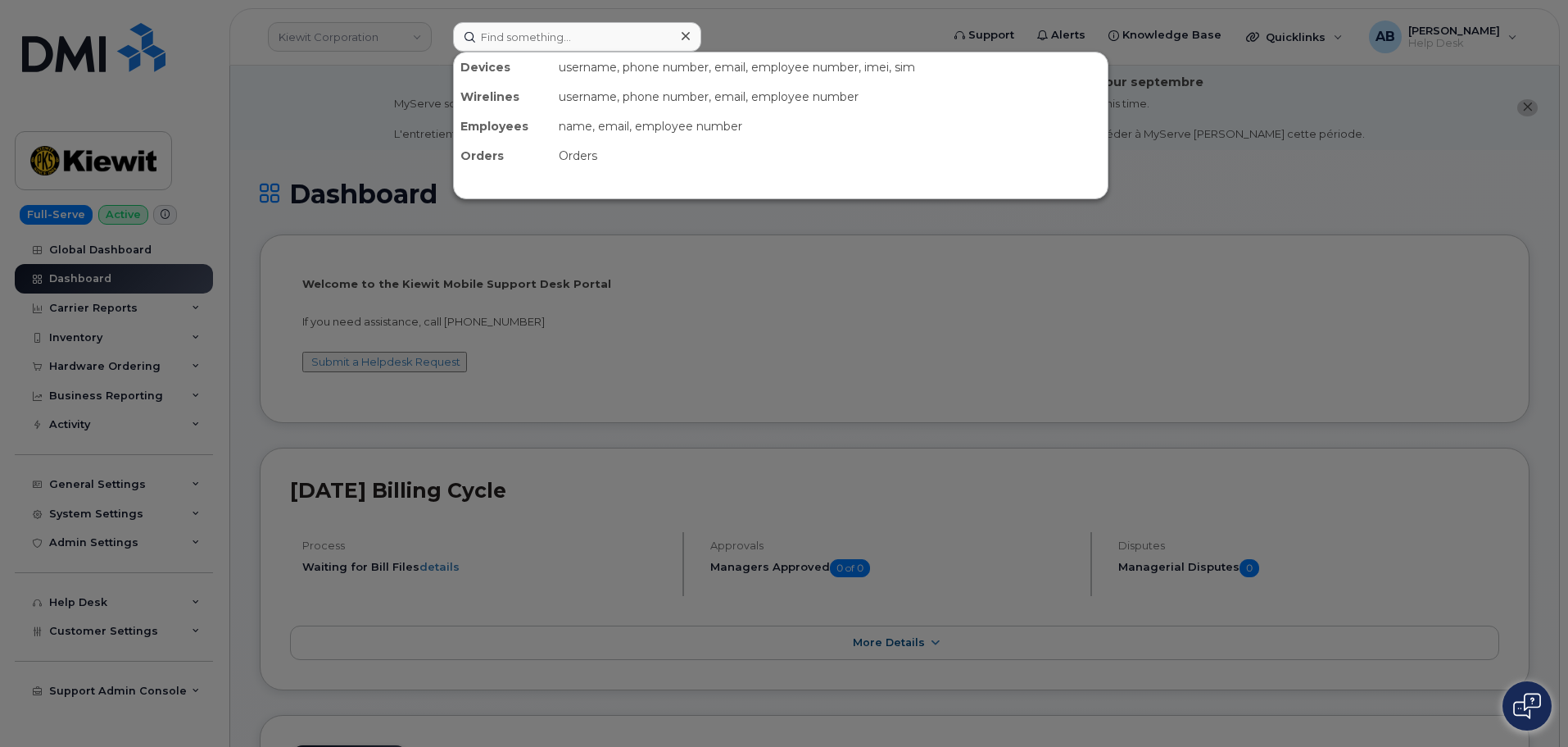
click at [1120, 252] on div at bounding box center [784, 373] width 1568 height 747
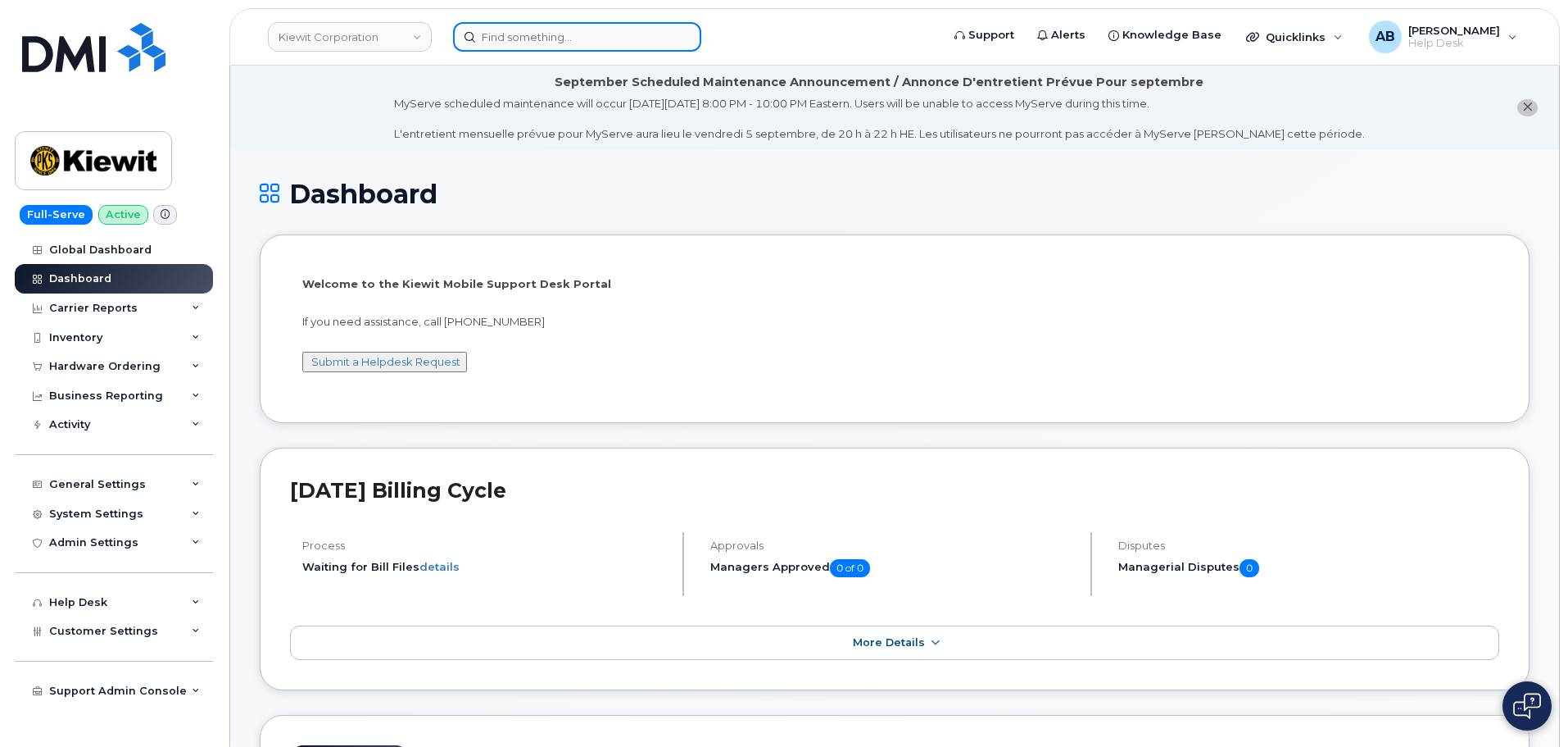
click at [540, 45] on input at bounding box center [577, 36] width 248 height 29
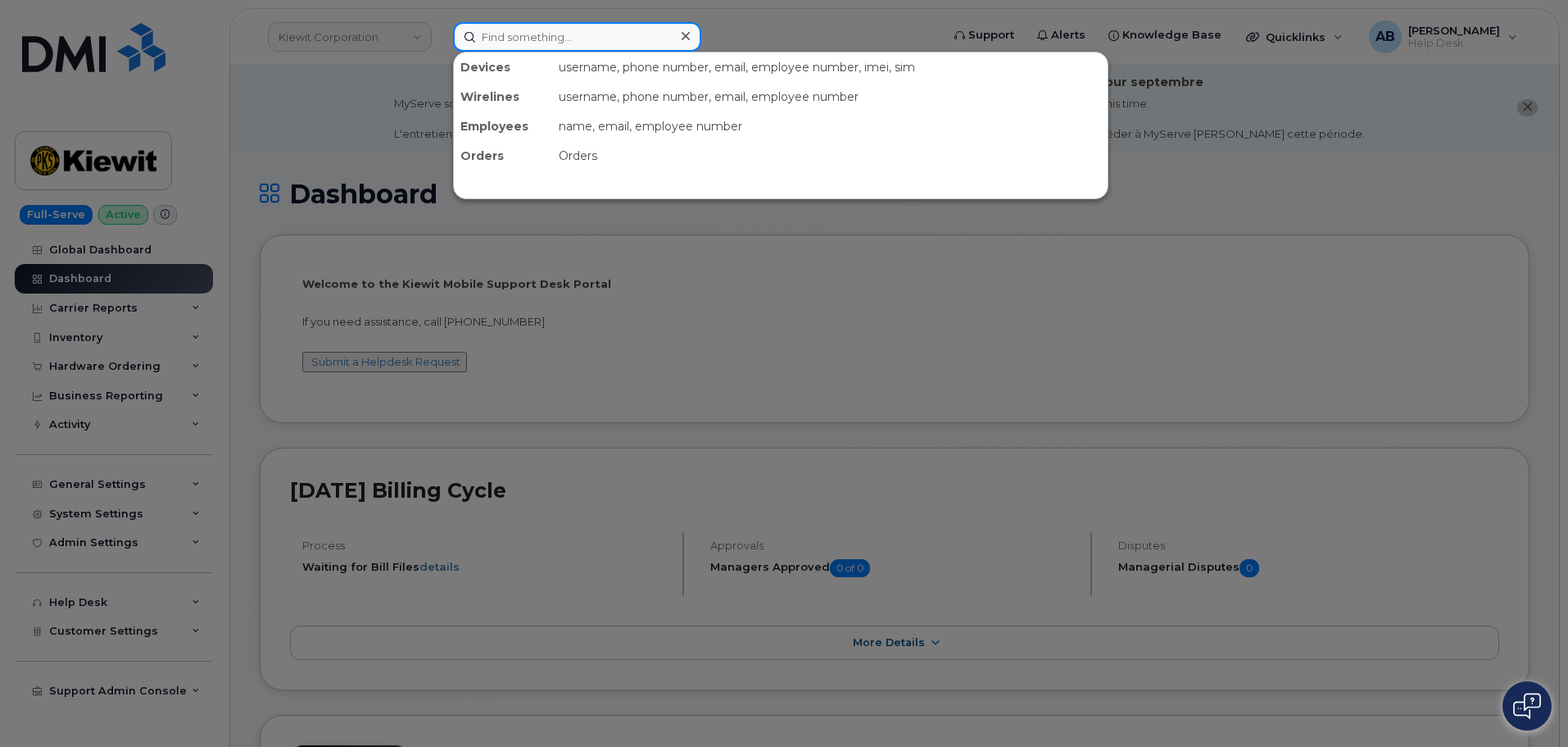
paste input "298853"
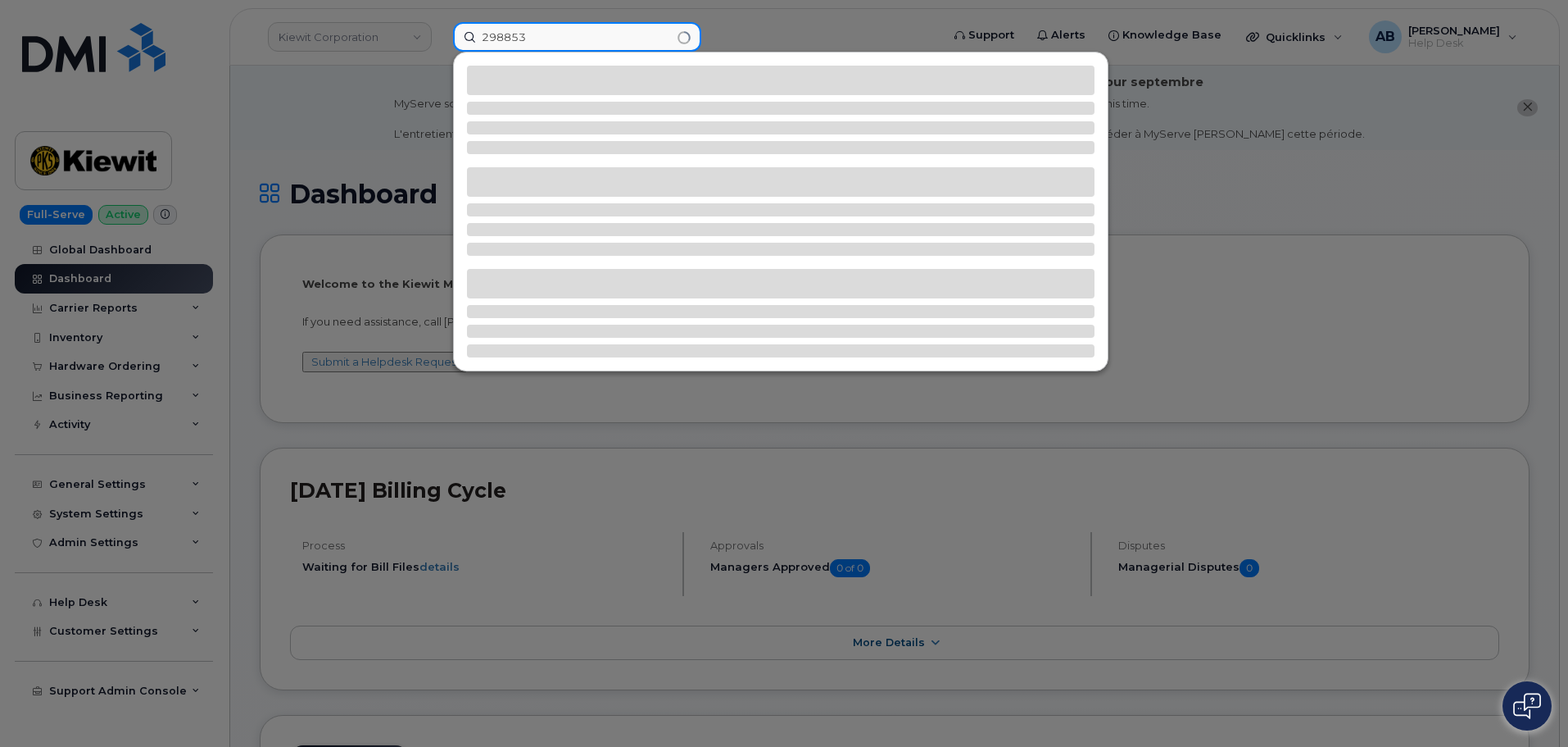
type input "298853"
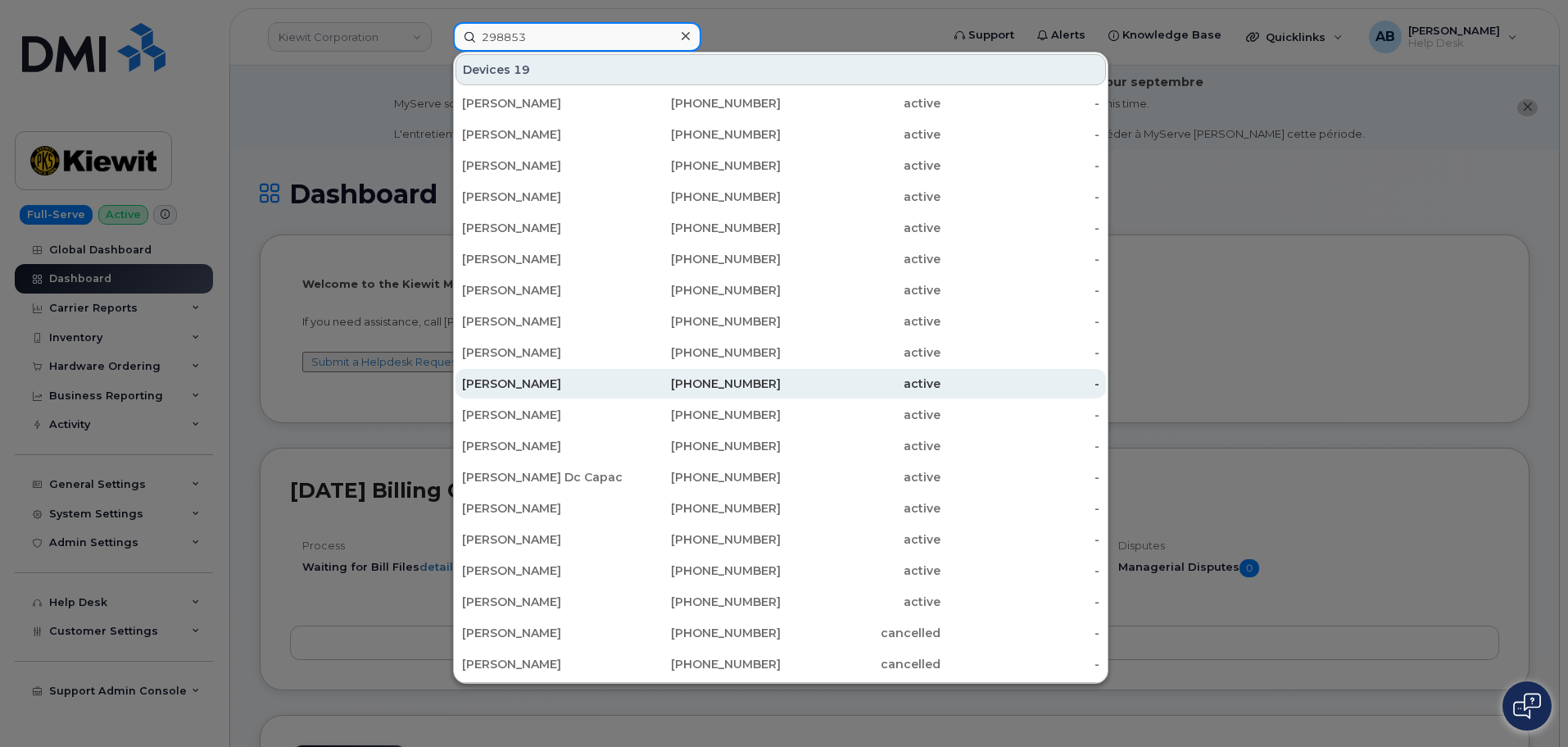
scroll to position [64, 0]
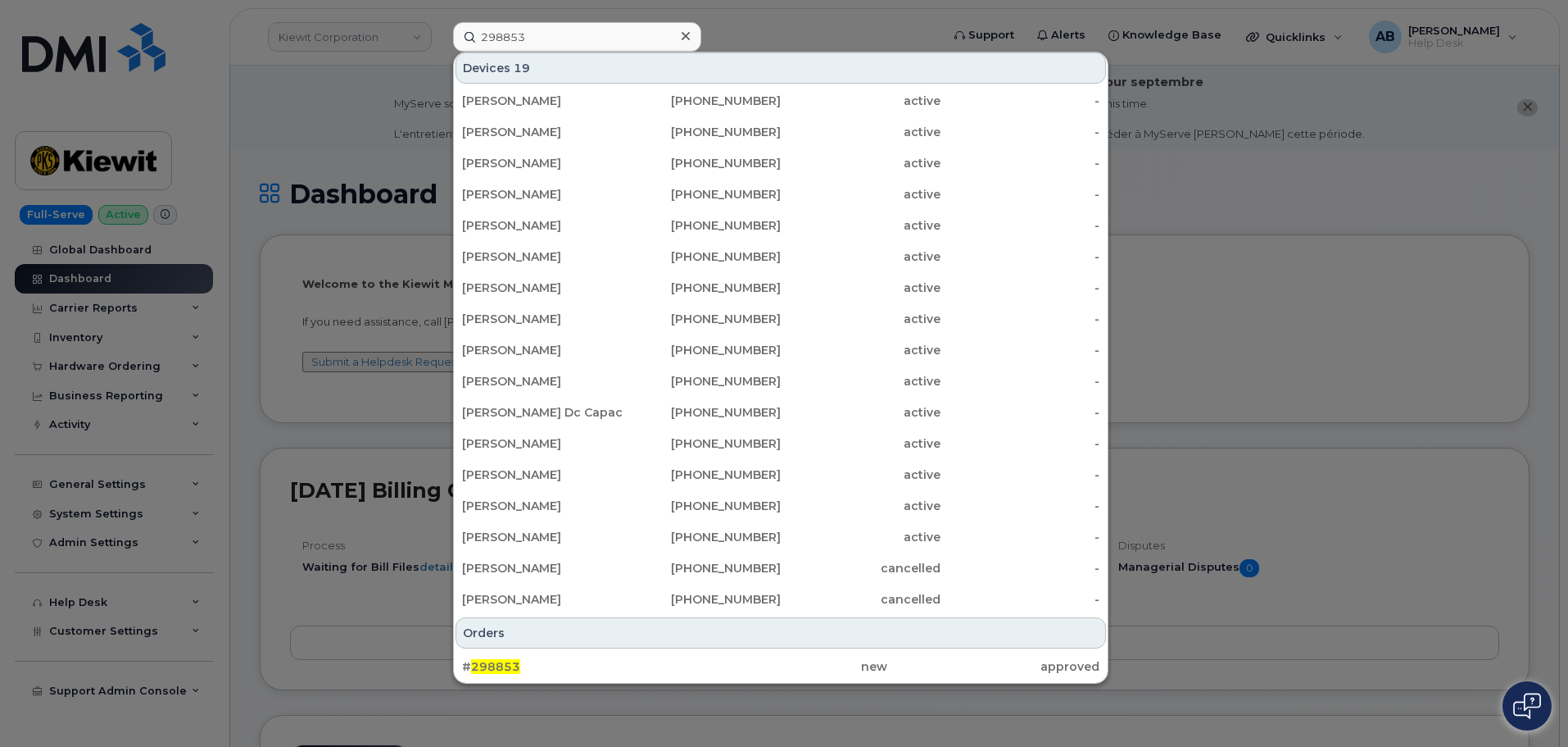
drag, startPoint x: 638, startPoint y: 659, endPoint x: 783, endPoint y: 489, distance: 223.4
click at [638, 659] on div "# 298853" at bounding box center [568, 666] width 212 height 16
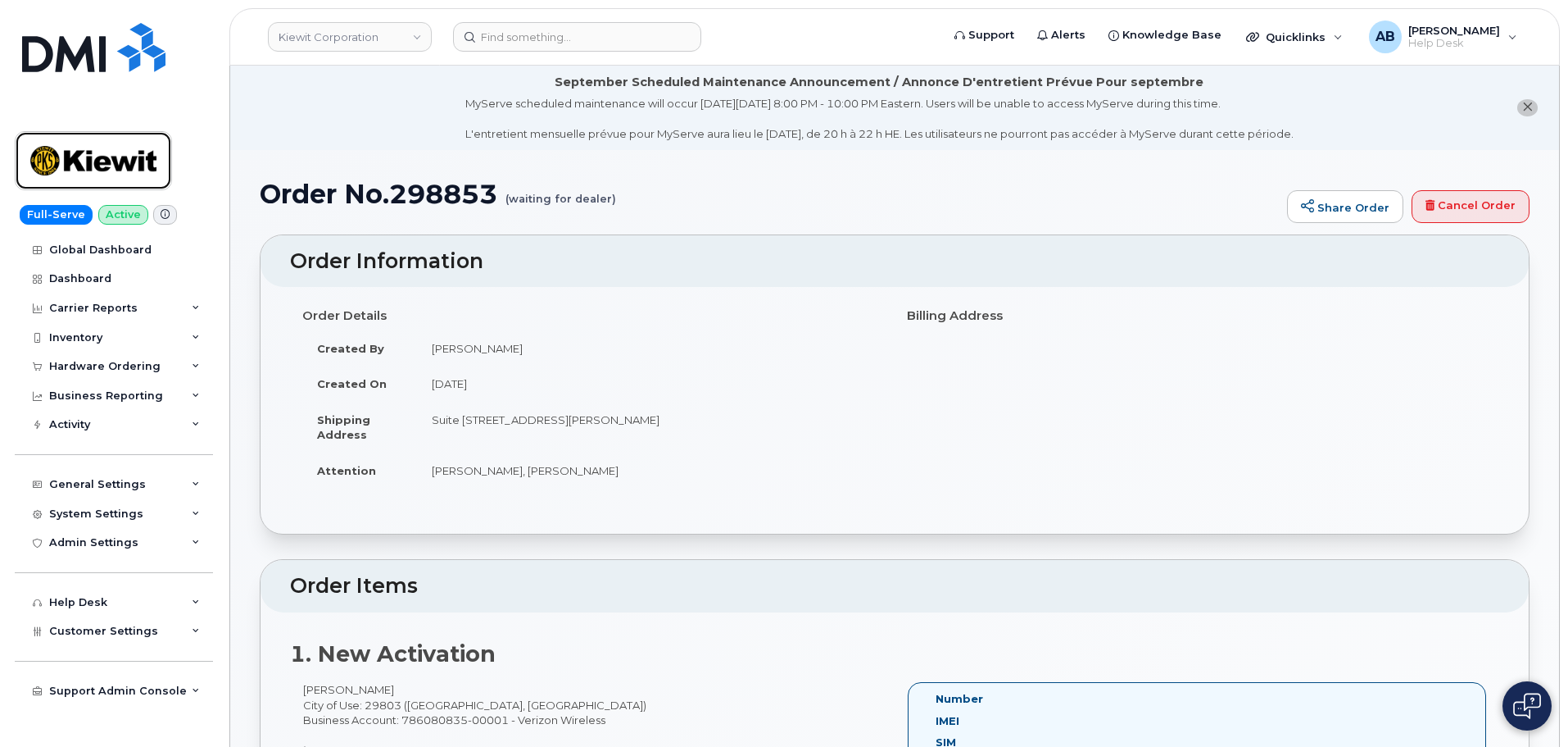
click at [144, 151] on img at bounding box center [93, 161] width 126 height 47
